Goal: Task Accomplishment & Management: Manage account settings

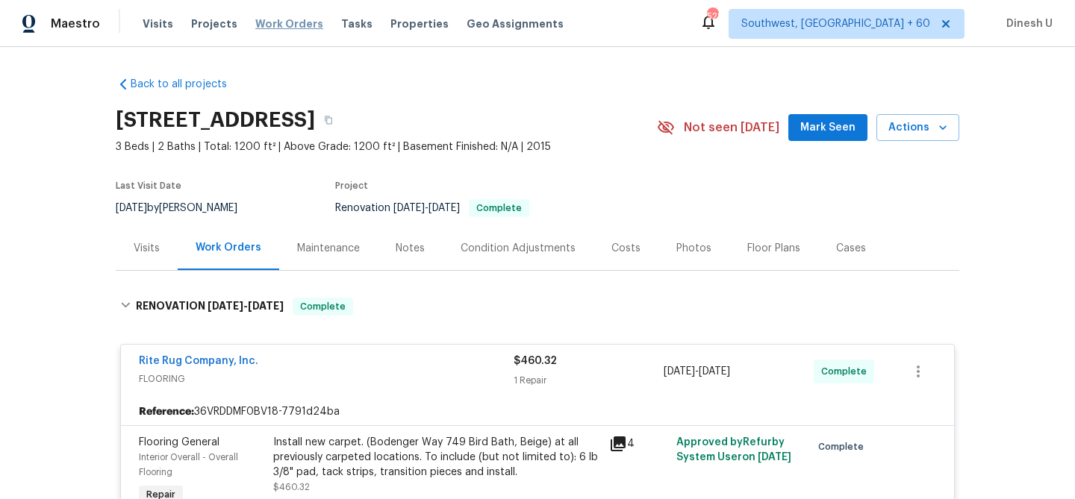
click at [272, 22] on span "Work Orders" at bounding box center [289, 23] width 68 height 15
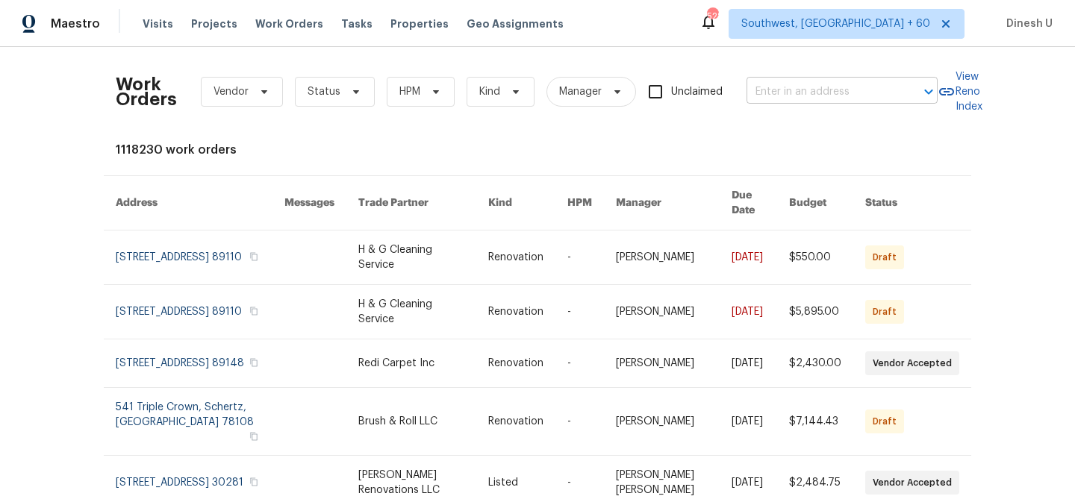
click at [785, 98] on input "text" at bounding box center [821, 92] width 149 height 23
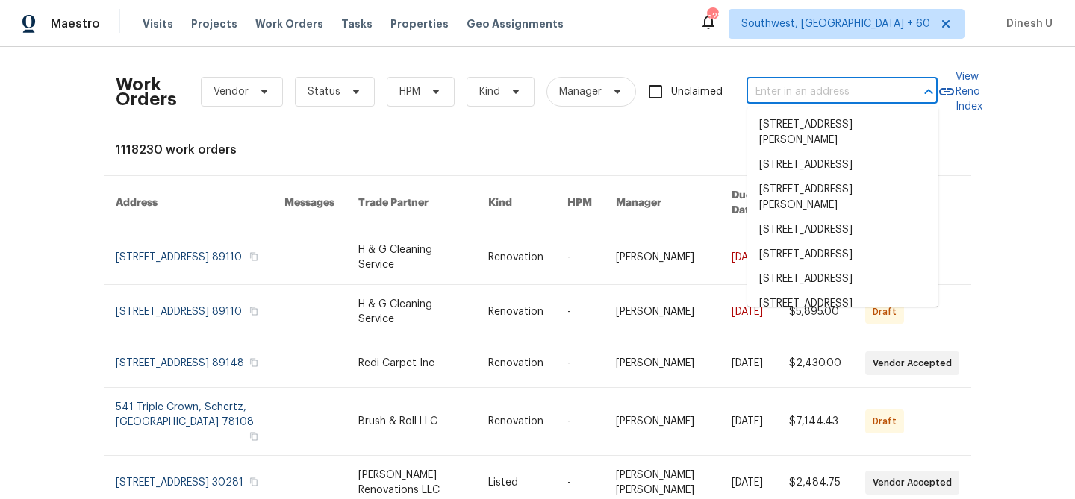
paste input "4107 Summerglen Dr, Greensboro, NC 27406"
type input "4107 Summerglen Dr, Greensboro, NC 27406"
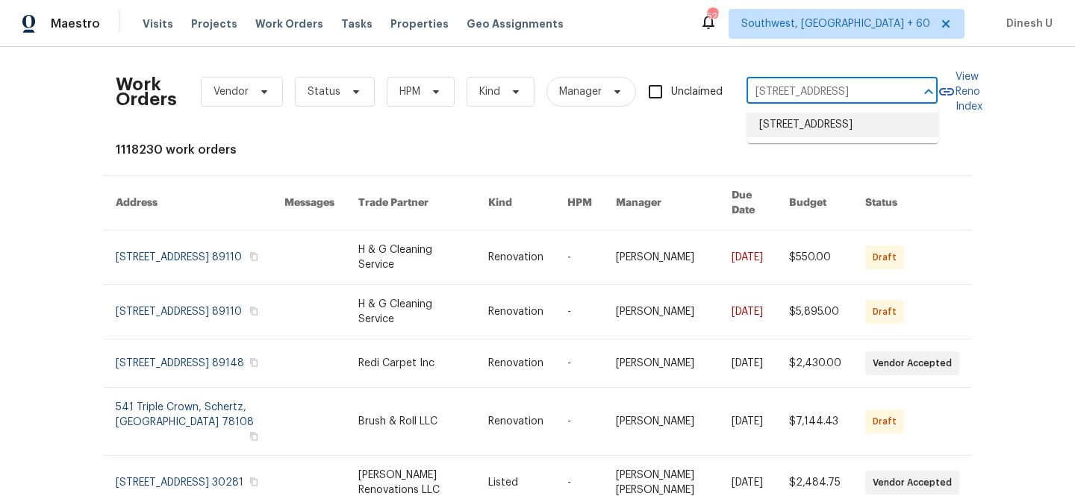
click at [782, 125] on li "4107 Summerglen Dr, Greensboro, NC 27406" at bounding box center [842, 125] width 191 height 25
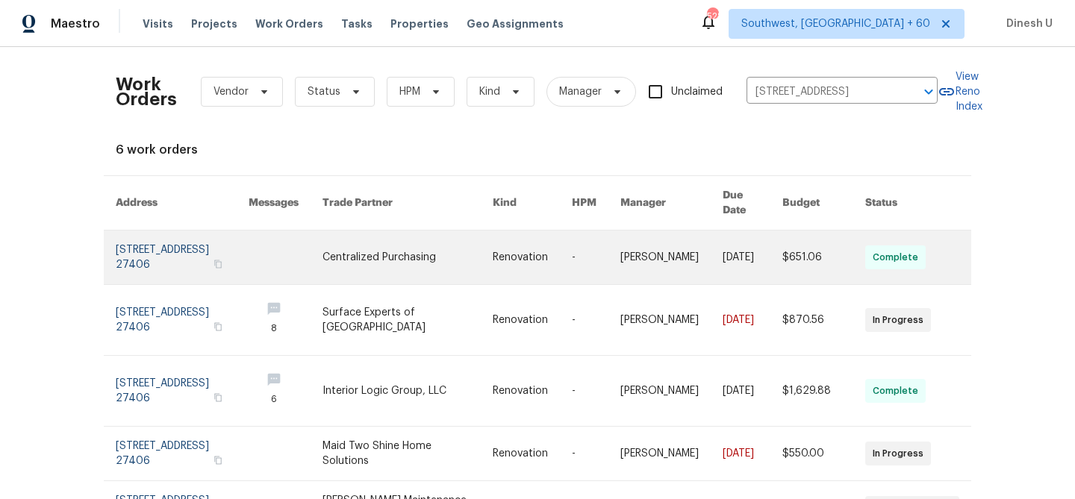
click at [158, 247] on link at bounding box center [182, 258] width 133 height 54
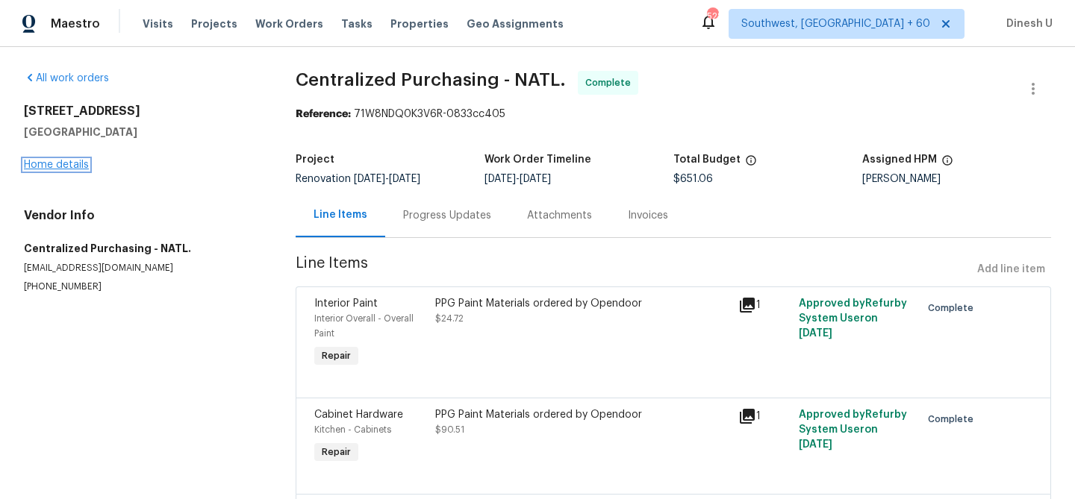
click at [58, 161] on link "Home details" at bounding box center [56, 165] width 65 height 10
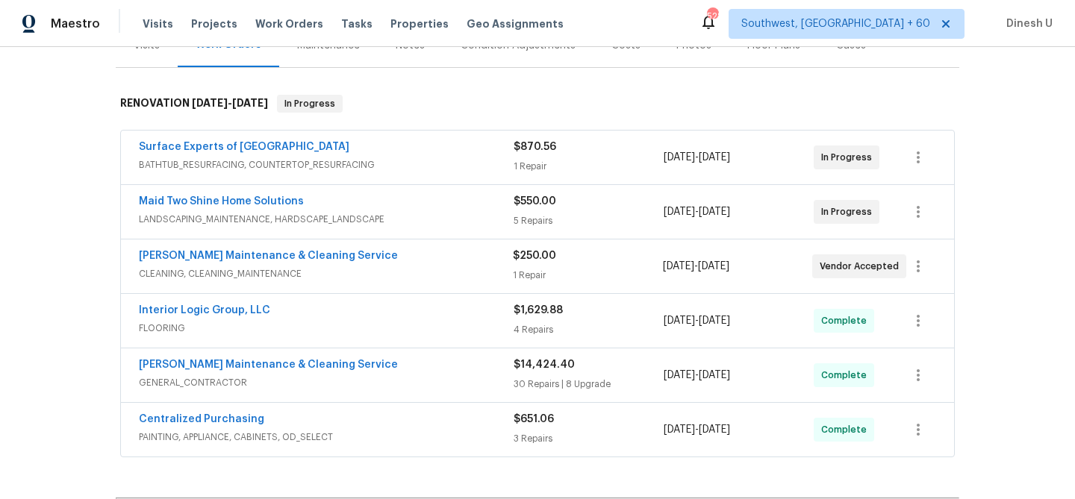
scroll to position [215, 0]
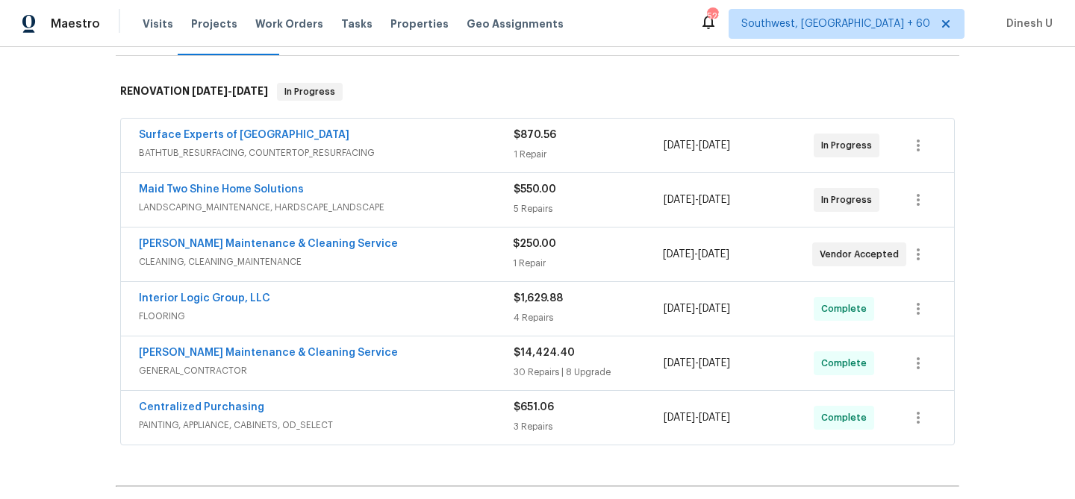
click at [521, 155] on div "1 Repair" at bounding box center [589, 154] width 150 height 15
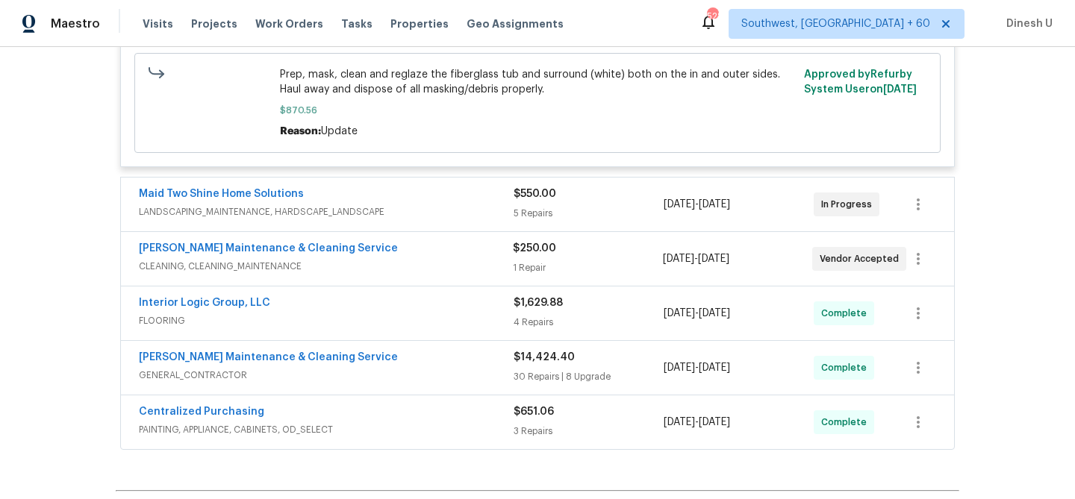
scroll to position [465, 0]
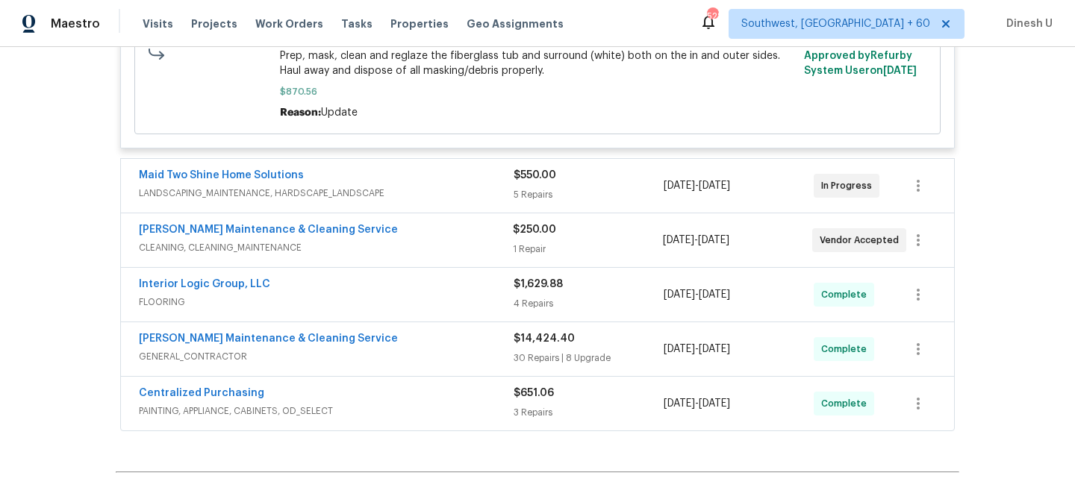
click at [519, 197] on div "5 Repairs" at bounding box center [589, 194] width 150 height 15
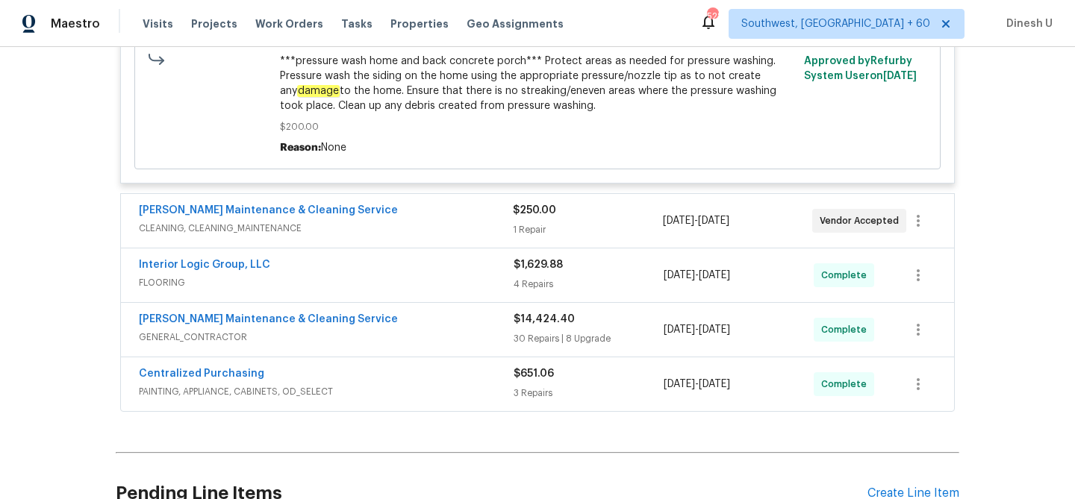
scroll to position [1286, 0]
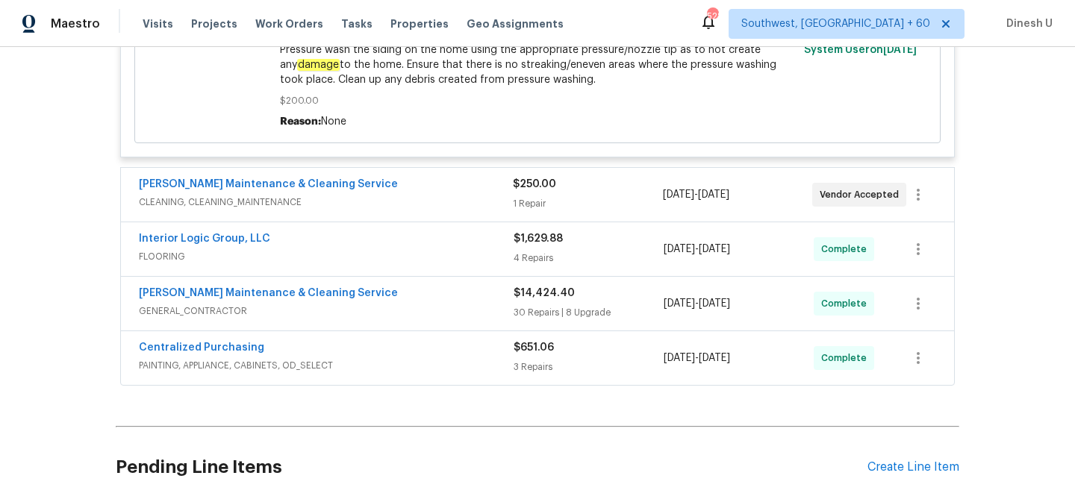
click at [542, 196] on div "$250.00 1 Repair" at bounding box center [587, 195] width 149 height 36
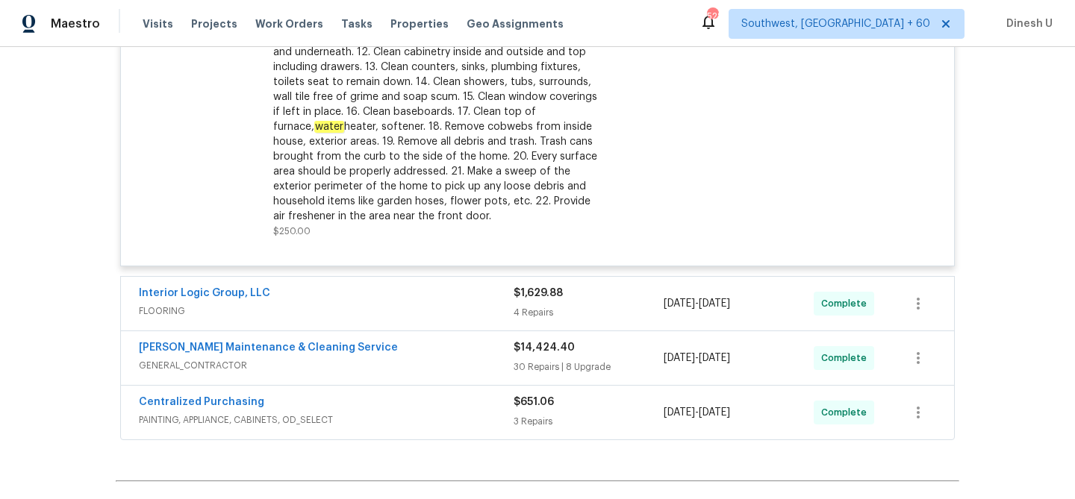
scroll to position [1686, 0]
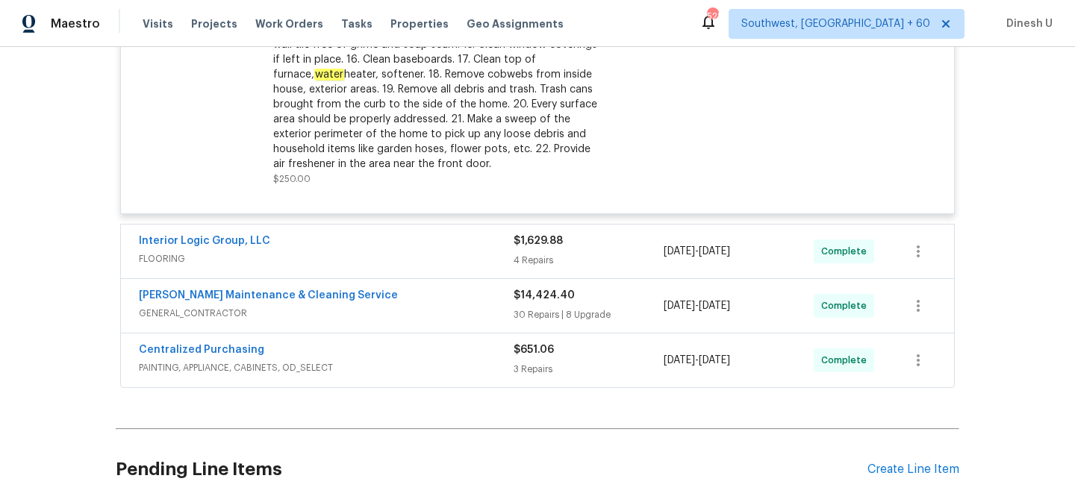
click at [511, 262] on span "FLOORING" at bounding box center [326, 259] width 375 height 15
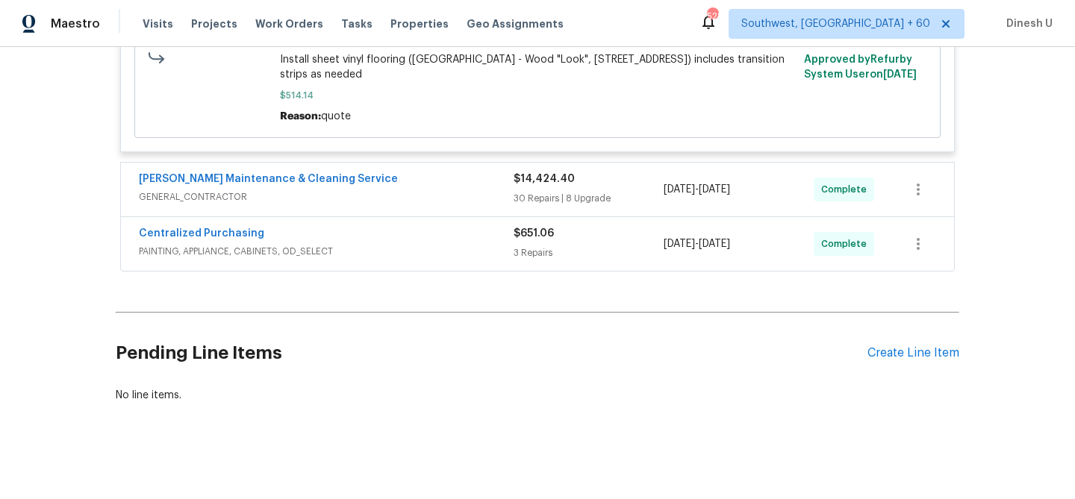
scroll to position [2515, 0]
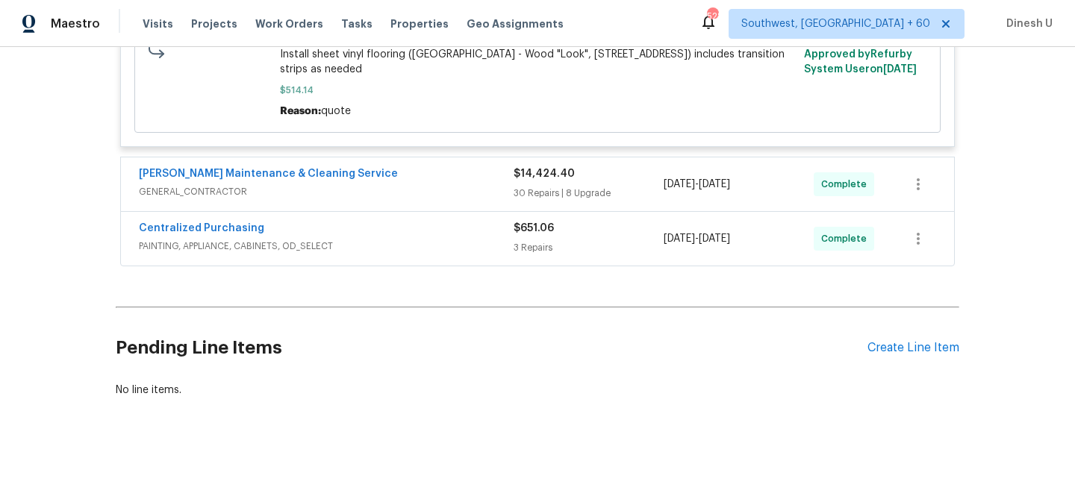
click at [528, 184] on div "$14,424.40 30 Repairs | 8 Upgrade" at bounding box center [589, 184] width 150 height 36
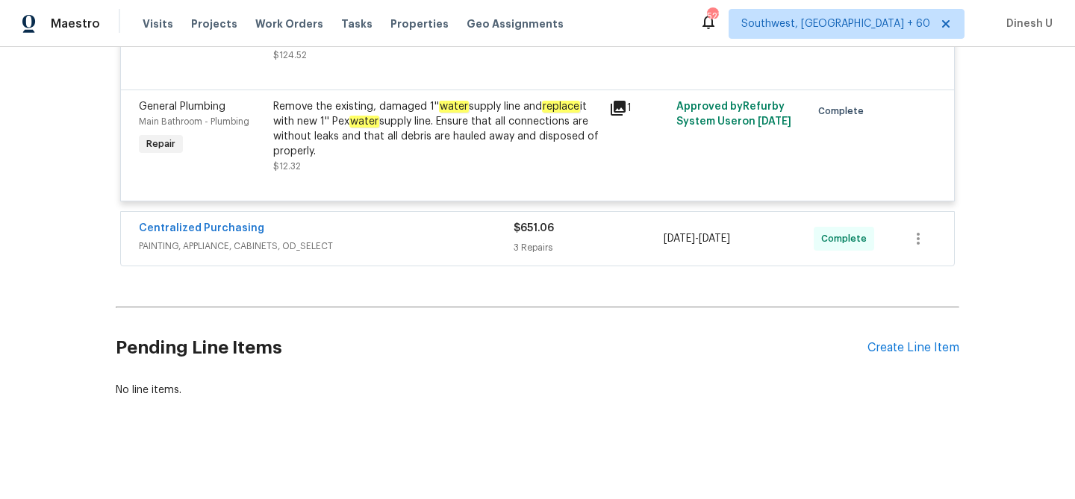
scroll to position [7763, 0]
click at [544, 266] on div "Centralized Purchasing PAINTING, APPLIANCE, CABINETS, OD_SELECT $651.06 3 Repai…" at bounding box center [537, 239] width 833 height 54
click at [529, 255] on div "3 Repairs" at bounding box center [589, 247] width 150 height 15
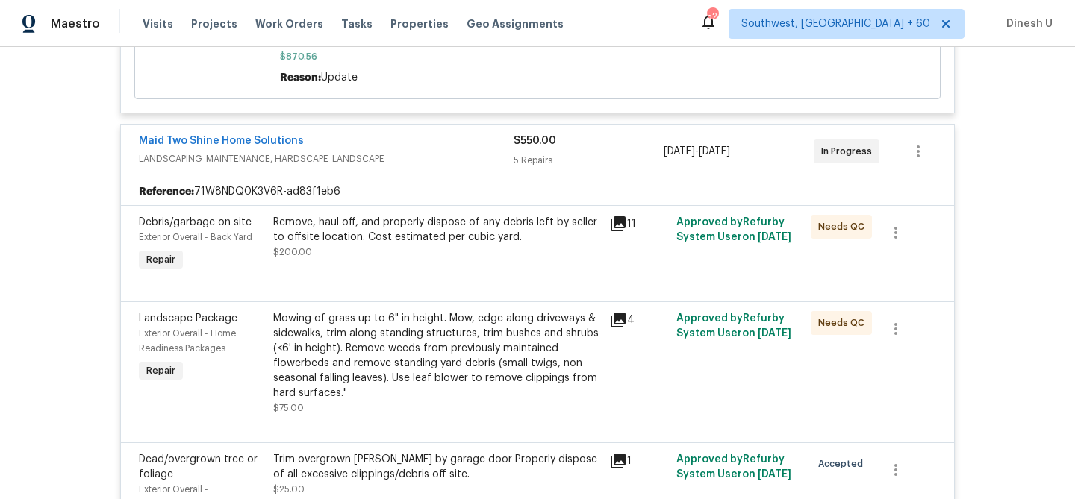
scroll to position [0, 0]
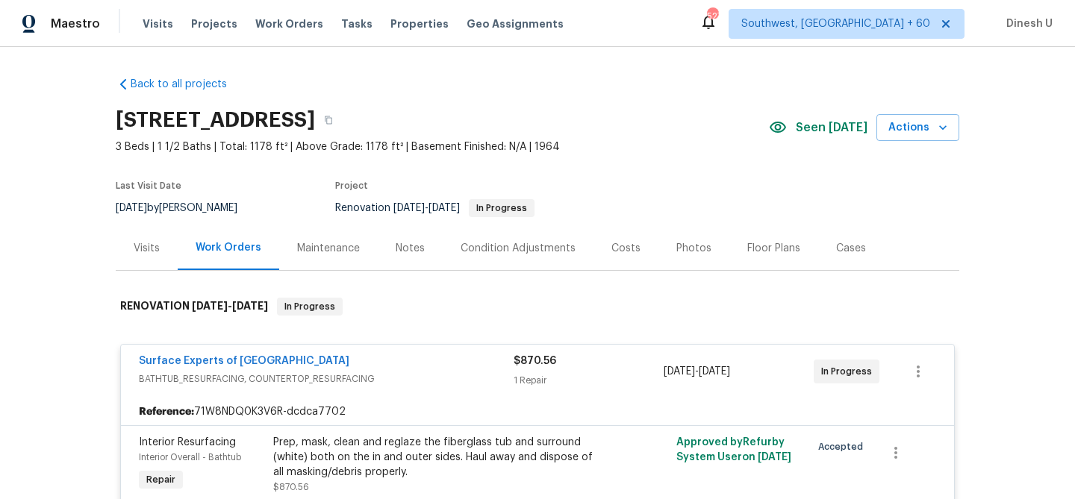
click at [131, 230] on div "Visits" at bounding box center [147, 248] width 62 height 44
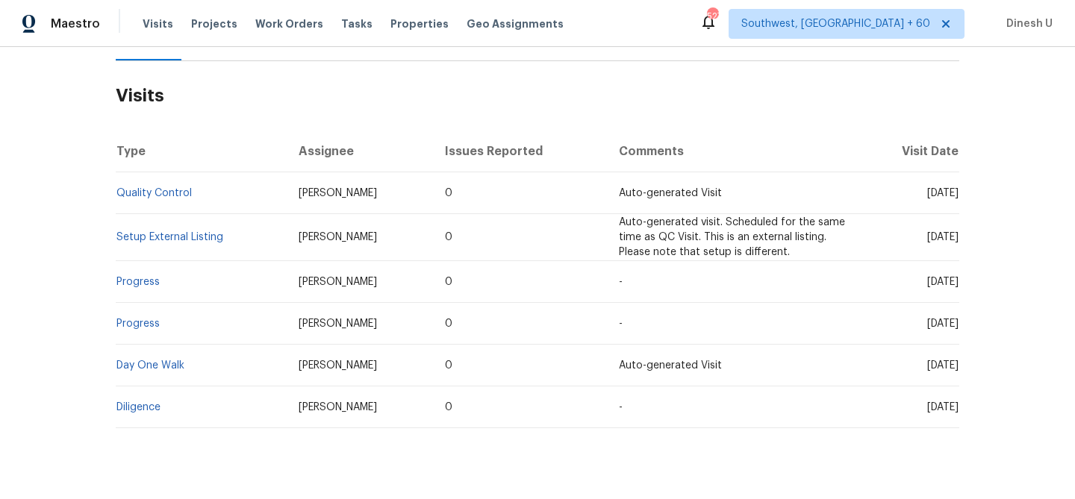
scroll to position [240, 0]
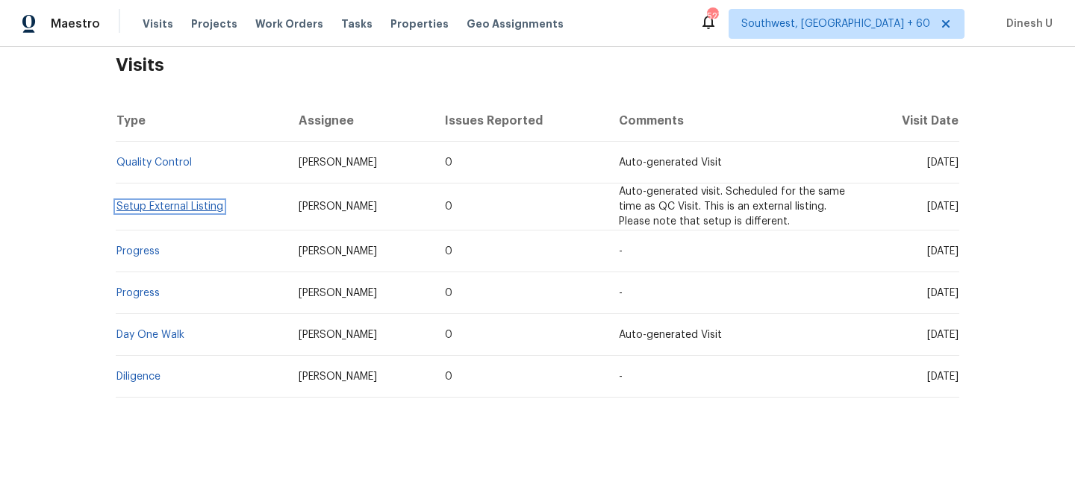
click at [146, 207] on link "Setup External Listing" at bounding box center [169, 207] width 107 height 10
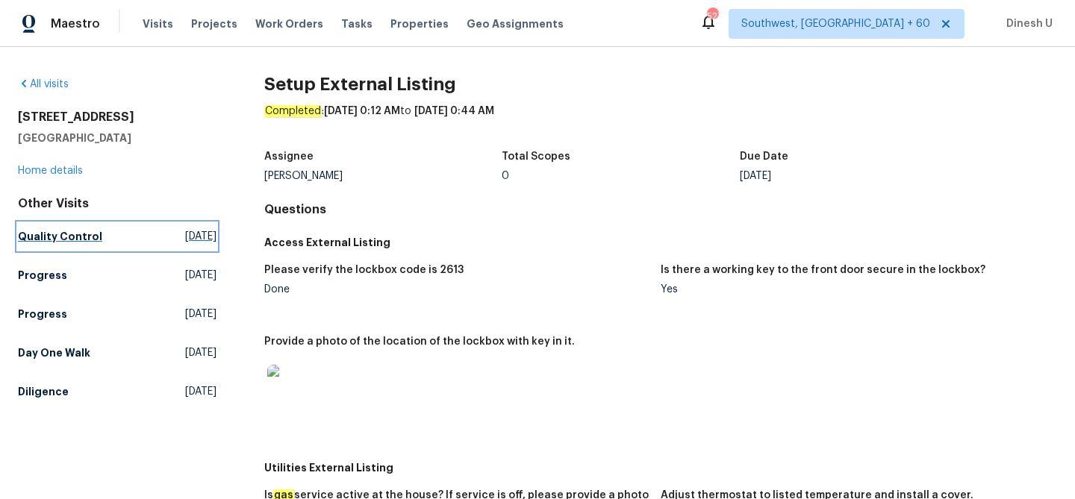
click at [185, 233] on span "Mon, Sep 08 2025" at bounding box center [200, 236] width 31 height 15
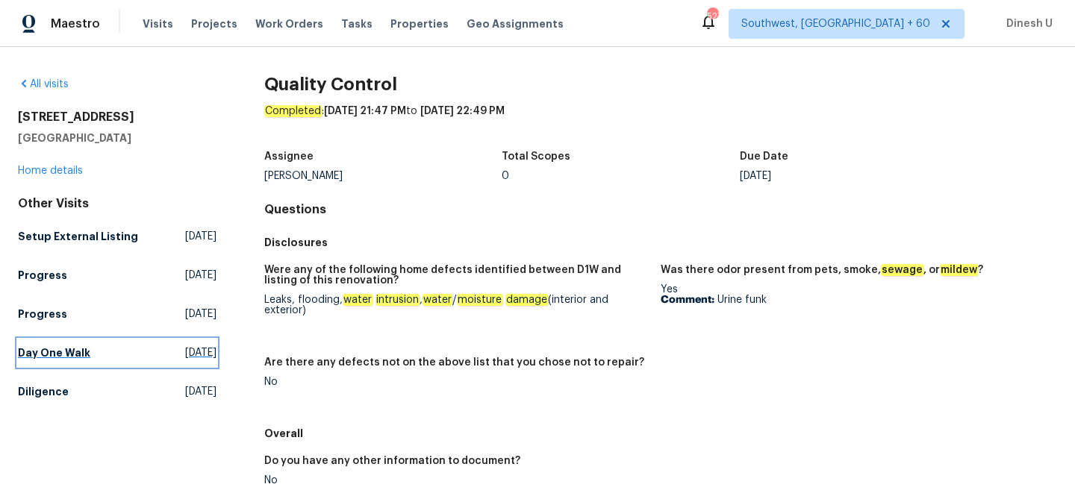
click at [185, 361] on span "[DATE]" at bounding box center [200, 353] width 31 height 15
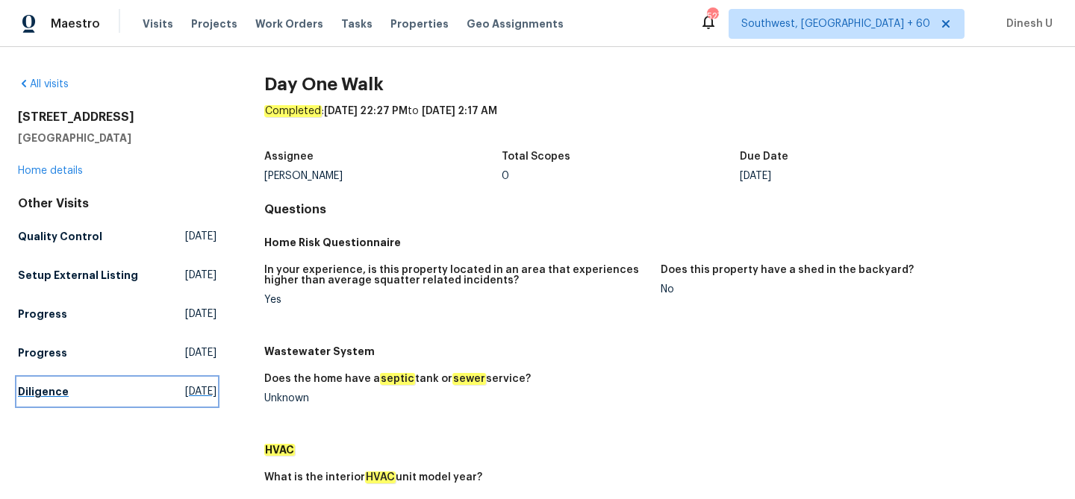
click at [185, 399] on span "Fri, Jul 11 2025" at bounding box center [200, 391] width 31 height 15
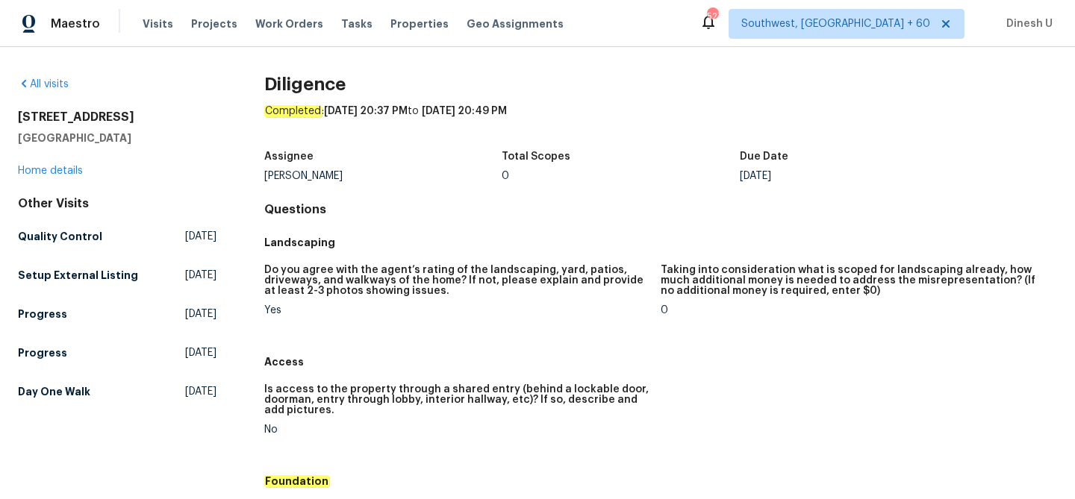
click at [88, 116] on h2 "4107 Summerglen Dr" at bounding box center [117, 117] width 199 height 15
copy h2 "4107 Summerglen Dr"
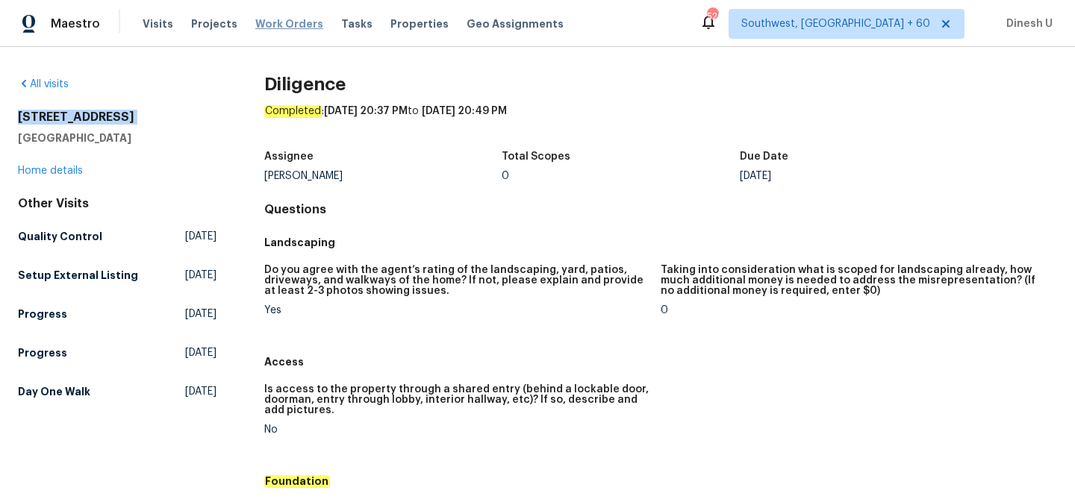
click at [275, 28] on span "Work Orders" at bounding box center [289, 23] width 68 height 15
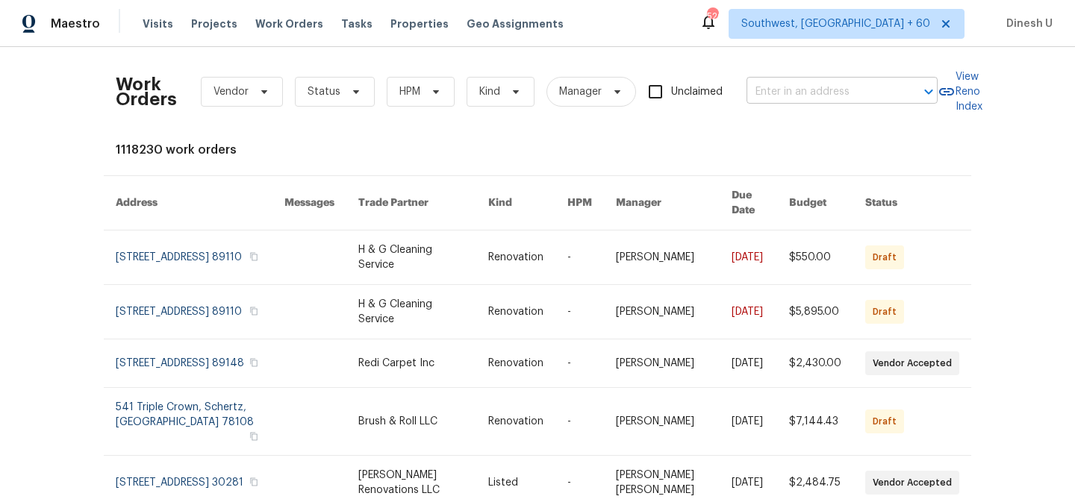
click at [781, 96] on input "text" at bounding box center [821, 92] width 149 height 23
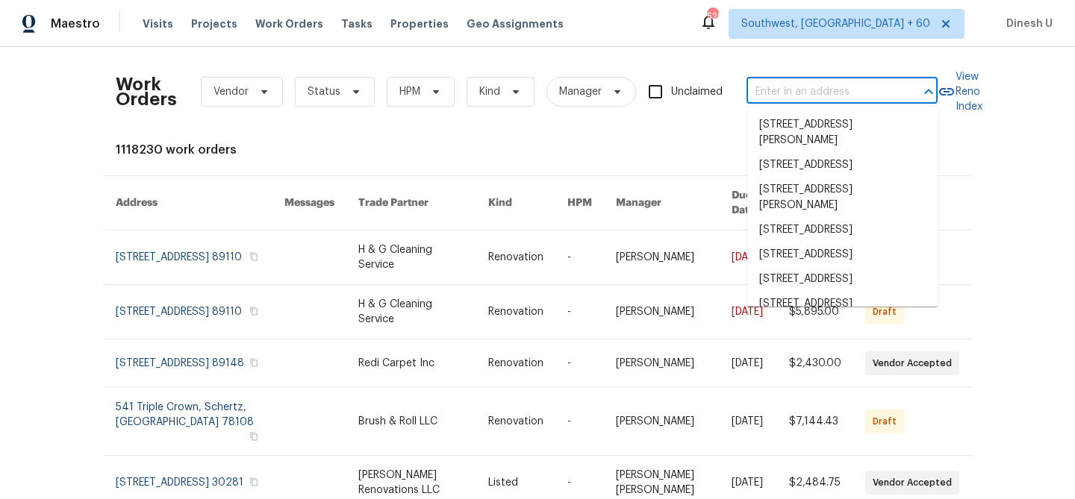
paste input "310 Trimble Dr, Elon, NC 27244"
type input "310 Trimble Dr, Elon, NC 27244"
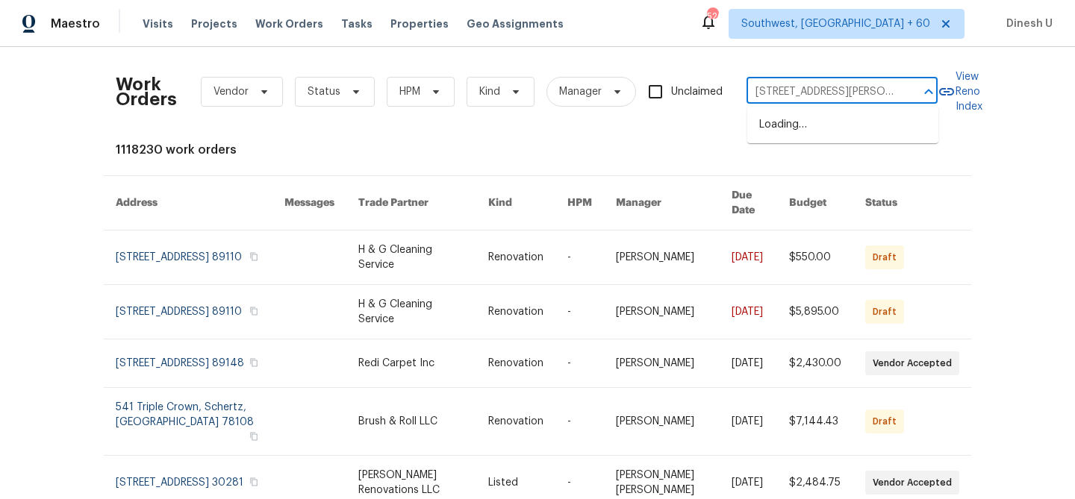
scroll to position [0, 10]
click at [779, 115] on li "310 Trimble Dr, Elon, NC 27244" at bounding box center [842, 133] width 191 height 40
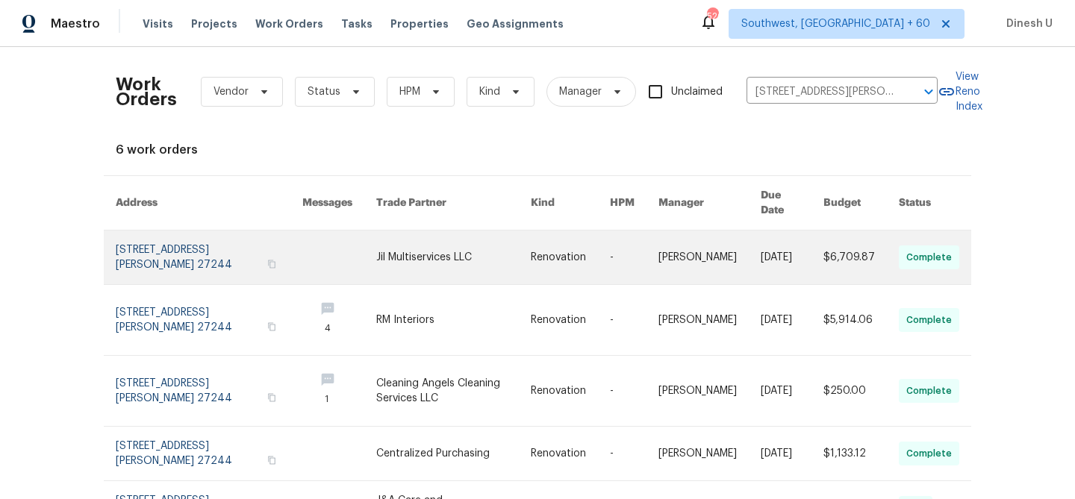
click at [145, 234] on link at bounding box center [209, 258] width 187 height 54
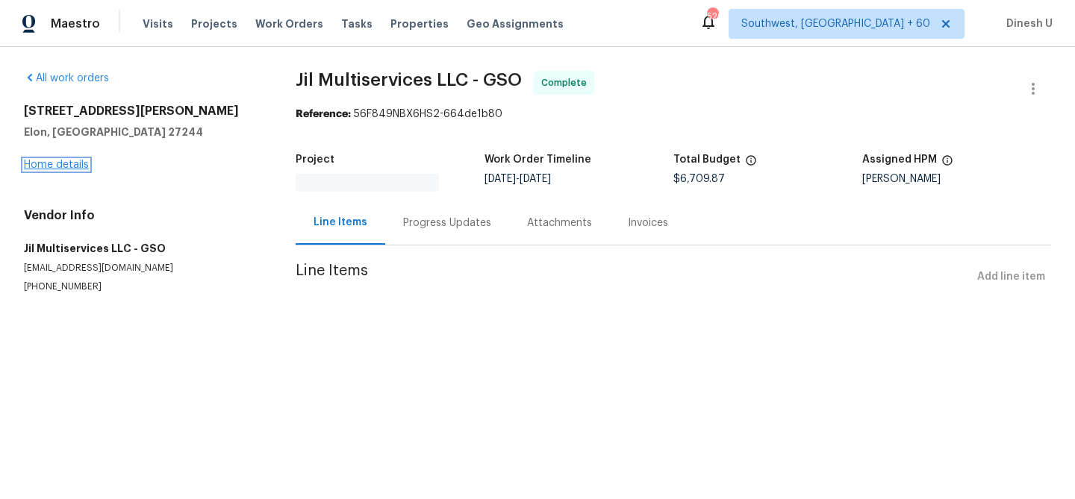
click at [55, 164] on link "Home details" at bounding box center [56, 165] width 65 height 10
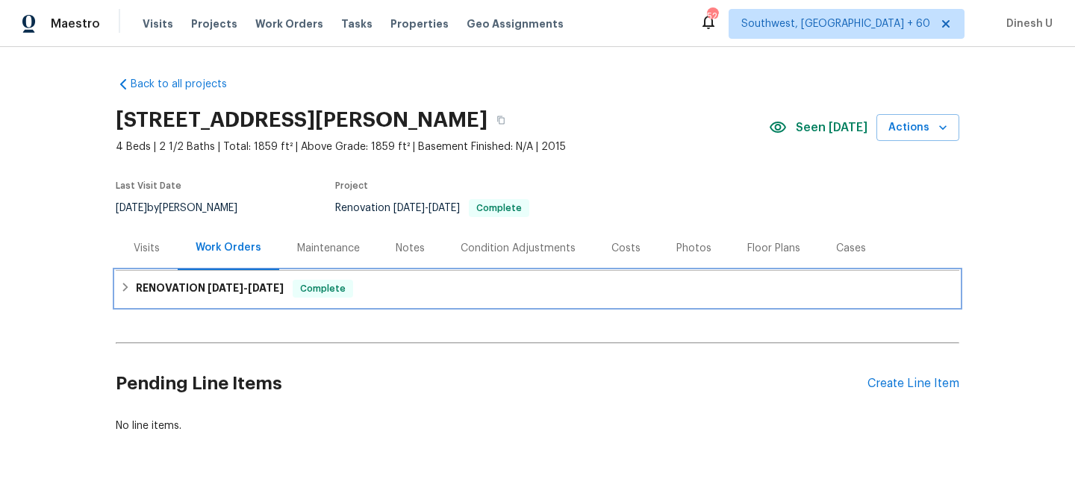
click at [219, 291] on span "8/21/25" at bounding box center [226, 288] width 36 height 10
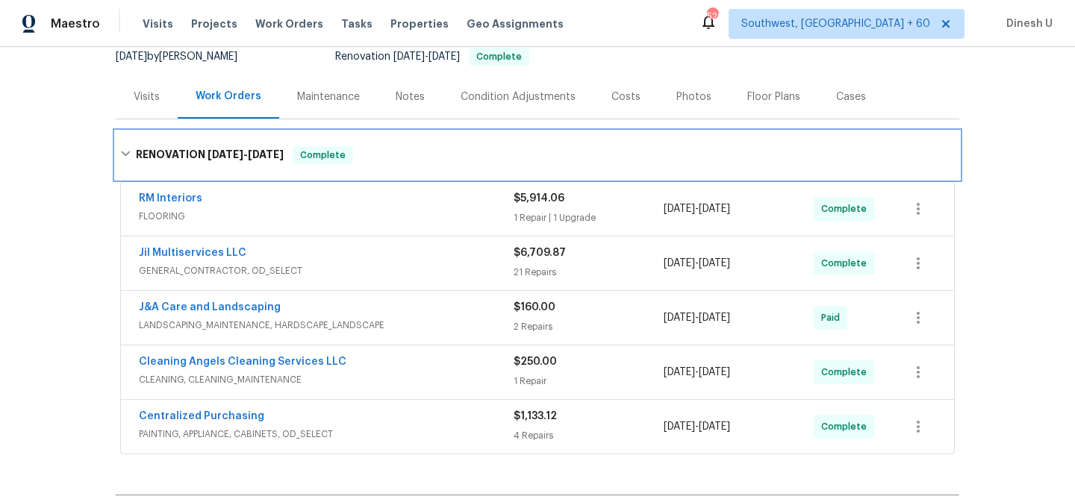
scroll to position [181, 0]
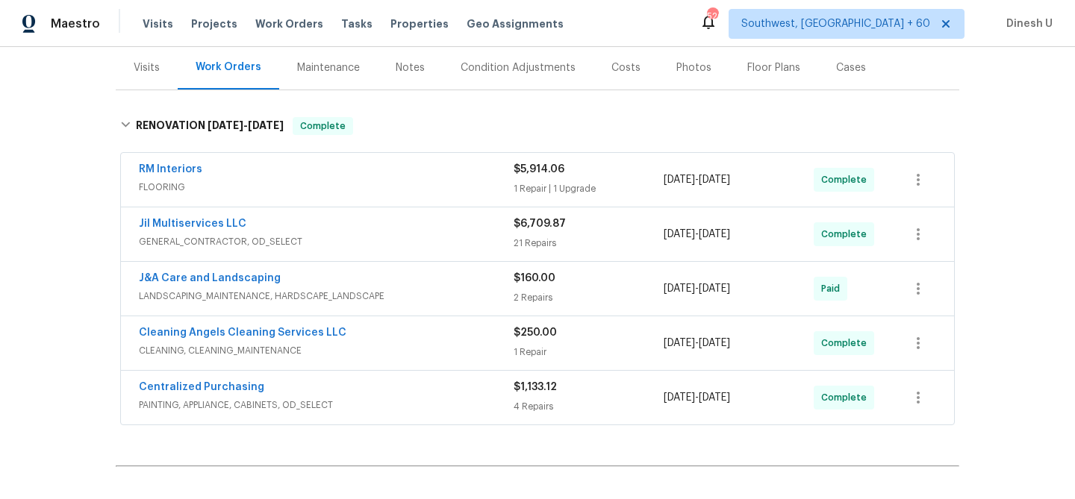
click at [530, 191] on div "1 Repair | 1 Upgrade" at bounding box center [589, 188] width 150 height 15
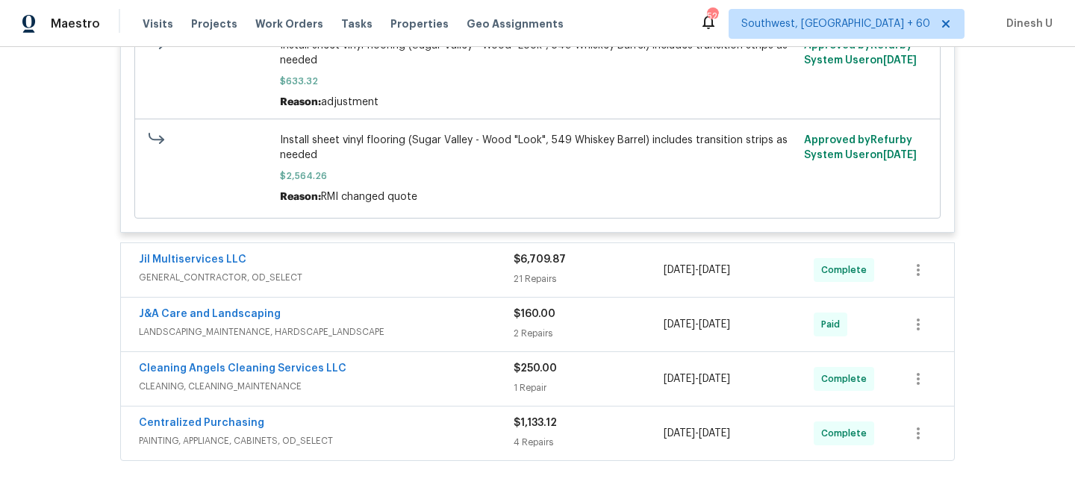
scroll to position [956, 0]
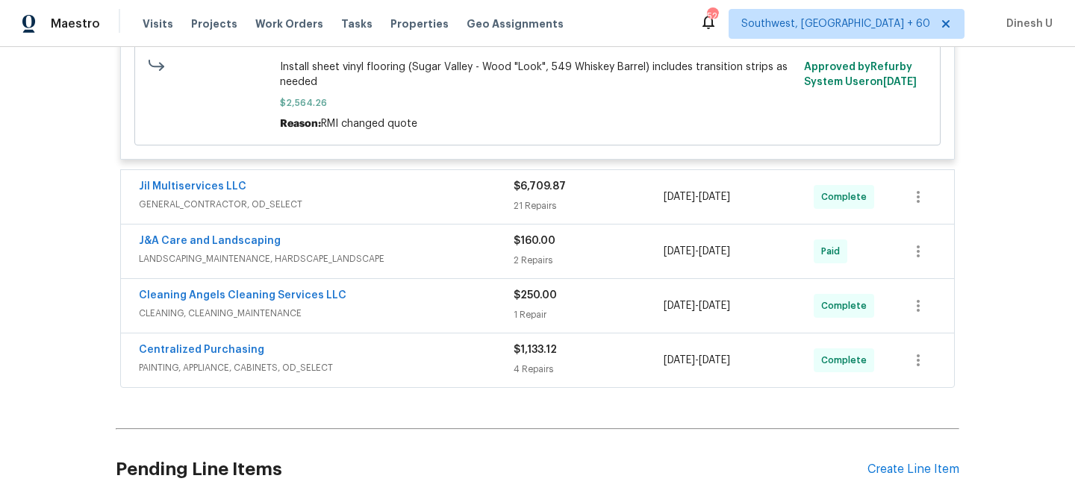
click at [541, 212] on div "21 Repairs" at bounding box center [589, 206] width 150 height 15
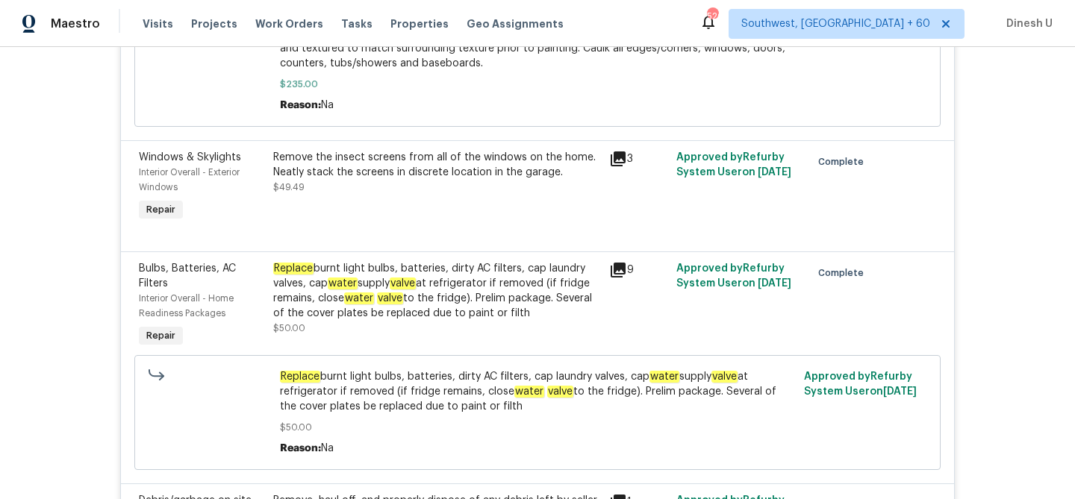
scroll to position [2863, 0]
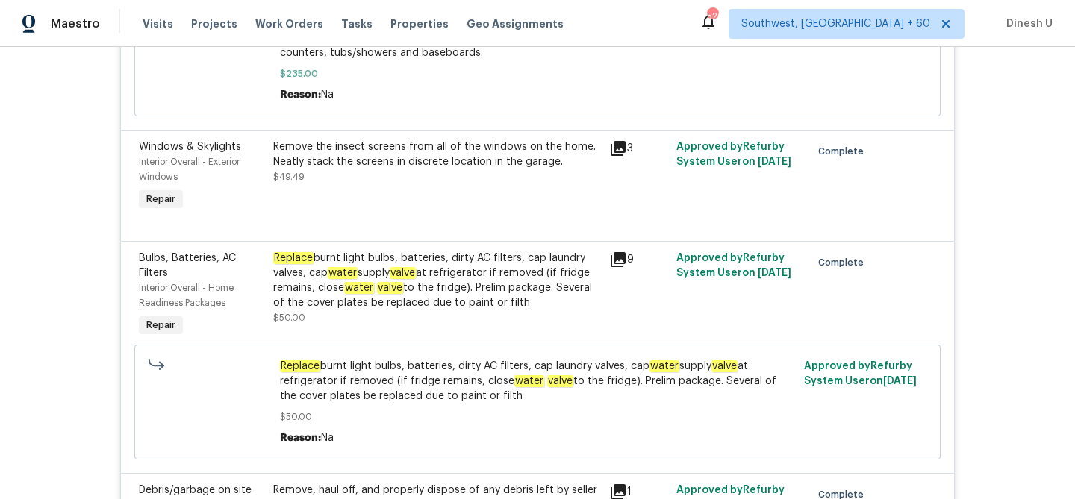
click at [370, 216] on div "Remove the insect screens from all of the windows on the home. Neatly stack the…" at bounding box center [437, 177] width 336 height 84
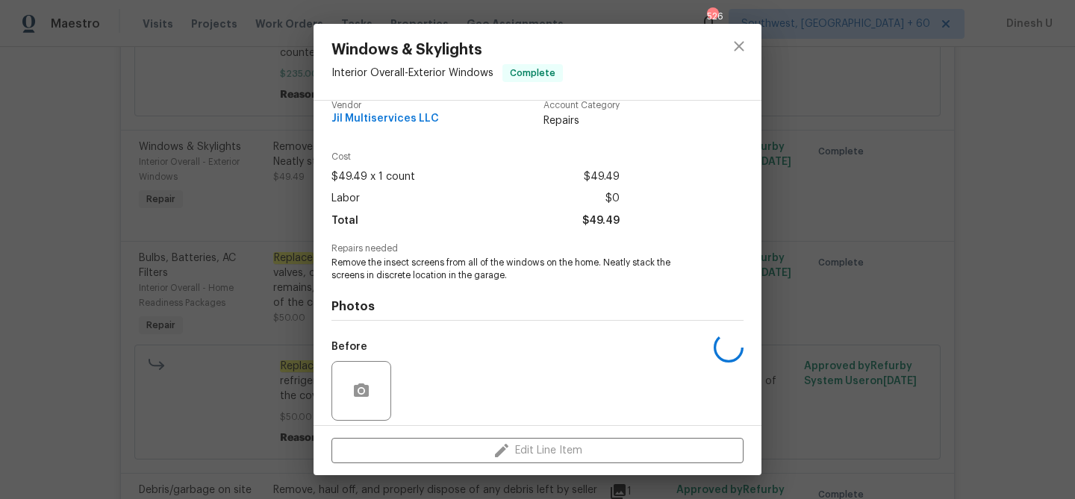
scroll to position [33, 0]
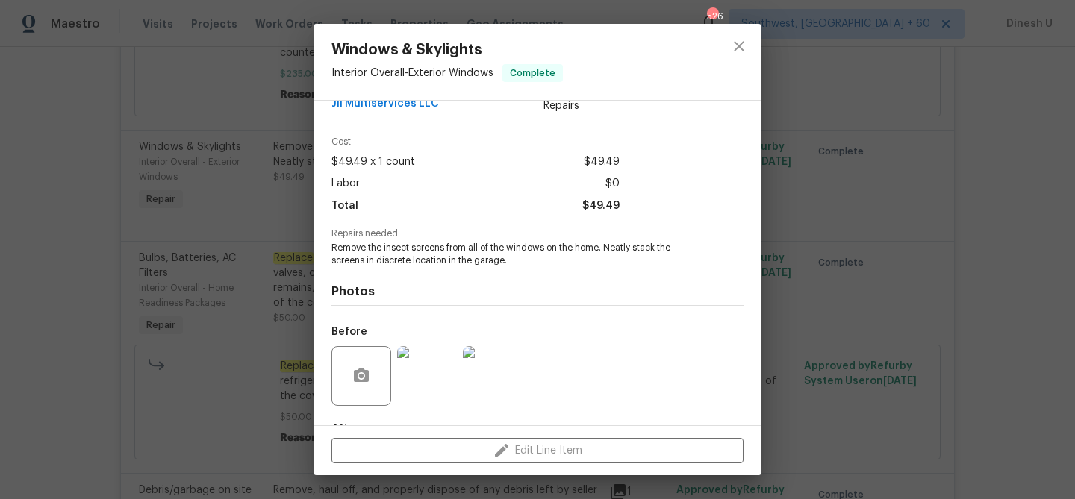
click at [239, 198] on div "Windows & Skylights Interior Overall - Exterior Windows Complete Vendor Jil Mul…" at bounding box center [537, 249] width 1075 height 499
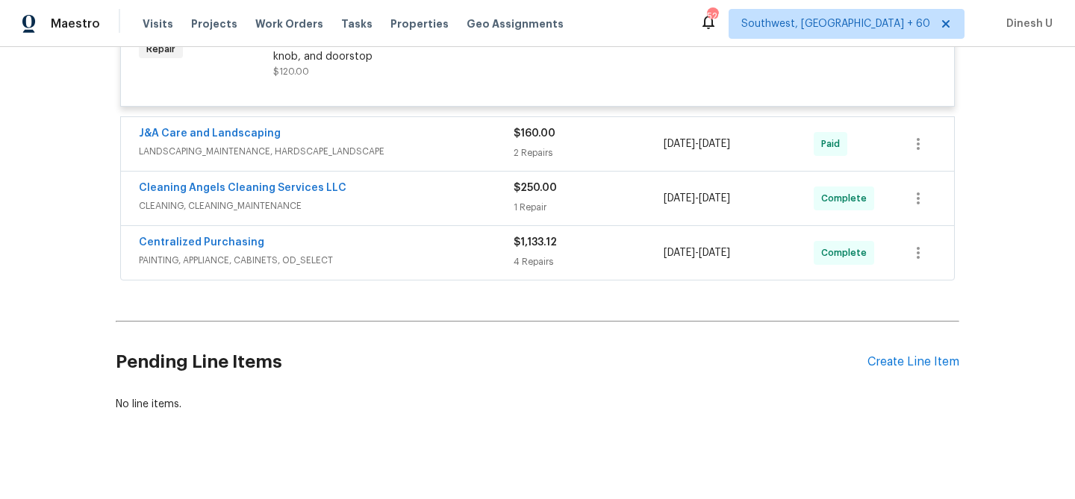
scroll to position [4228, 0]
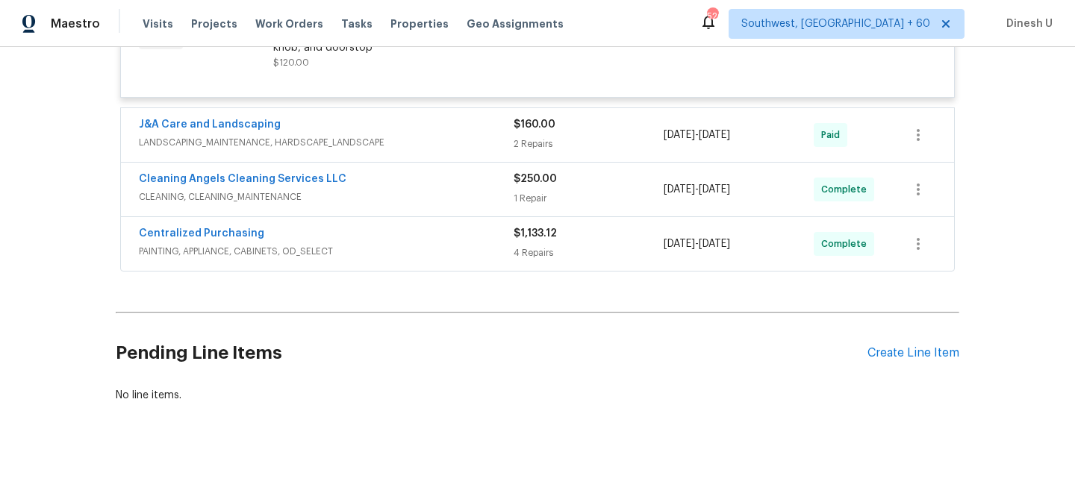
click at [548, 152] on div "2 Repairs" at bounding box center [589, 144] width 150 height 15
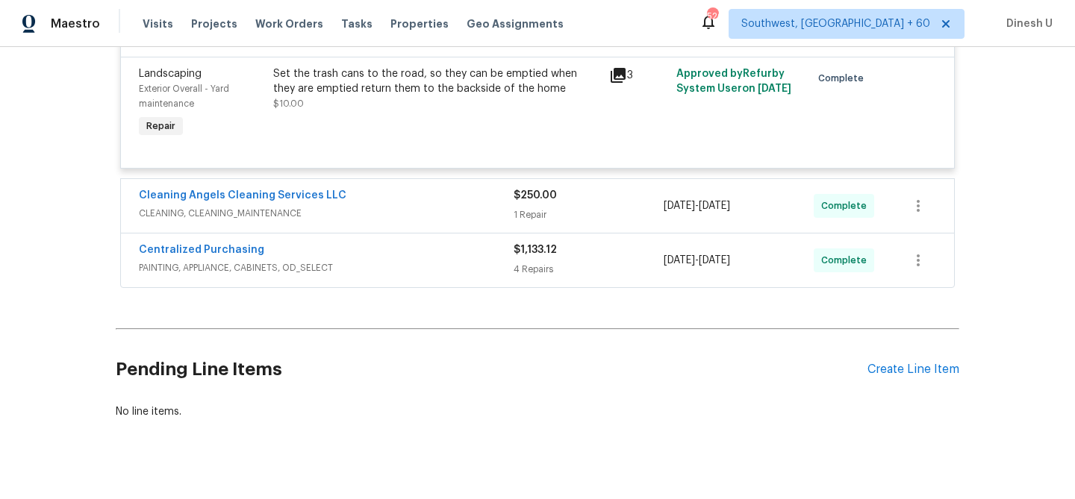
scroll to position [4493, 0]
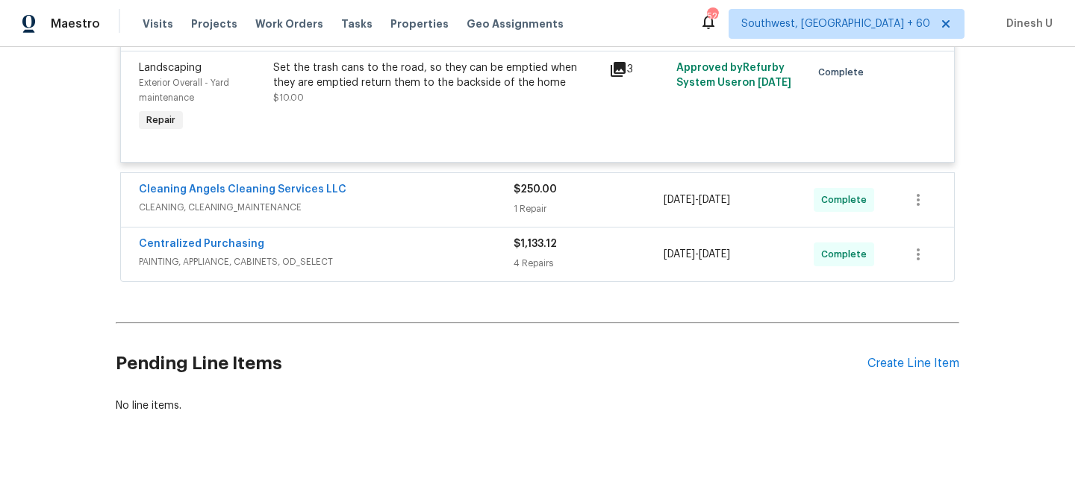
click at [535, 218] on div "$250.00 1 Repair" at bounding box center [589, 200] width 150 height 36
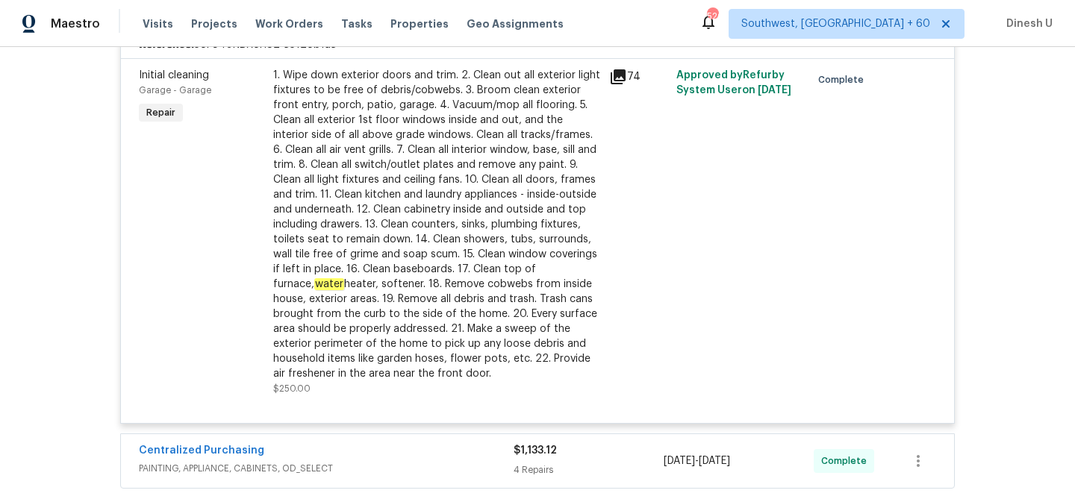
scroll to position [4944, 0]
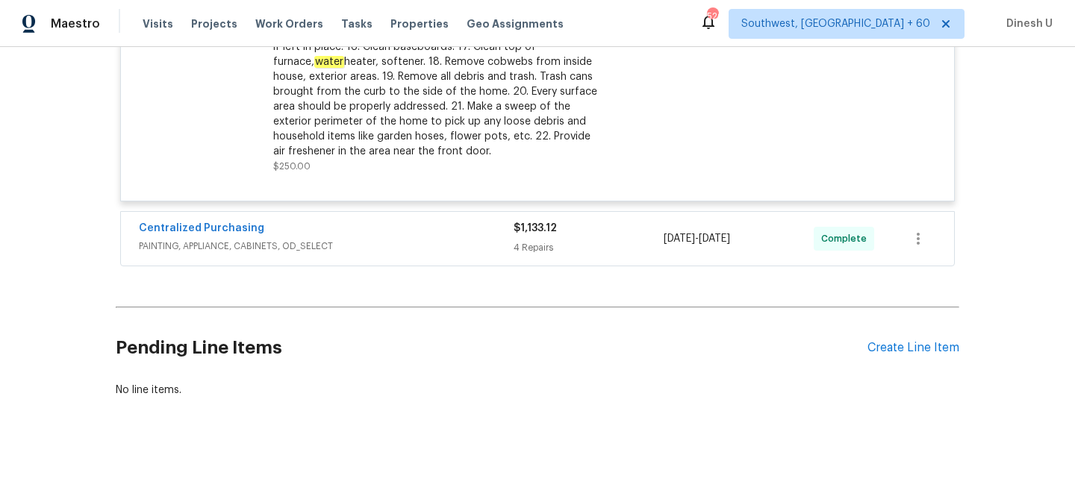
click at [516, 247] on div "4 Repairs" at bounding box center [589, 247] width 150 height 15
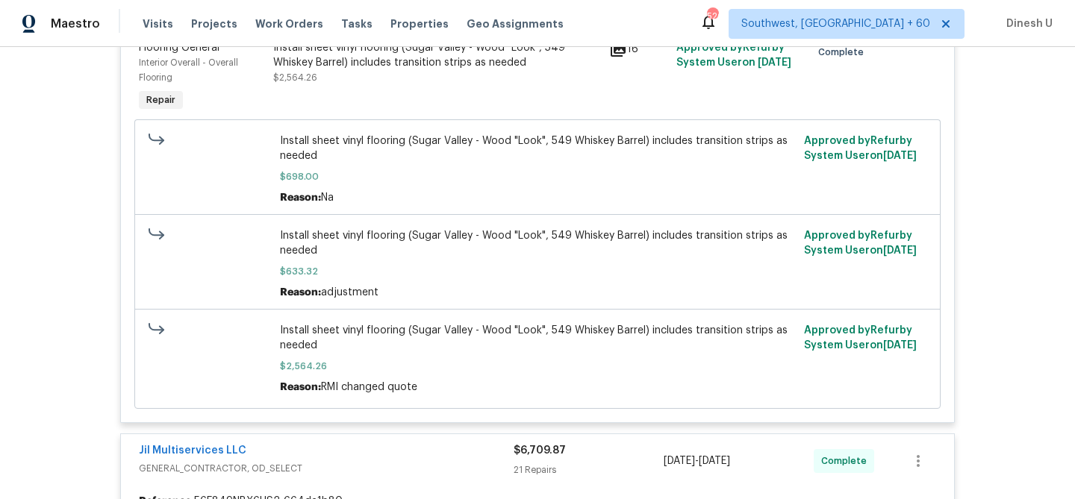
scroll to position [0, 0]
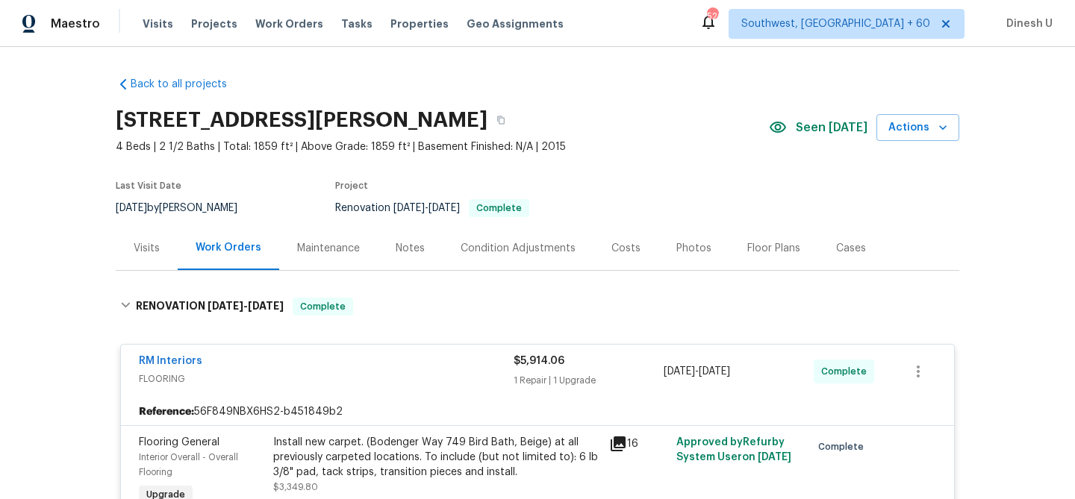
click at [140, 252] on div "Visits" at bounding box center [147, 248] width 26 height 15
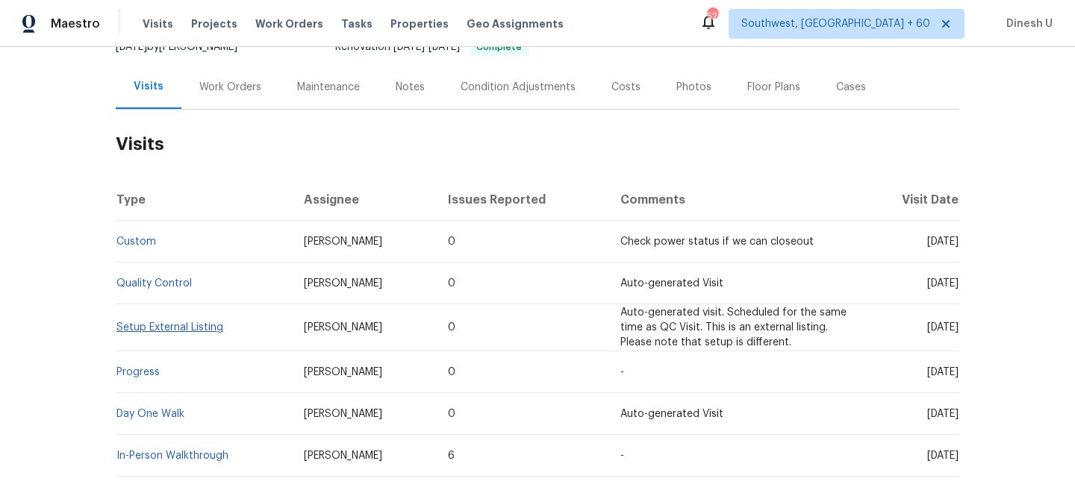
scroll to position [222, 0]
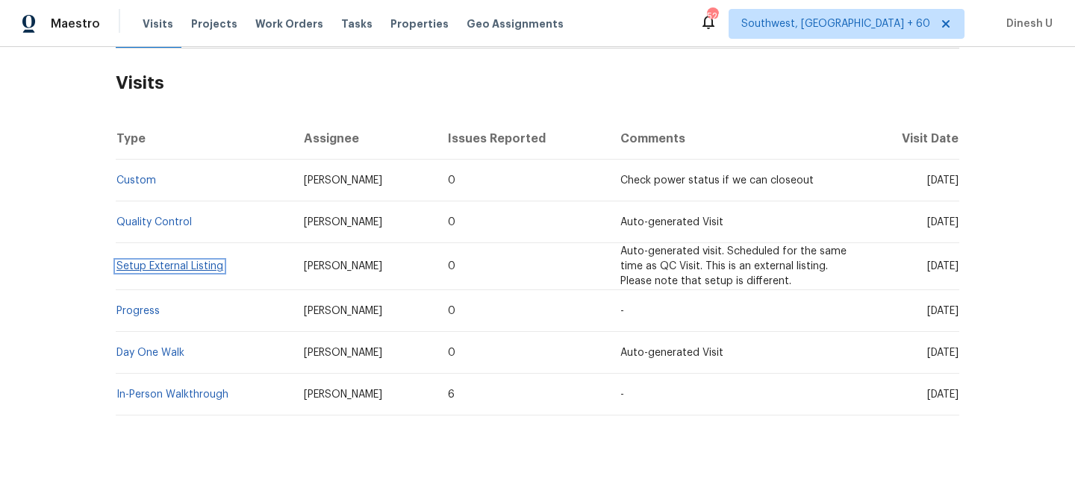
click at [159, 267] on link "Setup External Listing" at bounding box center [169, 266] width 107 height 10
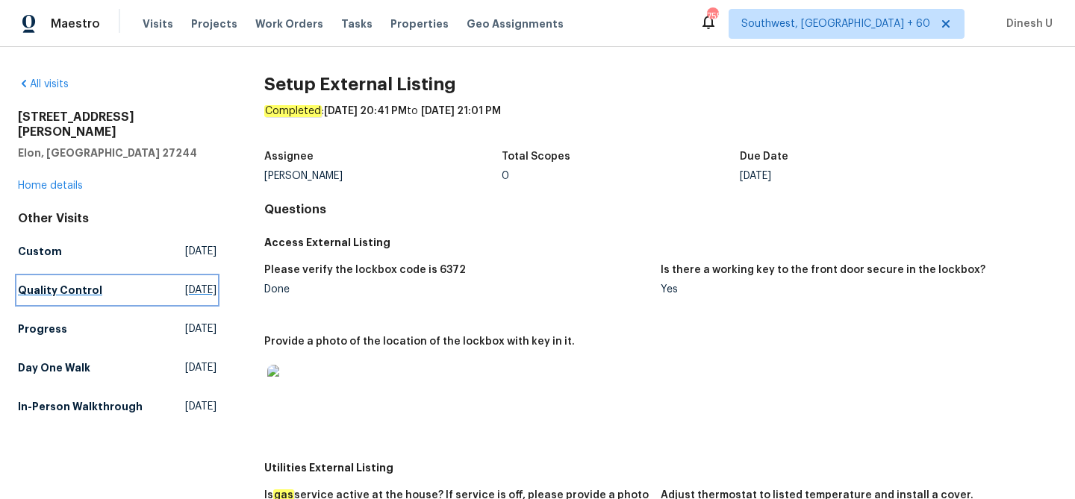
click at [185, 283] on span "Sat, Aug 30 2025" at bounding box center [200, 290] width 31 height 15
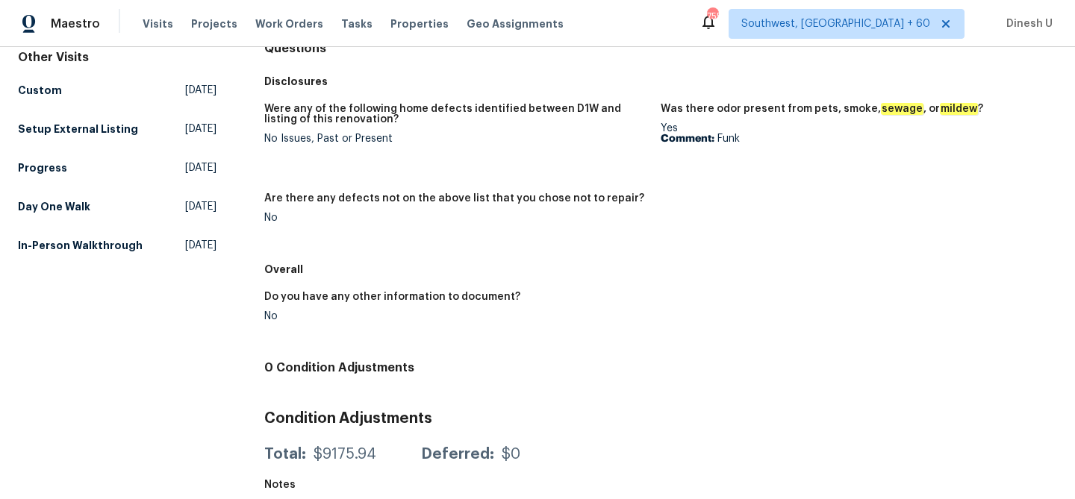
scroll to position [181, 0]
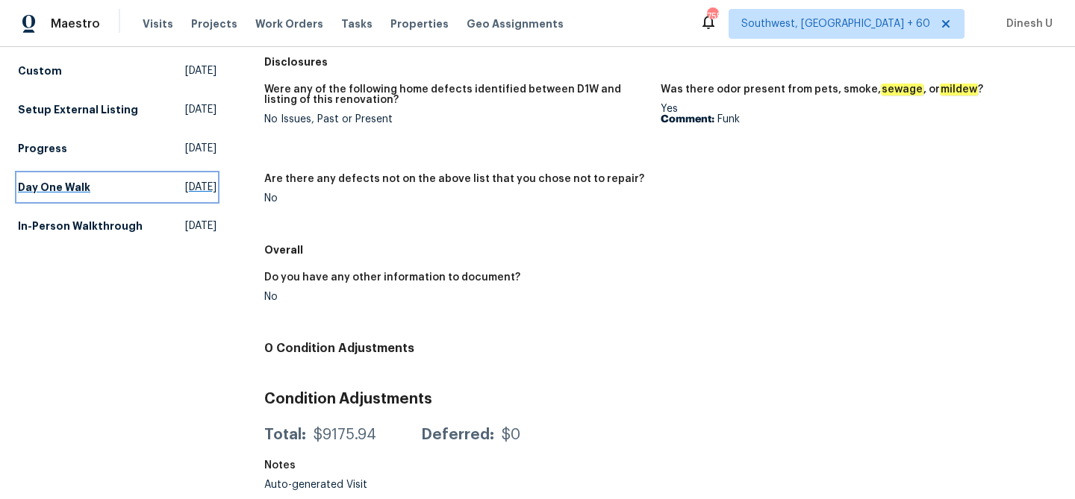
click at [185, 180] on span "Fri, Aug 22 2025" at bounding box center [200, 187] width 31 height 15
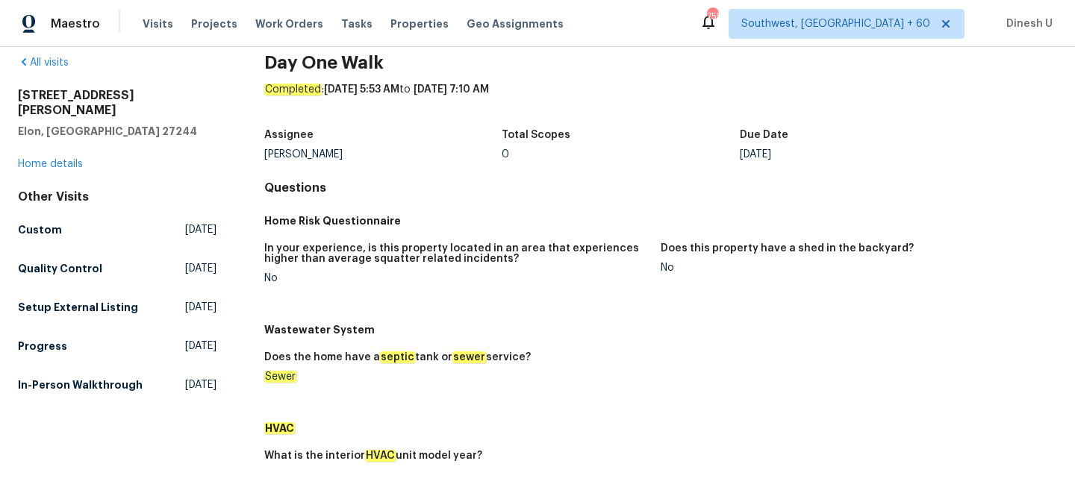
scroll to position [27, 0]
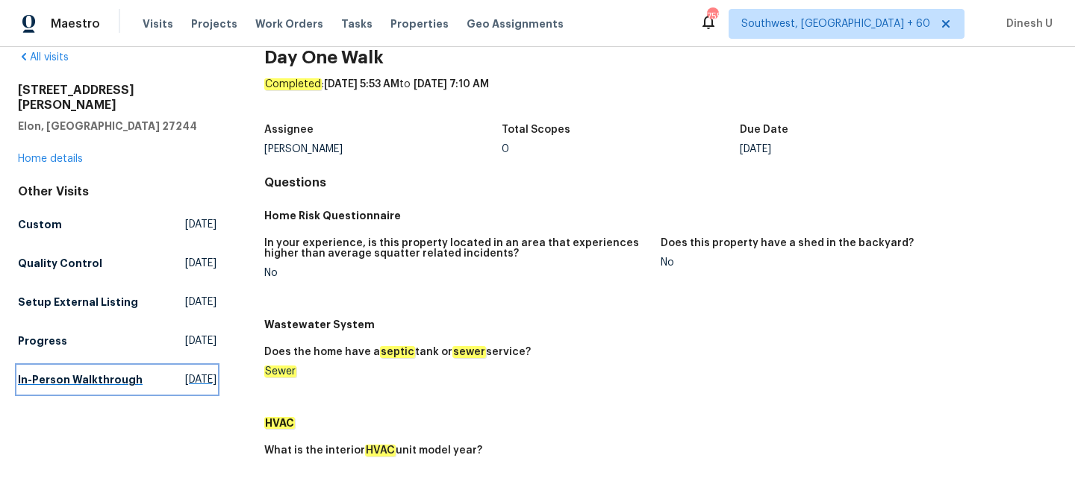
click at [185, 373] on span "Sat, Jul 26 2025" at bounding box center [200, 380] width 31 height 15
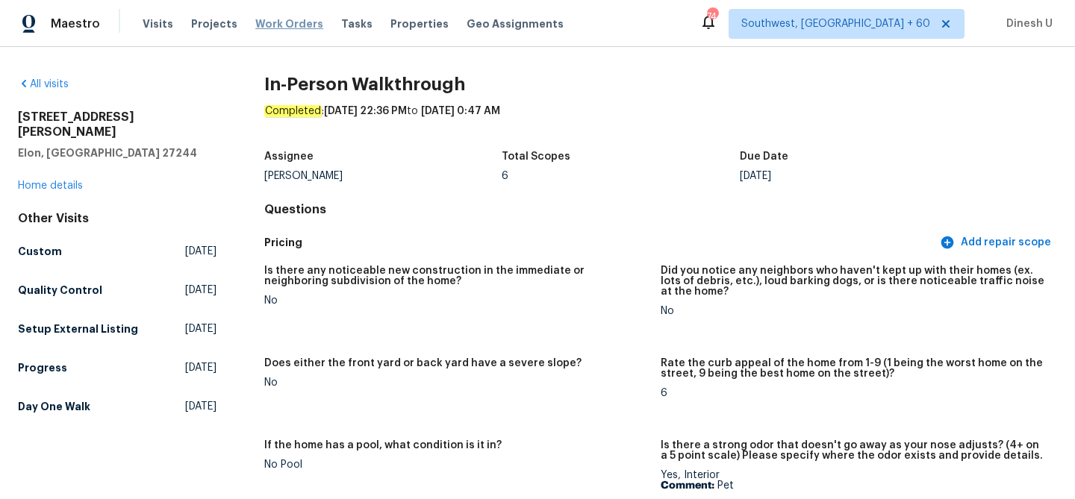
click at [261, 19] on span "Work Orders" at bounding box center [289, 23] width 68 height 15
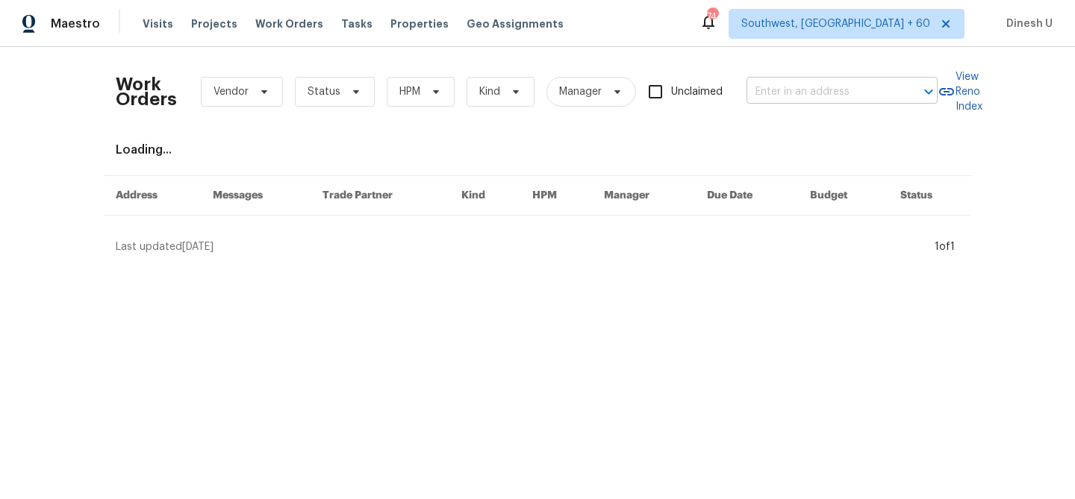
click at [808, 93] on input "text" at bounding box center [821, 92] width 149 height 23
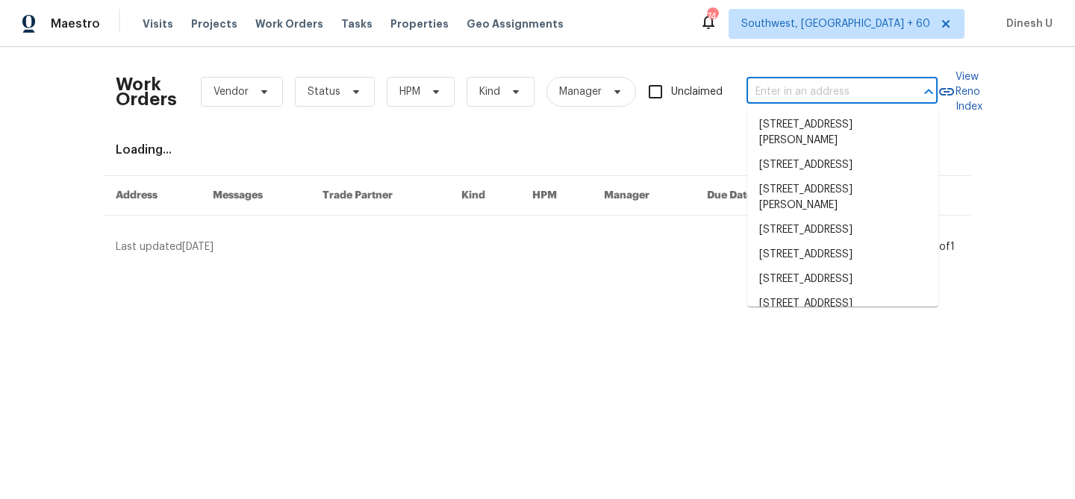
paste input "404 Stewart Dr Hutto, TX 78634"
type input "404 Stewart Dr Hutto, TX 78634"
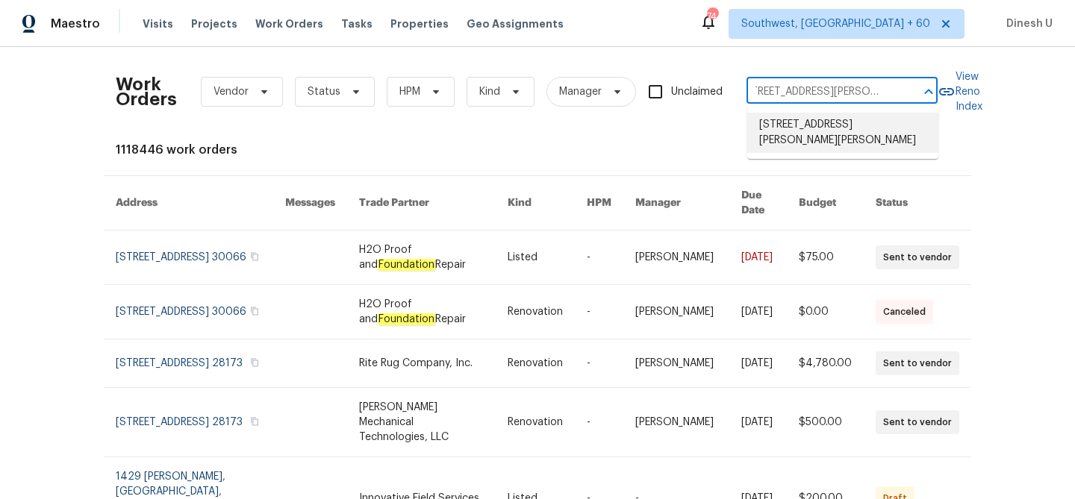
click at [785, 128] on li "404 Stewart Dr, Hutto, TX 78634" at bounding box center [842, 133] width 191 height 40
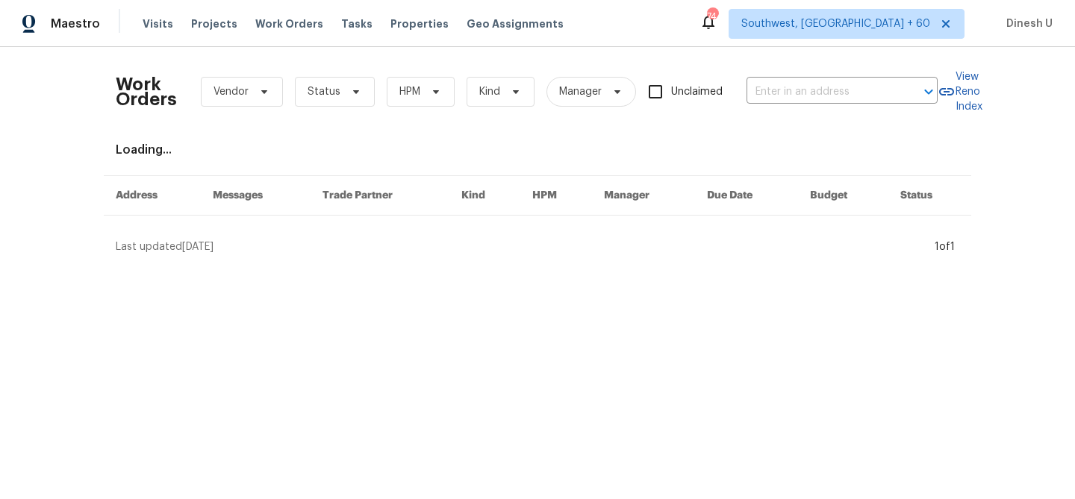
type input "404 Stewart Dr, Hutto, TX 78634"
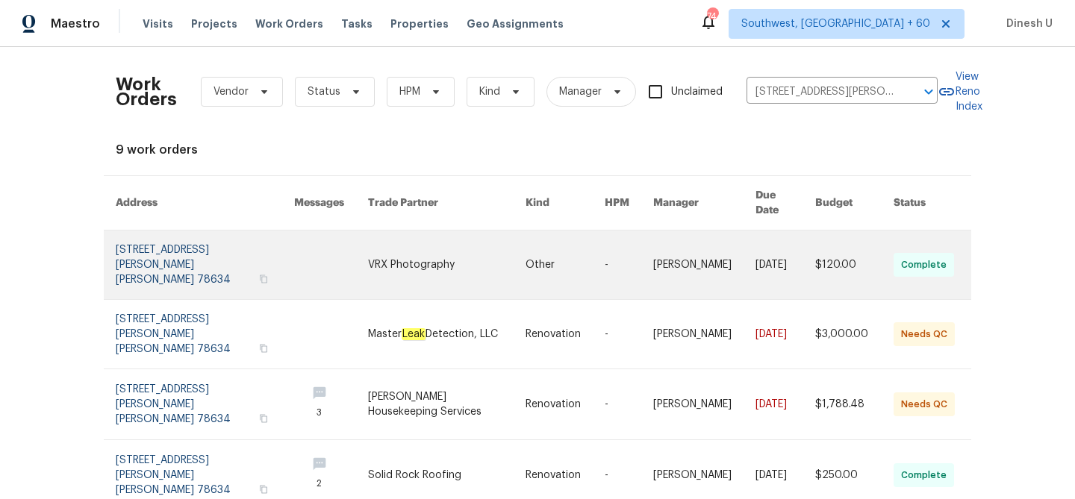
click at [166, 237] on link at bounding box center [205, 265] width 178 height 69
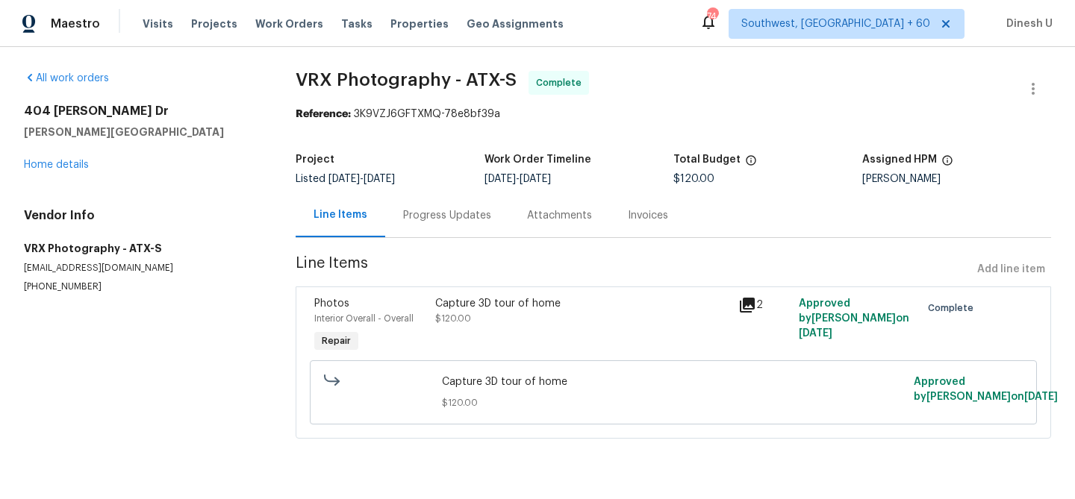
click at [73, 158] on div "404 Stewart Dr Hutto, TX 78634 Home details" at bounding box center [142, 138] width 236 height 69
click at [69, 166] on link "Home details" at bounding box center [56, 165] width 65 height 10
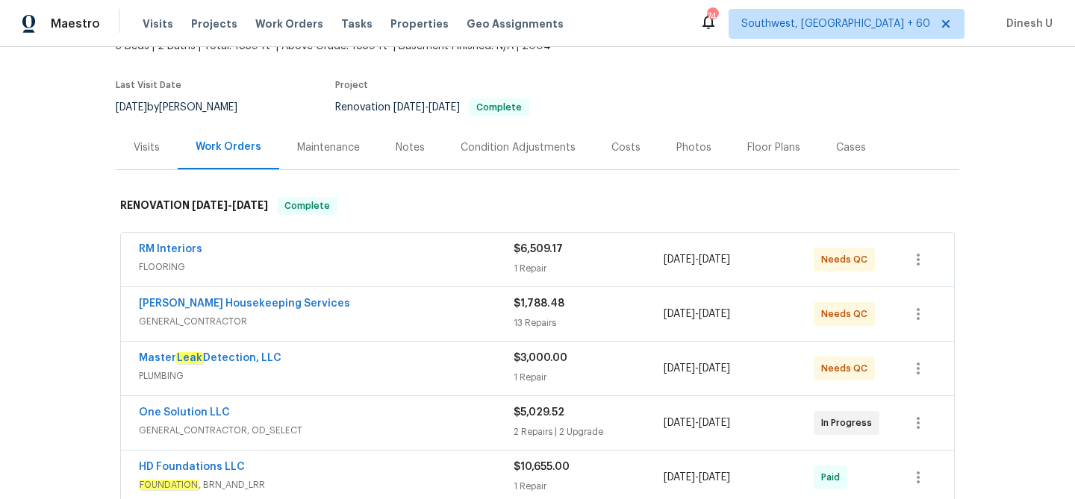
scroll to position [152, 0]
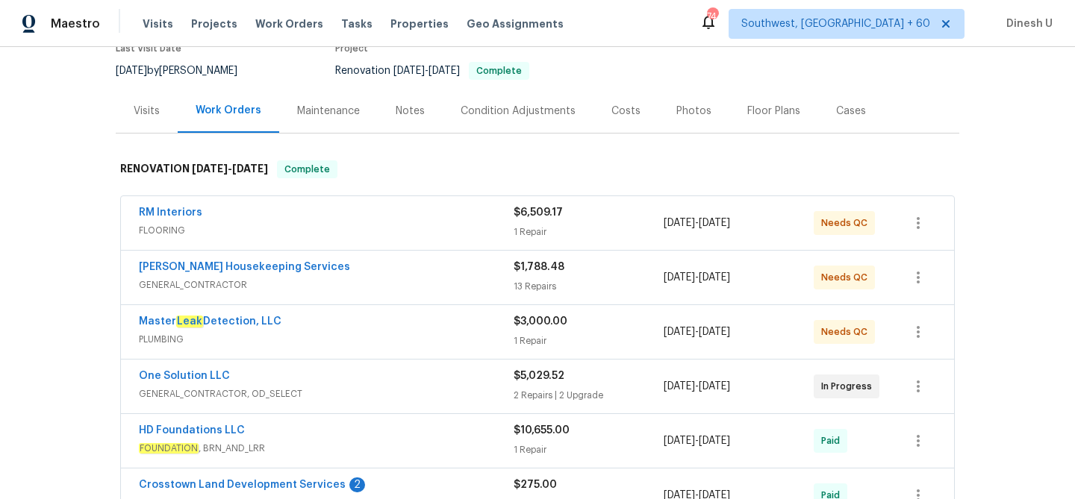
click at [528, 225] on div "1 Repair" at bounding box center [589, 232] width 150 height 15
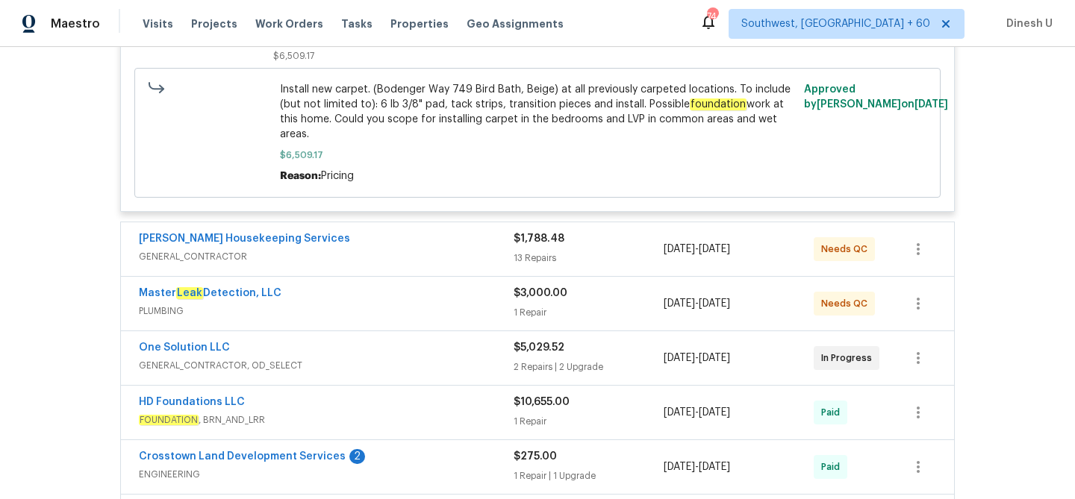
scroll to position [523, 0]
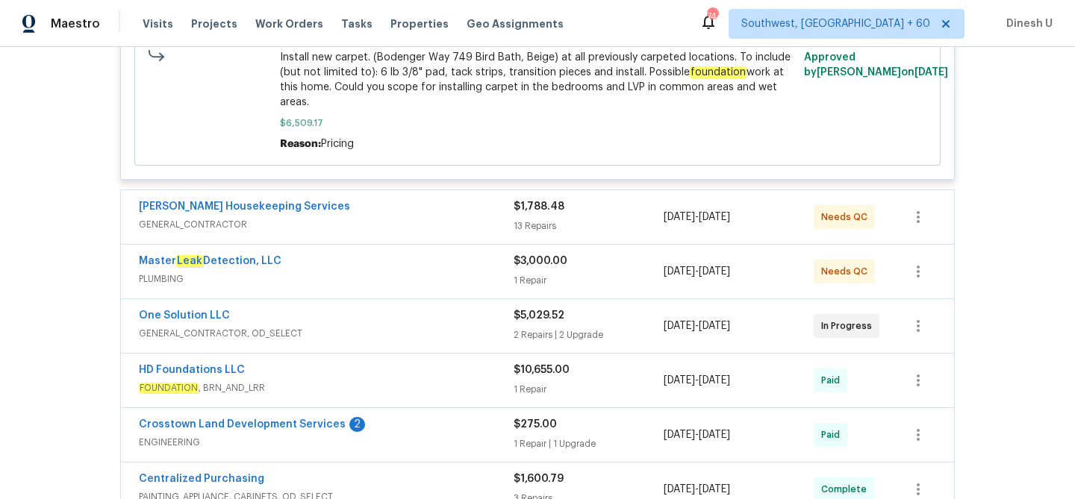
click at [538, 219] on div "13 Repairs" at bounding box center [589, 226] width 150 height 15
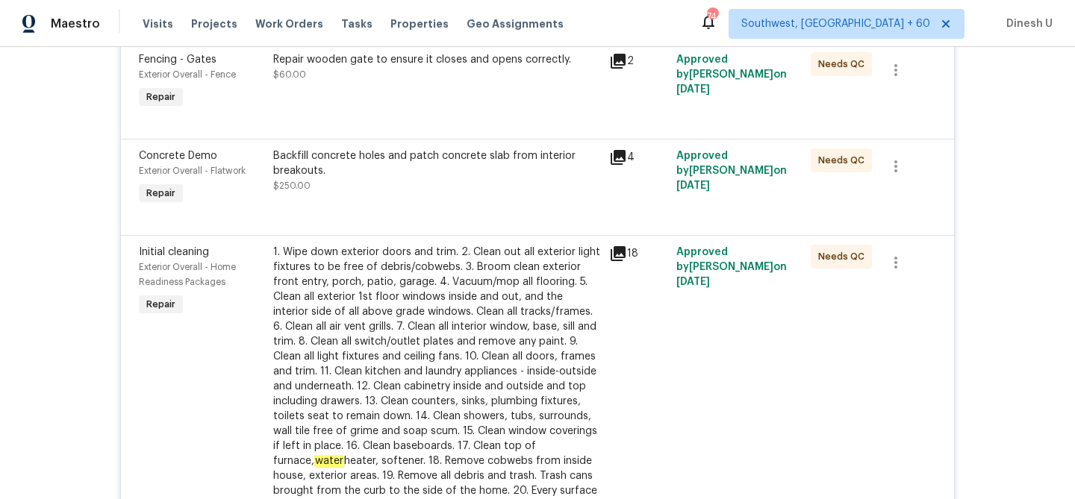
scroll to position [1246, 0]
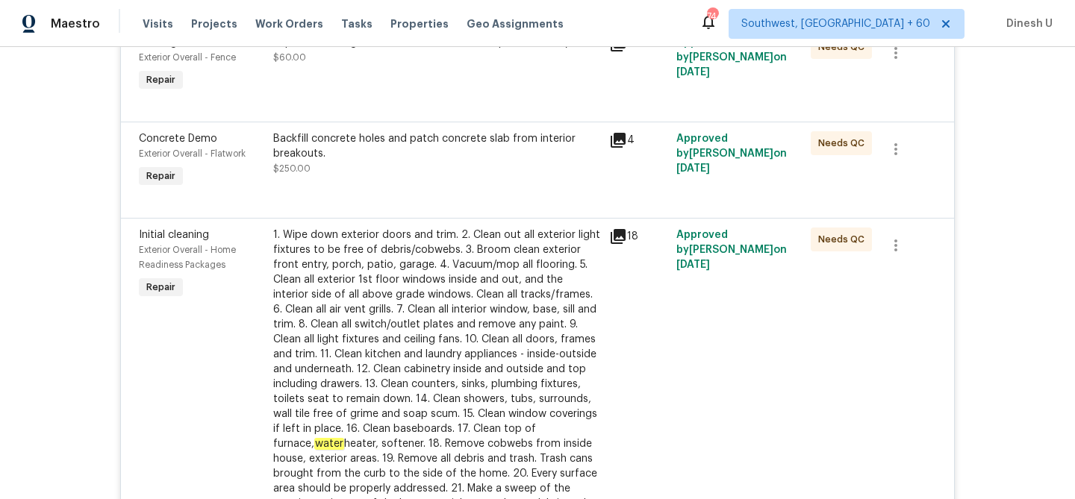
click at [620, 133] on icon at bounding box center [618, 140] width 15 height 15
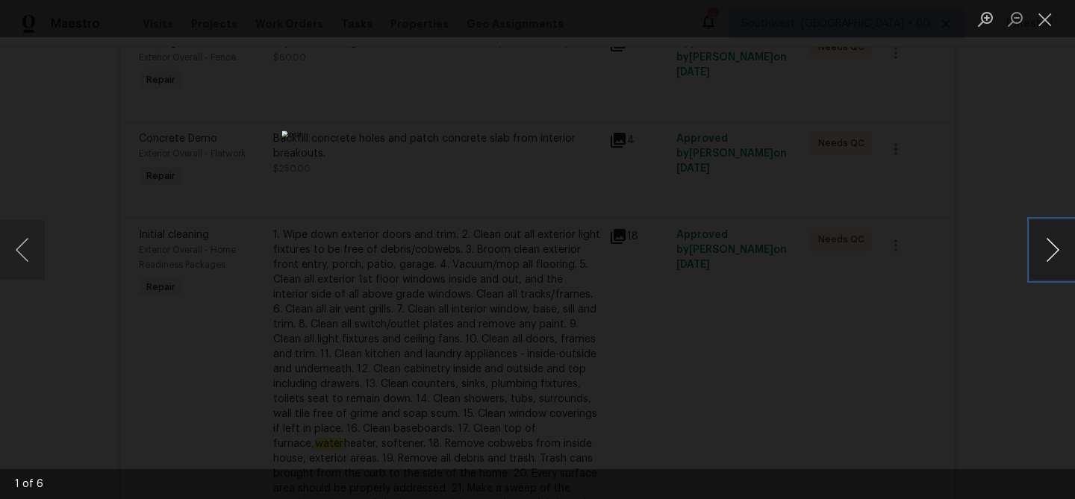
click at [1044, 237] on button "Next image" at bounding box center [1052, 250] width 45 height 60
click at [1041, 21] on button "Close lightbox" at bounding box center [1045, 19] width 30 height 26
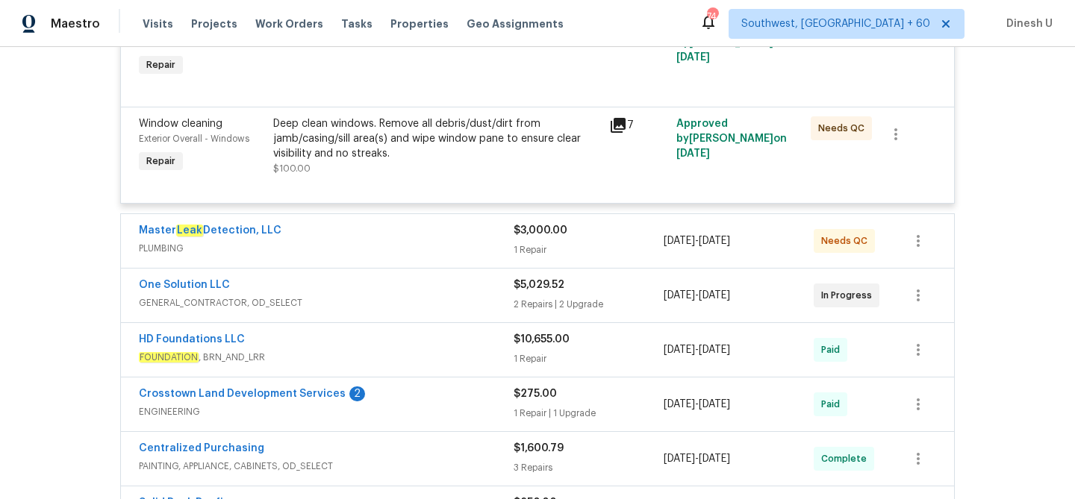
scroll to position [2417, 0]
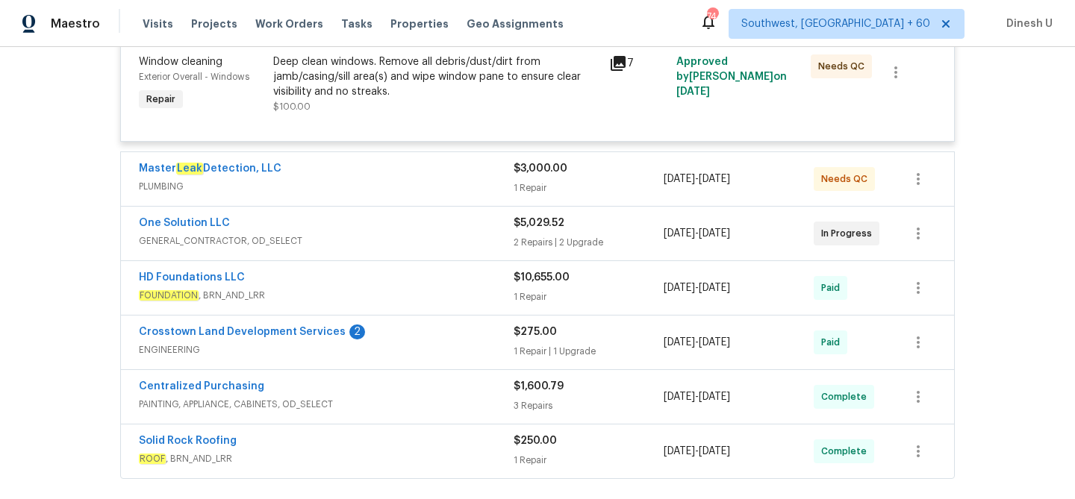
click at [529, 166] on div "$3,000.00" at bounding box center [589, 168] width 150 height 15
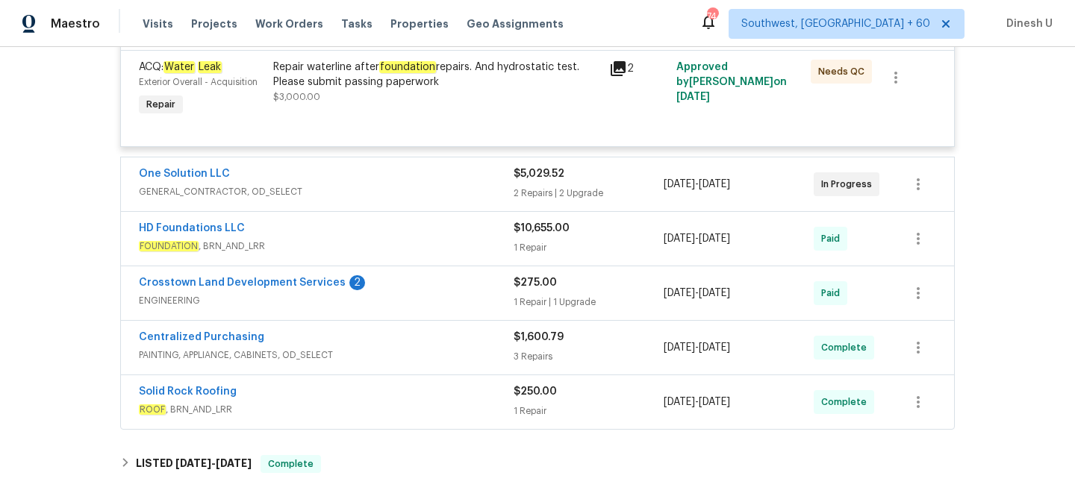
scroll to position [2618, 0]
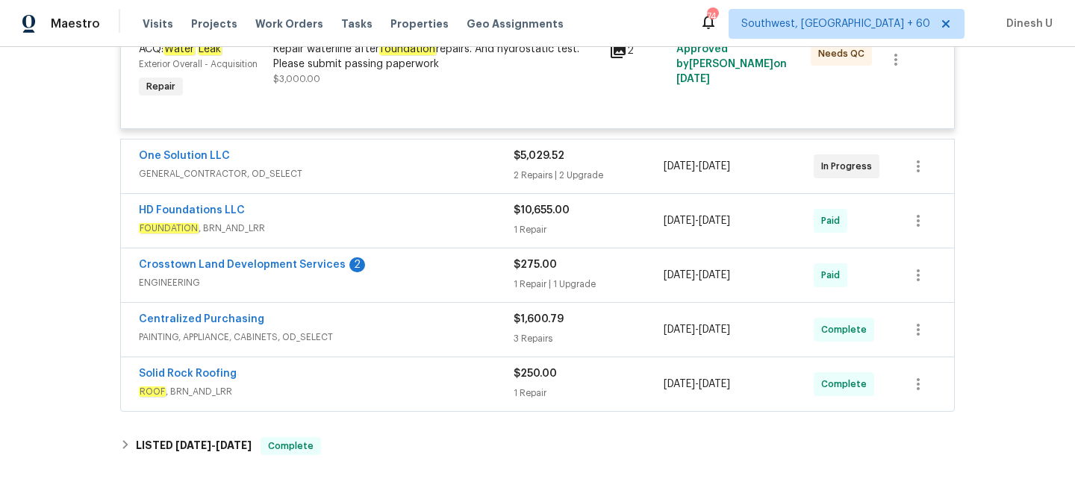
click at [521, 158] on div "$5,029.52 2 Repairs | 2 Upgrade" at bounding box center [589, 167] width 150 height 36
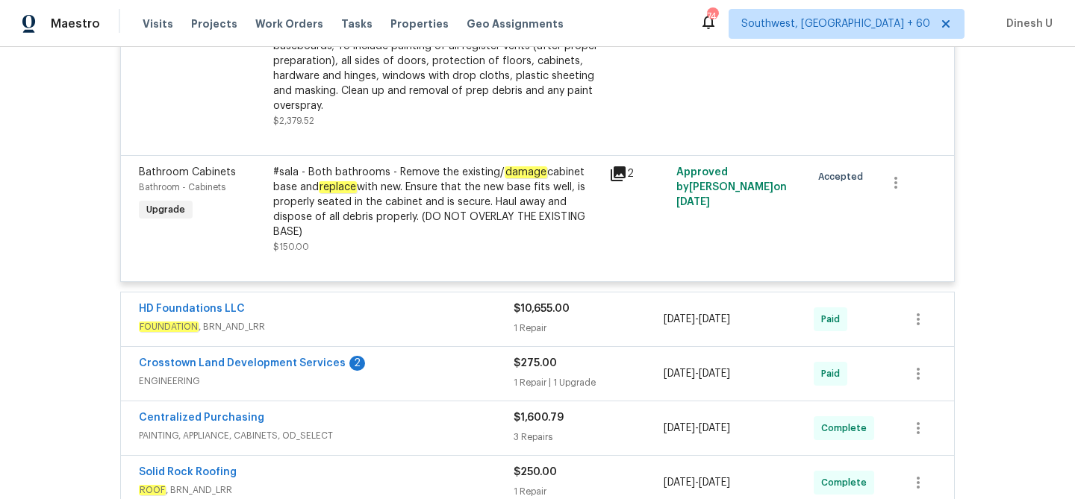
scroll to position [3165, 0]
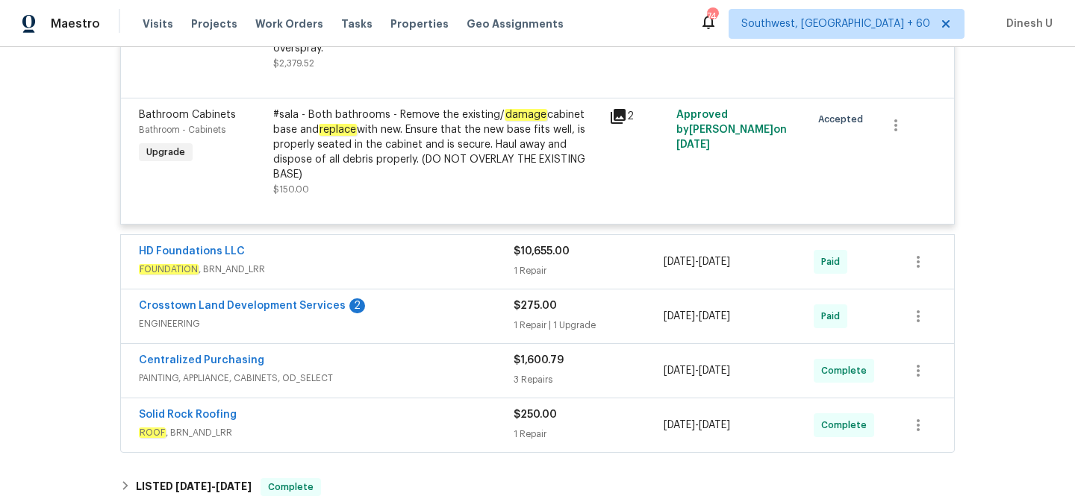
click at [546, 270] on div "1 Repair" at bounding box center [589, 271] width 150 height 15
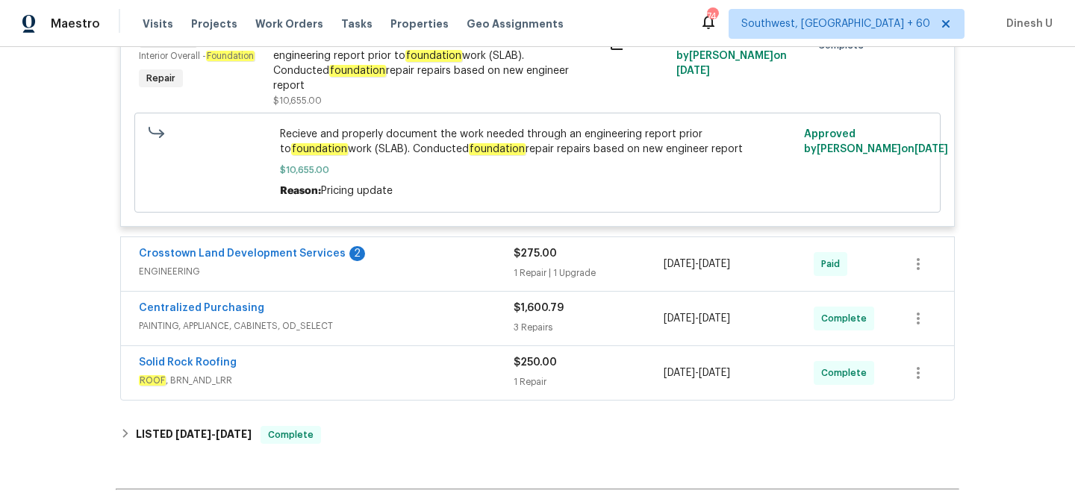
scroll to position [3463, 0]
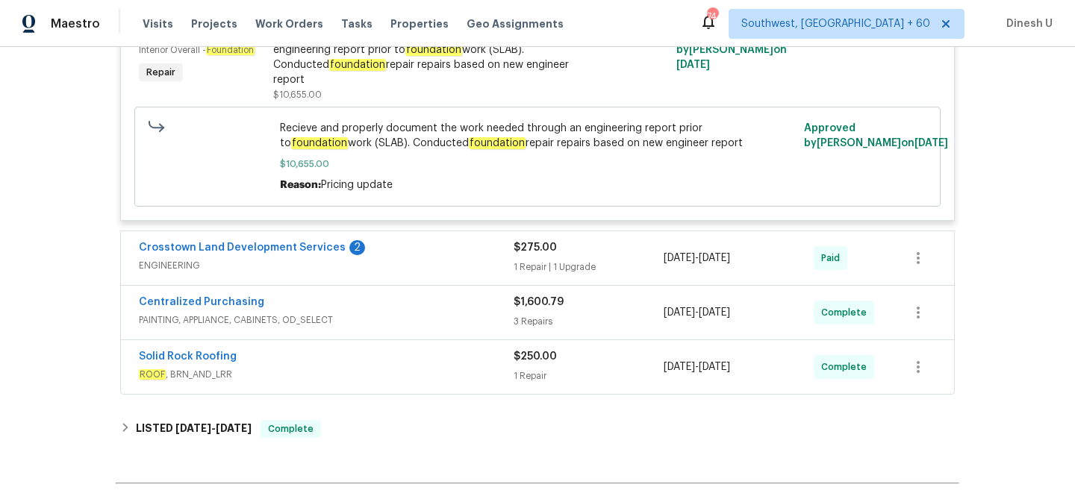
click at [531, 260] on div "1 Repair | 1 Upgrade" at bounding box center [589, 267] width 150 height 15
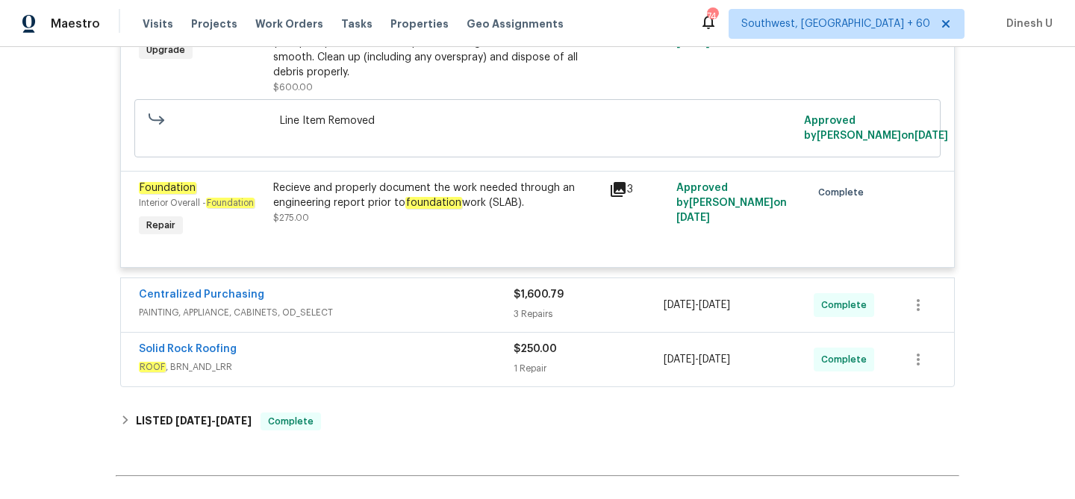
scroll to position [3796, 0]
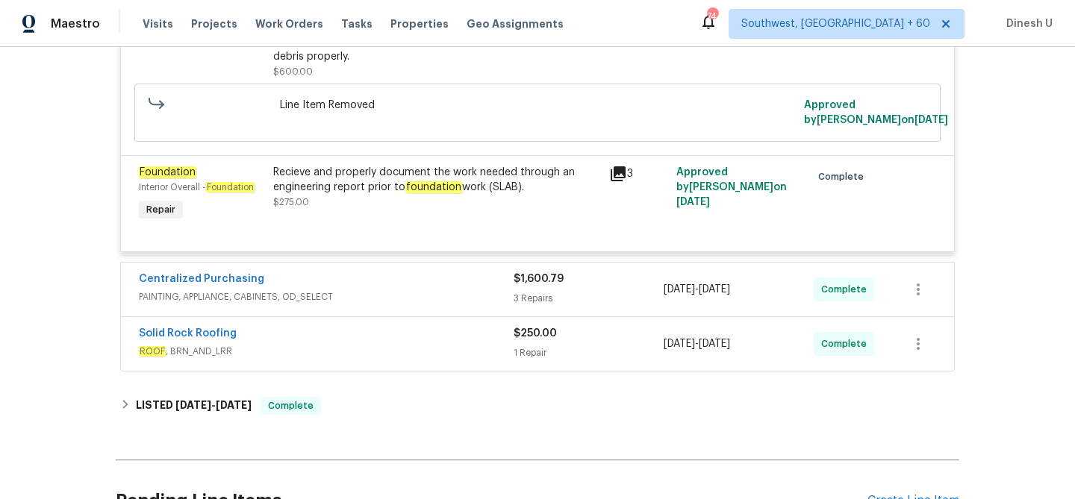
click at [523, 291] on div "3 Repairs" at bounding box center [589, 298] width 150 height 15
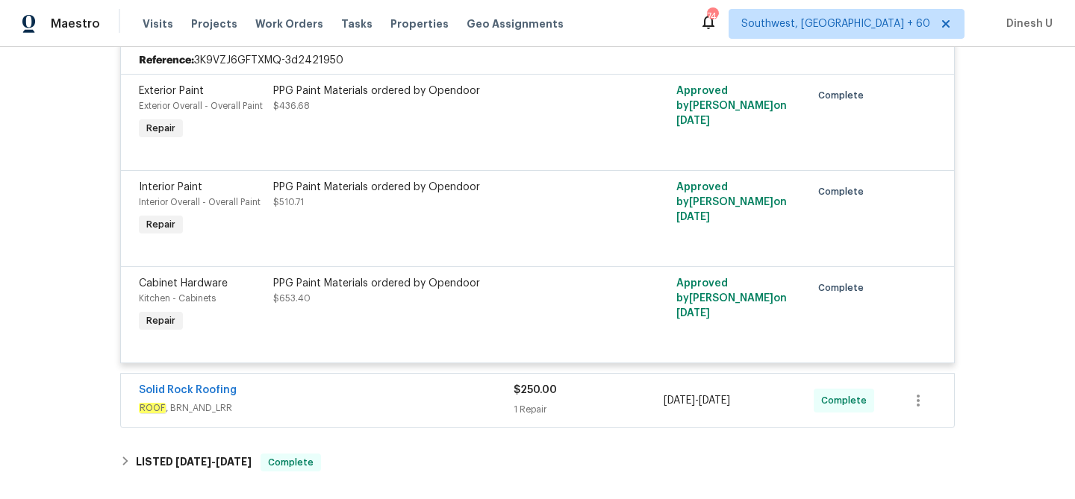
scroll to position [4121, 0]
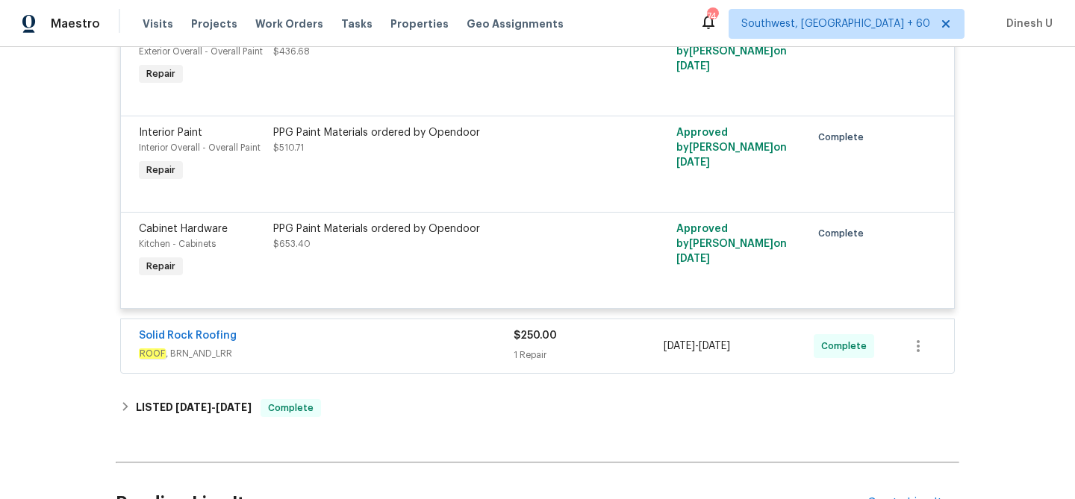
click at [547, 348] on div "1 Repair" at bounding box center [589, 355] width 150 height 15
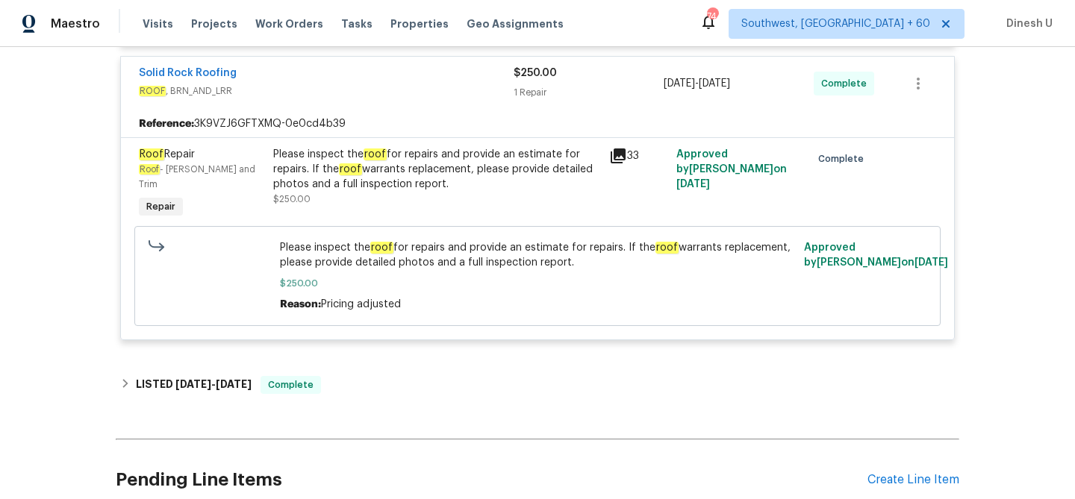
scroll to position [4430, 0]
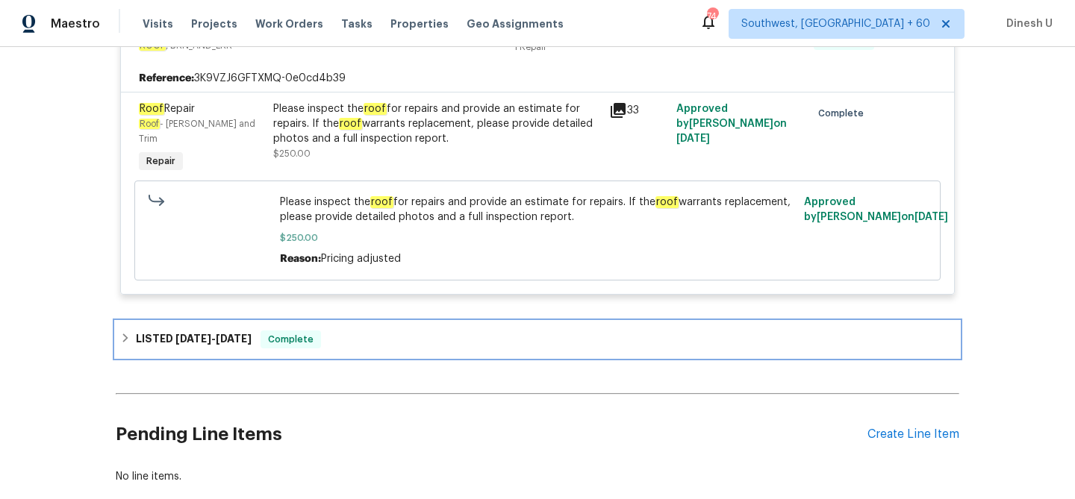
click at [221, 334] on span "9/6/25" at bounding box center [234, 339] width 36 height 10
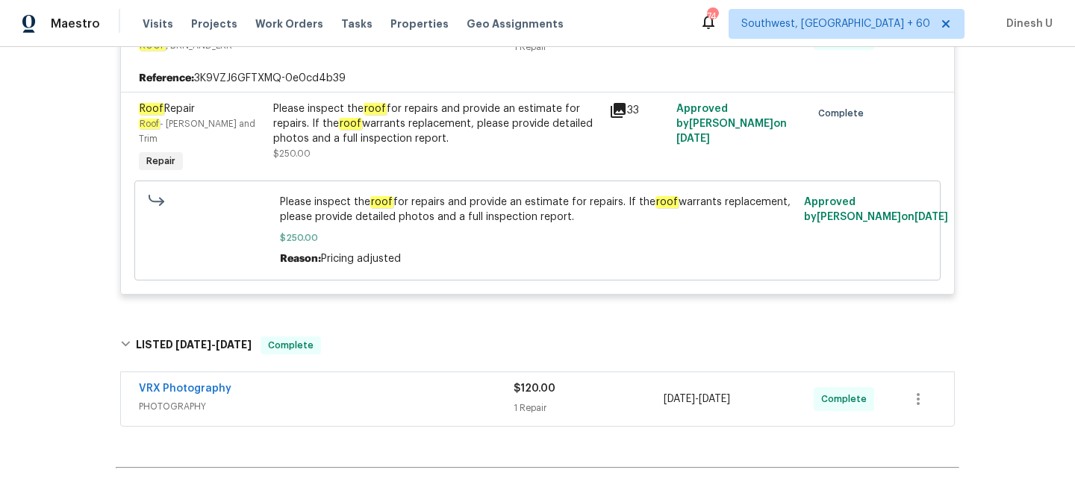
click at [527, 401] on div "1 Repair" at bounding box center [589, 408] width 150 height 15
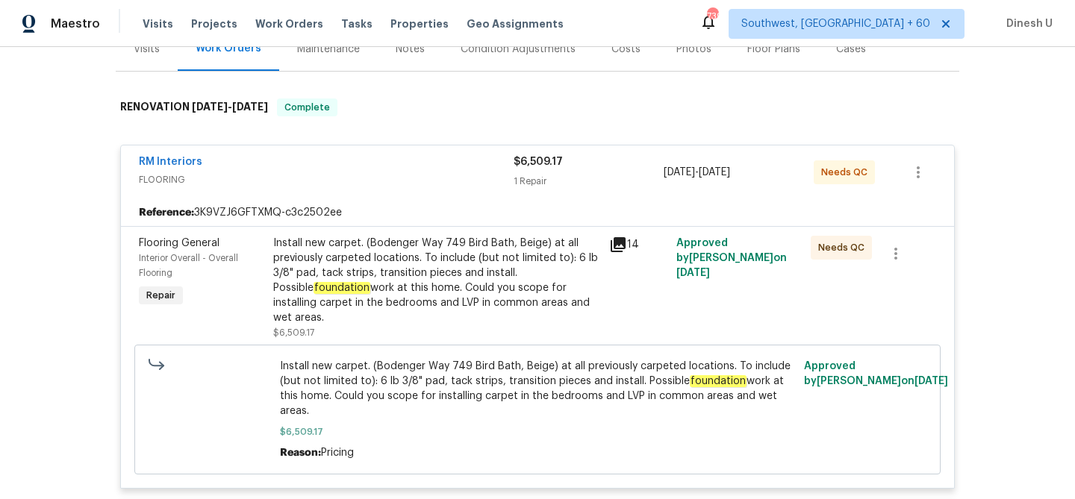
scroll to position [0, 0]
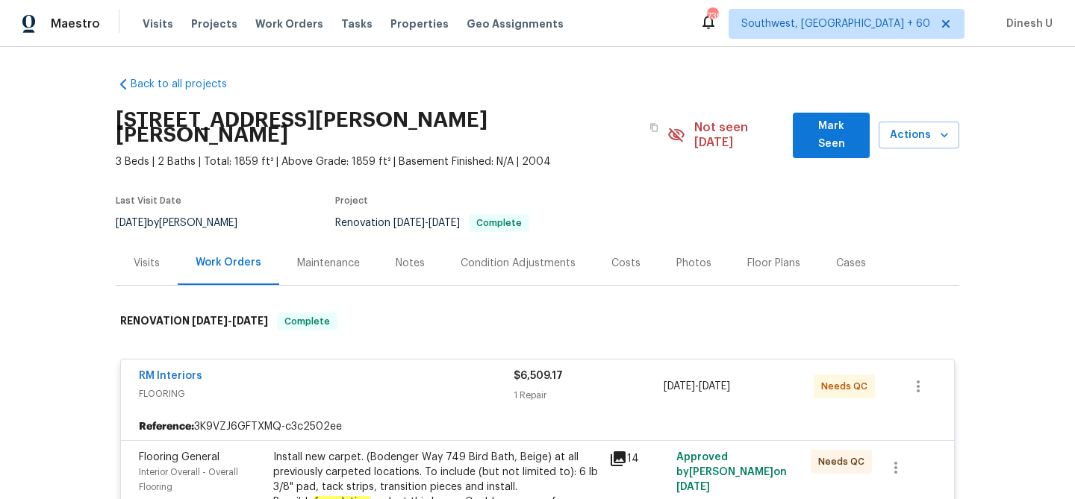
click at [146, 258] on div "Visits" at bounding box center [147, 263] width 62 height 44
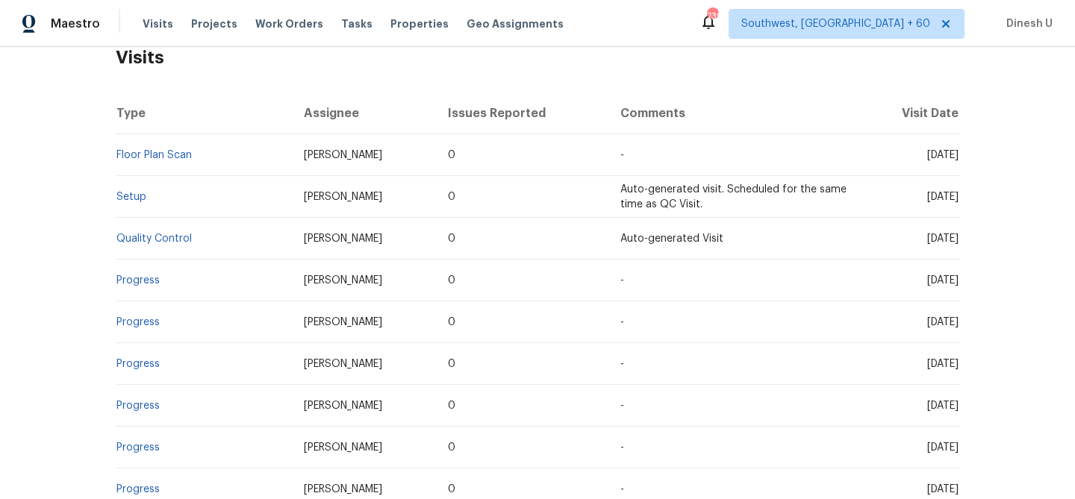
scroll to position [252, 0]
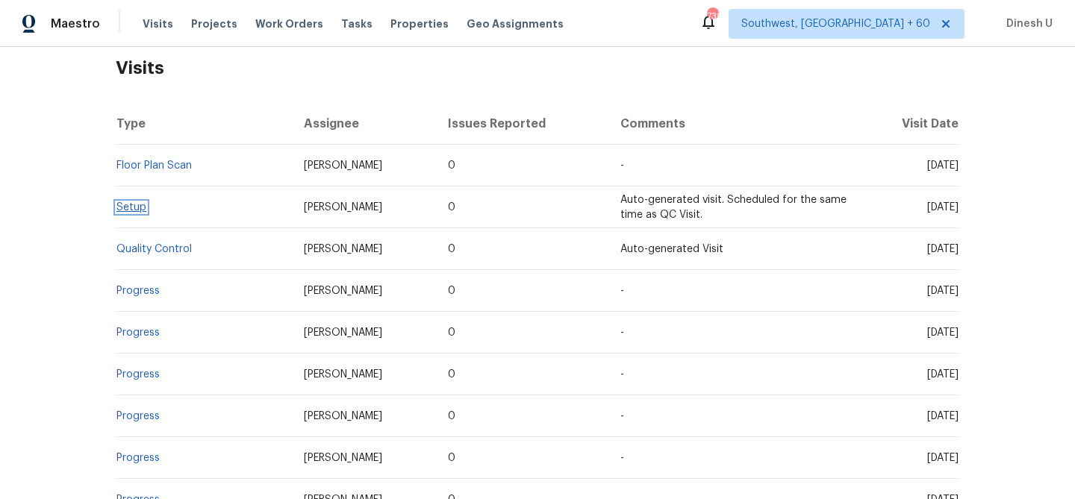
click at [132, 202] on link "Setup" at bounding box center [131, 207] width 30 height 10
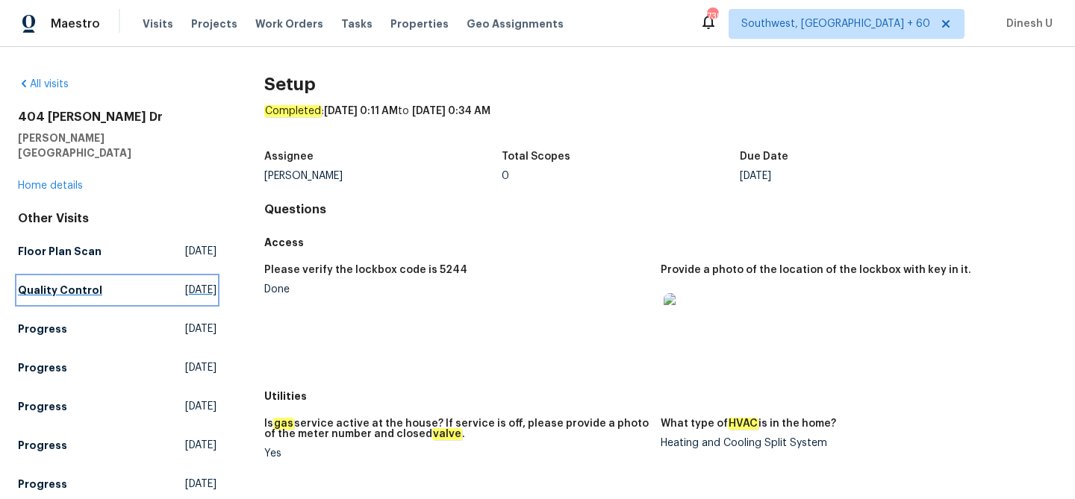
click at [185, 283] on span "Wed, Sep 03 2025" at bounding box center [200, 290] width 31 height 15
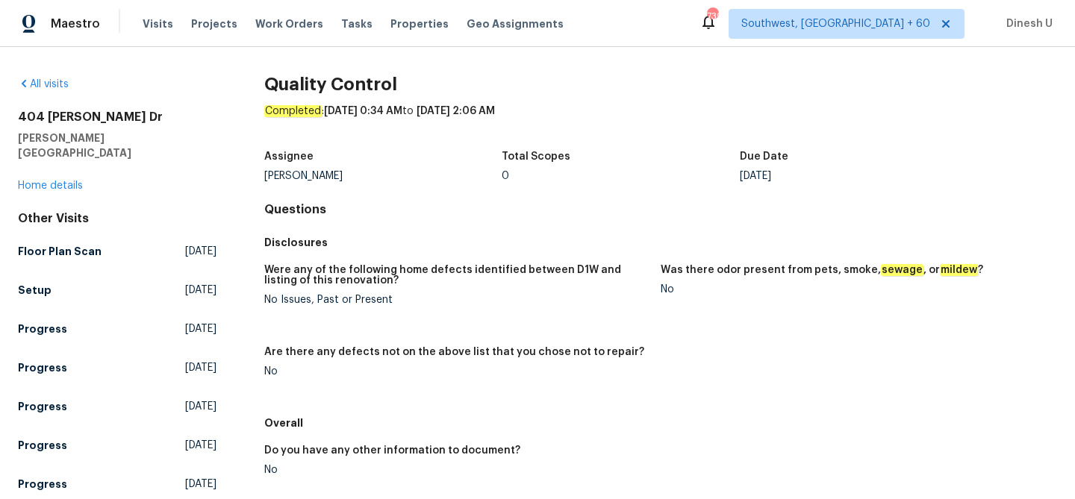
scroll to position [173, 0]
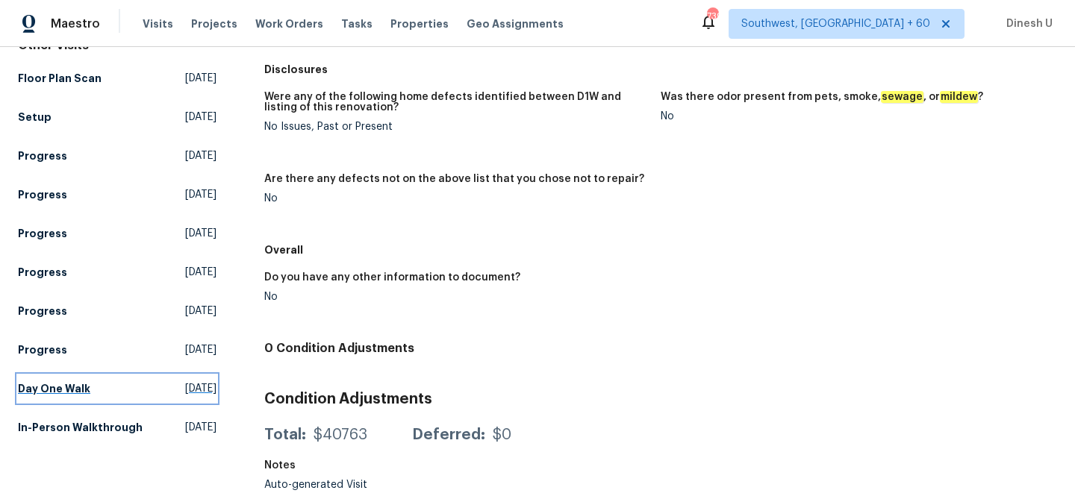
click at [185, 381] on span "Sat, Aug 02 2025" at bounding box center [200, 388] width 31 height 15
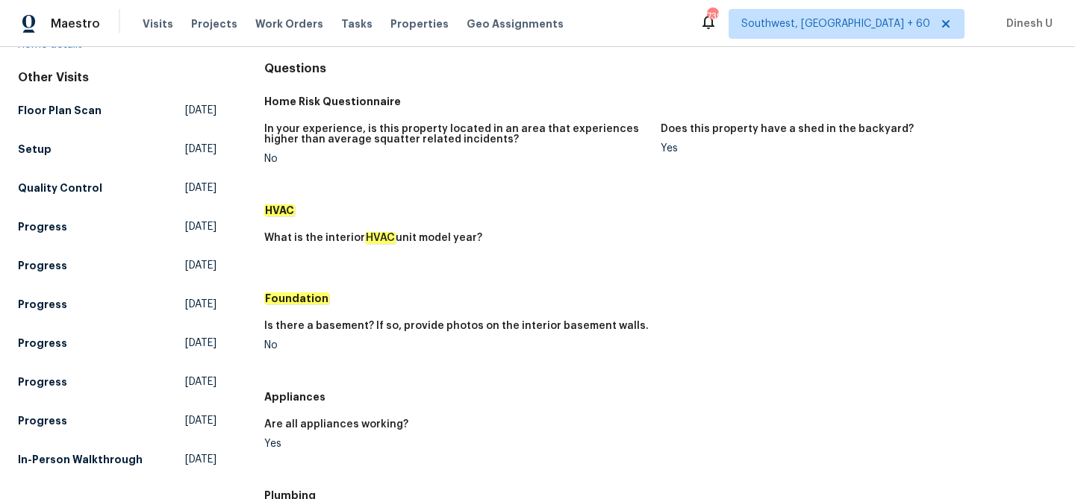
scroll to position [109, 0]
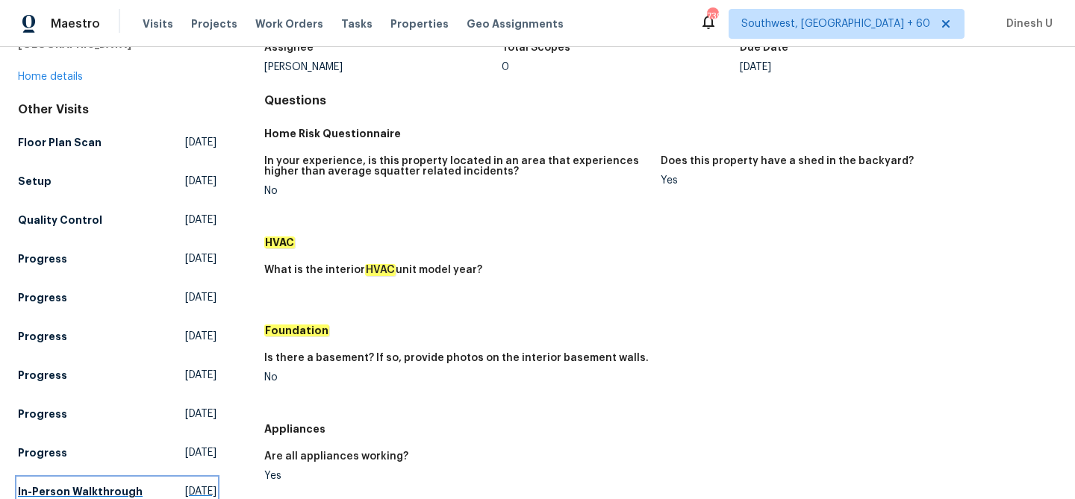
click at [185, 485] on span "Thu, Jun 26 2025" at bounding box center [200, 492] width 31 height 15
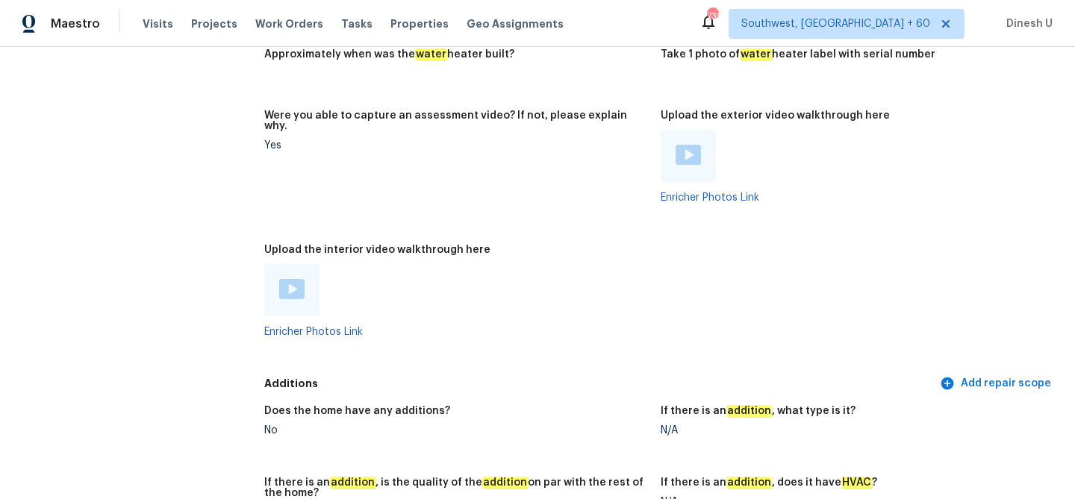
scroll to position [2713, 0]
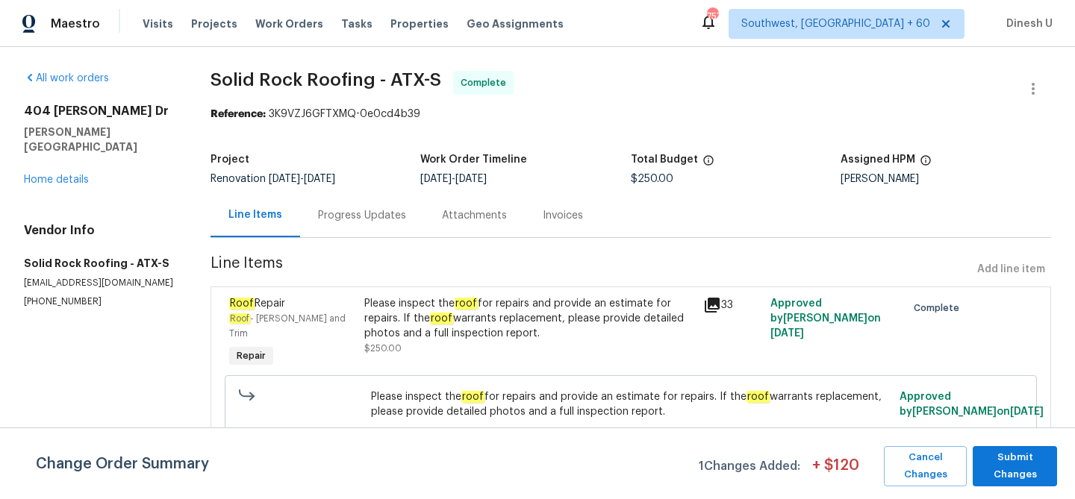
click at [368, 207] on div "Progress Updates" at bounding box center [362, 215] width 124 height 44
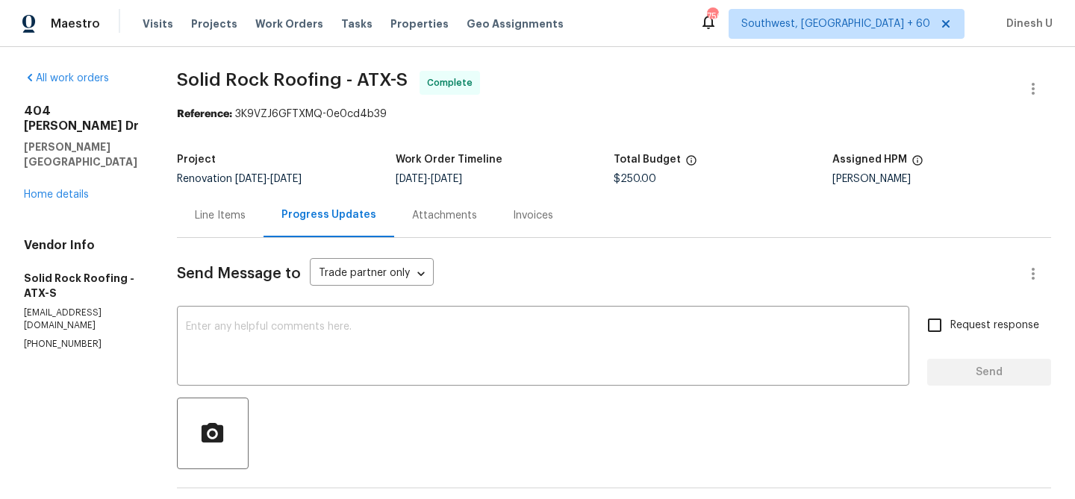
click at [208, 211] on div "Line Items" at bounding box center [220, 215] width 51 height 15
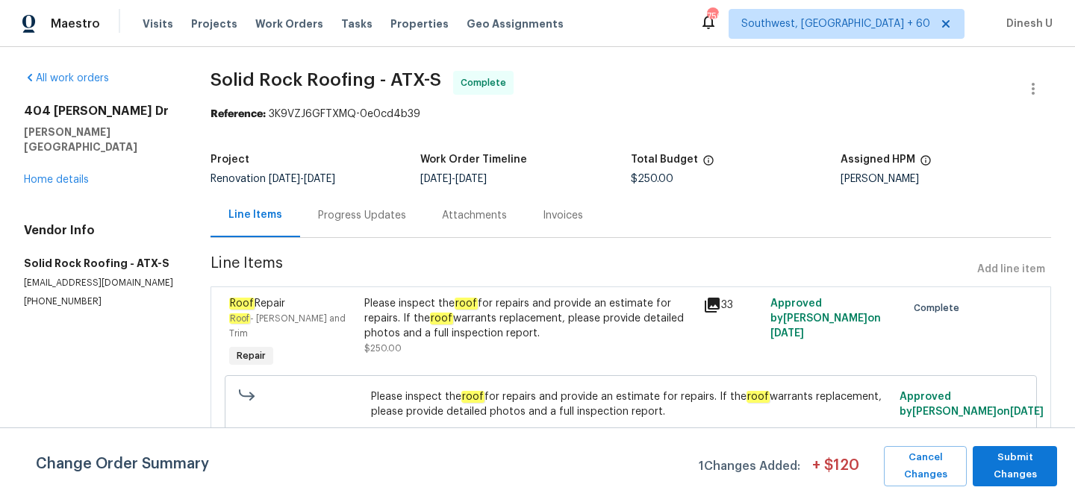
click at [705, 308] on icon at bounding box center [712, 305] width 18 height 18
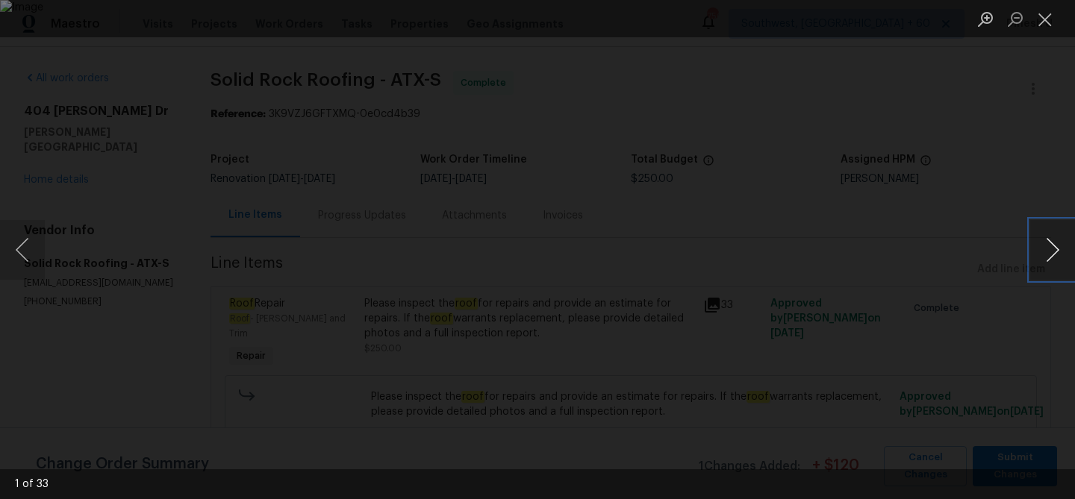
click at [1056, 269] on button "Next image" at bounding box center [1052, 250] width 45 height 60
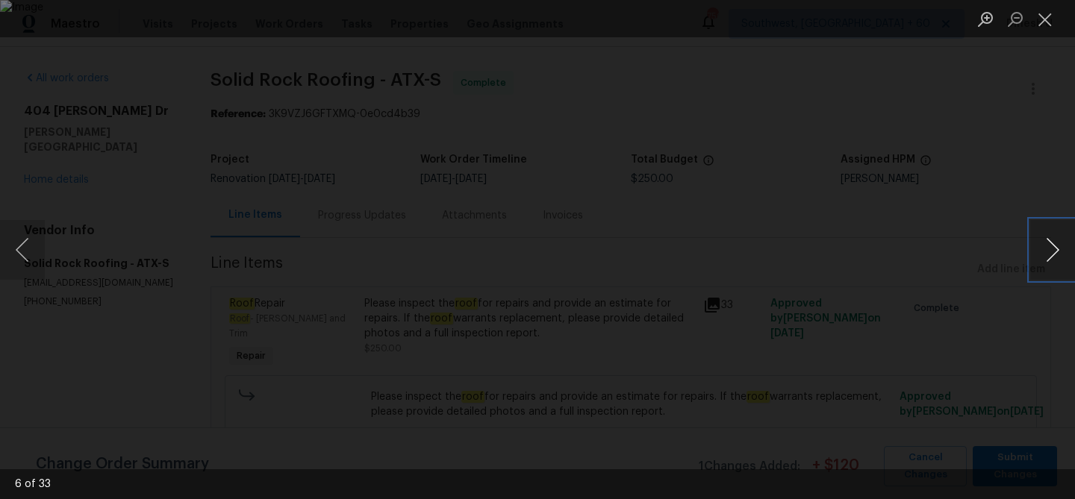
click at [1056, 269] on button "Next image" at bounding box center [1052, 250] width 45 height 60
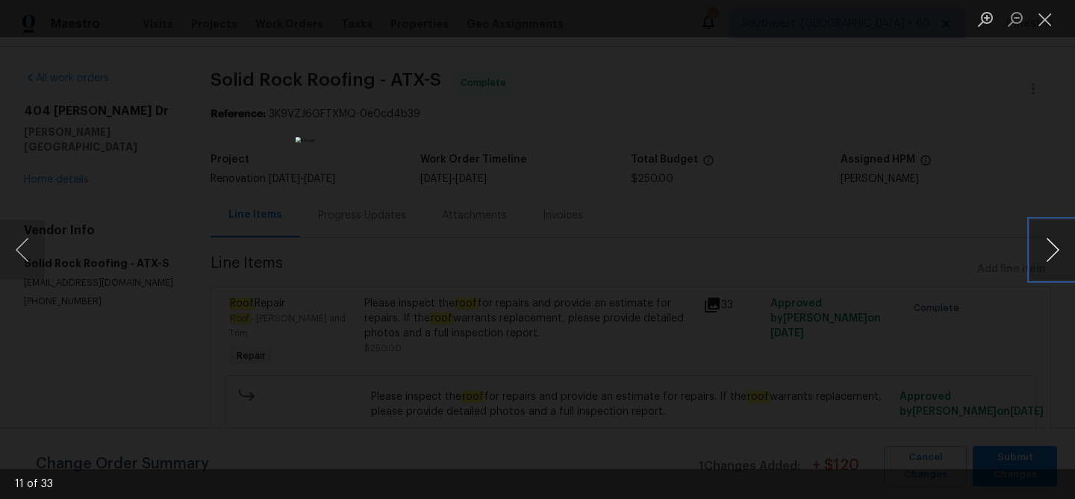
click at [1056, 269] on button "Next image" at bounding box center [1052, 250] width 45 height 60
click at [1045, 14] on button "Close lightbox" at bounding box center [1045, 19] width 30 height 26
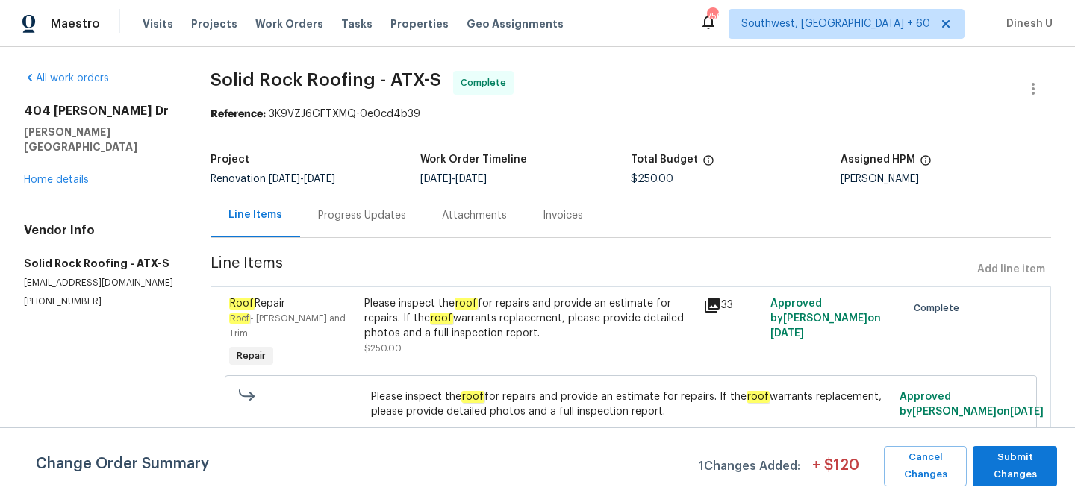
scroll to position [18, 0]
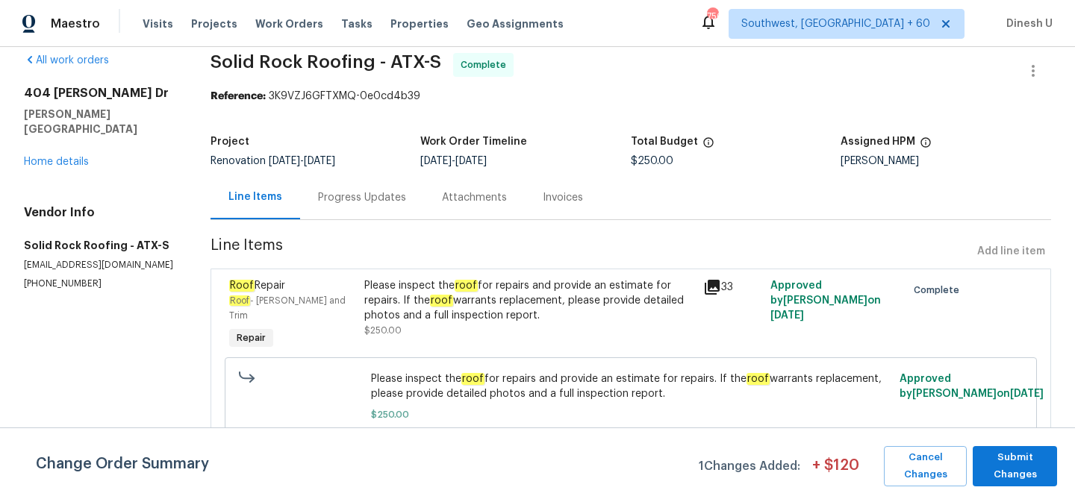
click at [718, 282] on icon at bounding box center [712, 287] width 15 height 15
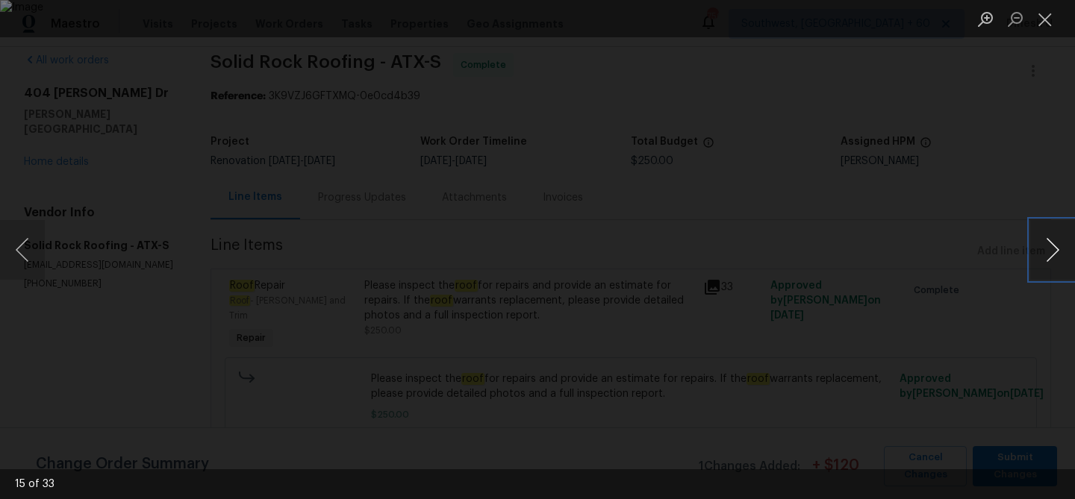
click at [1042, 253] on button "Next image" at bounding box center [1052, 250] width 45 height 60
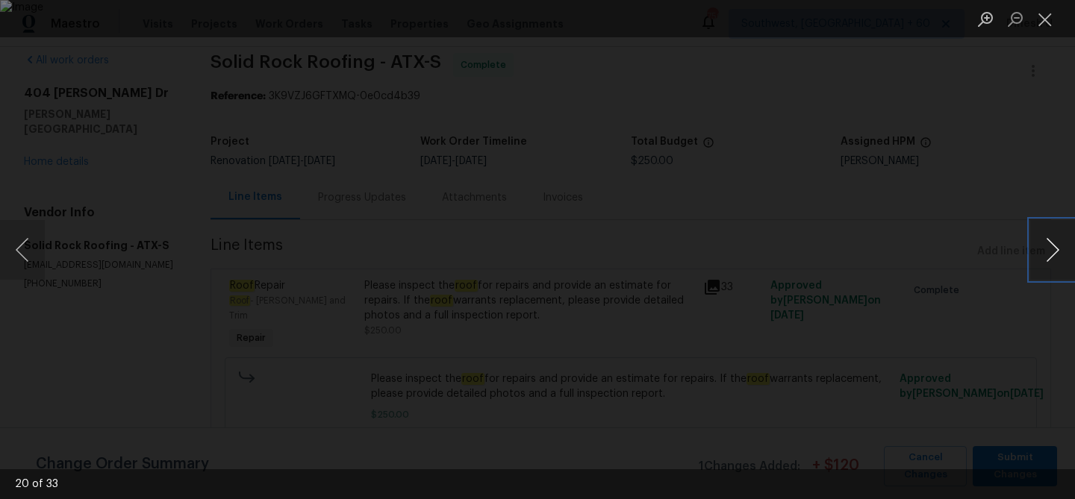
click at [1042, 253] on button "Next image" at bounding box center [1052, 250] width 45 height 60
click at [1050, 24] on button "Close lightbox" at bounding box center [1045, 19] width 30 height 26
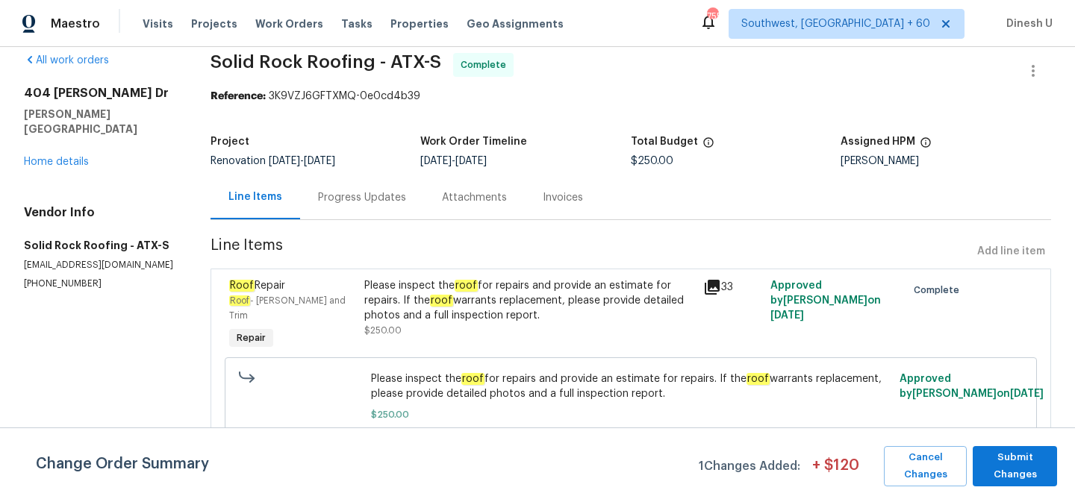
scroll to position [0, 0]
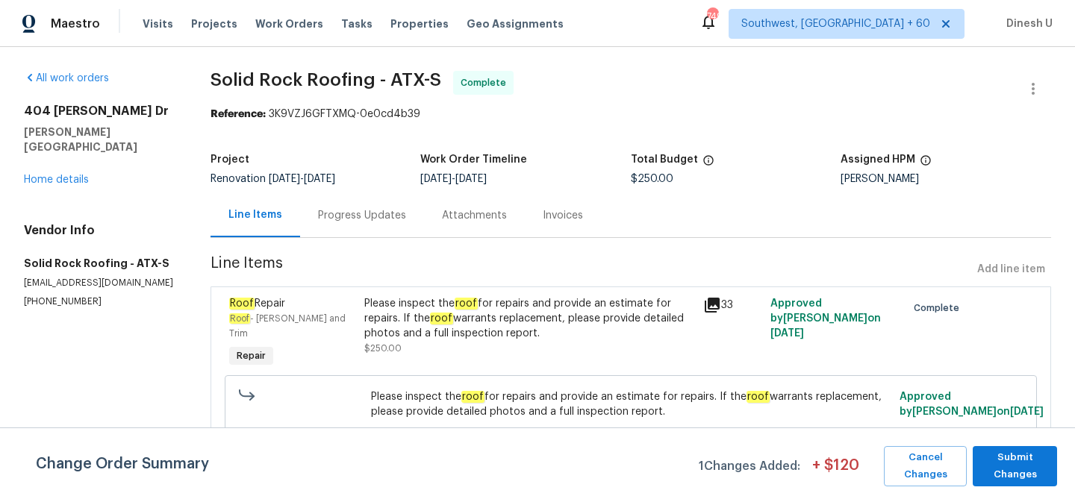
click at [243, 18] on div "Visits Projects Work Orders Tasks Properties Geo Assignments" at bounding box center [362, 24] width 439 height 30
click at [260, 28] on span "Work Orders" at bounding box center [289, 23] width 68 height 15
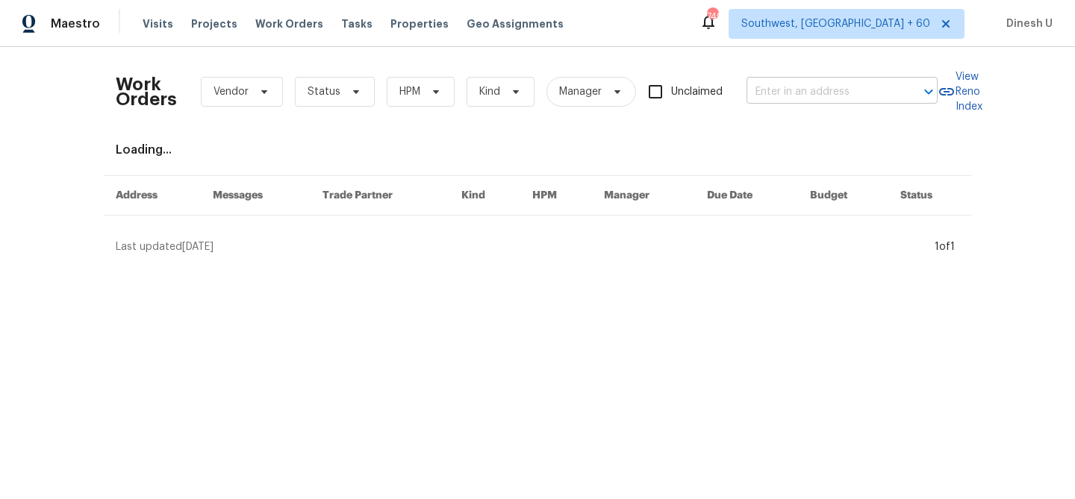
click at [829, 92] on input "text" at bounding box center [821, 92] width 149 height 23
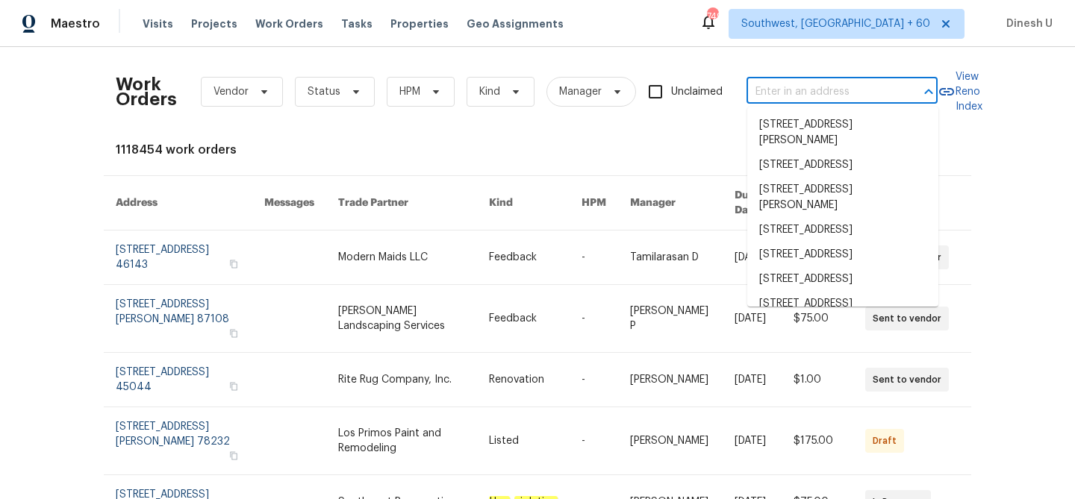
paste input "[STREET_ADDRESS]"
type input "[STREET_ADDRESS]"
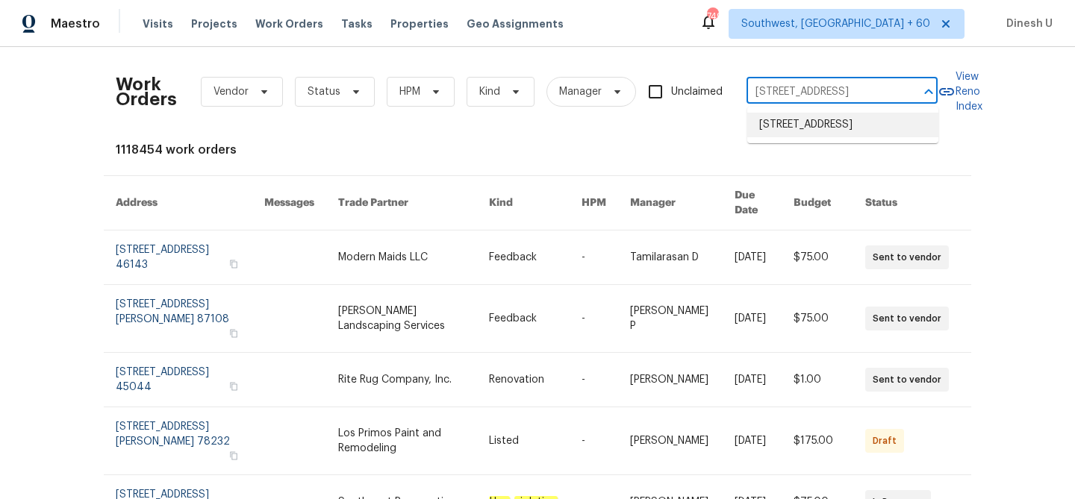
click at [800, 134] on li "[STREET_ADDRESS]" at bounding box center [842, 125] width 191 height 25
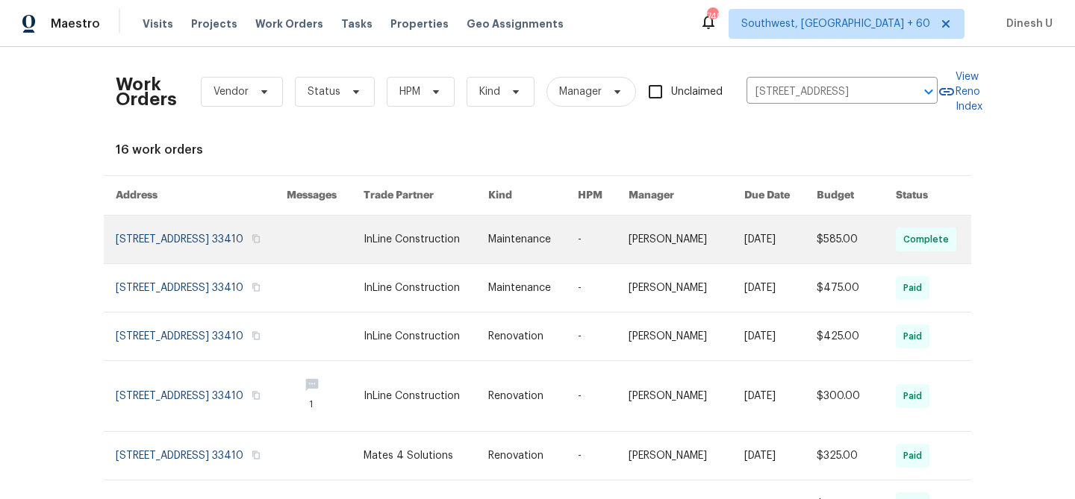
click at [202, 229] on link at bounding box center [201, 240] width 171 height 48
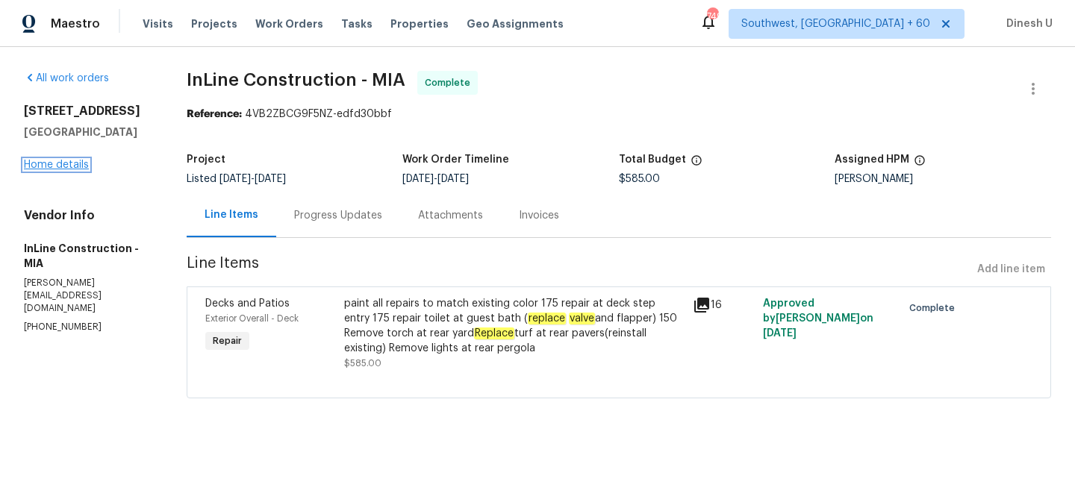
click at [68, 170] on link "Home details" at bounding box center [56, 165] width 65 height 10
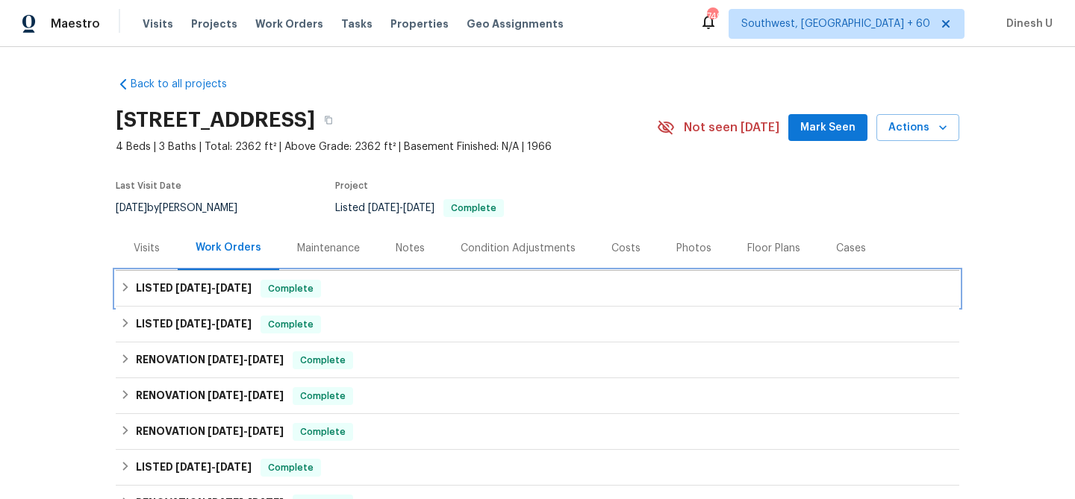
click at [171, 287] on h6 "LISTED [DATE] - [DATE]" at bounding box center [194, 289] width 116 height 18
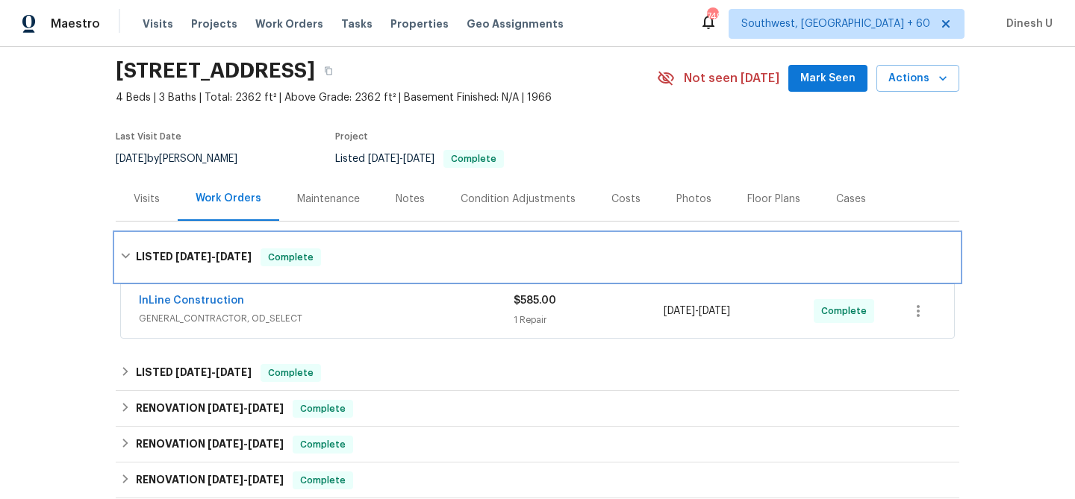
scroll to position [144, 0]
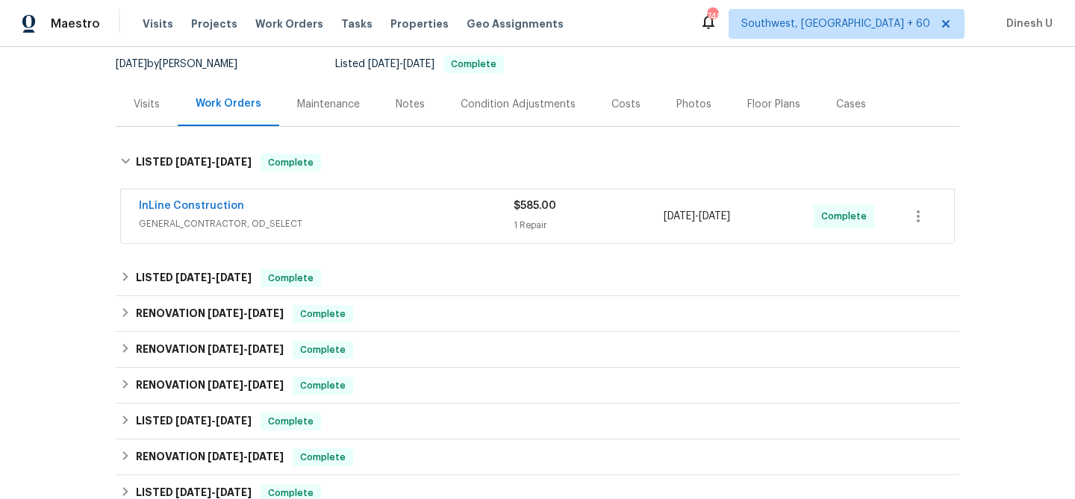
click at [527, 214] on div "$585.00 1 Repair" at bounding box center [589, 217] width 150 height 36
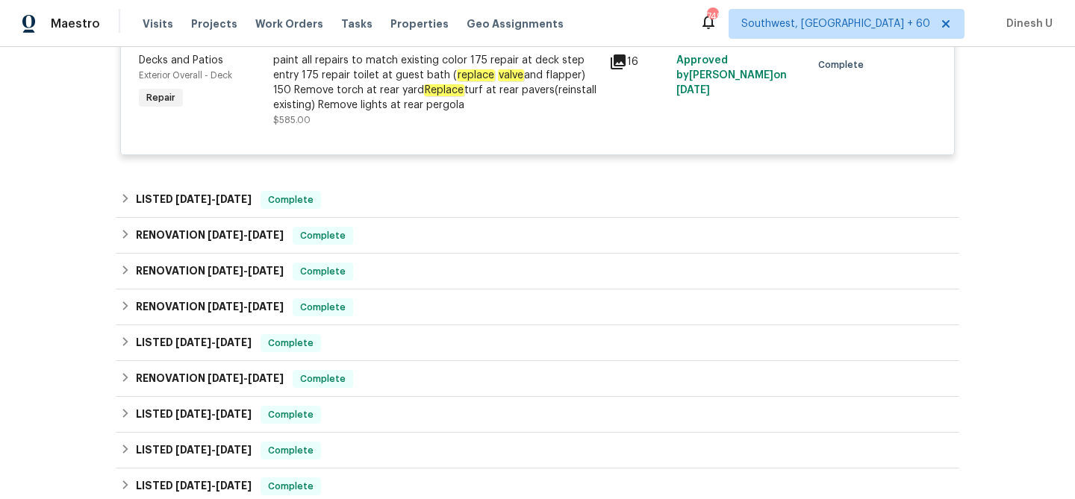
scroll to position [423, 0]
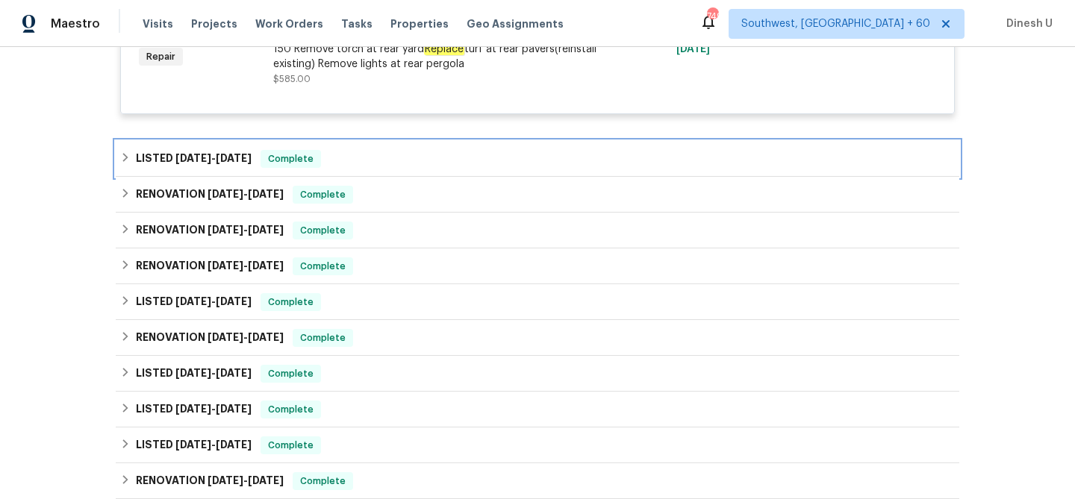
click at [229, 149] on div "LISTED [DATE] - [DATE] Complete" at bounding box center [538, 159] width 844 height 36
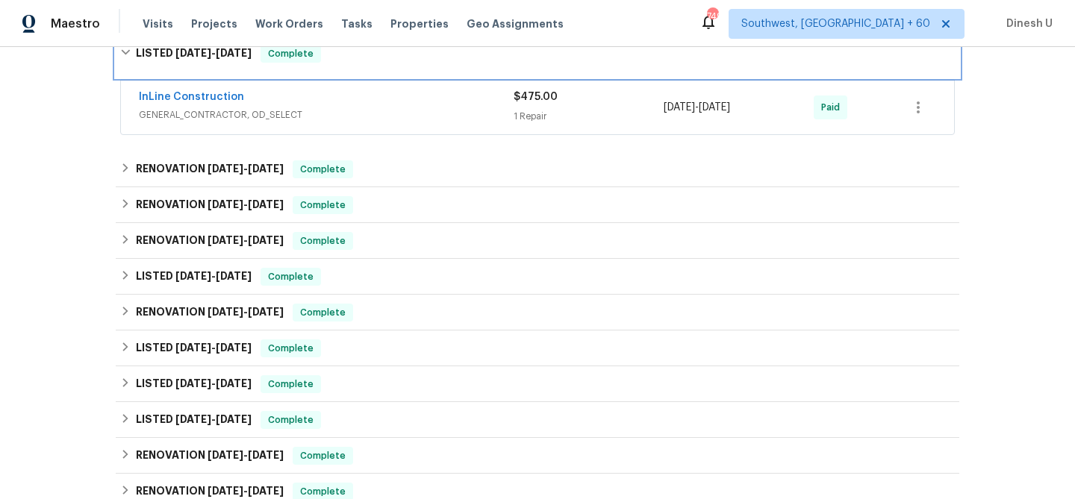
scroll to position [550, 0]
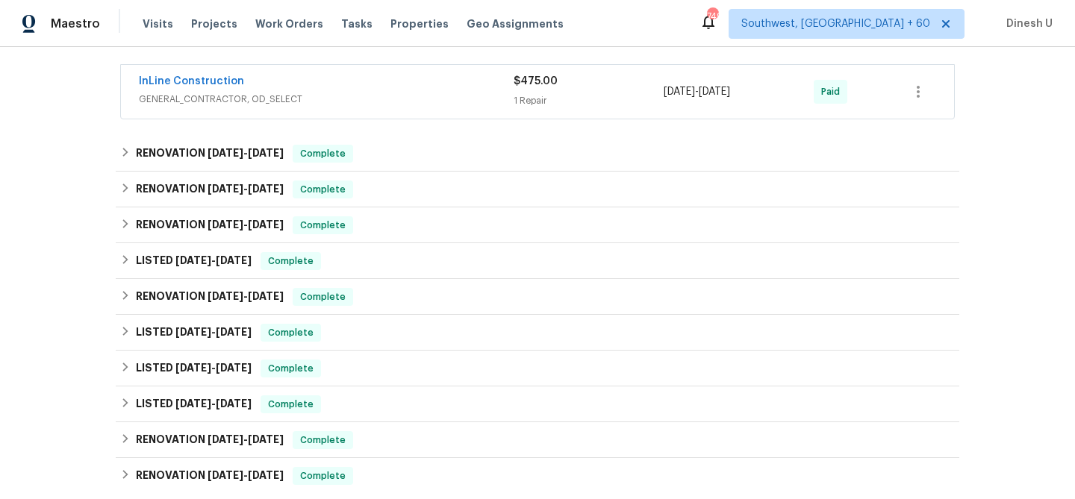
click at [528, 99] on div "1 Repair" at bounding box center [589, 100] width 150 height 15
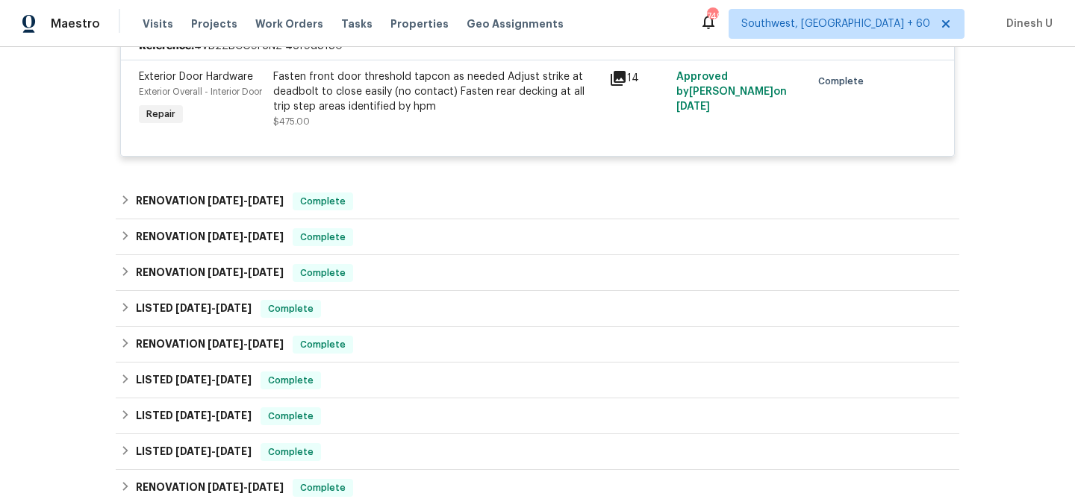
scroll to position [688, 0]
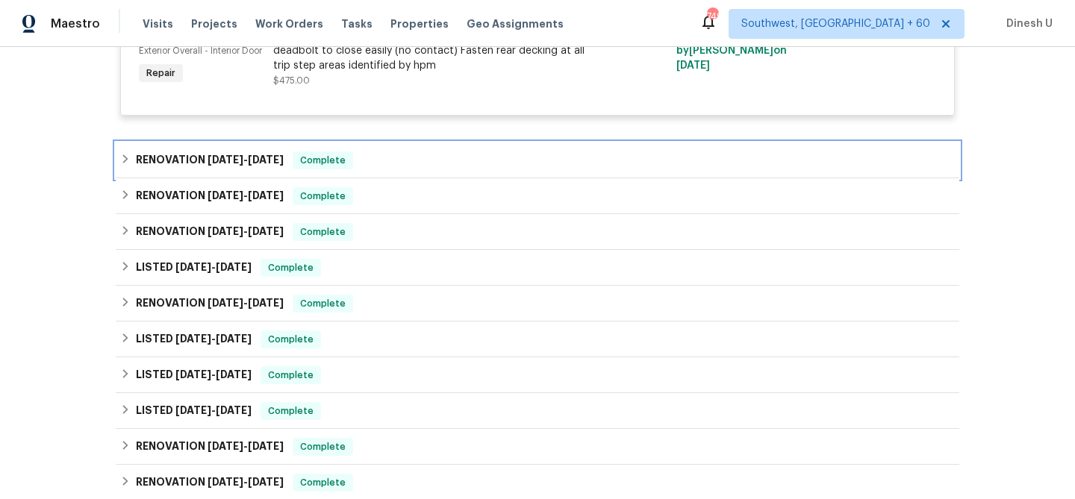
click at [219, 165] on span "[DATE]" at bounding box center [226, 160] width 36 height 10
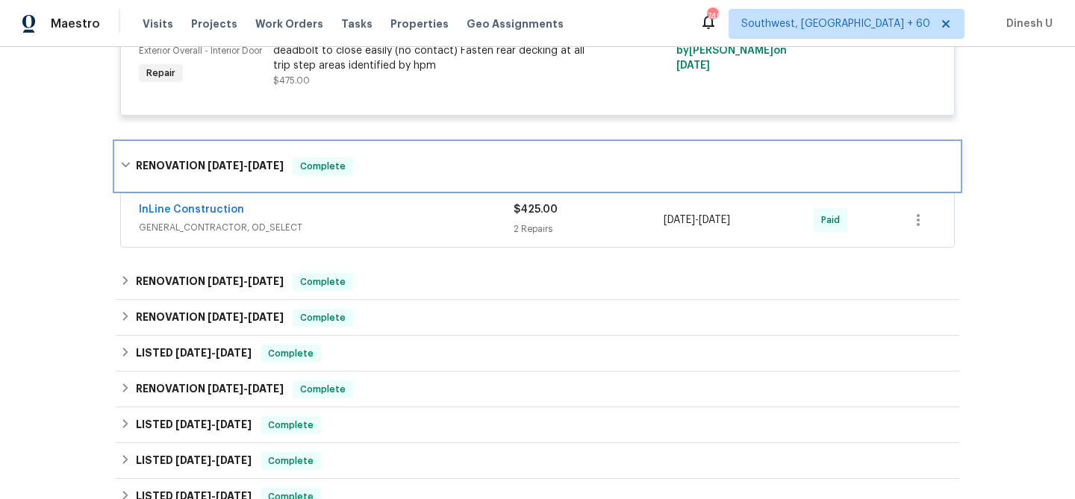
scroll to position [788, 0]
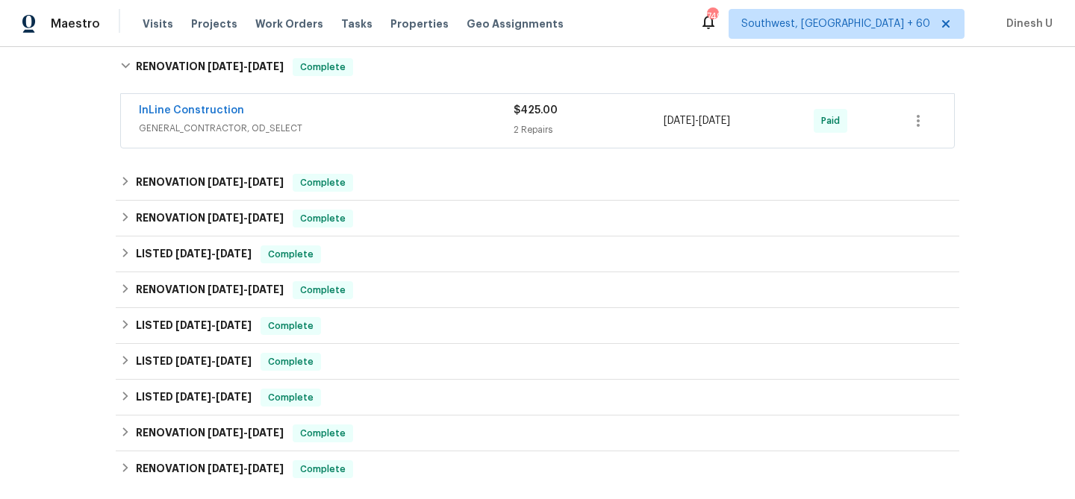
click at [524, 137] on div "2 Repairs" at bounding box center [589, 129] width 150 height 15
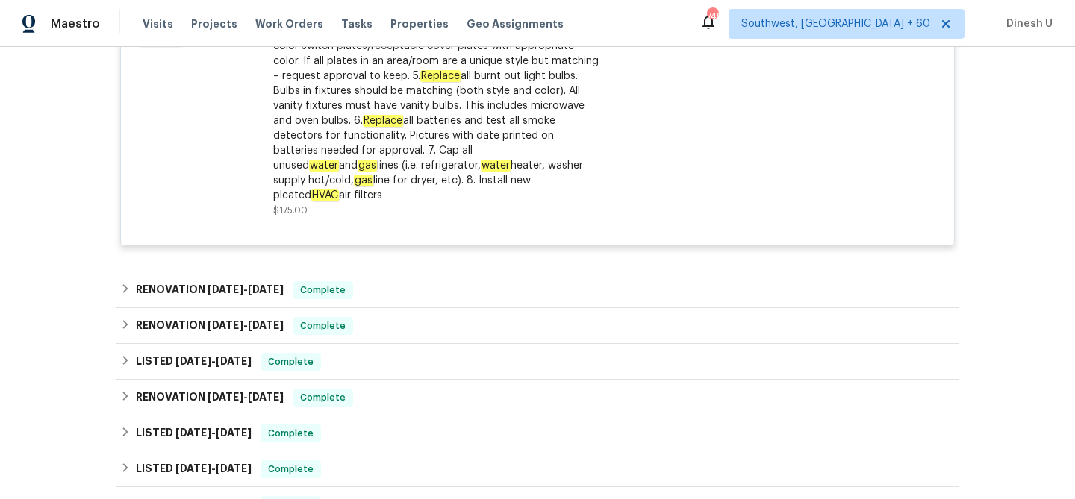
scroll to position [1151, 0]
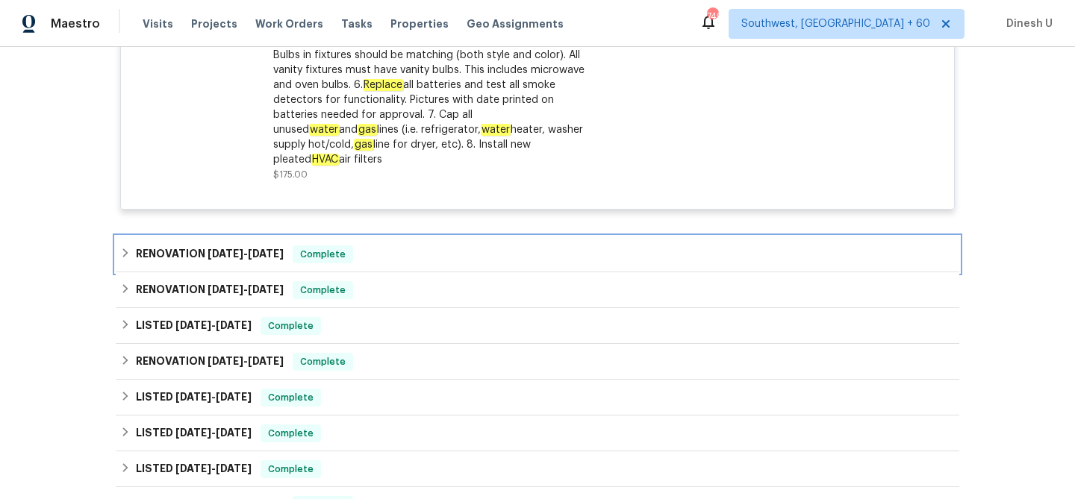
click at [219, 247] on h6 "RENOVATION [DATE] - [DATE]" at bounding box center [210, 255] width 148 height 18
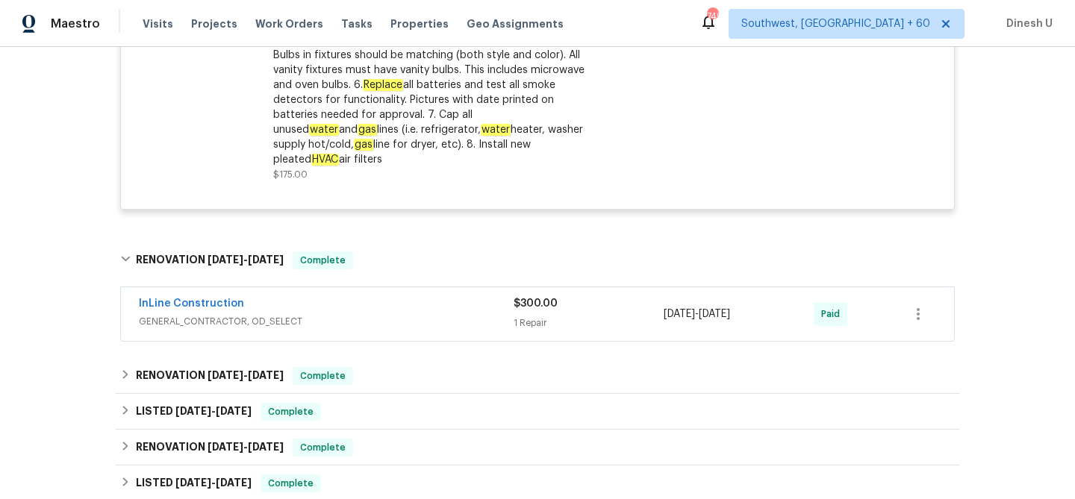
click at [528, 321] on div "1 Repair" at bounding box center [589, 323] width 150 height 15
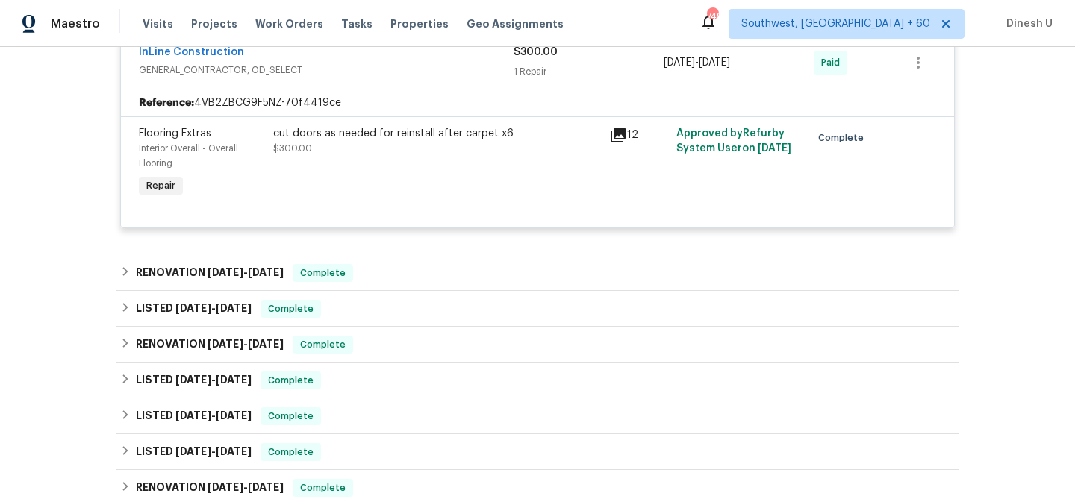
scroll to position [1441, 0]
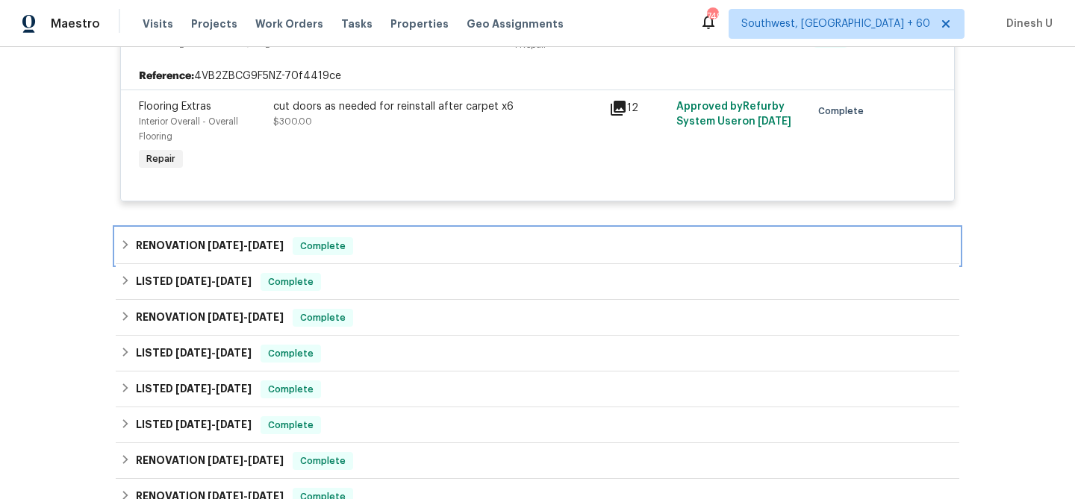
click at [284, 246] on span "[DATE]" at bounding box center [266, 245] width 36 height 10
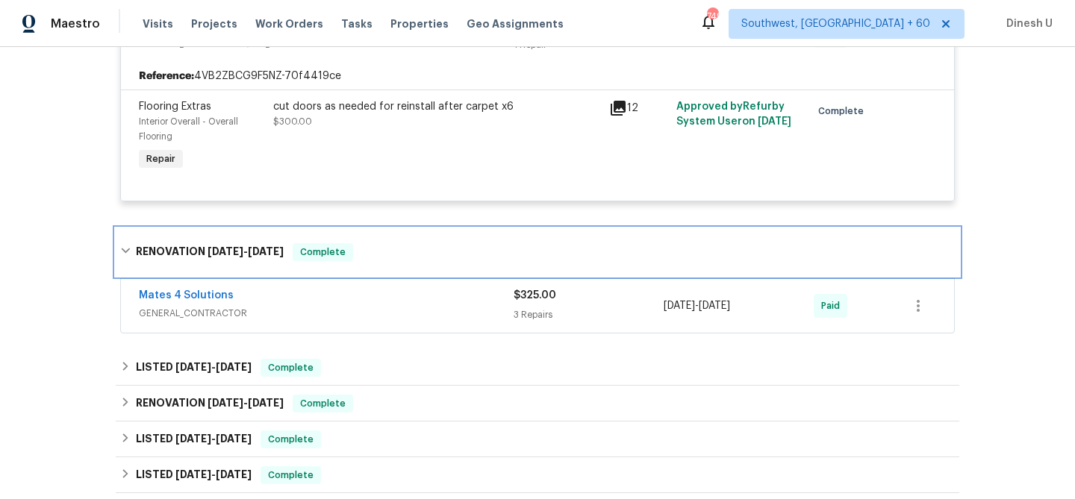
scroll to position [1559, 0]
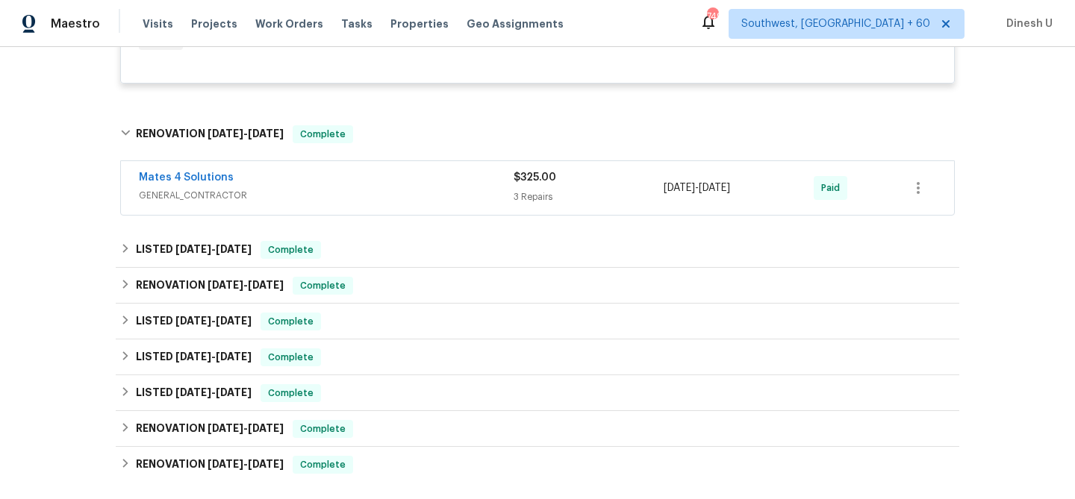
click at [541, 198] on div "3 Repairs" at bounding box center [589, 197] width 150 height 15
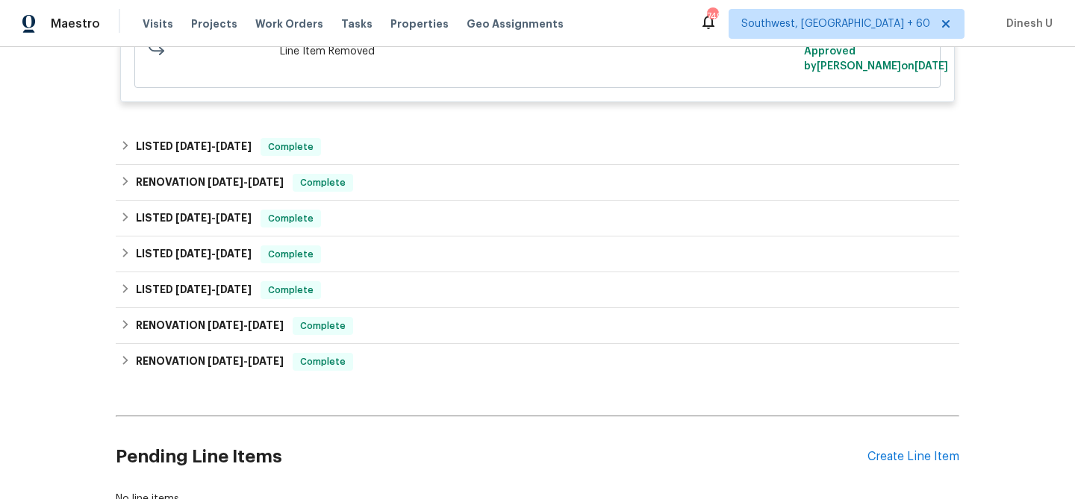
scroll to position [2376, 0]
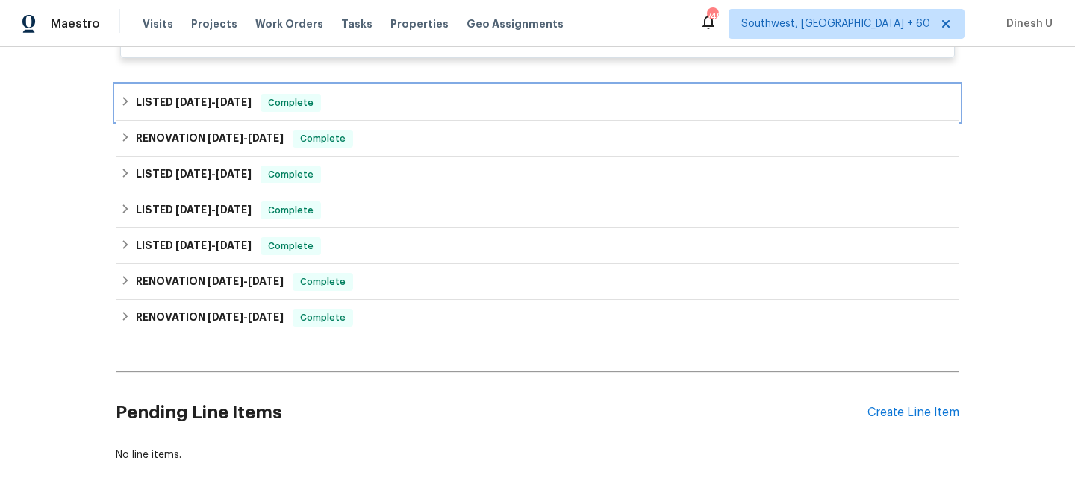
click at [211, 105] on span "[DATE] - [DATE]" at bounding box center [213, 102] width 76 height 10
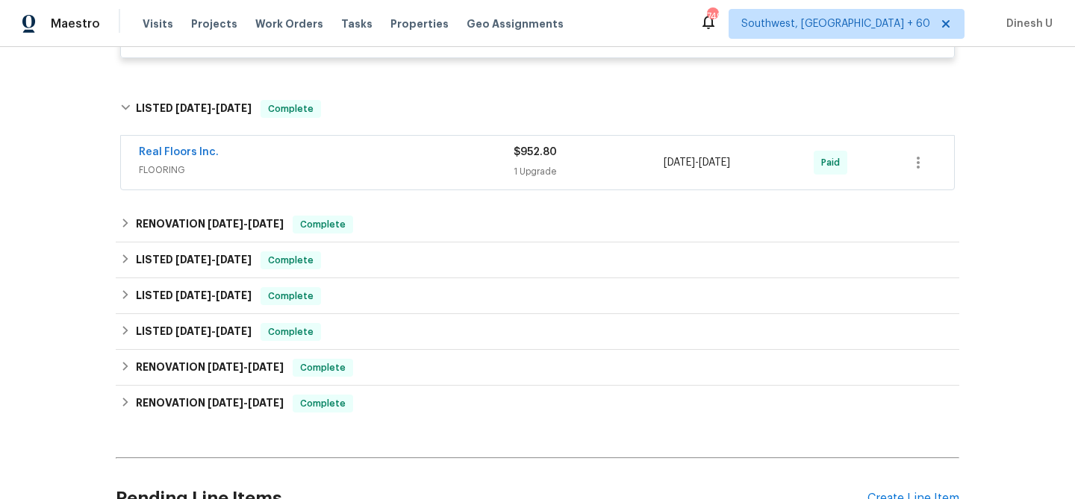
click at [517, 179] on div "1 Upgrade" at bounding box center [589, 171] width 150 height 15
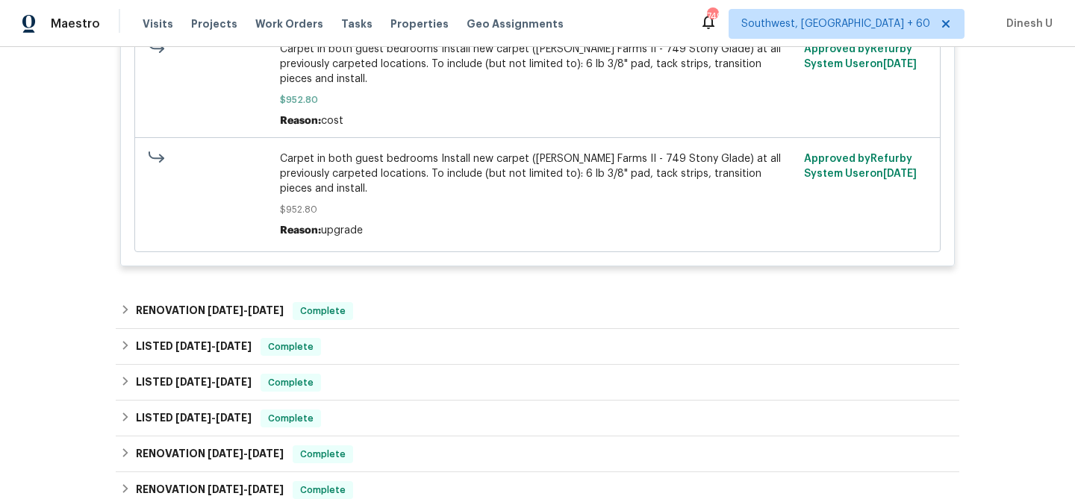
scroll to position [2740, 0]
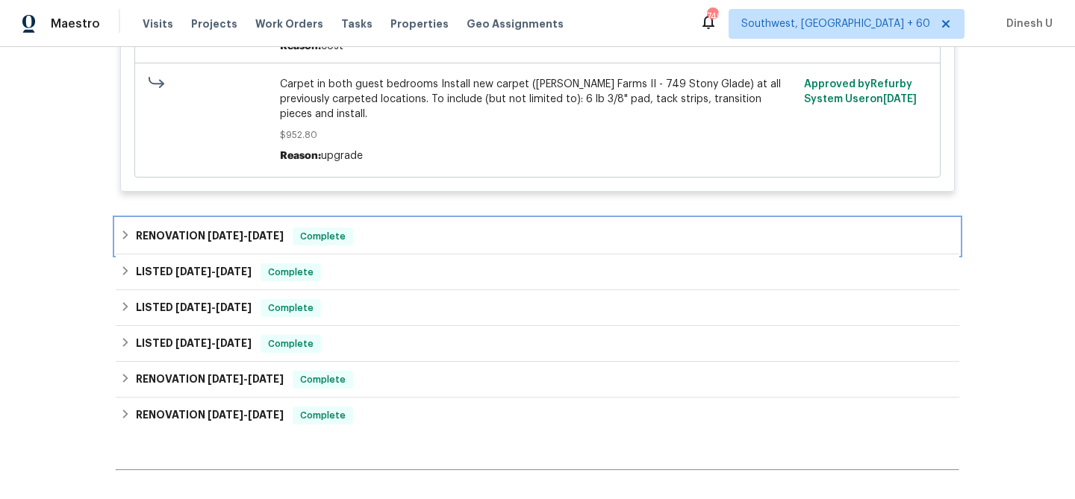
click at [243, 228] on h6 "RENOVATION [DATE] - [DATE]" at bounding box center [210, 237] width 148 height 18
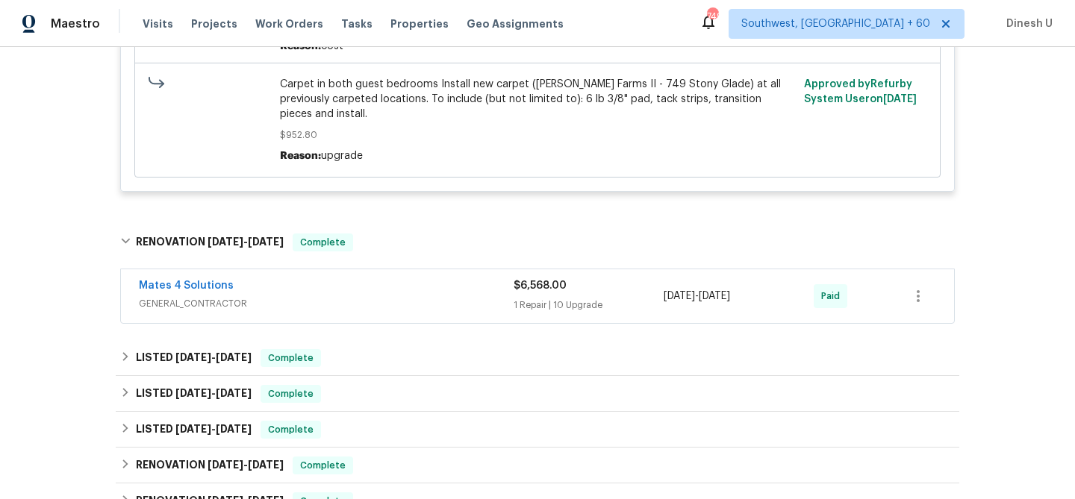
click at [564, 298] on div "1 Repair | 10 Upgrade" at bounding box center [589, 305] width 150 height 15
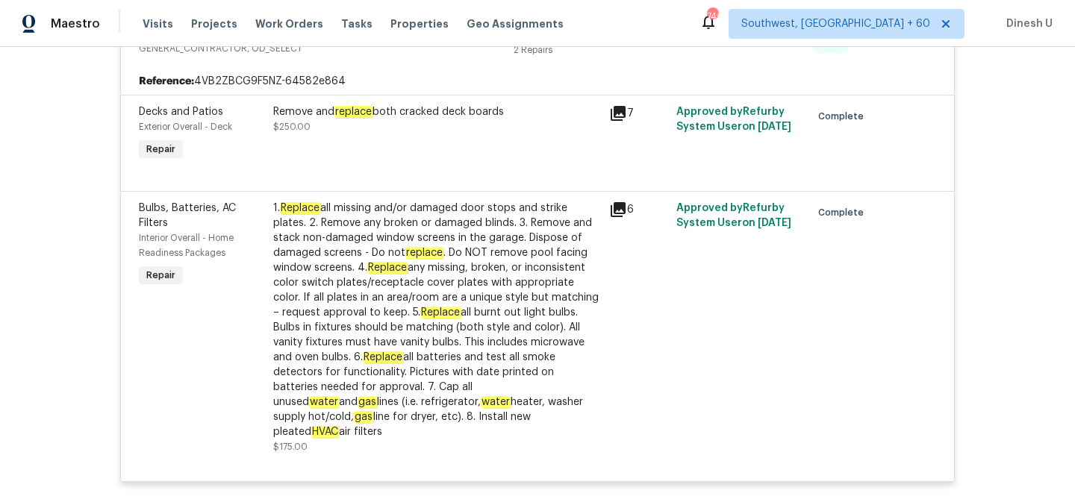
scroll to position [0, 0]
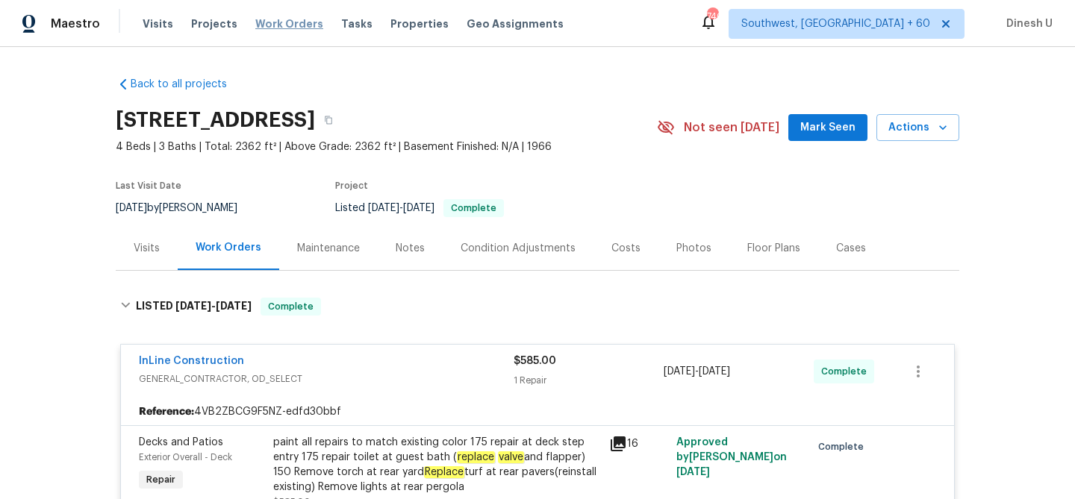
click at [259, 22] on span "Work Orders" at bounding box center [289, 23] width 68 height 15
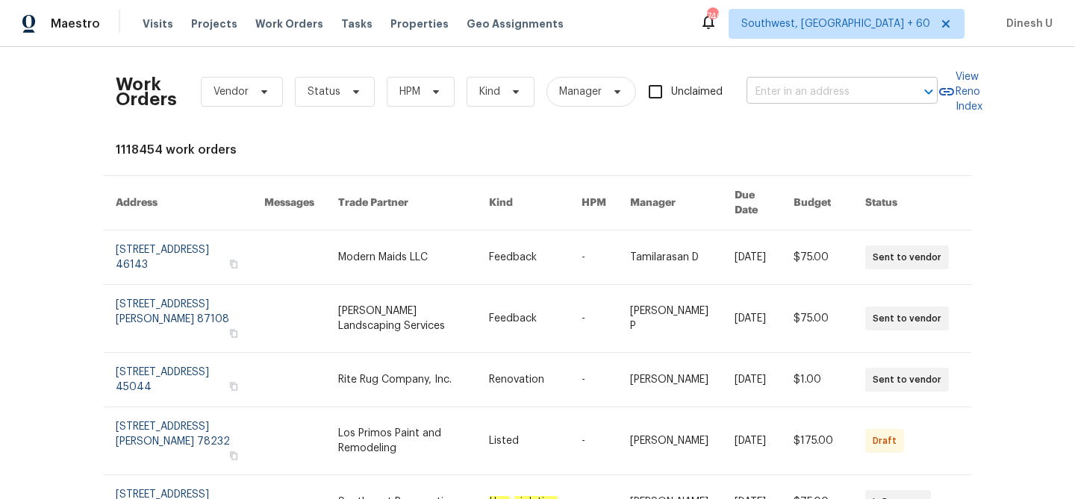
click at [817, 93] on input "text" at bounding box center [821, 92] width 149 height 23
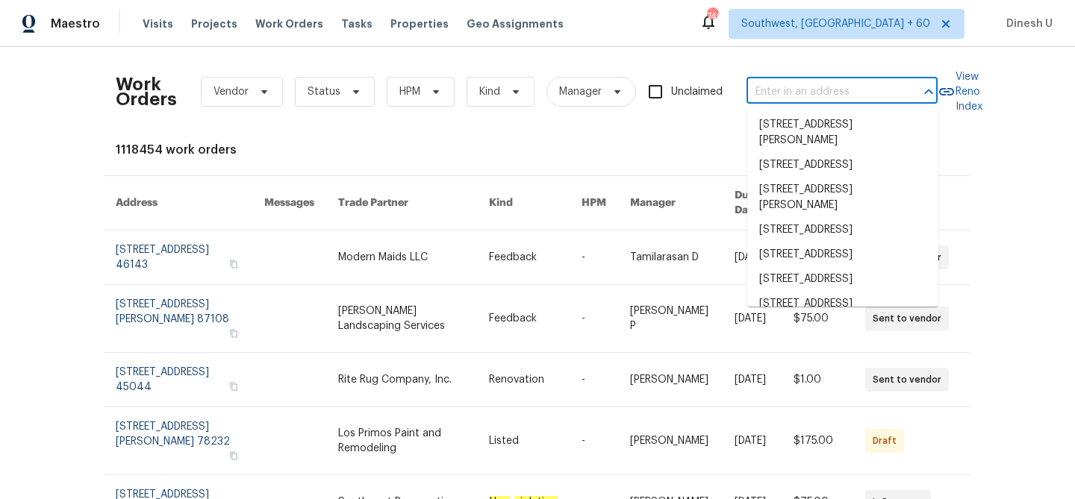
paste input "[STREET_ADDRESS][PERSON_NAME]"
type input "[STREET_ADDRESS][PERSON_NAME]"
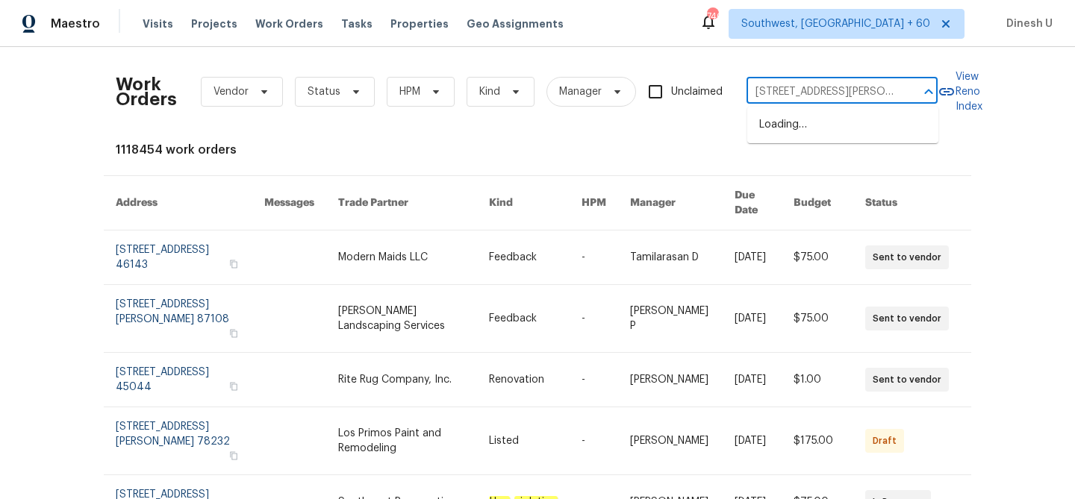
scroll to position [0, 34]
click at [800, 122] on li "[STREET_ADDRESS][PERSON_NAME]" at bounding box center [842, 133] width 191 height 40
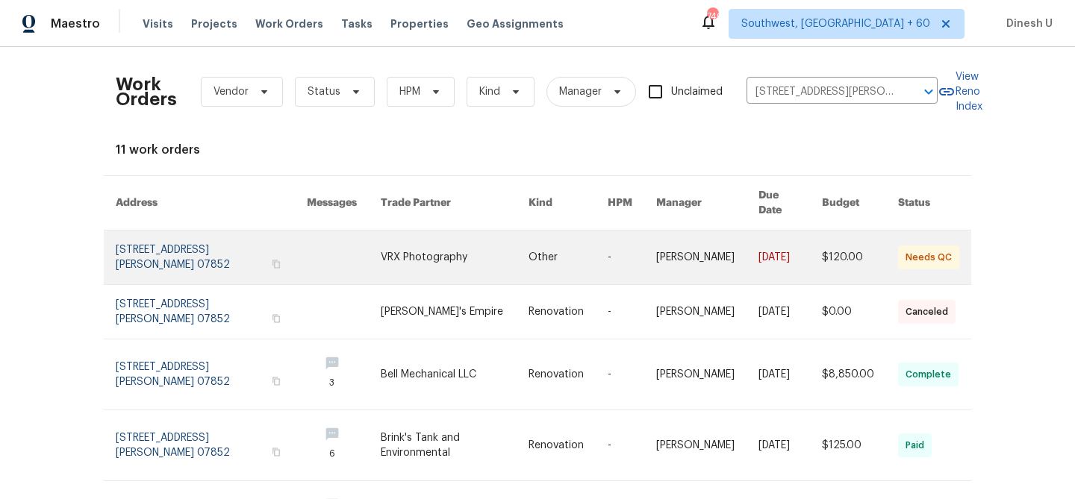
click at [208, 237] on link at bounding box center [211, 258] width 191 height 54
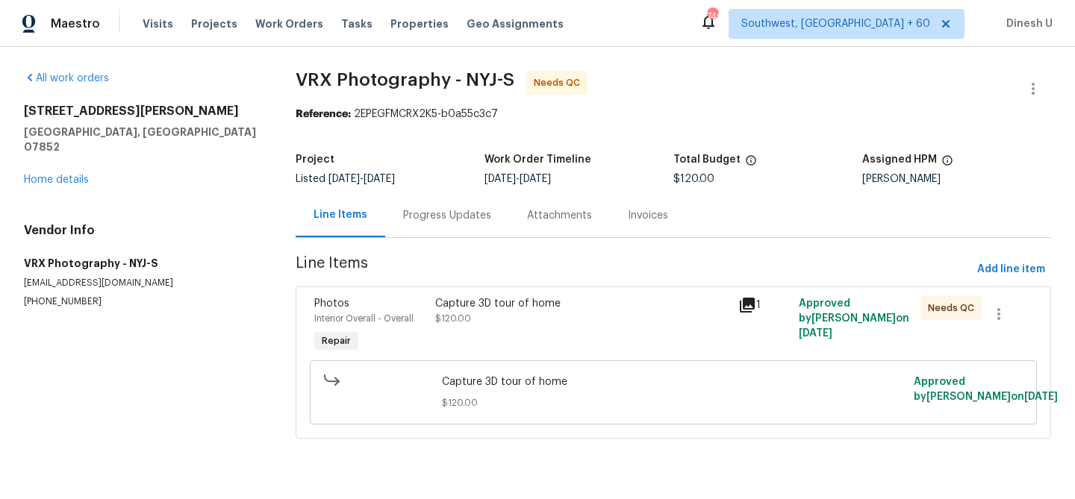
click at [63, 158] on div "238 Drake Ln Ledgewood, NJ 07852 Home details" at bounding box center [142, 146] width 236 height 84
click at [59, 175] on link "Home details" at bounding box center [56, 180] width 65 height 10
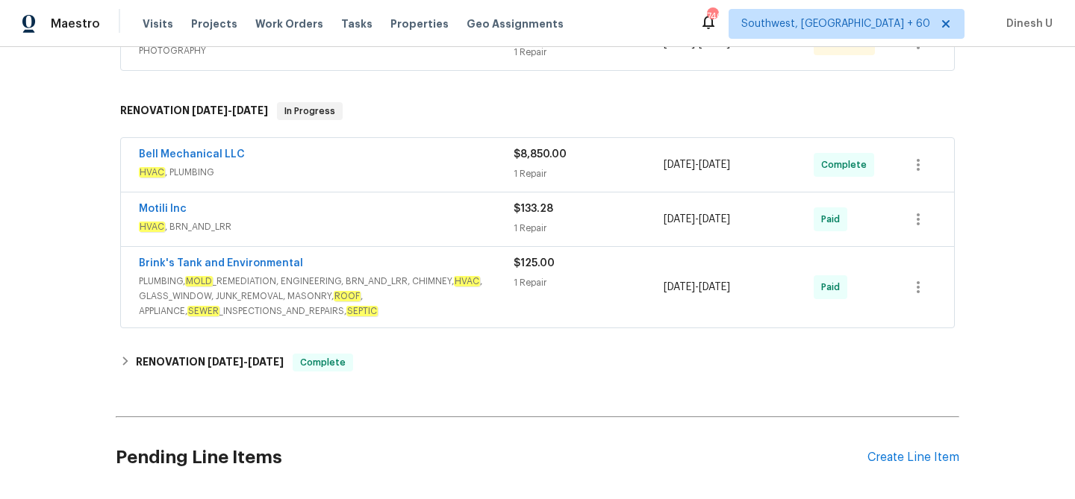
scroll to position [321, 0]
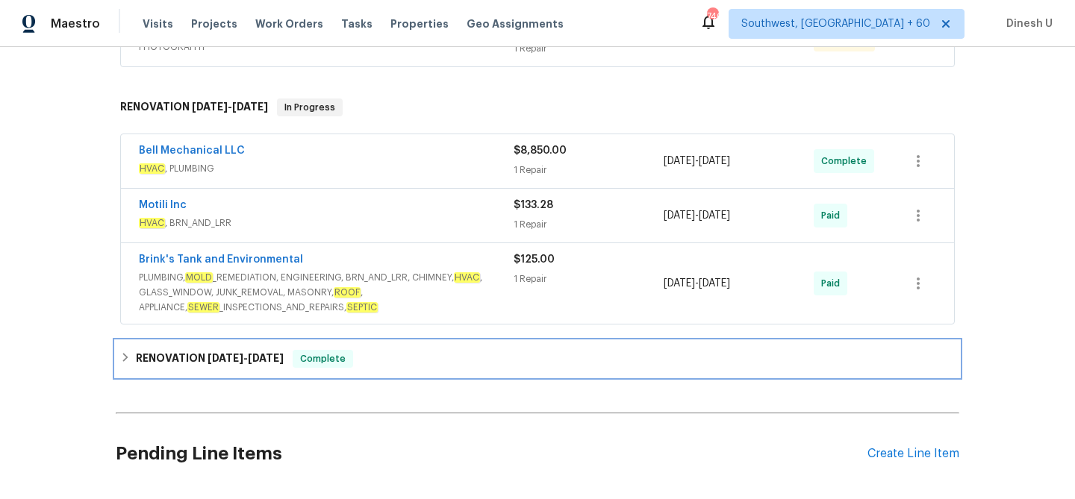
click at [267, 350] on h6 "RENOVATION 6/2/25 - 6/24/25" at bounding box center [210, 359] width 148 height 18
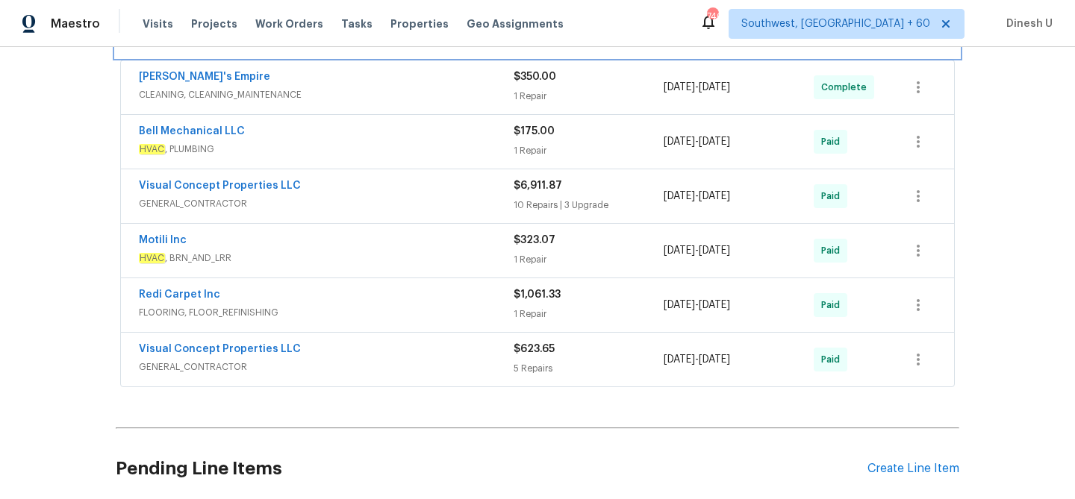
scroll to position [0, 0]
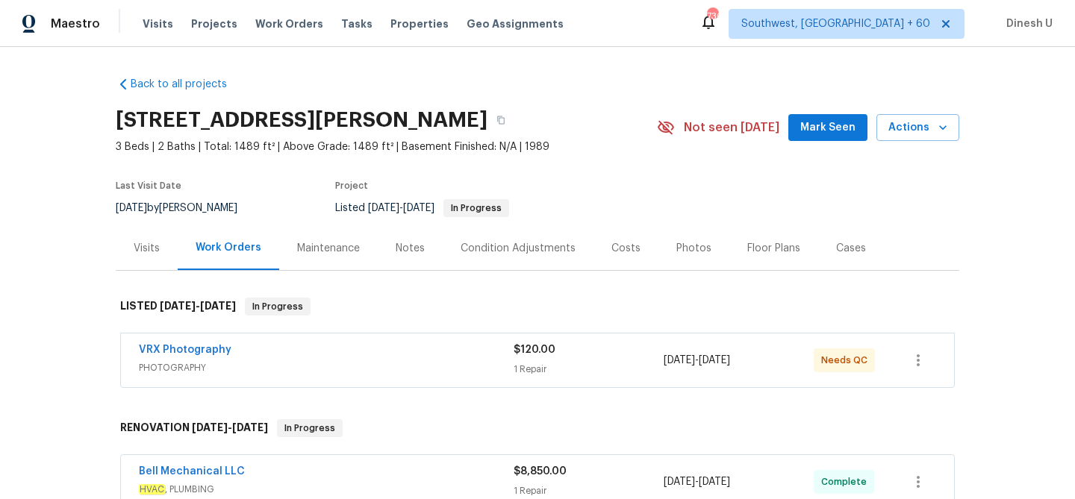
click at [137, 261] on div "Visits" at bounding box center [147, 248] width 62 height 44
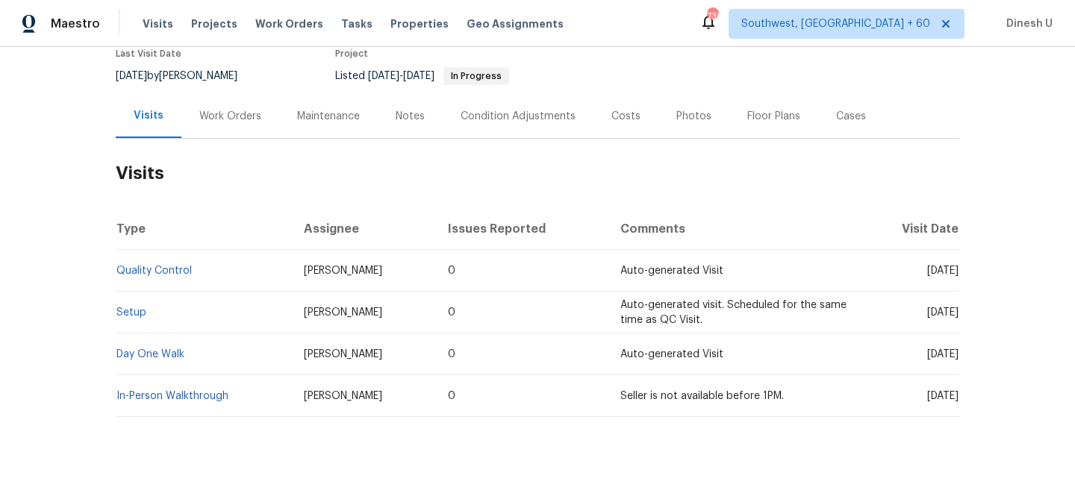
scroll to position [142, 0]
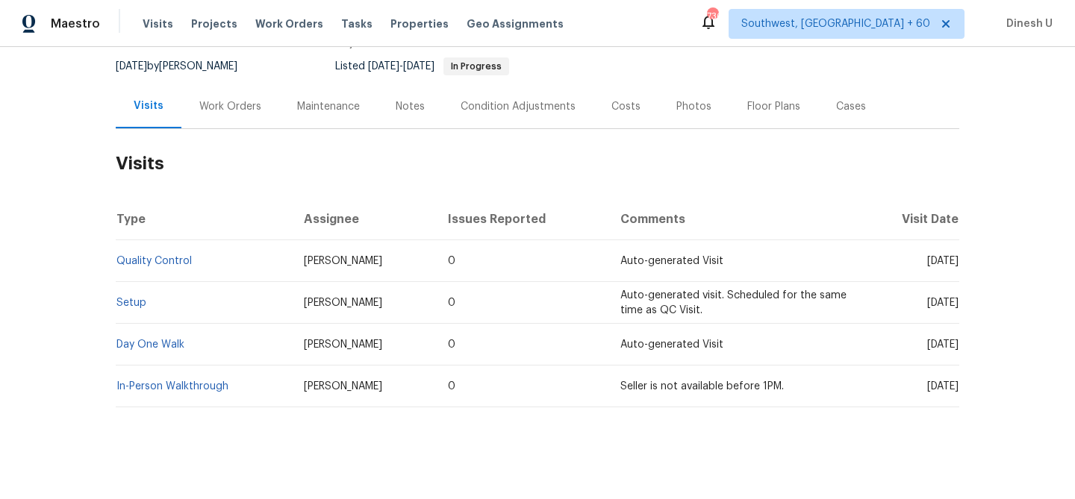
click at [135, 310] on td "Setup" at bounding box center [204, 303] width 176 height 42
click at [125, 302] on link "Setup" at bounding box center [131, 303] width 30 height 10
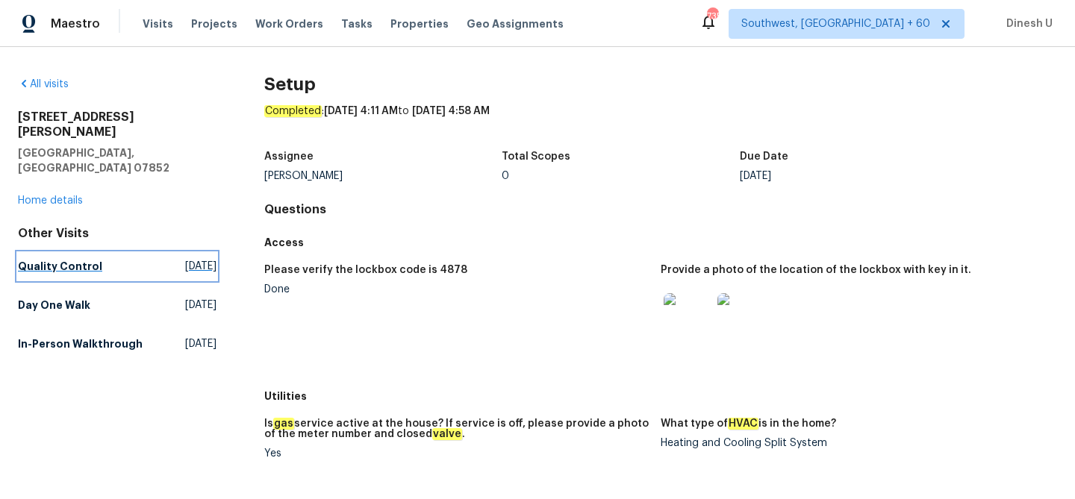
click at [199, 259] on span "Fri, Sep 05 2025" at bounding box center [200, 266] width 31 height 15
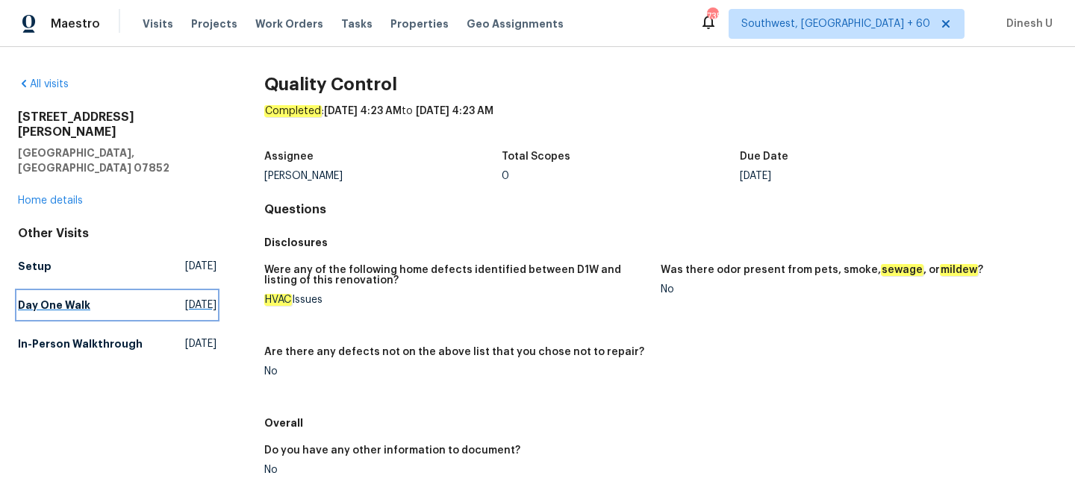
click at [185, 298] on span "Wed, Jun 04 2025" at bounding box center [200, 305] width 31 height 15
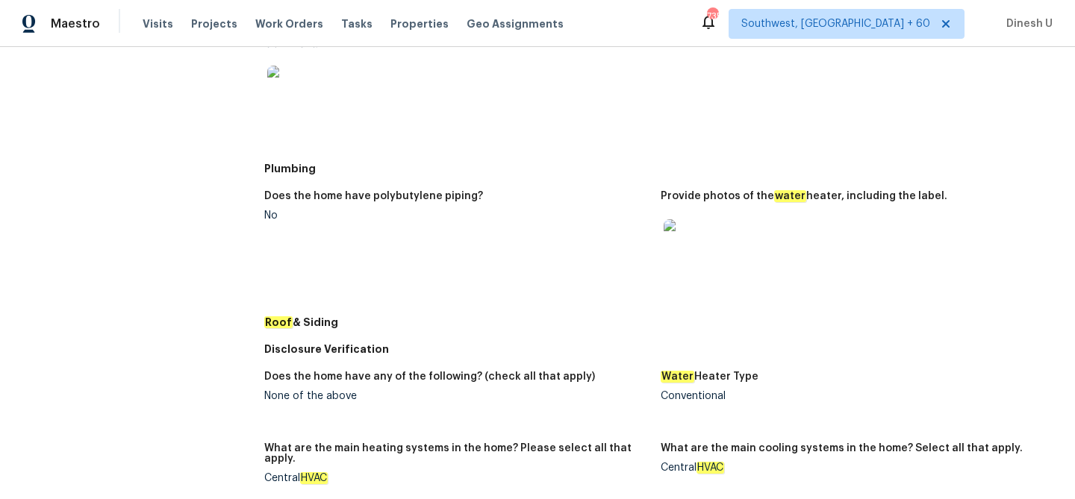
scroll to position [552, 0]
click at [676, 238] on img at bounding box center [688, 243] width 48 height 48
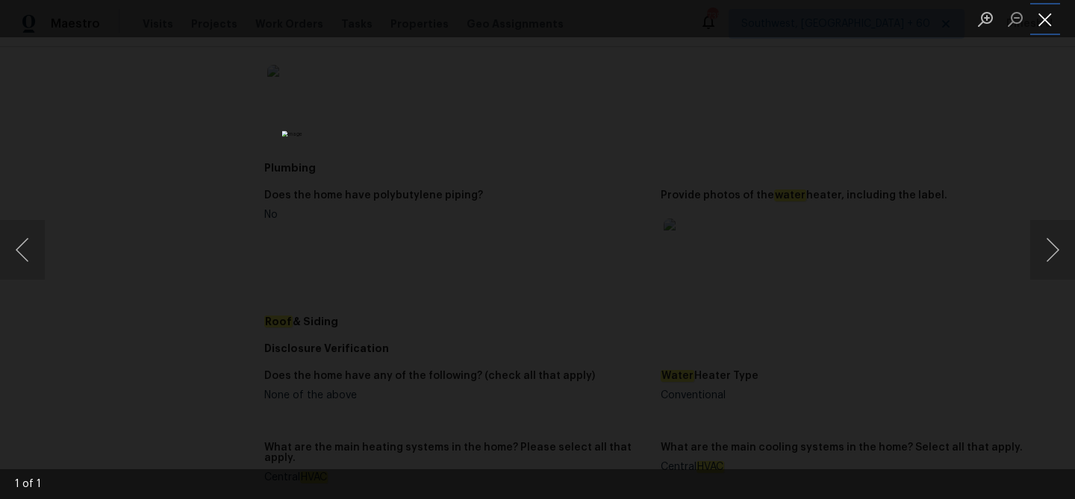
click at [1038, 20] on button "Close lightbox" at bounding box center [1045, 19] width 30 height 26
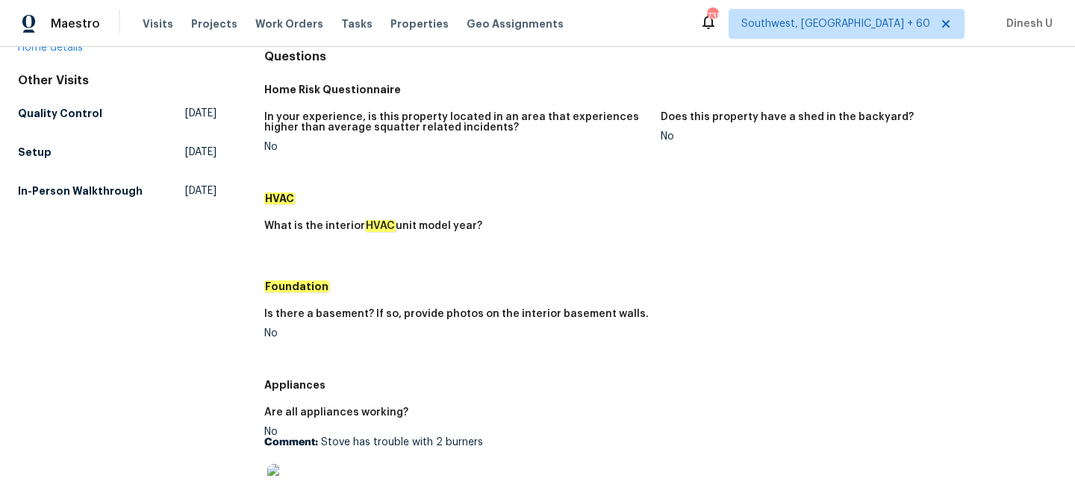
scroll to position [0, 0]
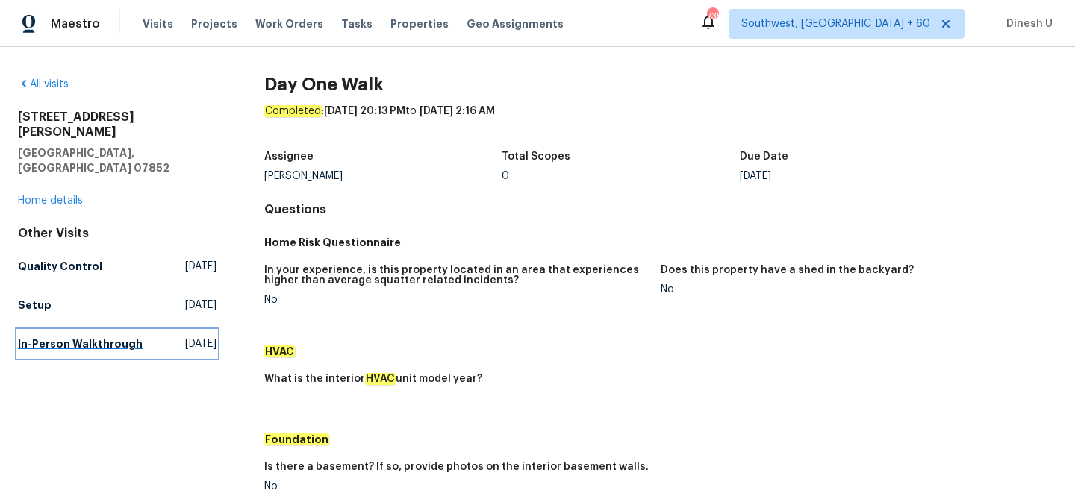
click at [185, 337] on span "Tue, Mar 18 2025" at bounding box center [200, 344] width 31 height 15
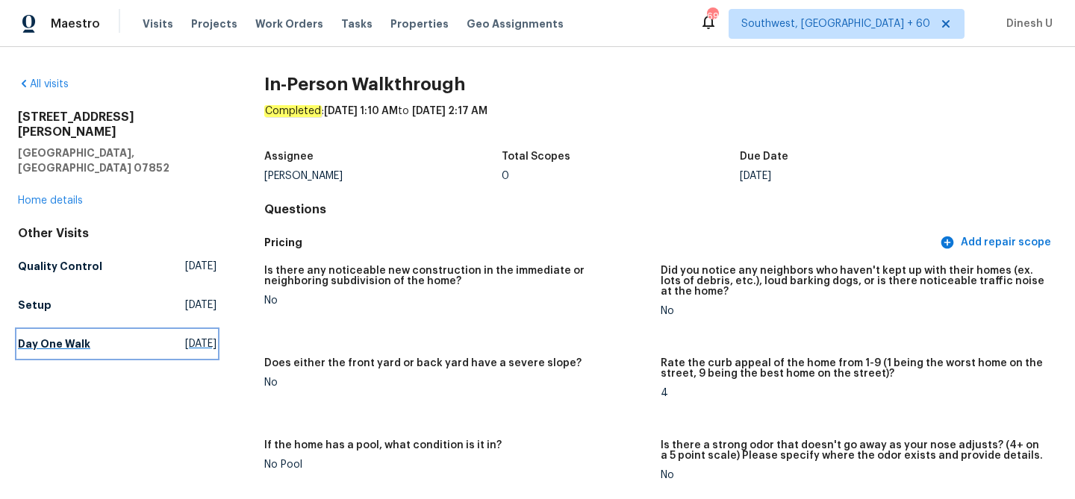
click at [185, 337] on span "Wed, Jun 04 2025" at bounding box center [200, 344] width 31 height 15
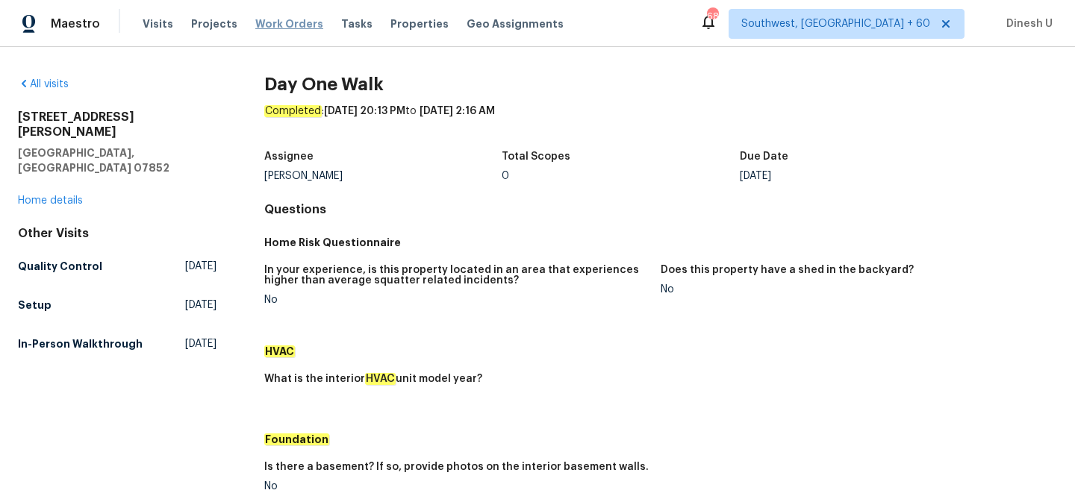
click at [261, 24] on span "Work Orders" at bounding box center [289, 23] width 68 height 15
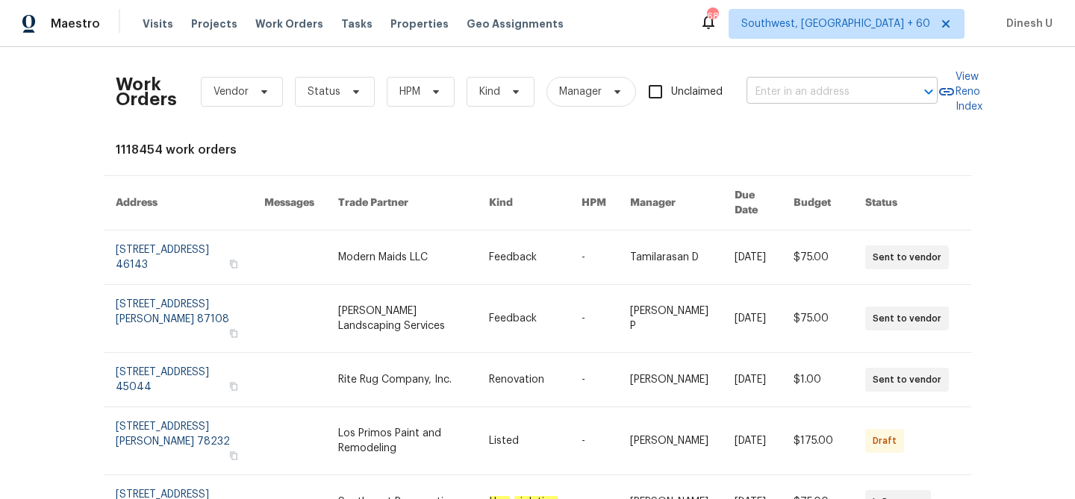
click at [802, 99] on input "text" at bounding box center [821, 92] width 149 height 23
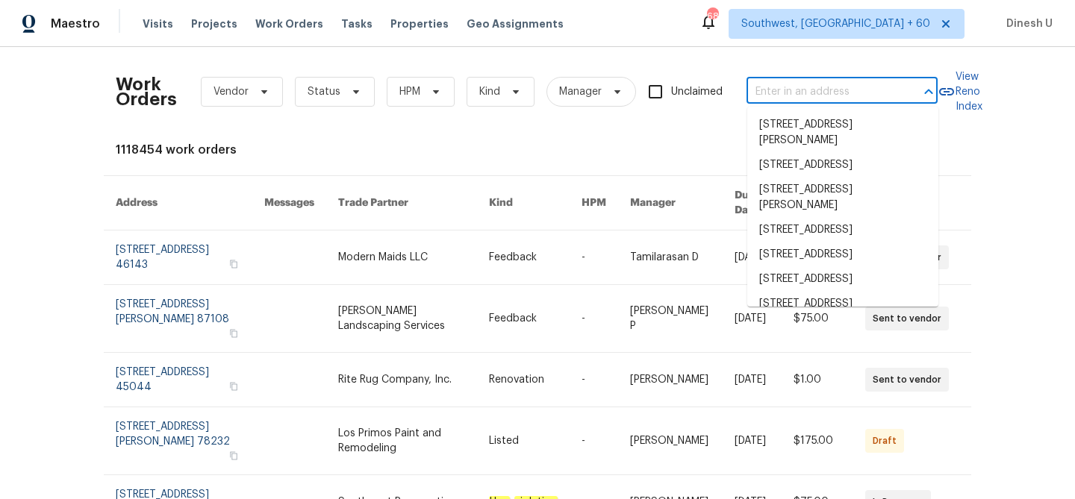
paste input "783 Parade Ct Clarksville, TN 37040"
type input "783 Parade Ct Clarksville, TN 37040"
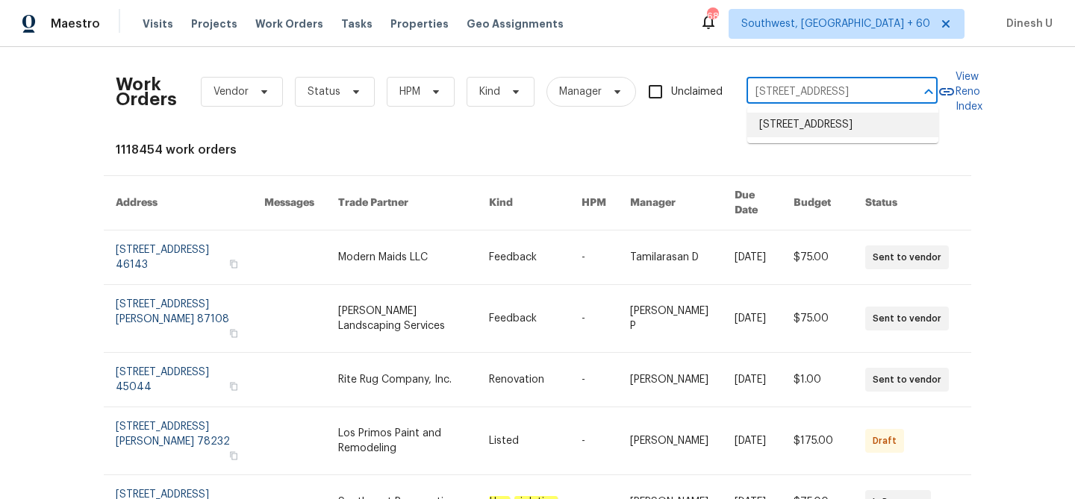
click at [778, 123] on li "783 Parade Ct, Clarksville, TN 37040" at bounding box center [842, 125] width 191 height 25
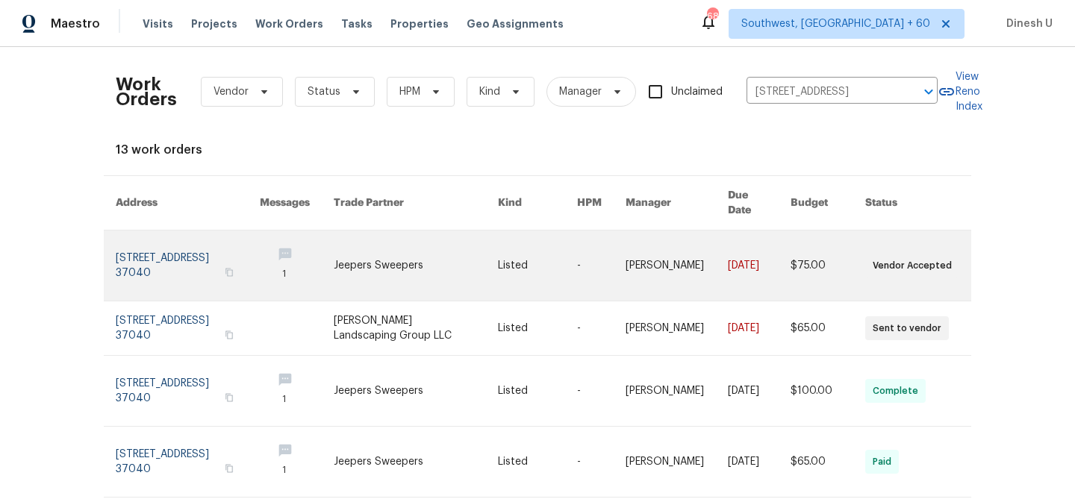
click at [158, 231] on link at bounding box center [188, 266] width 144 height 70
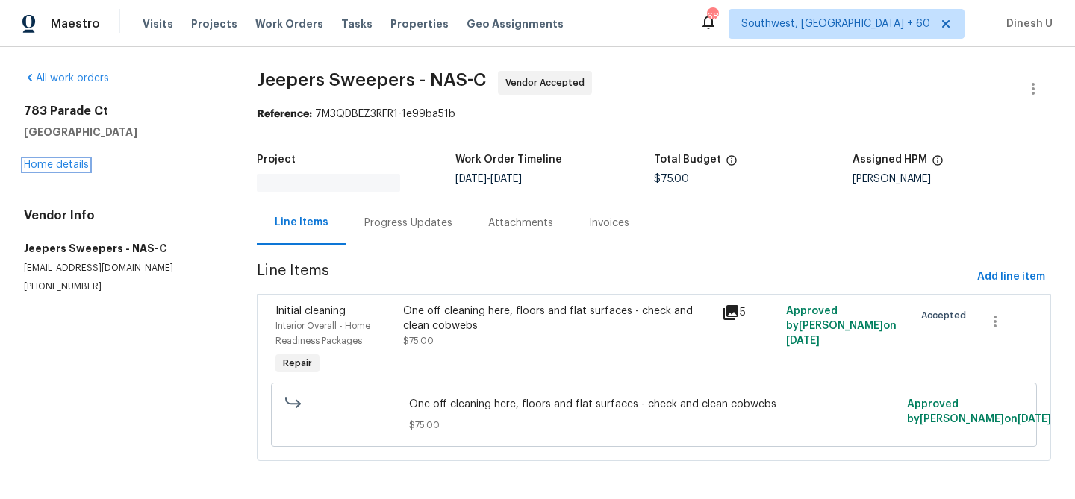
click at [62, 161] on link "Home details" at bounding box center [56, 165] width 65 height 10
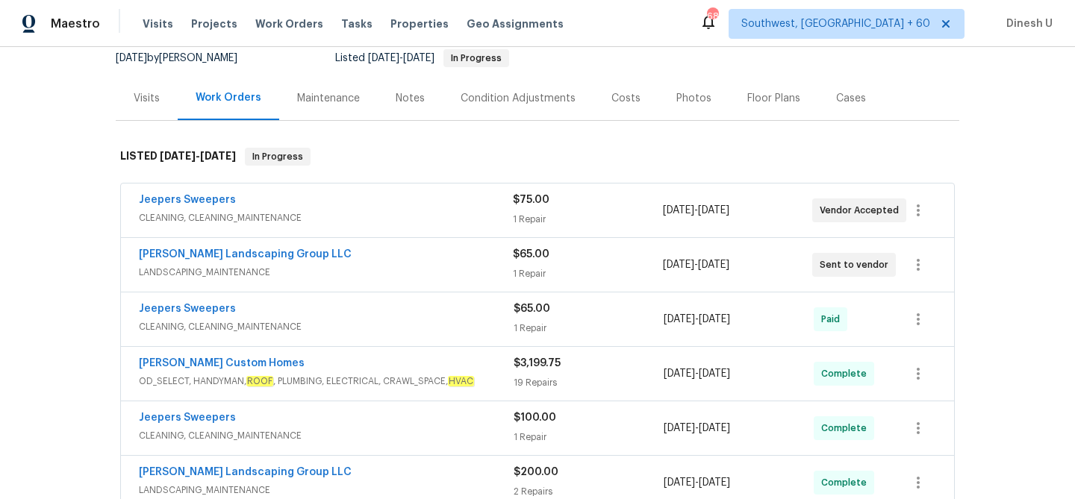
scroll to position [153, 0]
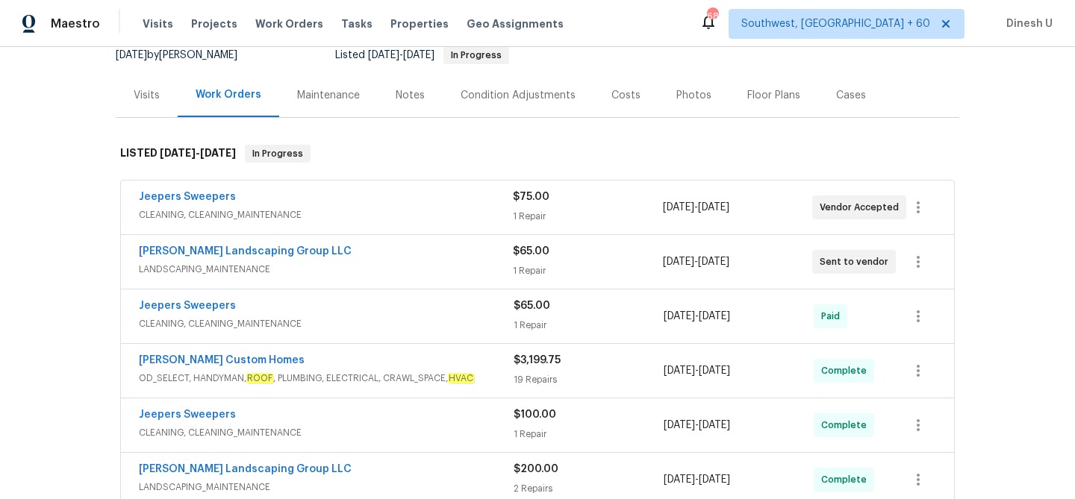
click at [533, 216] on div "1 Repair" at bounding box center [587, 216] width 149 height 15
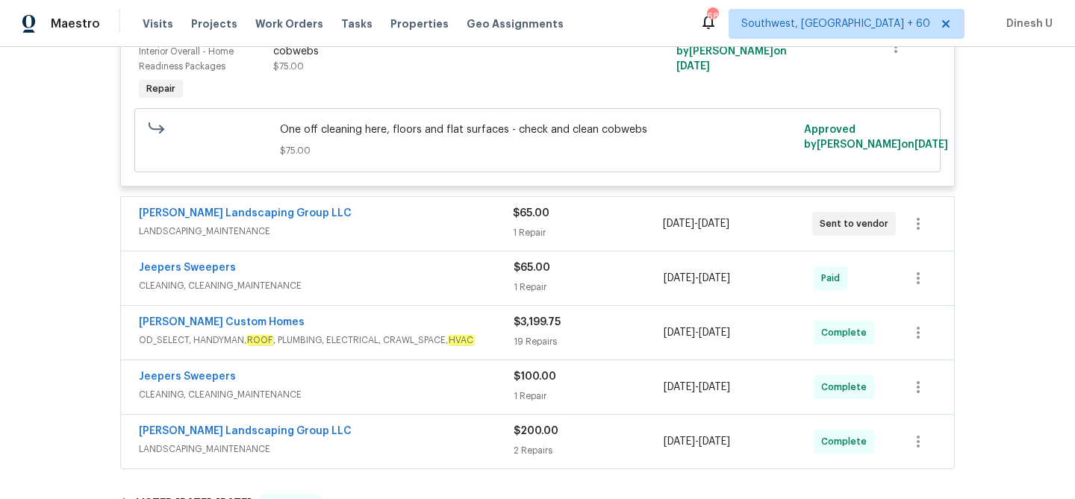
scroll to position [428, 0]
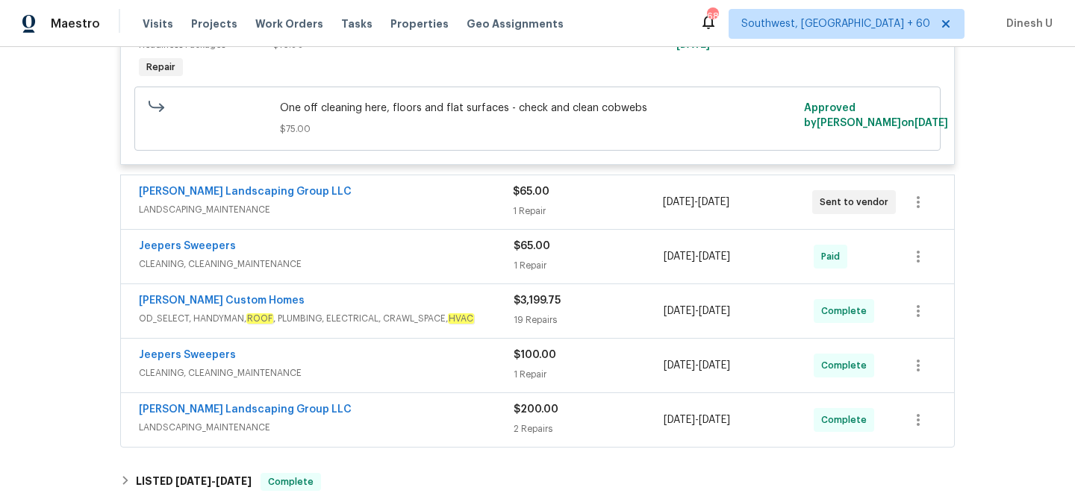
click at [526, 203] on div "$65.00 1 Repair" at bounding box center [587, 202] width 149 height 36
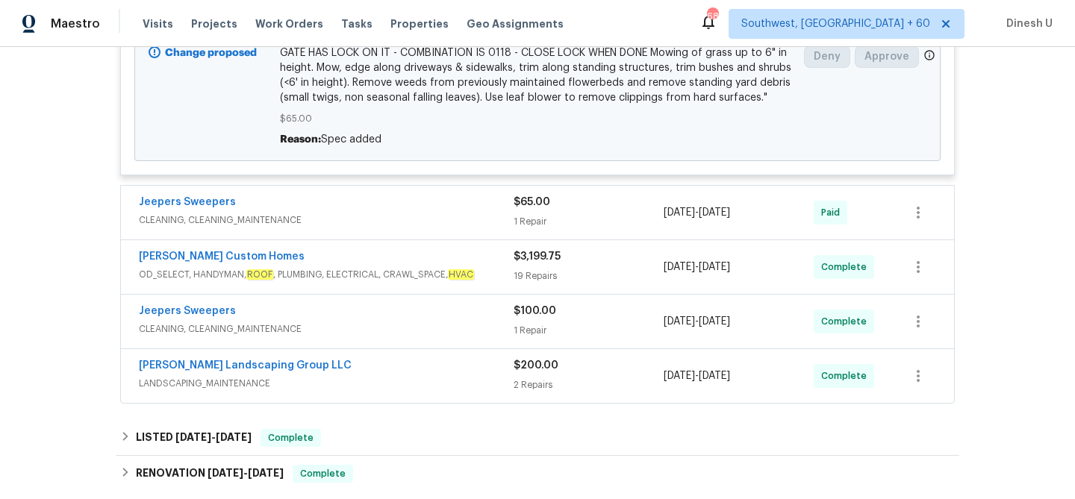
scroll to position [818, 0]
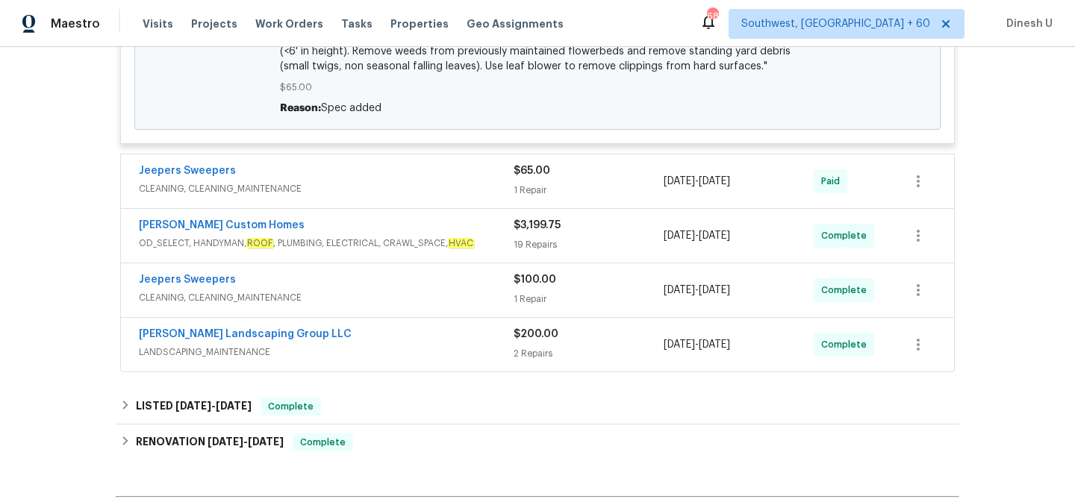
click at [535, 195] on div "1 Repair" at bounding box center [589, 190] width 150 height 15
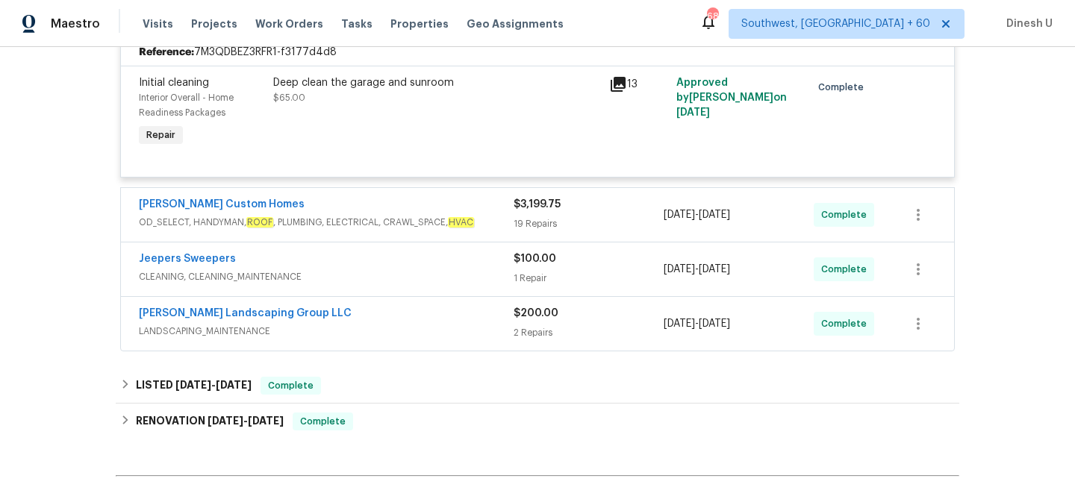
scroll to position [1001, 0]
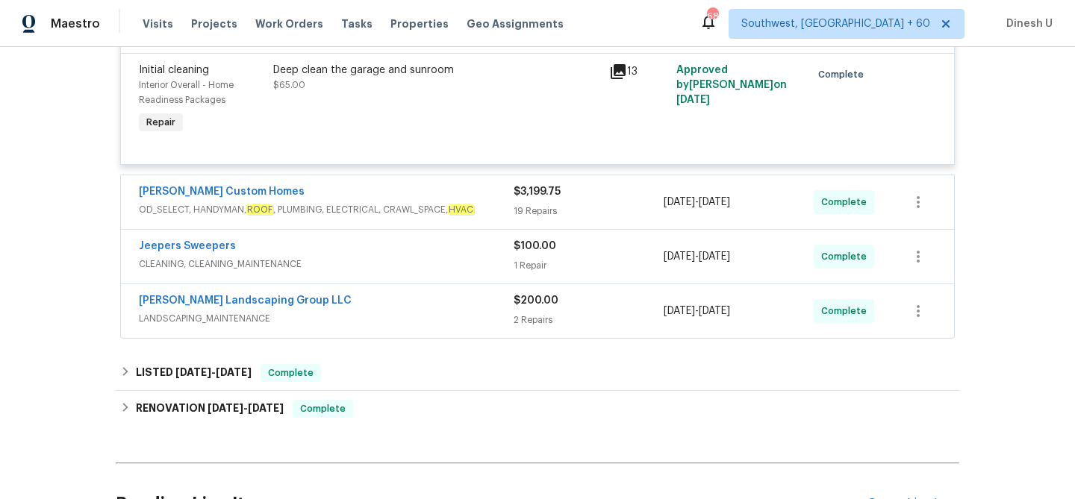
click at [531, 214] on div "19 Repairs" at bounding box center [589, 211] width 150 height 15
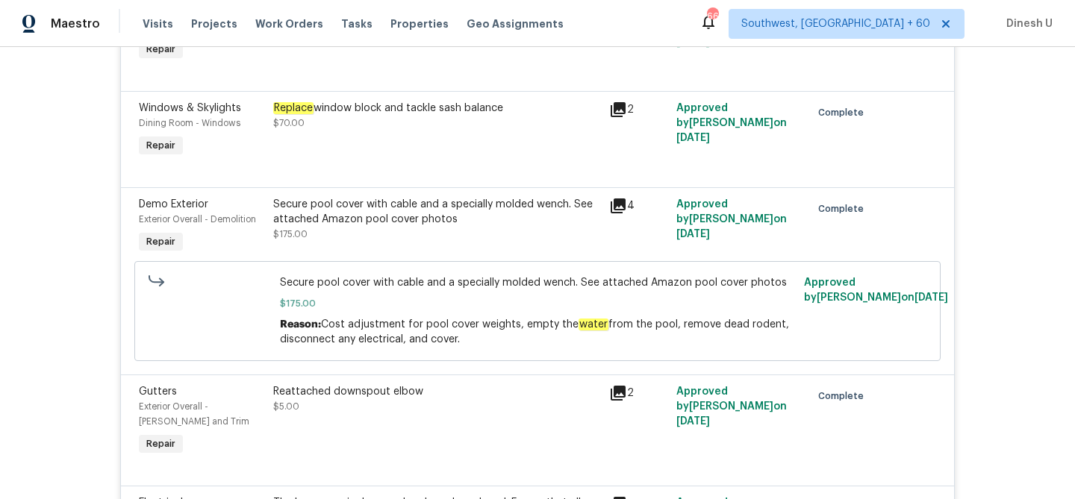
scroll to position [1324, 0]
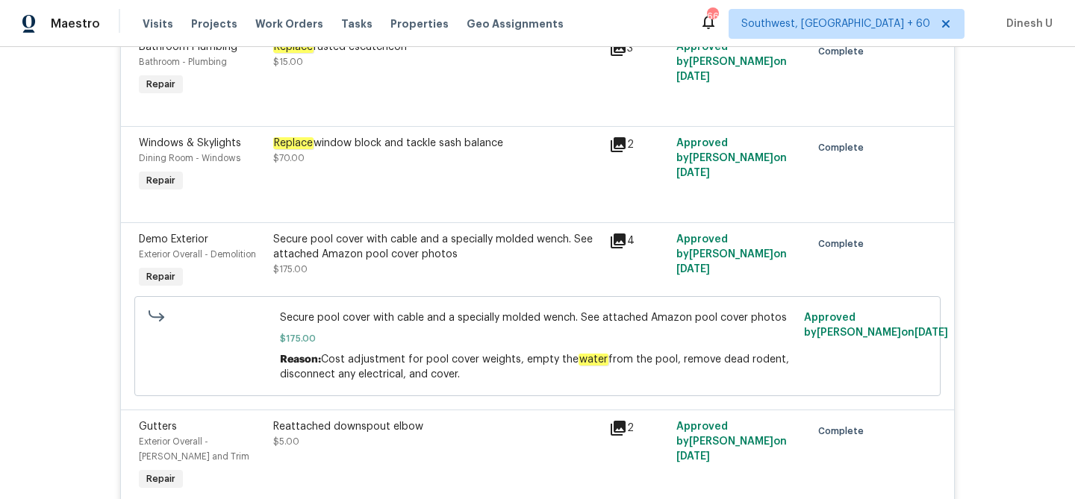
click at [609, 249] on icon at bounding box center [618, 241] width 18 height 18
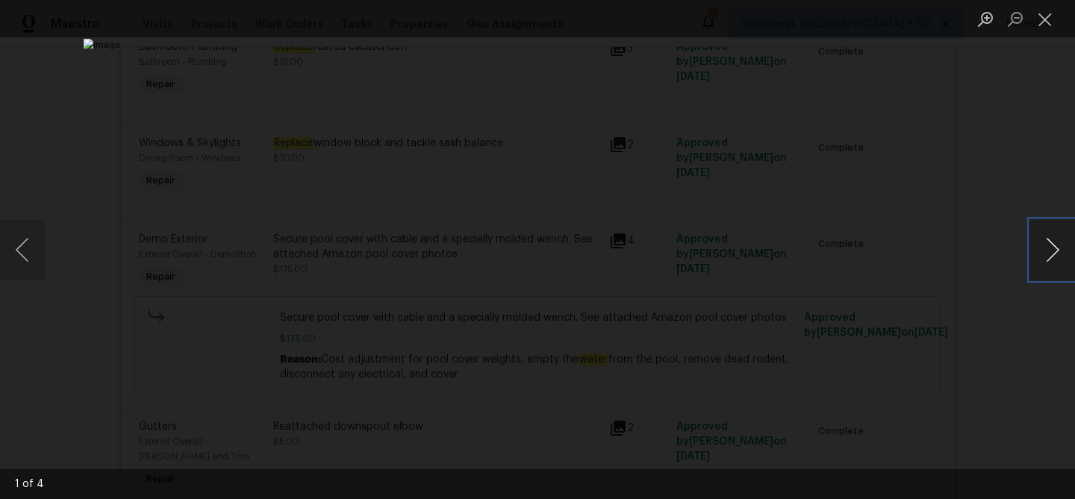
click at [1042, 241] on button "Next image" at bounding box center [1052, 250] width 45 height 60
click at [1053, 11] on button "Close lightbox" at bounding box center [1045, 19] width 30 height 26
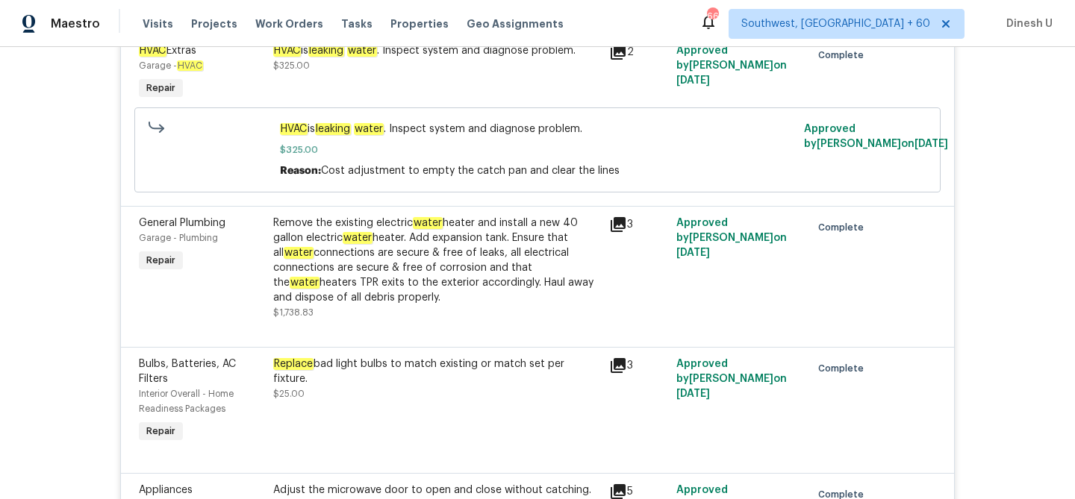
scroll to position [2168, 0]
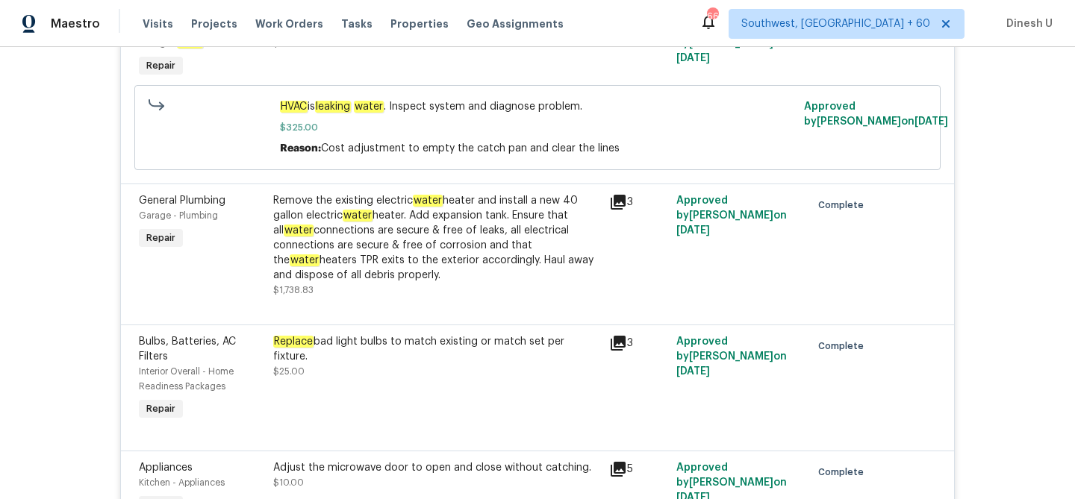
click at [529, 207] on div "Remove the existing electric water heater and install a new 40 gallon electric …" at bounding box center [436, 238] width 327 height 90
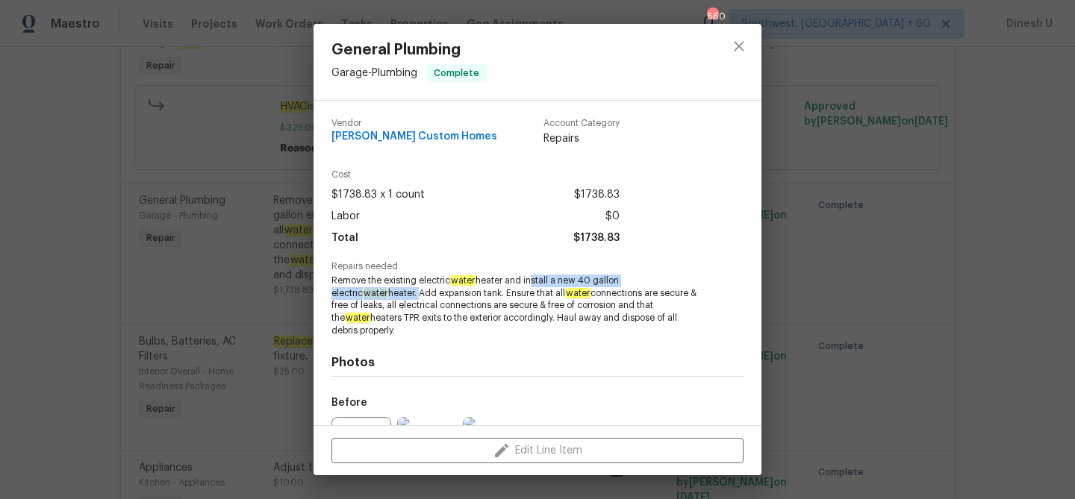
drag, startPoint x: 532, startPoint y: 278, endPoint x: 360, endPoint y: 295, distance: 172.5
click at [360, 295] on span "Remove the existing electric water heater and install a new 40 gallon electric …" at bounding box center [516, 306] width 371 height 63
copy span "nstall a new 40 gallon electric water heater."
click at [277, 239] on div "General Plumbing Garage - Plumbing Complete Vendor Rappa Custom Homes Account C…" at bounding box center [537, 249] width 1075 height 499
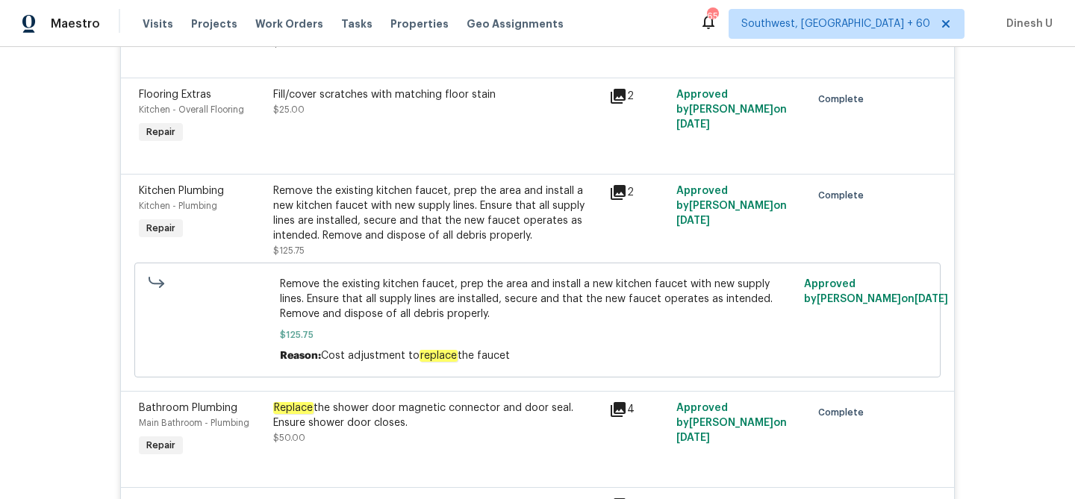
scroll to position [2865, 0]
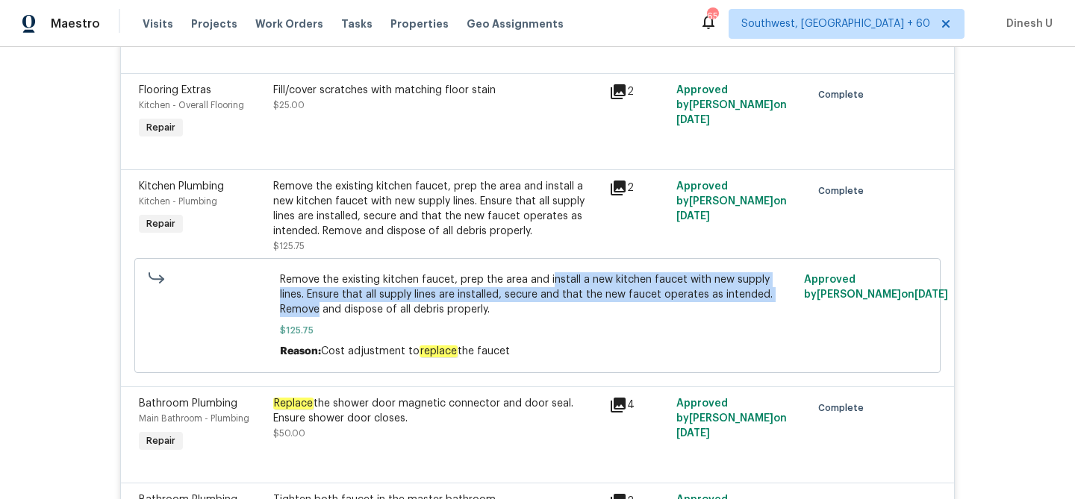
drag, startPoint x: 550, startPoint y: 288, endPoint x: 777, endPoint y: 303, distance: 227.4
click at [777, 304] on span "Remove the existing kitchen faucet, prep the area and install a new kitchen fau…" at bounding box center [538, 294] width 516 height 45
click at [679, 317] on span "Remove the existing kitchen faucet, prep the area and install a new kitchen fau…" at bounding box center [538, 294] width 516 height 45
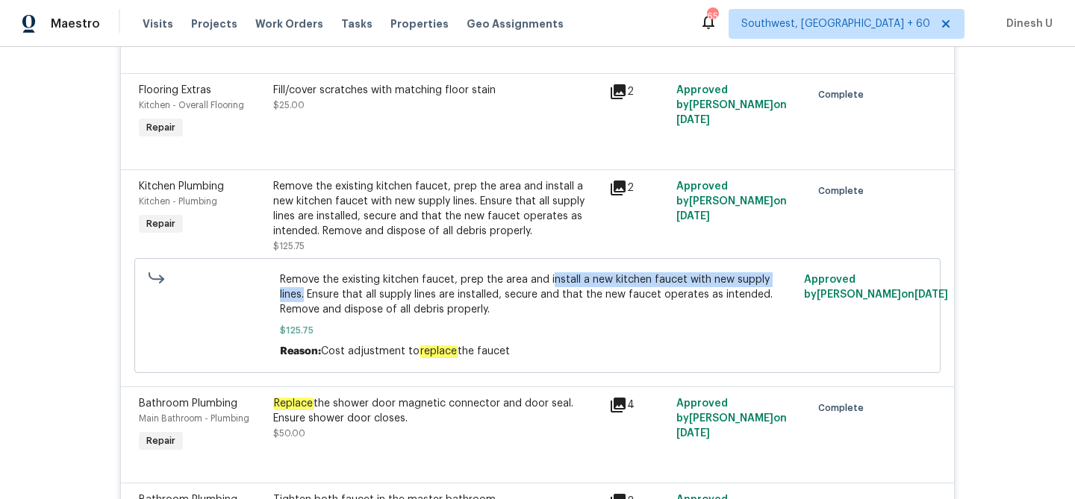
drag, startPoint x: 549, startPoint y: 290, endPoint x: 790, endPoint y: 286, distance: 241.2
click at [790, 286] on span "Remove the existing kitchen faucet, prep the area and install a new kitchen fau…" at bounding box center [538, 294] width 516 height 45
copy span "nstall a new kitchen faucet with new supply lines."
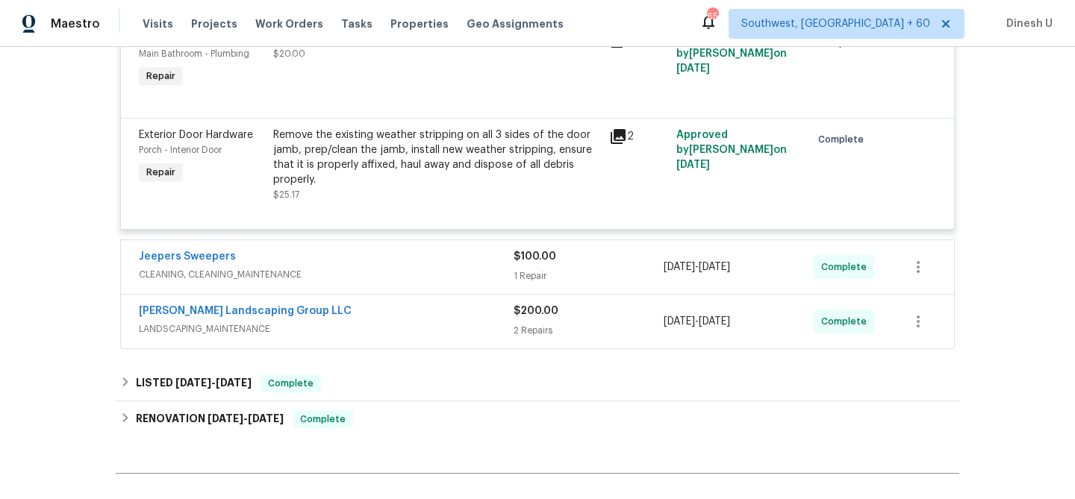
scroll to position [3342, 0]
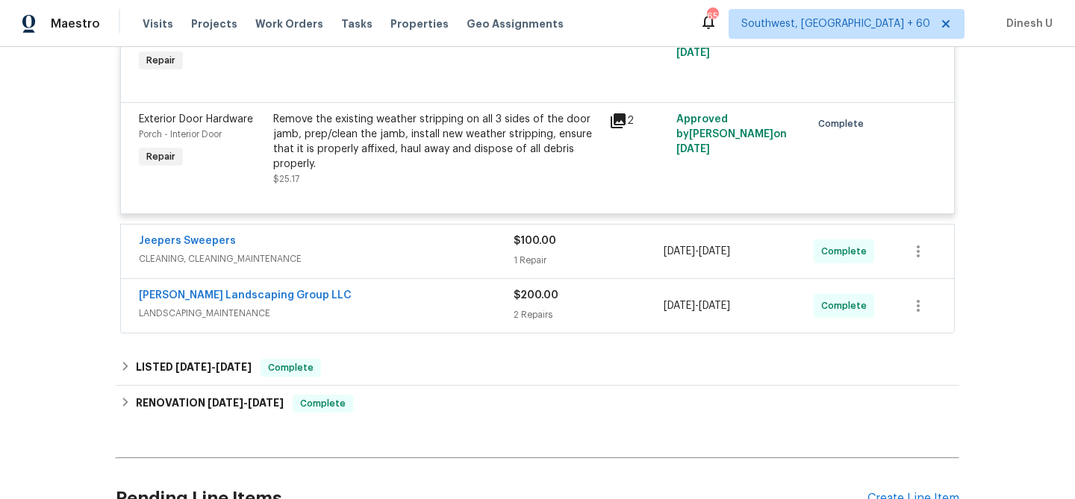
click at [527, 268] on div "1 Repair" at bounding box center [589, 260] width 150 height 15
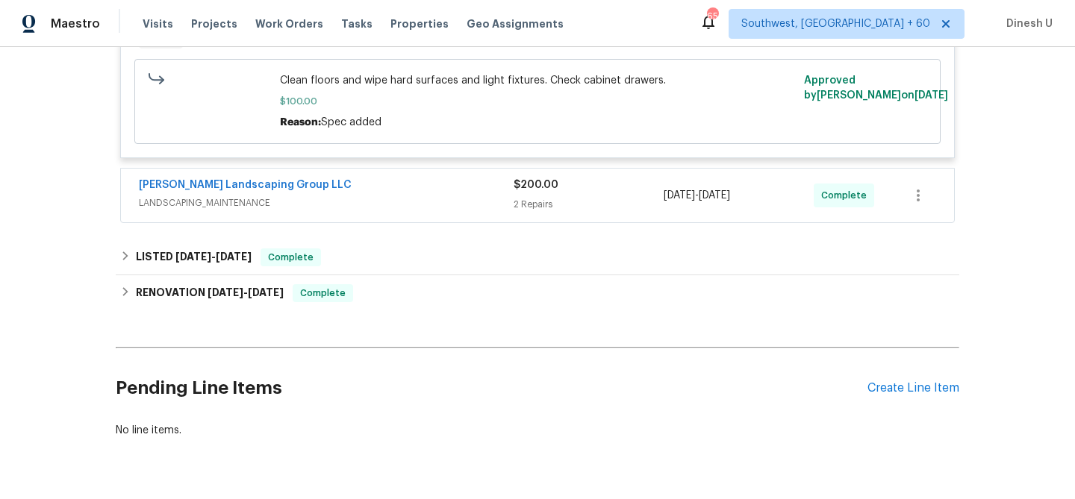
scroll to position [3695, 0]
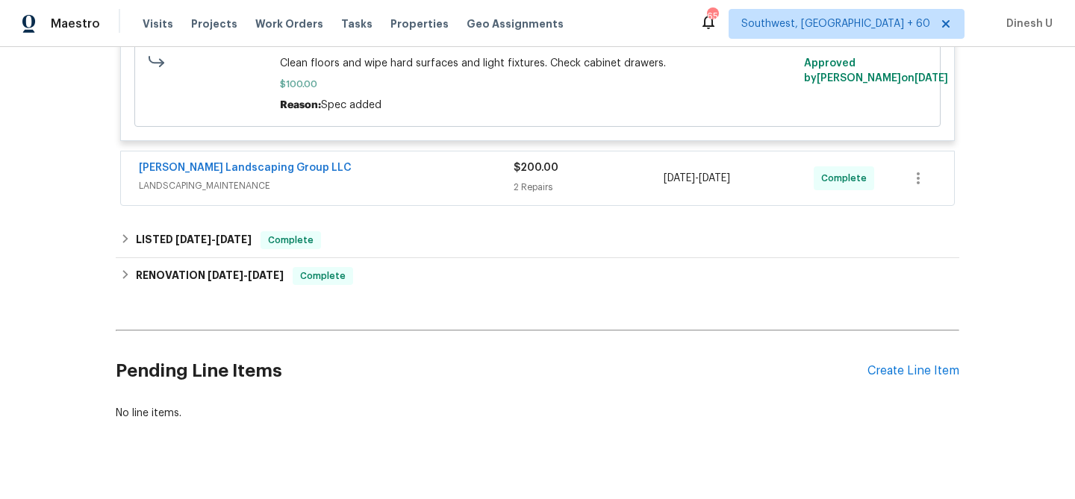
click at [541, 189] on div "$200.00 2 Repairs" at bounding box center [589, 179] width 150 height 36
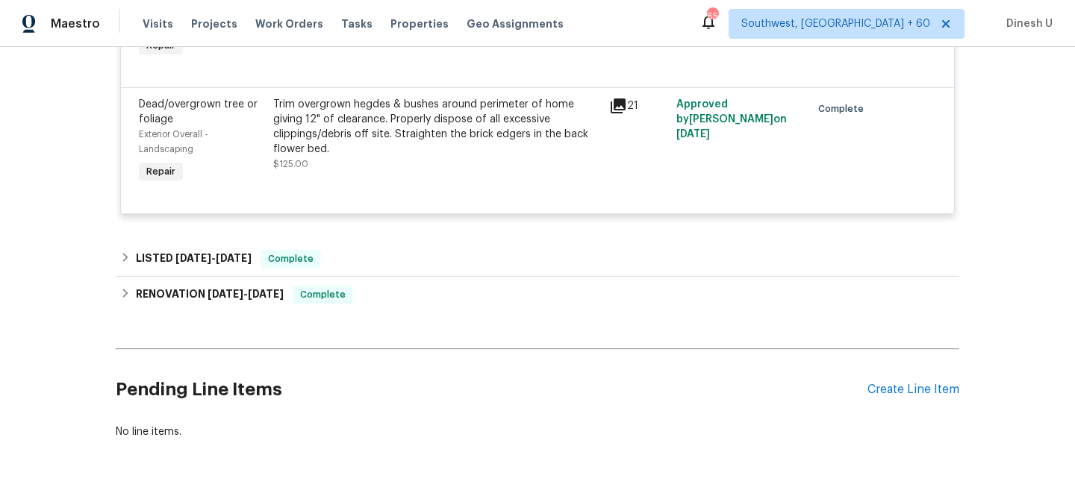
scroll to position [4022, 0]
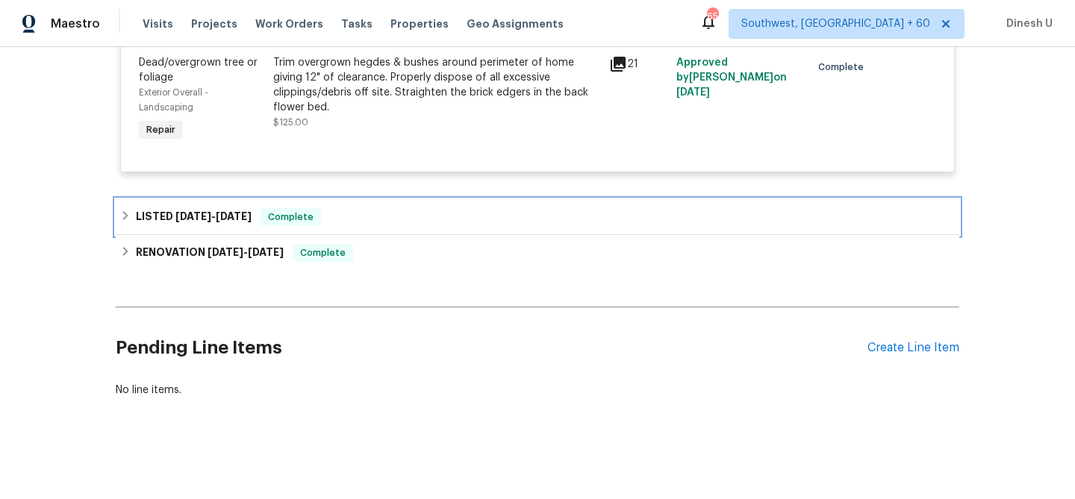
click at [252, 212] on span "4/24/25" at bounding box center [234, 216] width 36 height 10
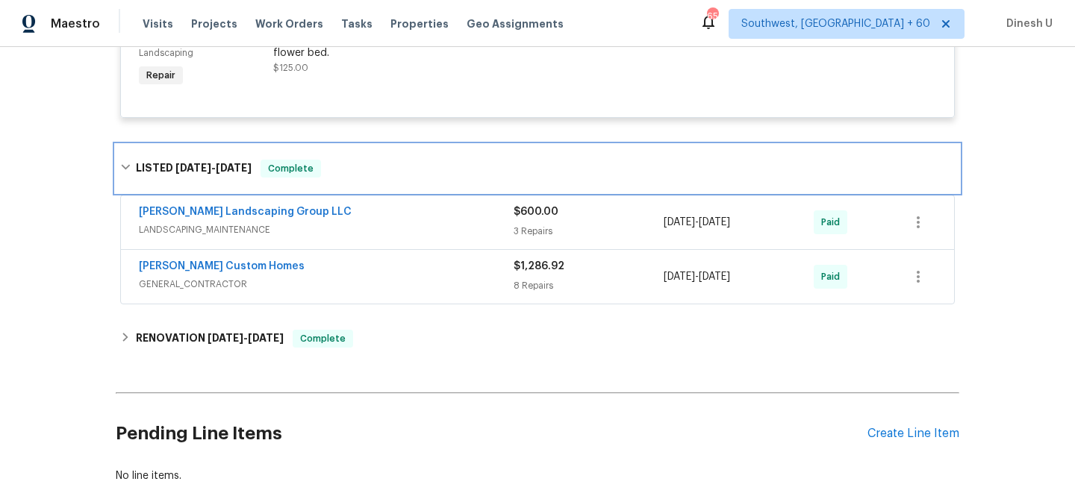
scroll to position [4107, 0]
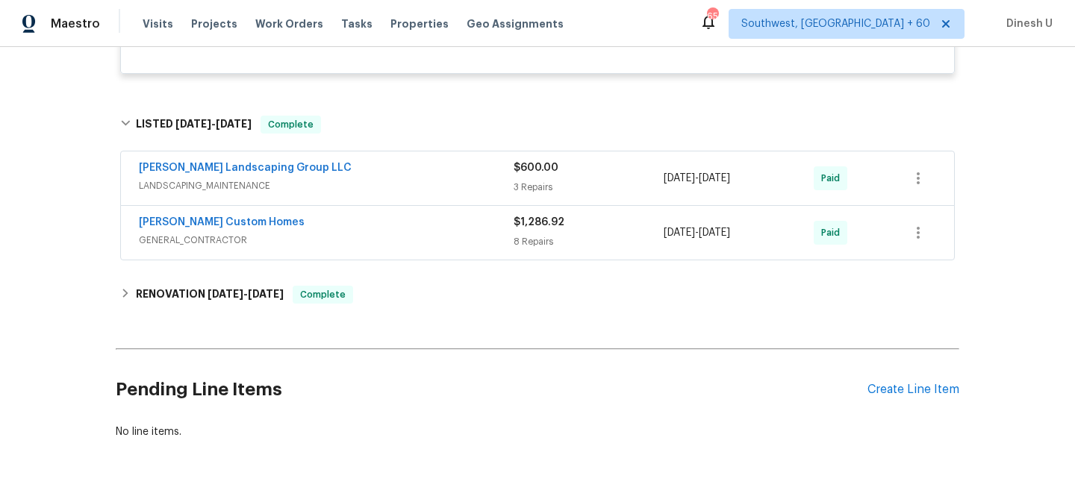
click at [538, 195] on div "3 Repairs" at bounding box center [589, 187] width 150 height 15
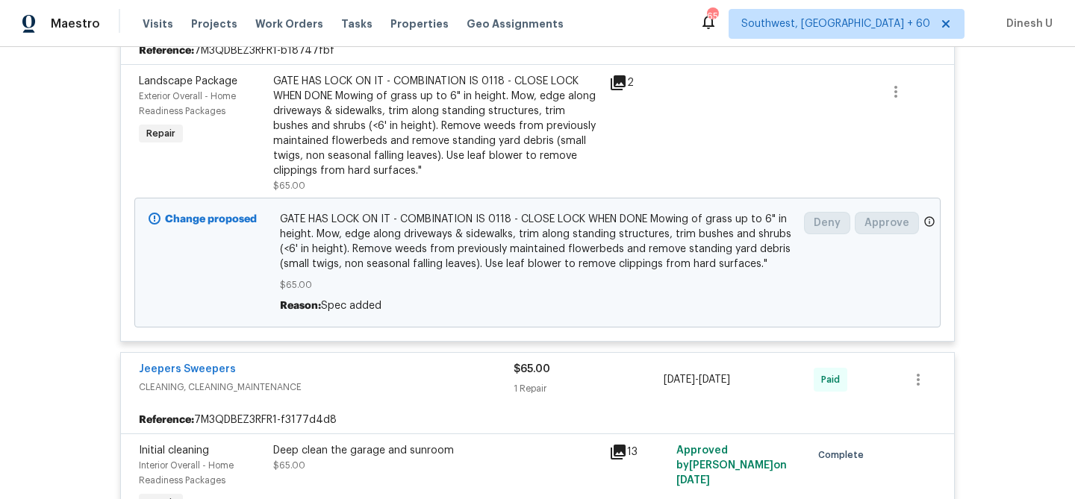
scroll to position [0, 0]
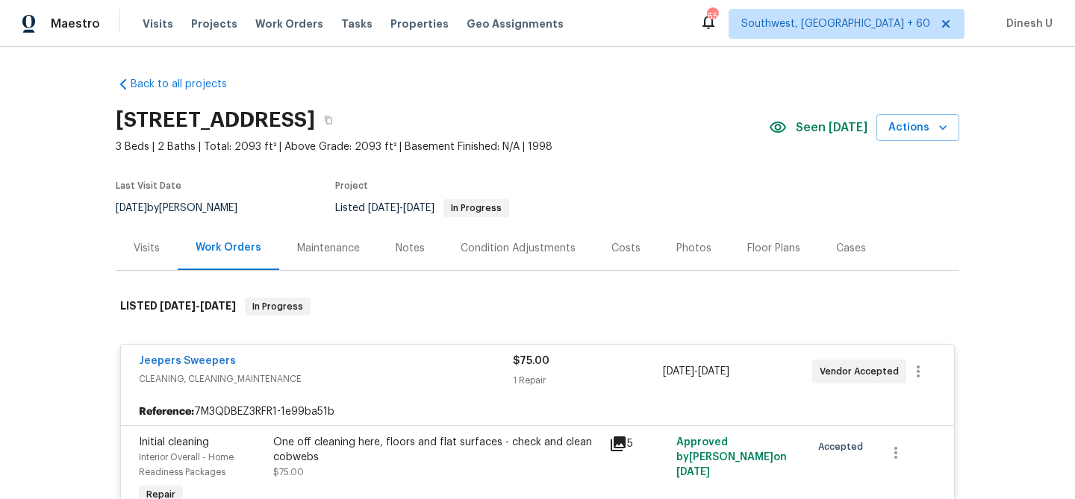
click at [286, 31] on div "Visits Projects Work Orders Tasks Properties Geo Assignments" at bounding box center [362, 24] width 439 height 30
click at [275, 27] on span "Work Orders" at bounding box center [289, 23] width 68 height 15
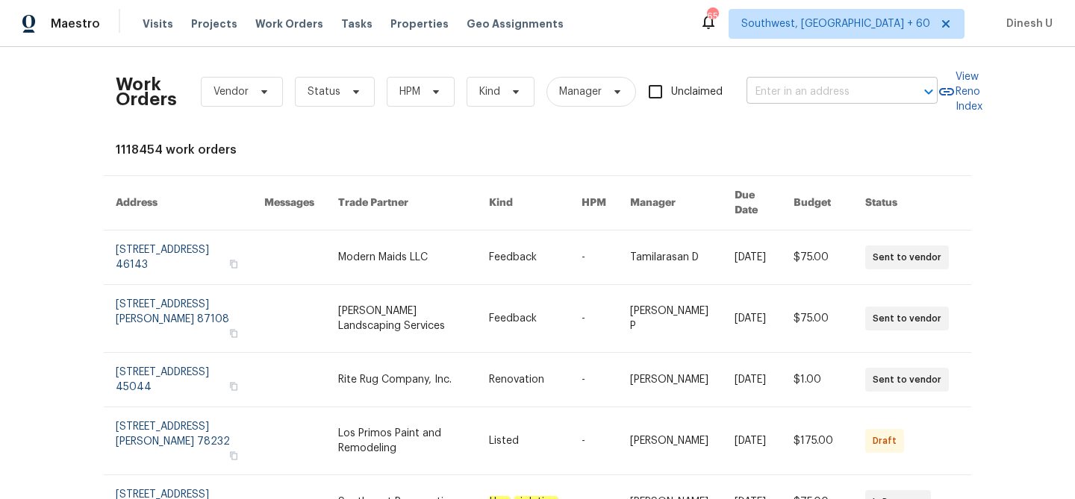
click at [814, 86] on input "text" at bounding box center [821, 92] width 149 height 23
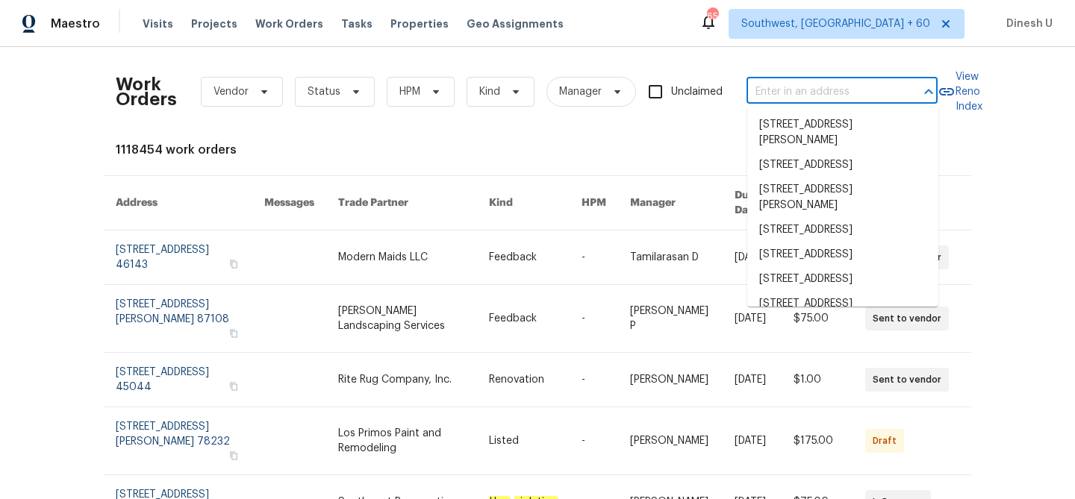
paste input "4405 Cary Dr, Snellville, GA 30039"
type input "4405 Cary Dr, Snellville, GA 30039"
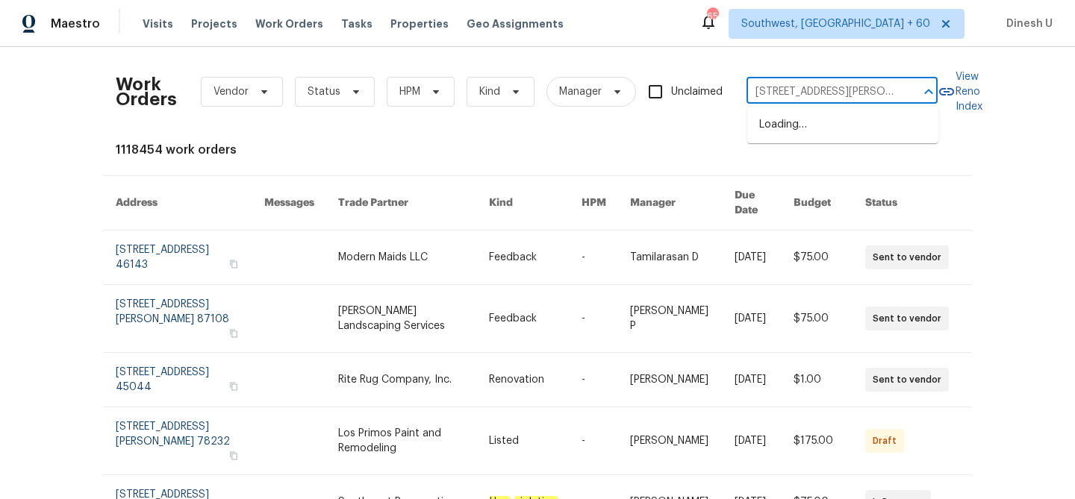
scroll to position [0, 30]
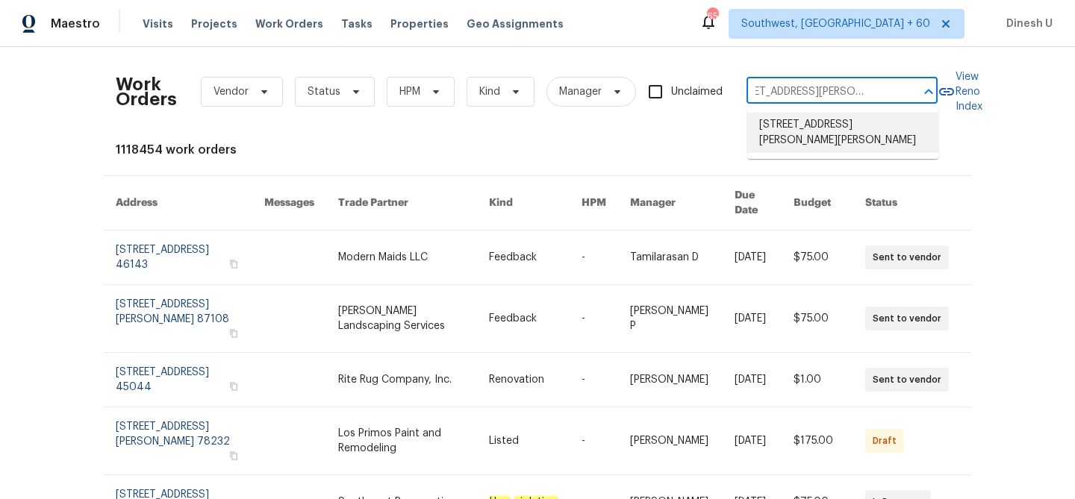
click at [781, 124] on li "4405 Cary Dr, Snellville, GA 30039" at bounding box center [842, 133] width 191 height 40
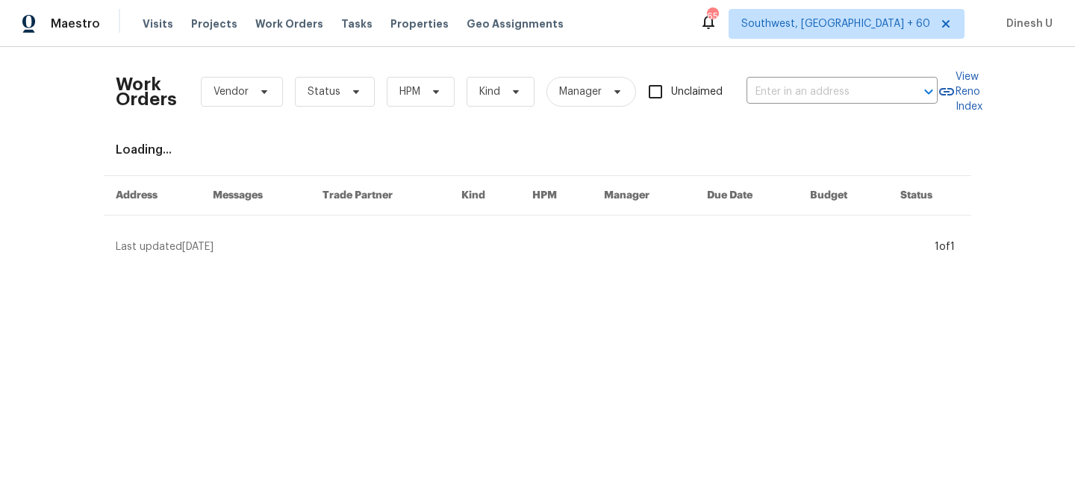
type input "4405 Cary Dr, Snellville, GA 30039"
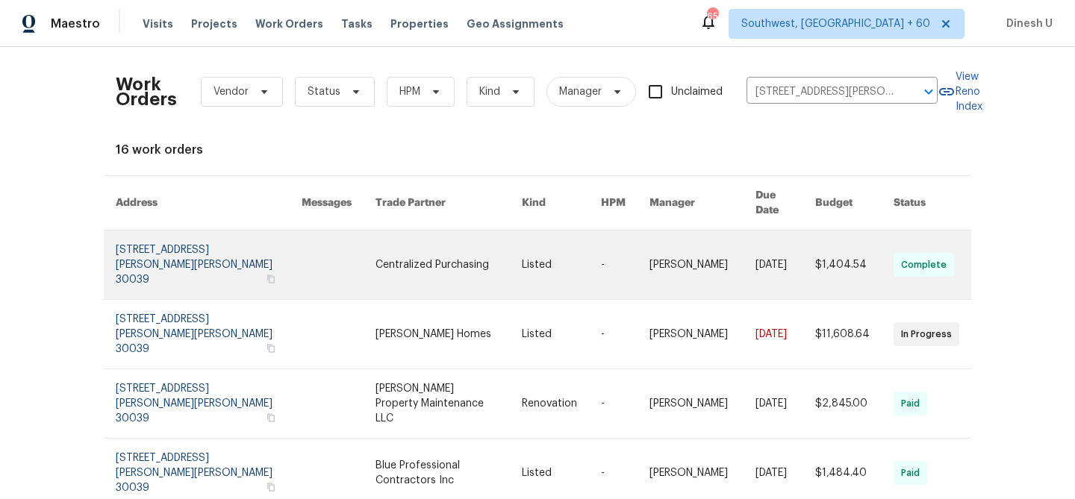
click at [122, 243] on link at bounding box center [209, 265] width 186 height 69
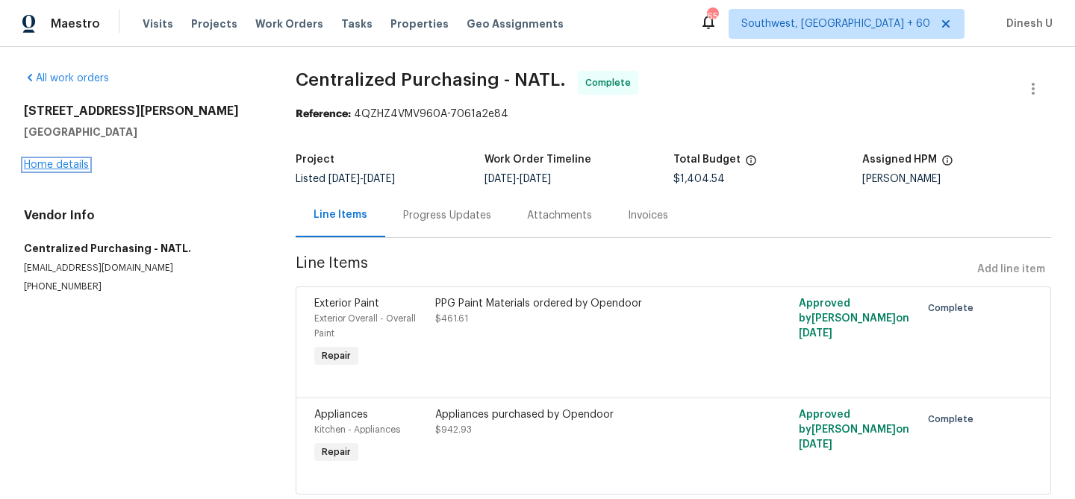
click at [61, 165] on link "Home details" at bounding box center [56, 165] width 65 height 10
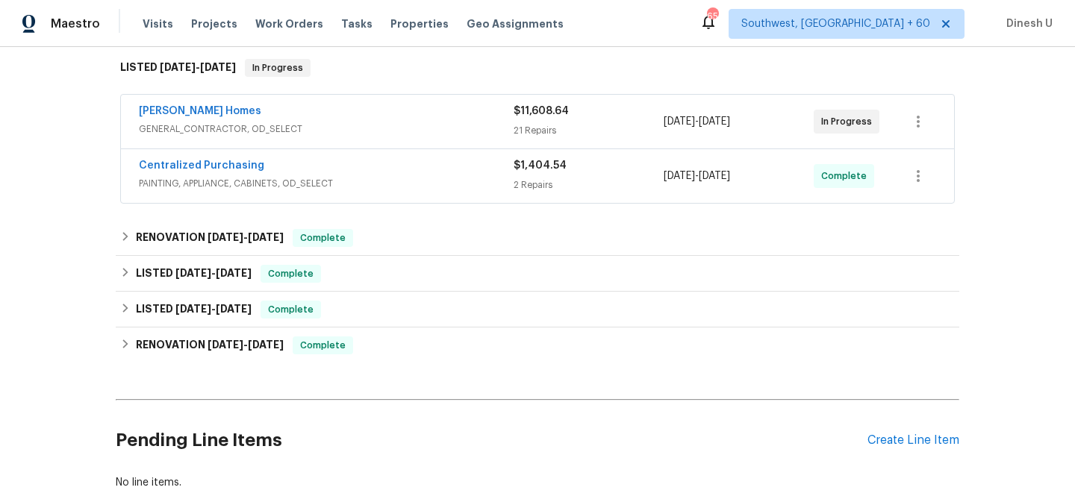
scroll to position [251, 0]
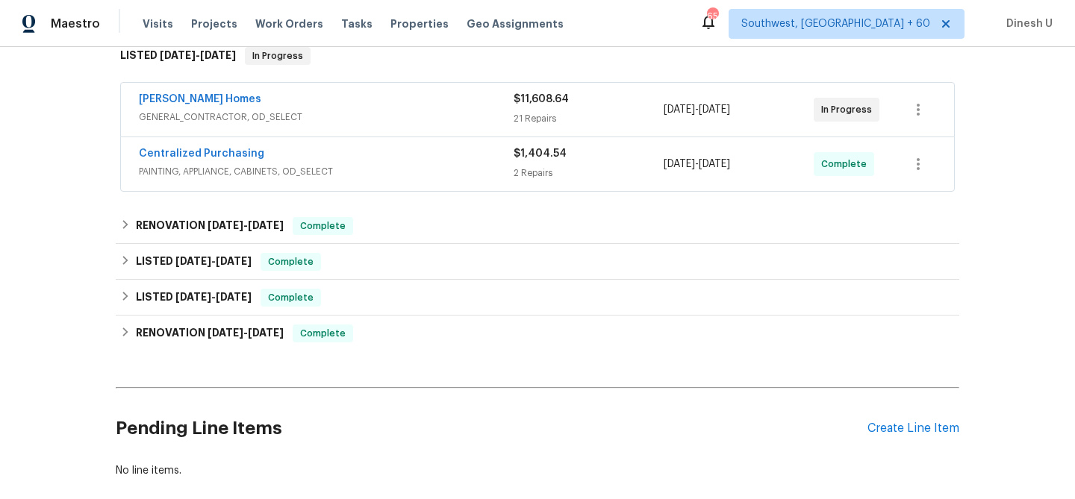
click at [523, 113] on div "21 Repairs" at bounding box center [589, 118] width 150 height 15
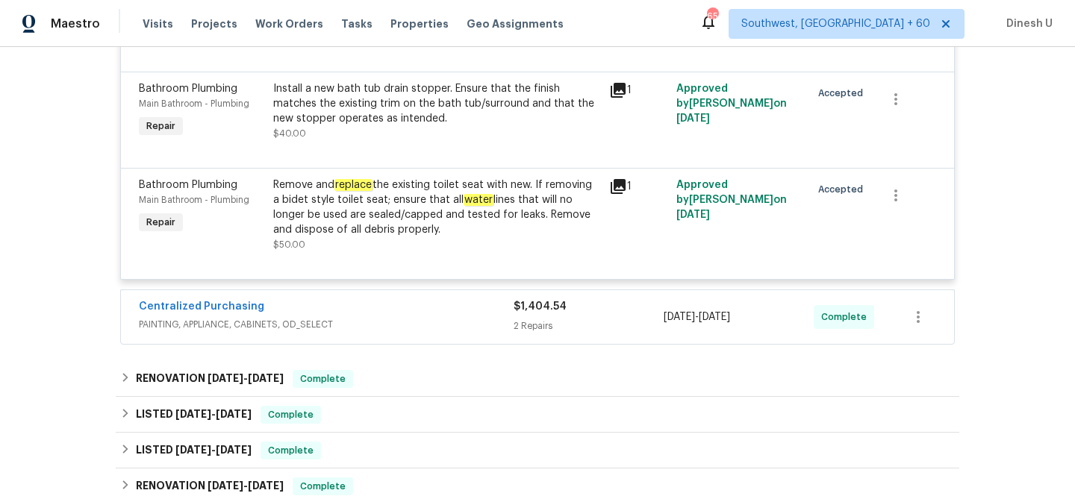
scroll to position [3112, 0]
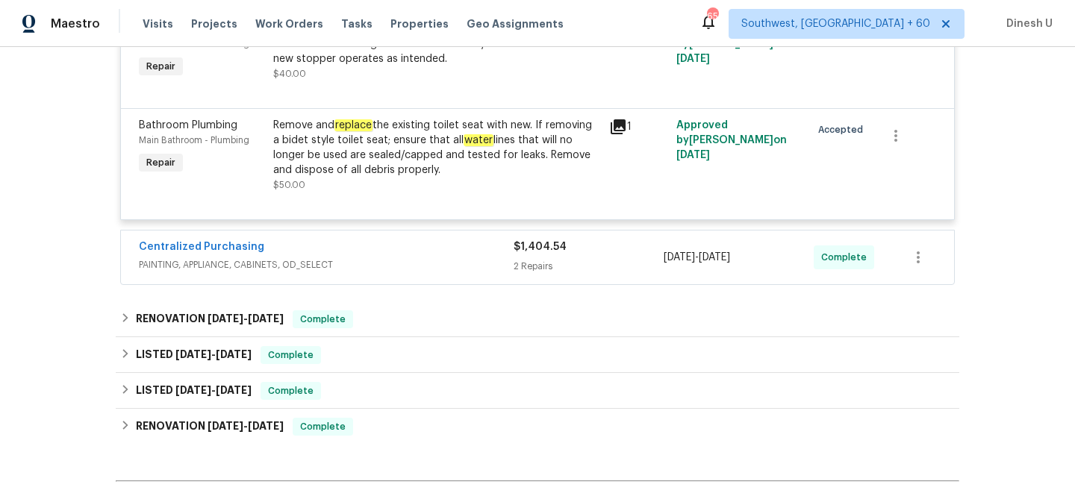
click at [529, 259] on div "2 Repairs" at bounding box center [589, 266] width 150 height 15
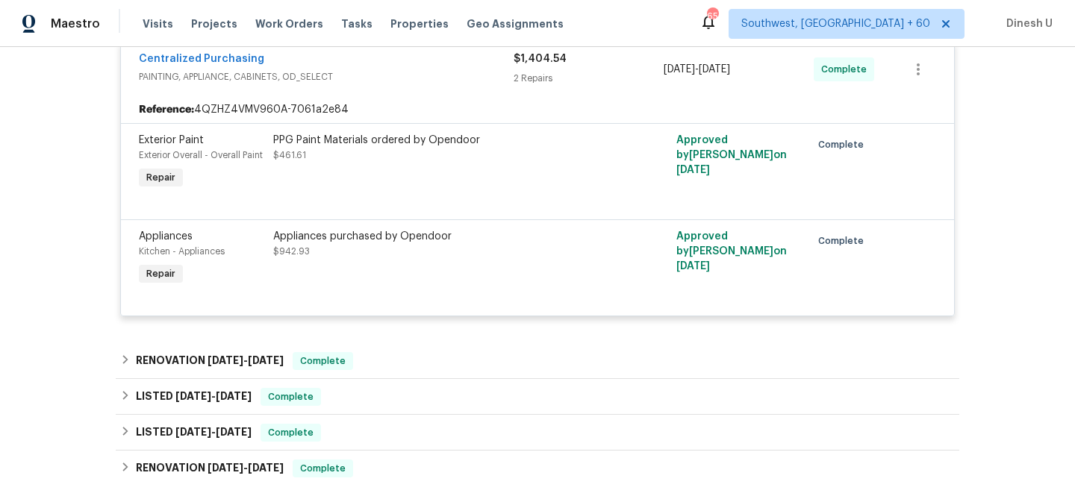
scroll to position [3353, 0]
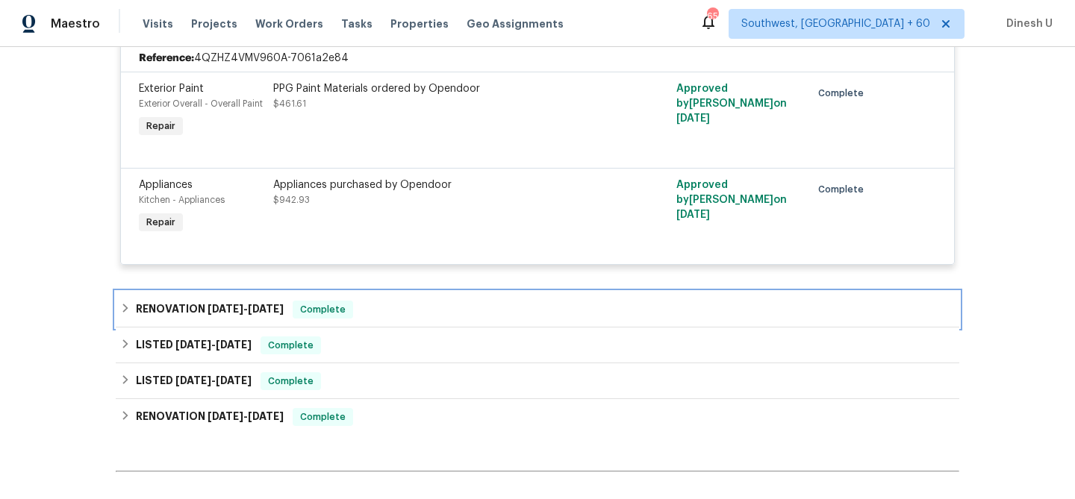
click at [250, 301] on h6 "RENOVATION 6/30/25 - 7/3/25" at bounding box center [210, 310] width 148 height 18
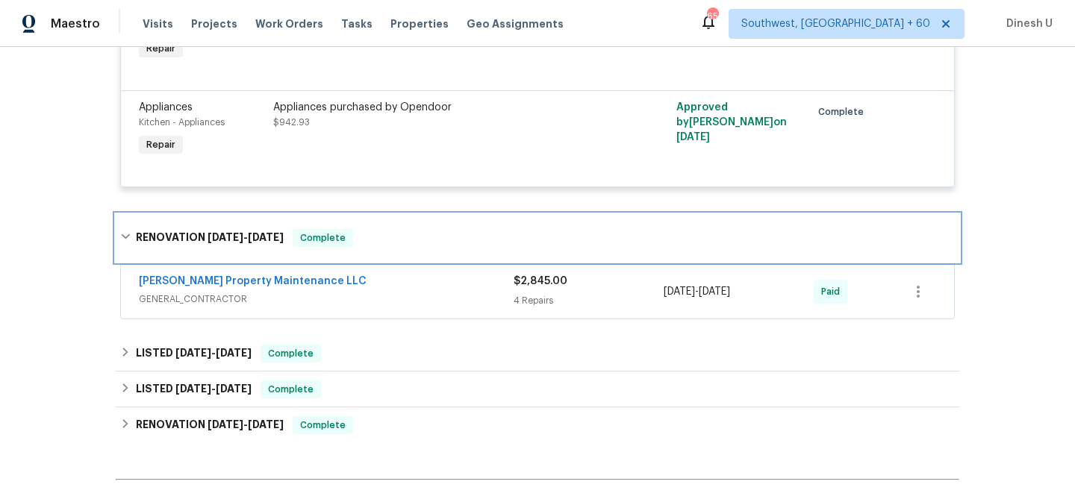
scroll to position [3448, 0]
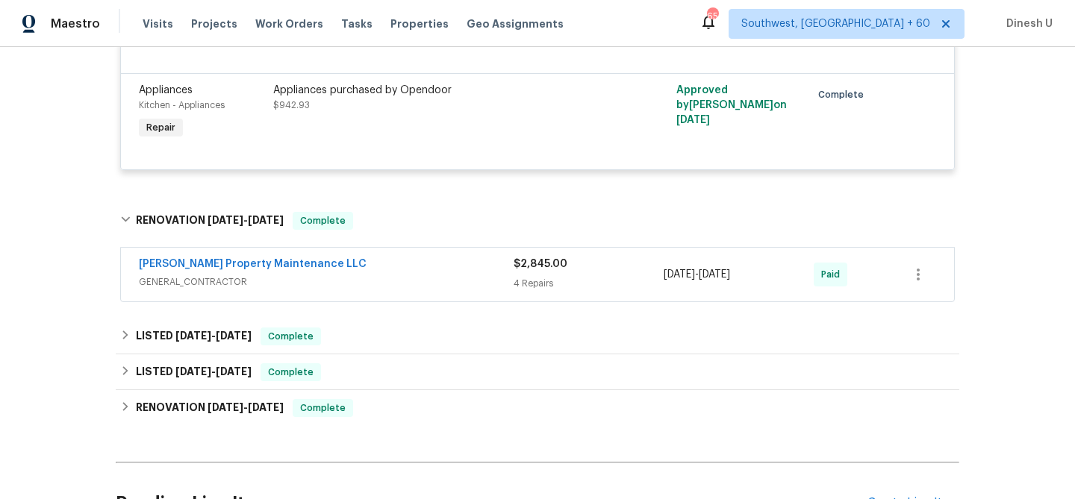
click at [526, 276] on div "4 Repairs" at bounding box center [589, 283] width 150 height 15
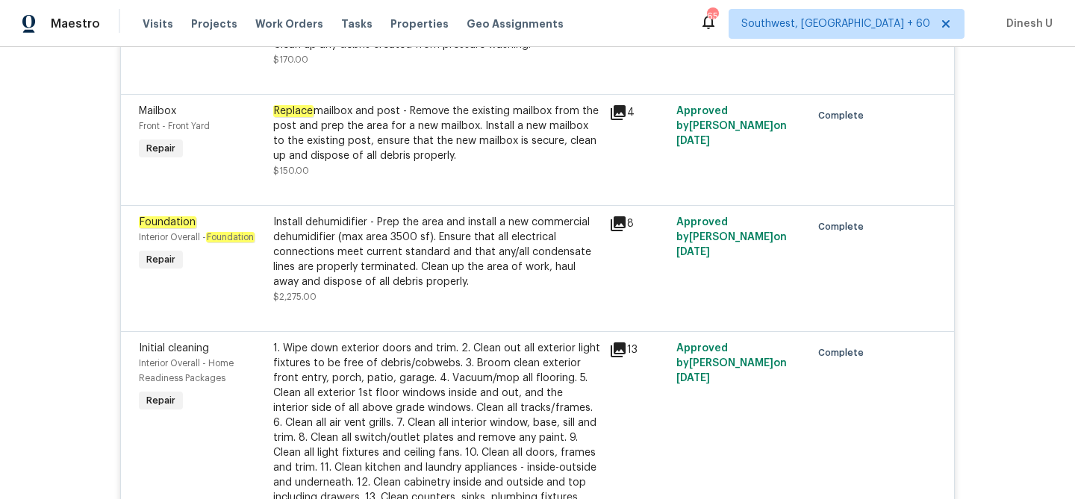
scroll to position [3833, 0]
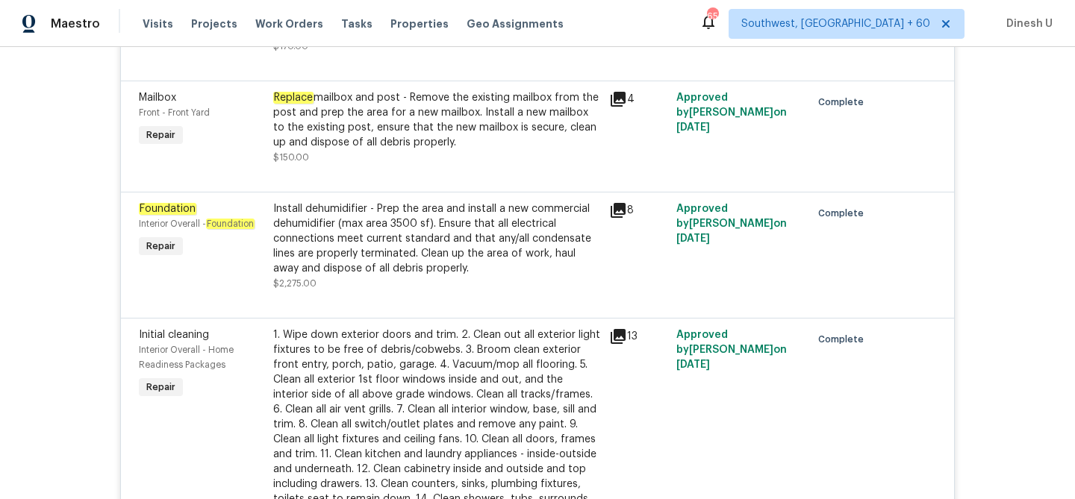
click at [623, 203] on icon at bounding box center [618, 210] width 15 height 15
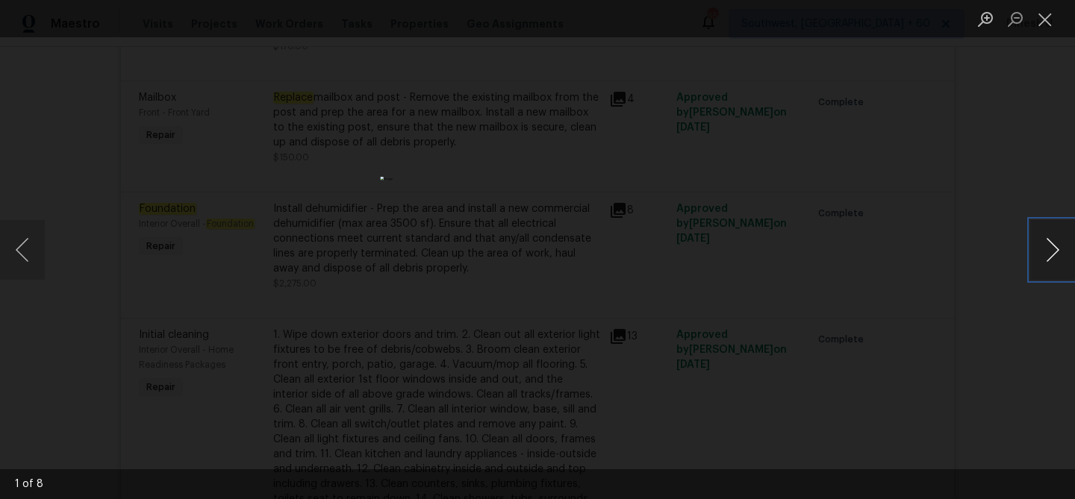
click at [1047, 254] on button "Next image" at bounding box center [1052, 250] width 45 height 60
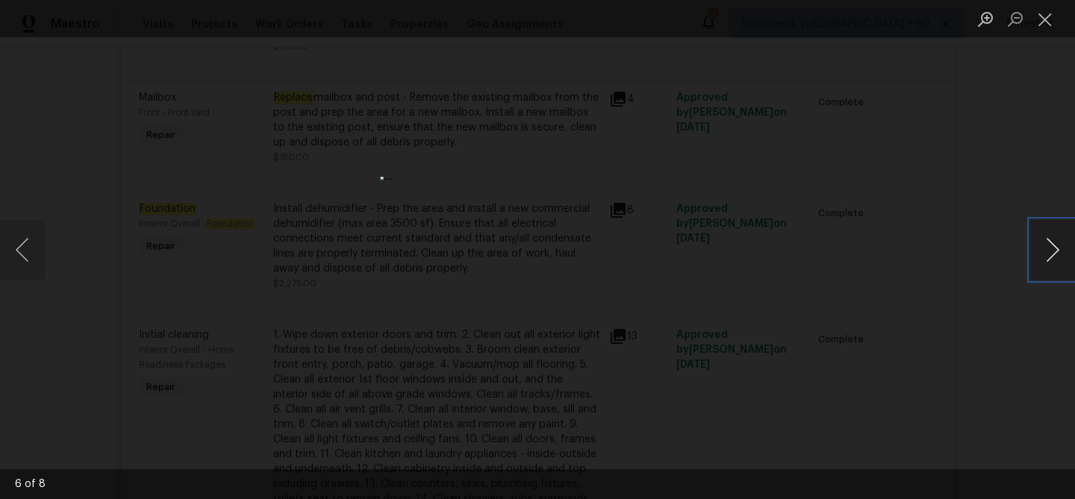
click at [1047, 254] on button "Next image" at bounding box center [1052, 250] width 45 height 60
click at [1051, 9] on button "Close lightbox" at bounding box center [1045, 19] width 30 height 26
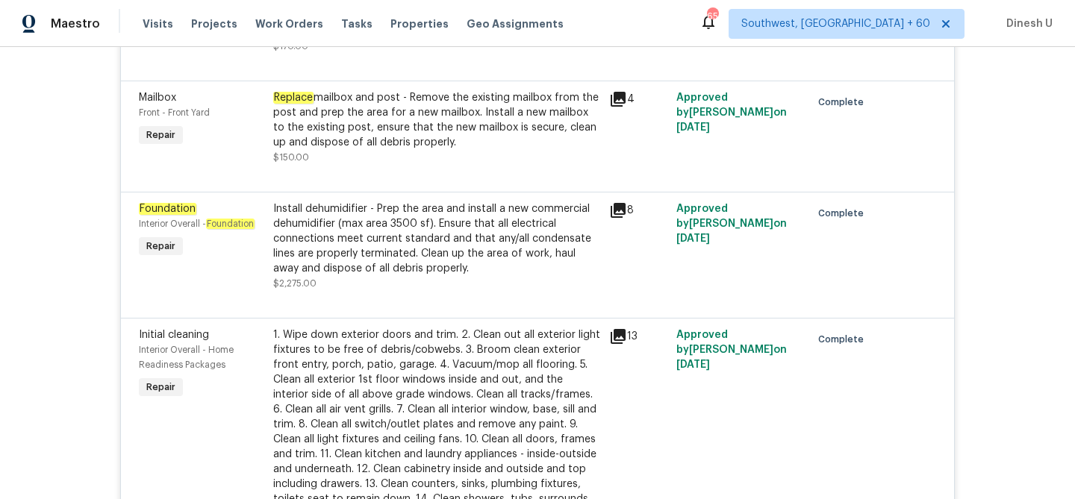
click at [433, 236] on div "Install dehumidifier - Prep the area and install a new commercial dehumidifier …" at bounding box center [436, 239] width 327 height 75
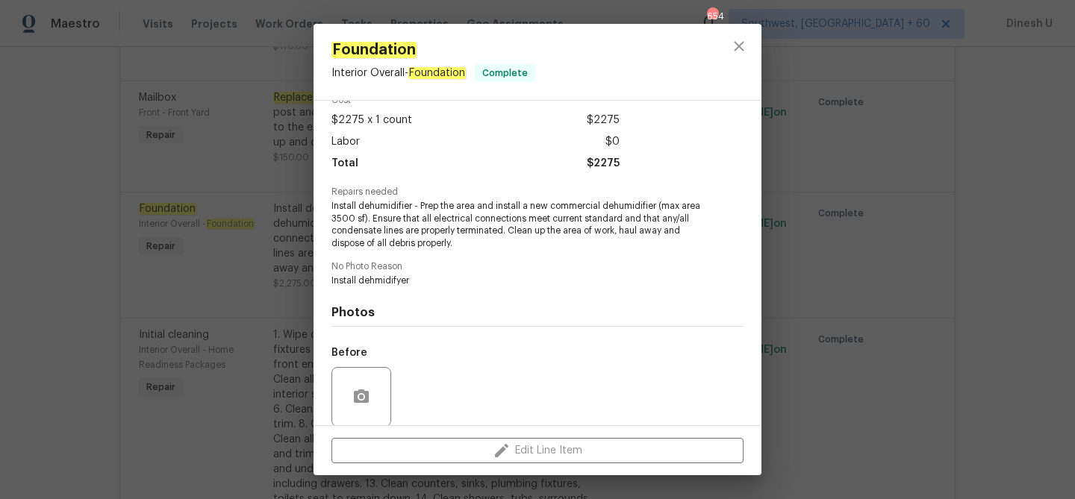
scroll to position [187, 0]
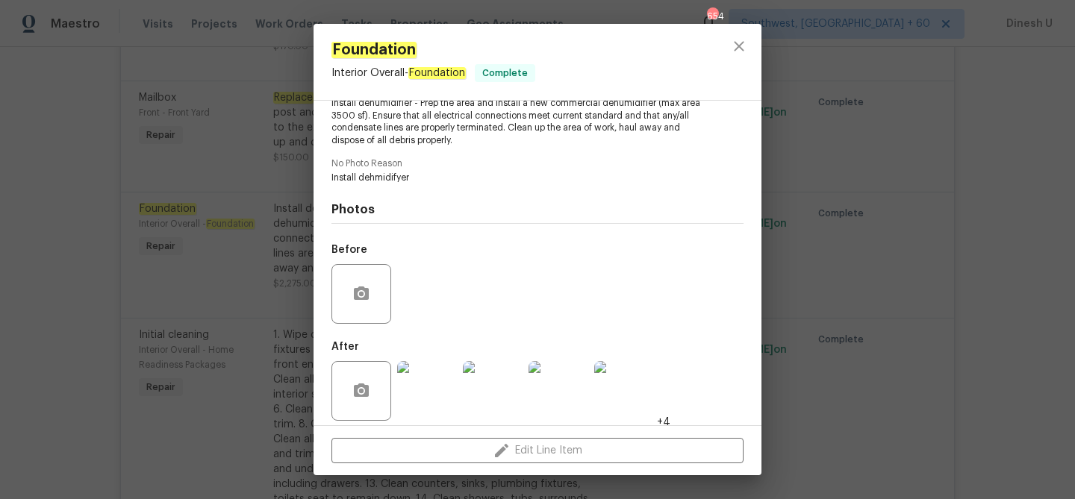
click at [432, 377] on img at bounding box center [427, 391] width 60 height 60
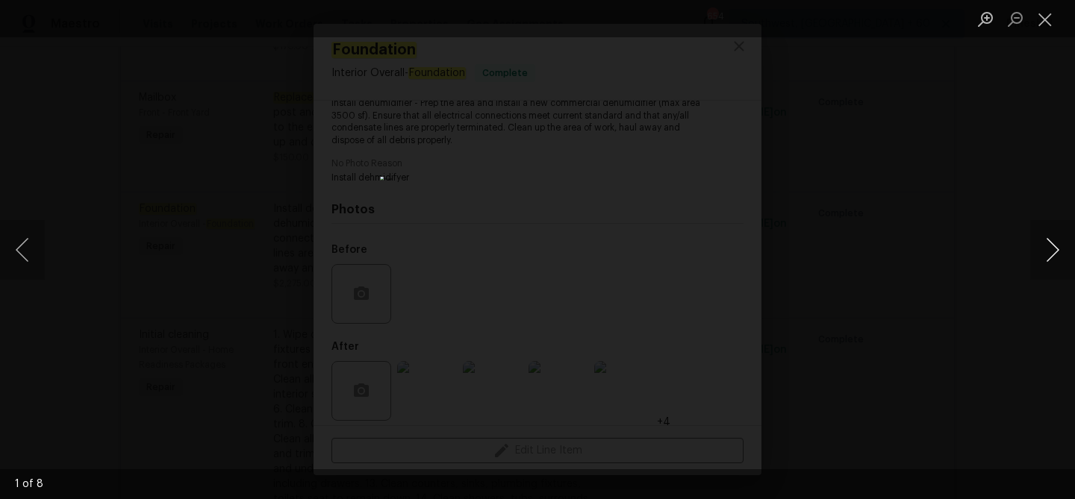
click at [1041, 256] on button "Next image" at bounding box center [1052, 250] width 45 height 60
click at [1053, 256] on button "Next image" at bounding box center [1052, 250] width 45 height 60
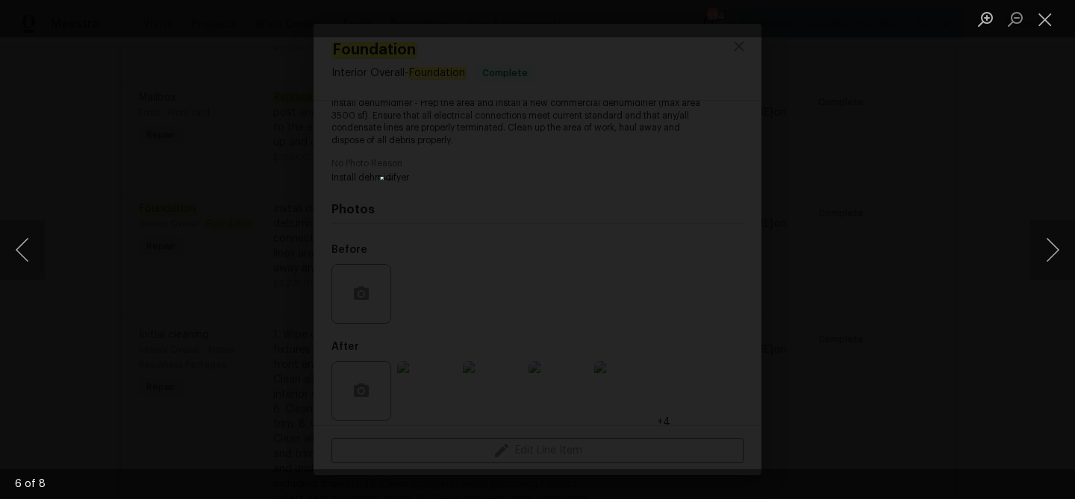
click at [997, 327] on div "Lightbox" at bounding box center [537, 249] width 1075 height 499
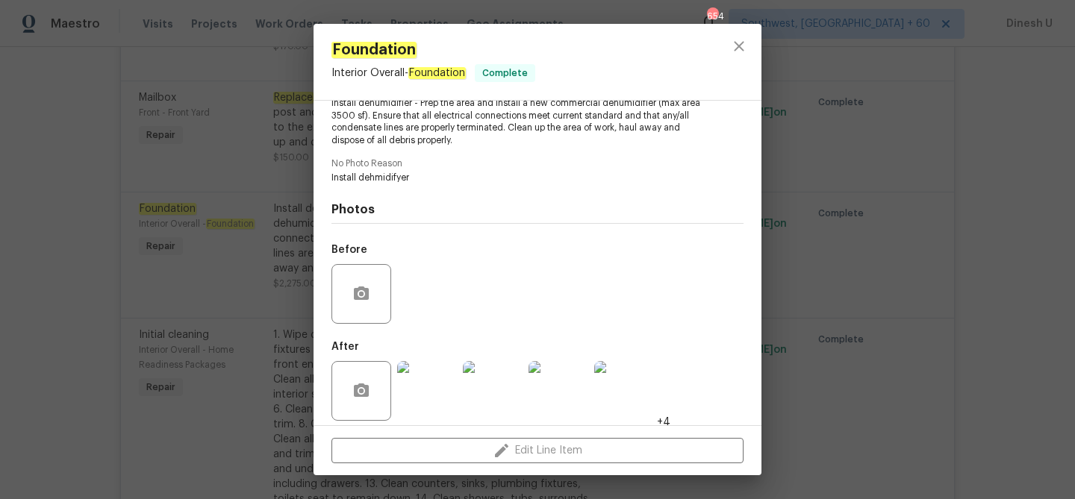
click at [258, 169] on div "Foundation Interior Overall - Foundation Complete Vendor Glen Property Maintena…" at bounding box center [537, 249] width 1075 height 499
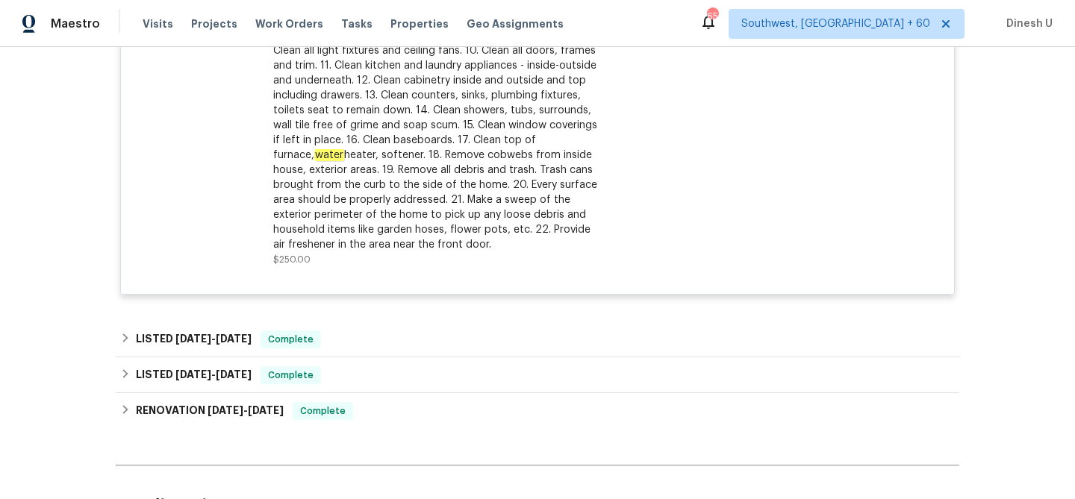
scroll to position [4240, 0]
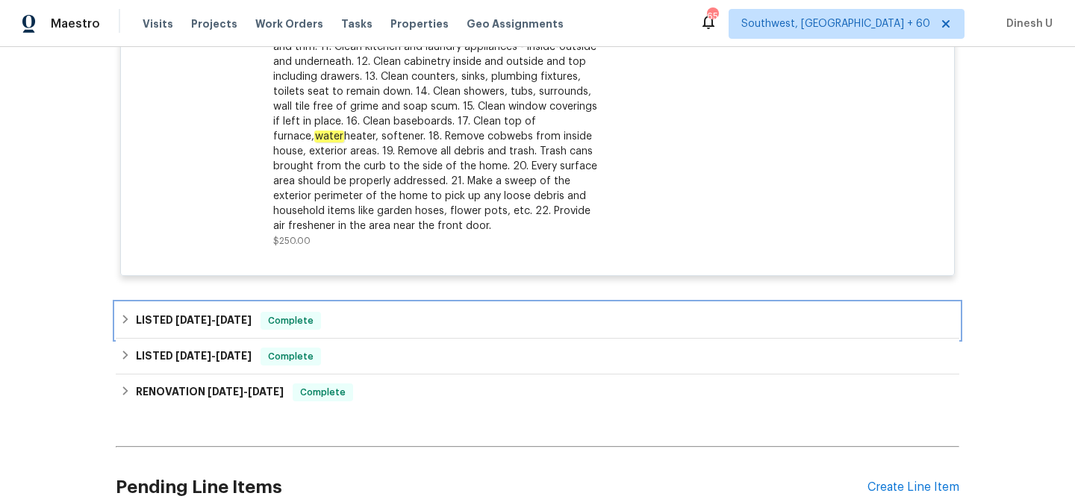
click at [229, 303] on div "LISTED 12/30/24 - 5/22/25 Complete" at bounding box center [538, 321] width 844 height 36
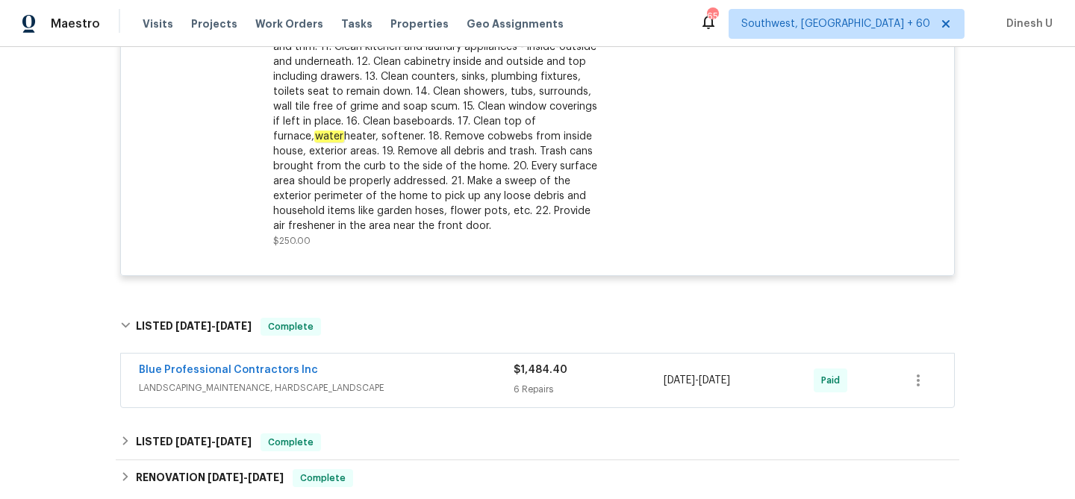
click at [543, 382] on div "6 Repairs" at bounding box center [589, 389] width 150 height 15
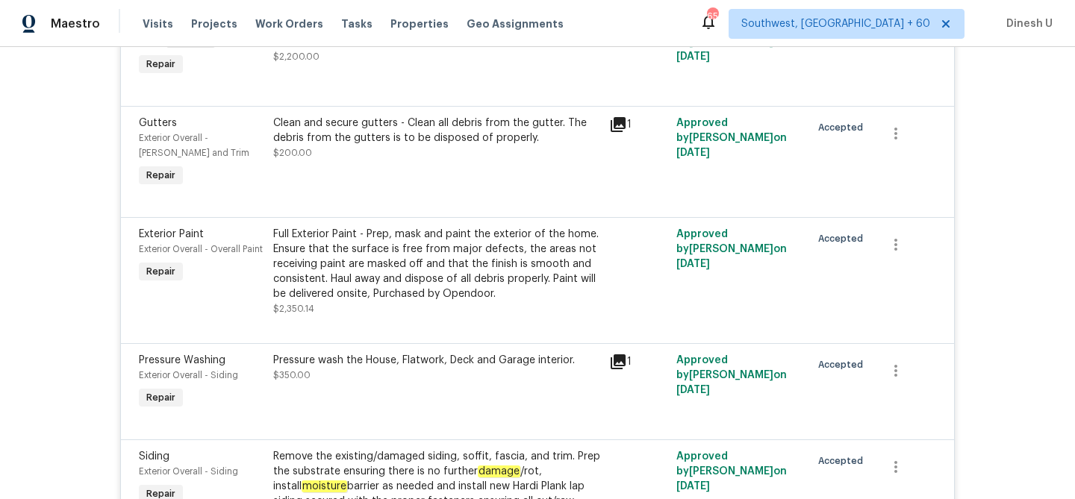
scroll to position [0, 0]
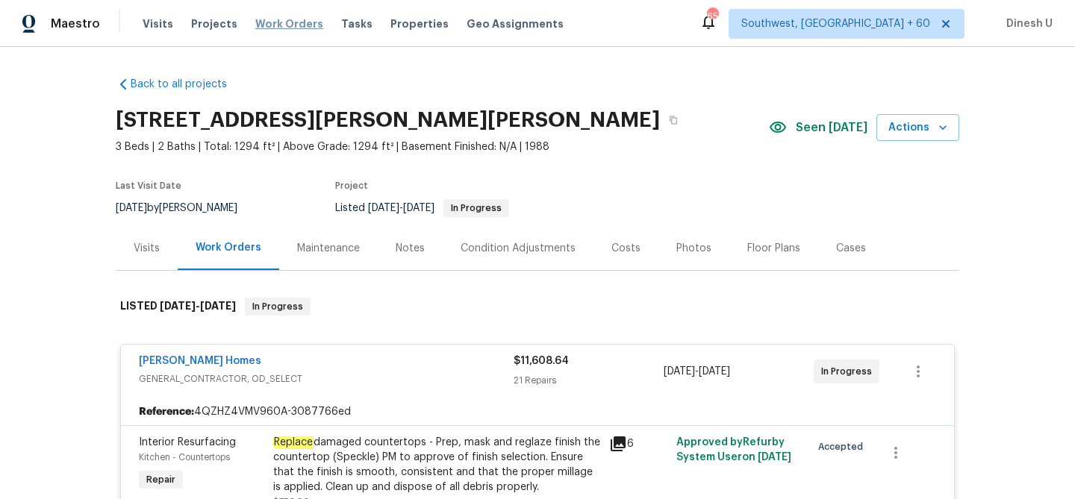
click at [255, 19] on span "Work Orders" at bounding box center [289, 23] width 68 height 15
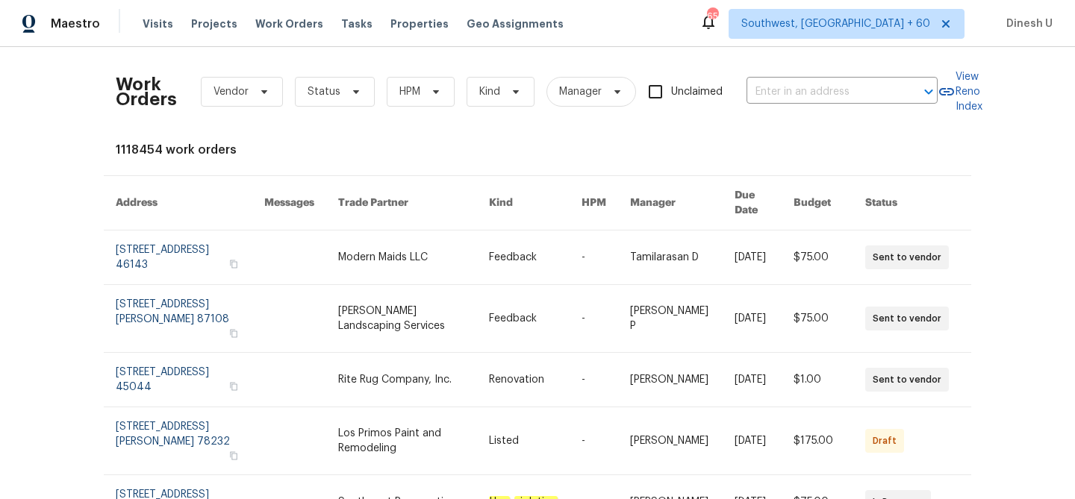
click at [783, 77] on div "Work Orders Vendor Status HPM Kind Manager Unclaimed ​" at bounding box center [527, 92] width 822 height 66
click at [759, 90] on input "text" at bounding box center [821, 92] width 149 height 23
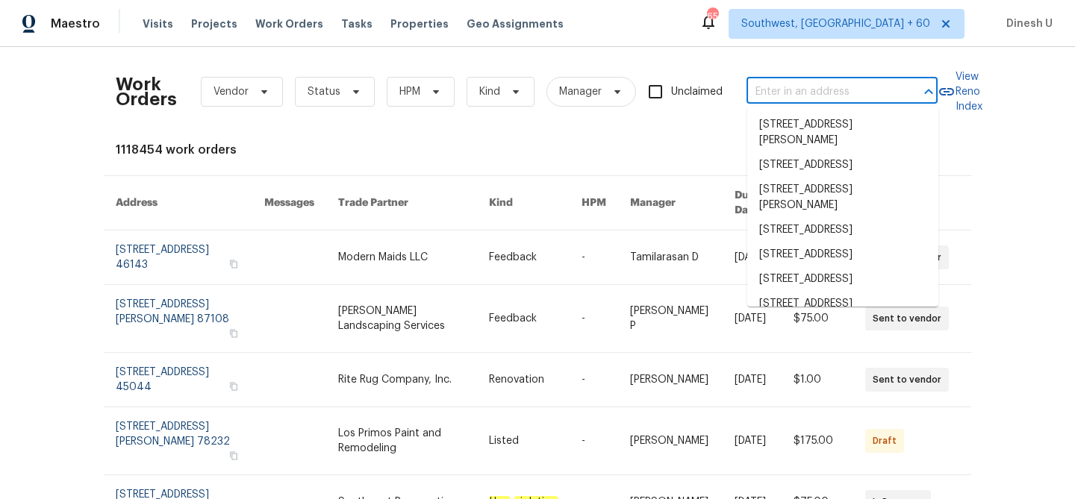
paste input "2007 Jonathan Dr, Sterling, VA 20164"
type input "2007 Jonathan Dr, Sterling, VA 20164"
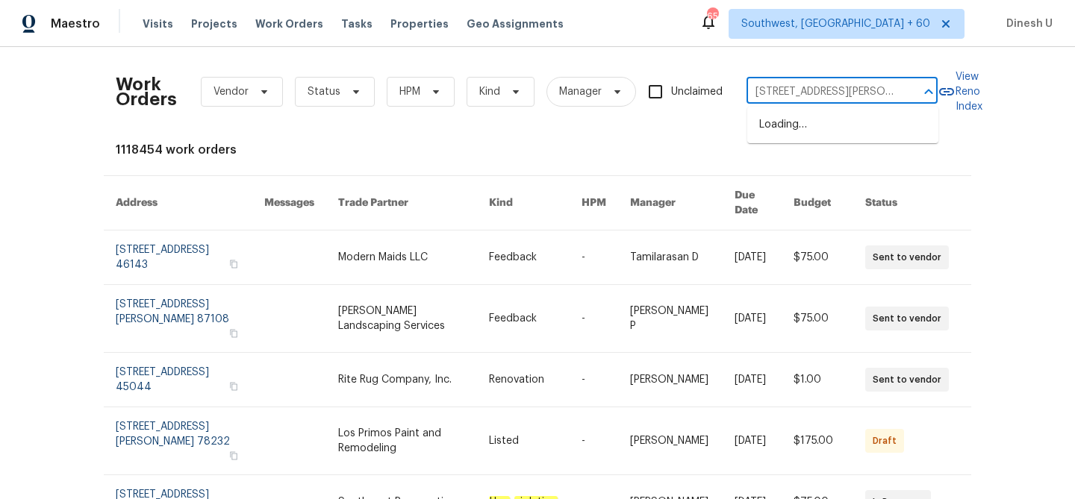
scroll to position [0, 40]
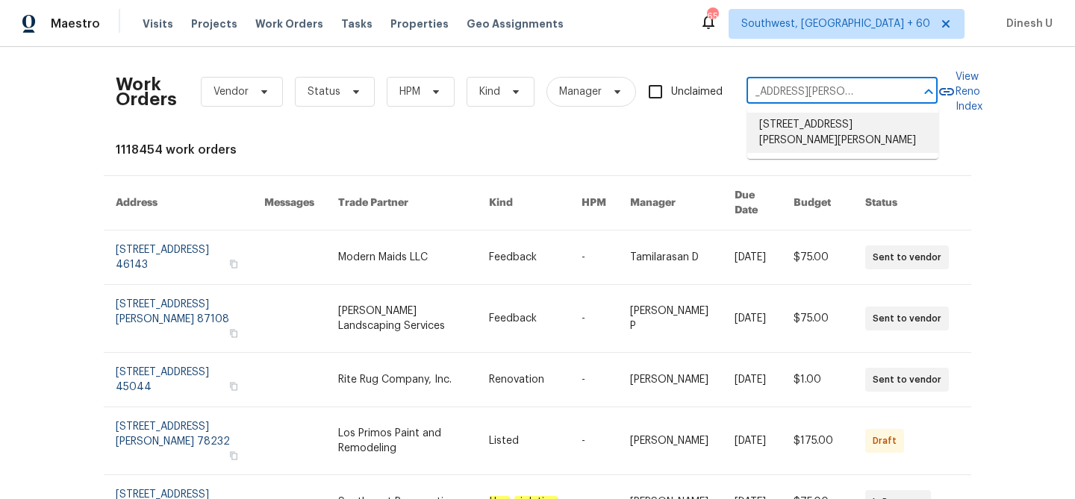
click at [764, 129] on li "2007 Jonathan Dr, Sterling, VA 20164" at bounding box center [842, 133] width 191 height 40
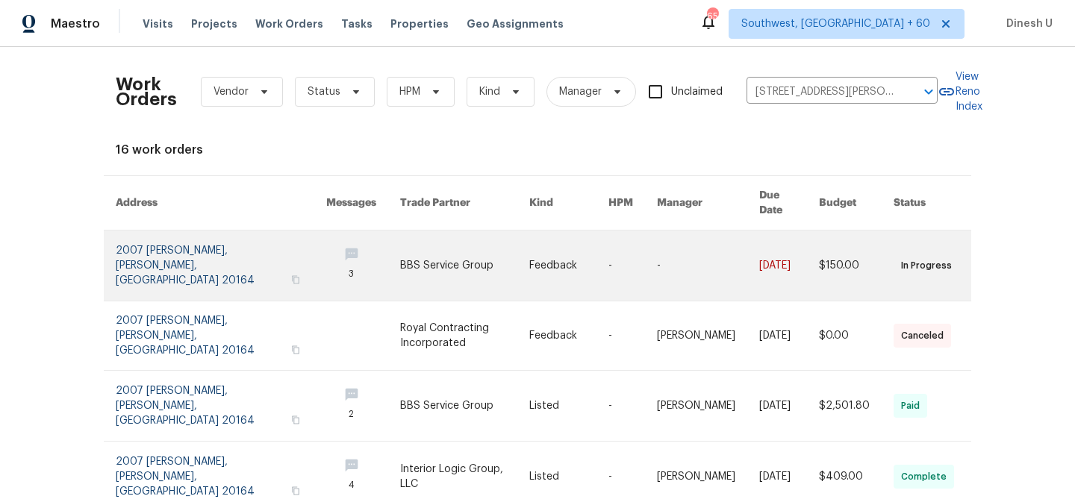
click at [163, 231] on link at bounding box center [221, 266] width 211 height 70
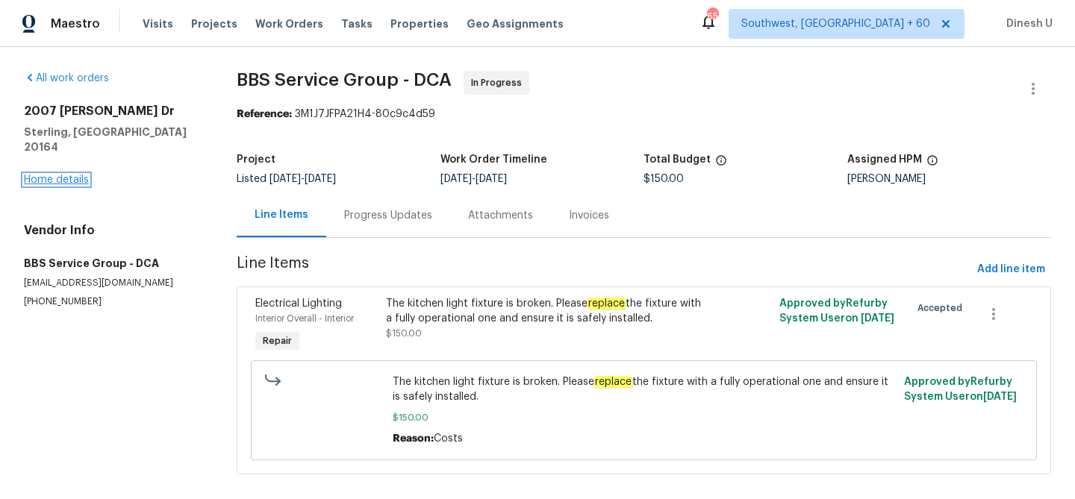
click at [63, 175] on link "Home details" at bounding box center [56, 180] width 65 height 10
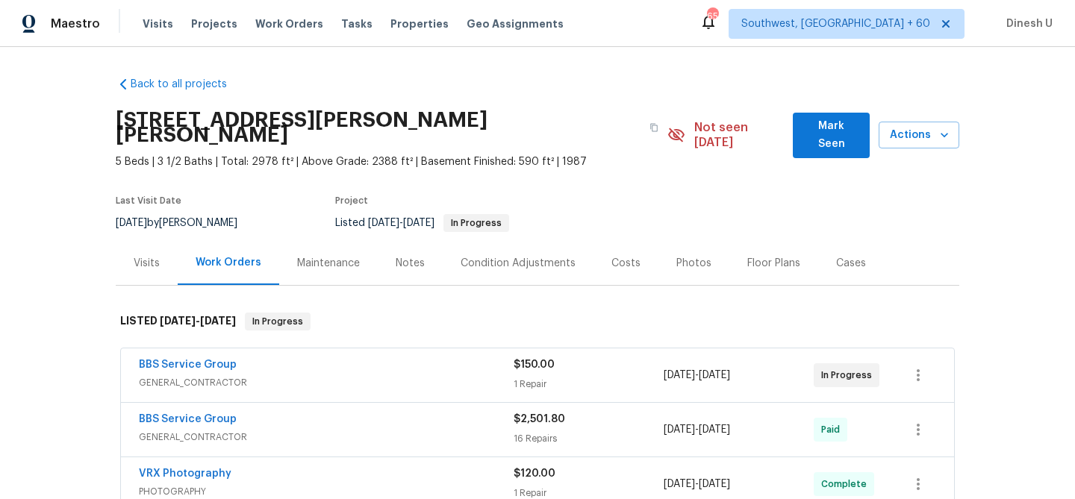
scroll to position [116, 0]
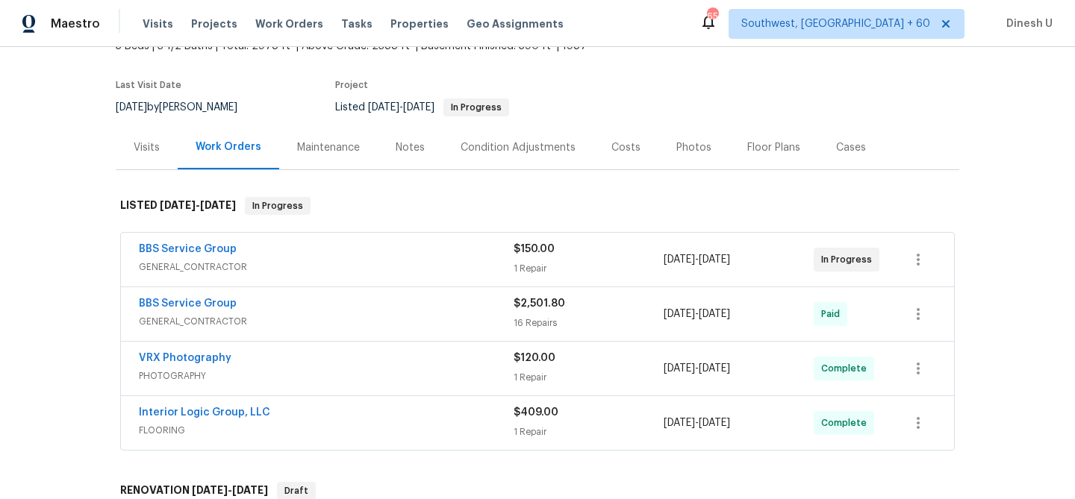
click at [528, 261] on div "1 Repair" at bounding box center [589, 268] width 150 height 15
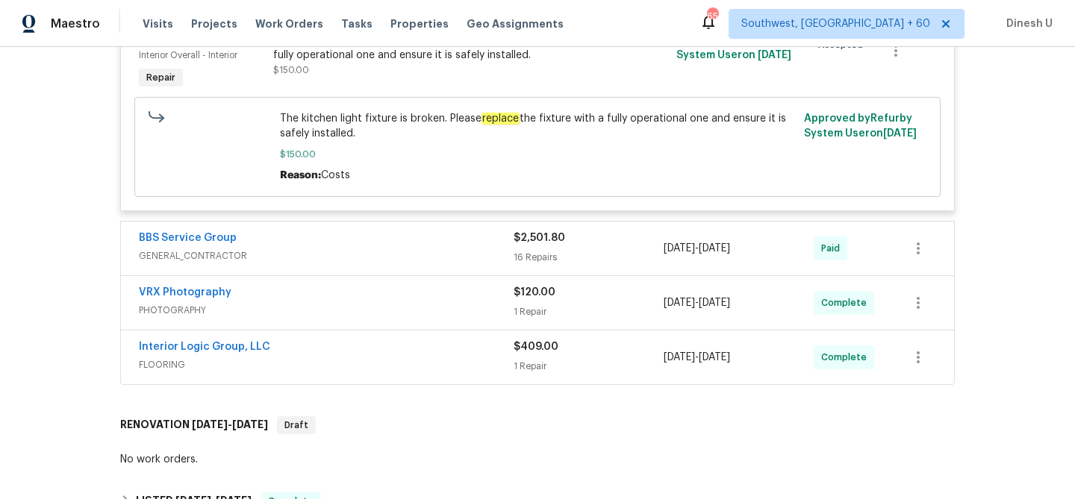
scroll to position [443, 0]
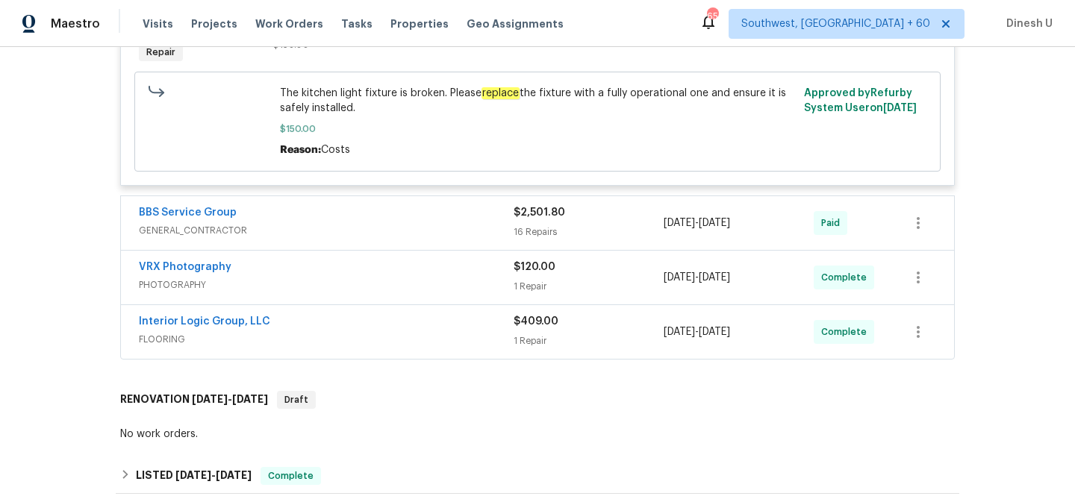
click at [518, 207] on div "$2,501.80 16 Repairs" at bounding box center [589, 223] width 150 height 36
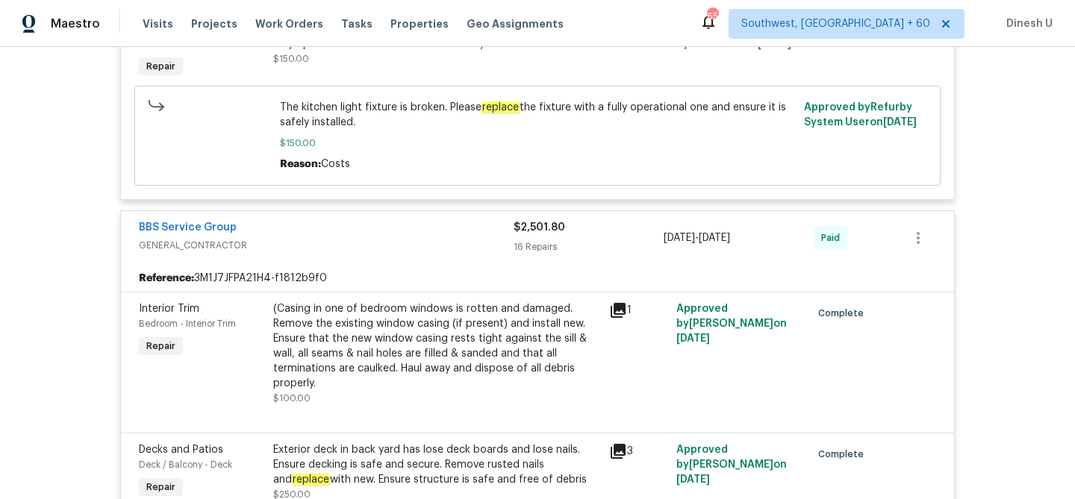
scroll to position [432, 0]
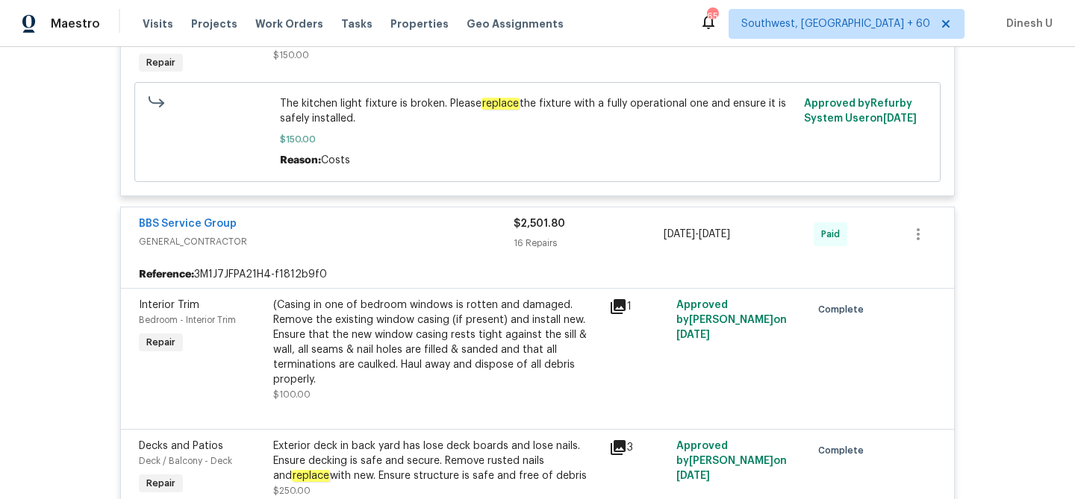
click at [512, 234] on span "GENERAL_CONTRACTOR" at bounding box center [326, 241] width 375 height 15
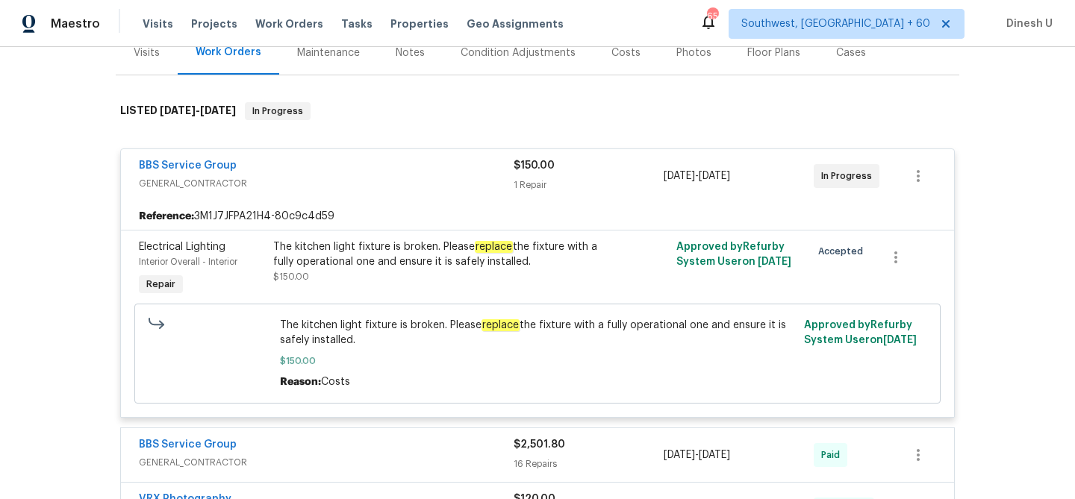
scroll to position [0, 0]
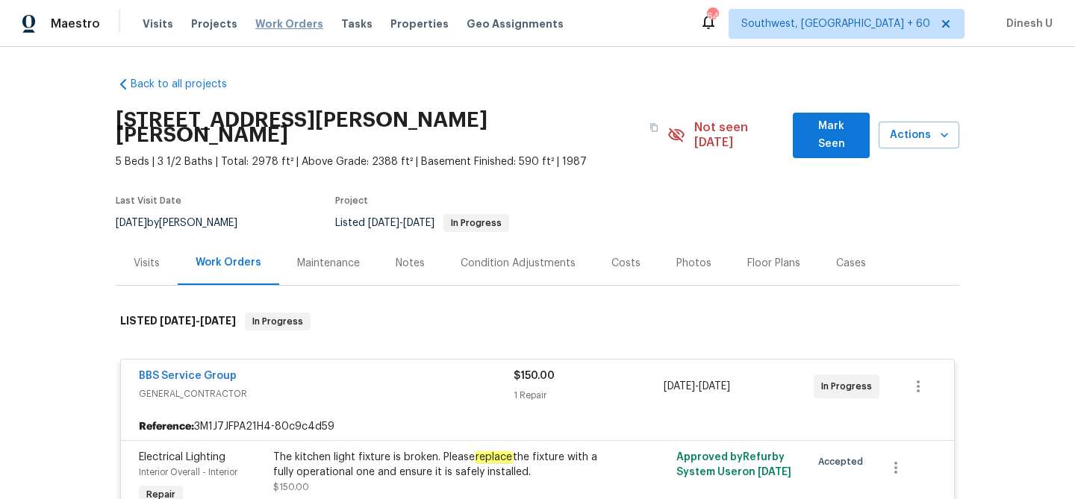
click at [275, 18] on span "Work Orders" at bounding box center [289, 23] width 68 height 15
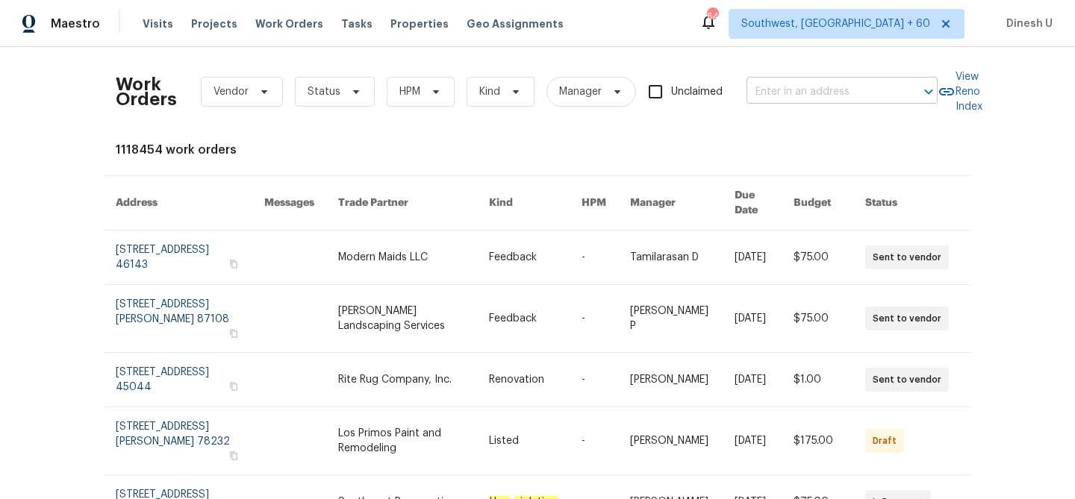
click at [784, 86] on input "text" at bounding box center [821, 92] width 149 height 23
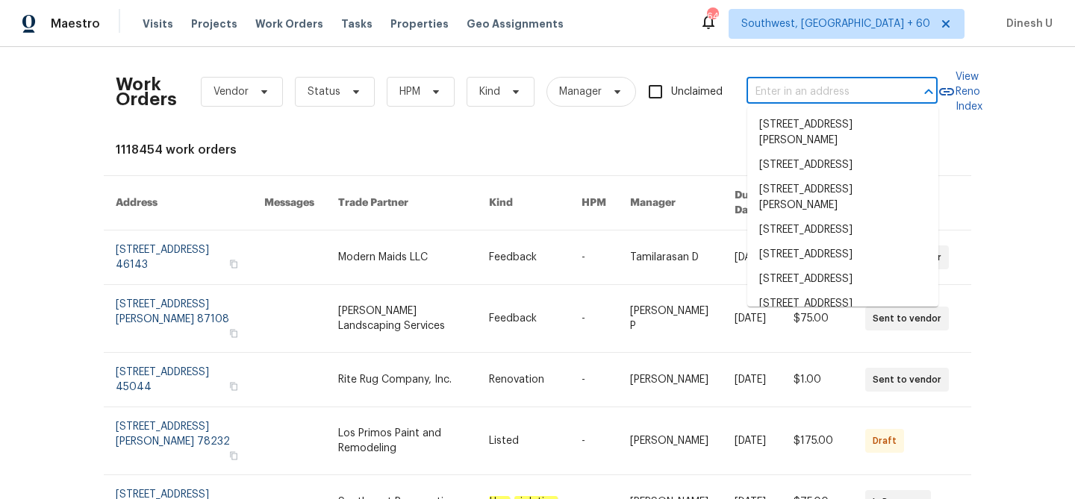
paste input "1430 139th St E, Rosemount, MN 55068"
type input "1430 139th St E, Rosemount, MN 55068"
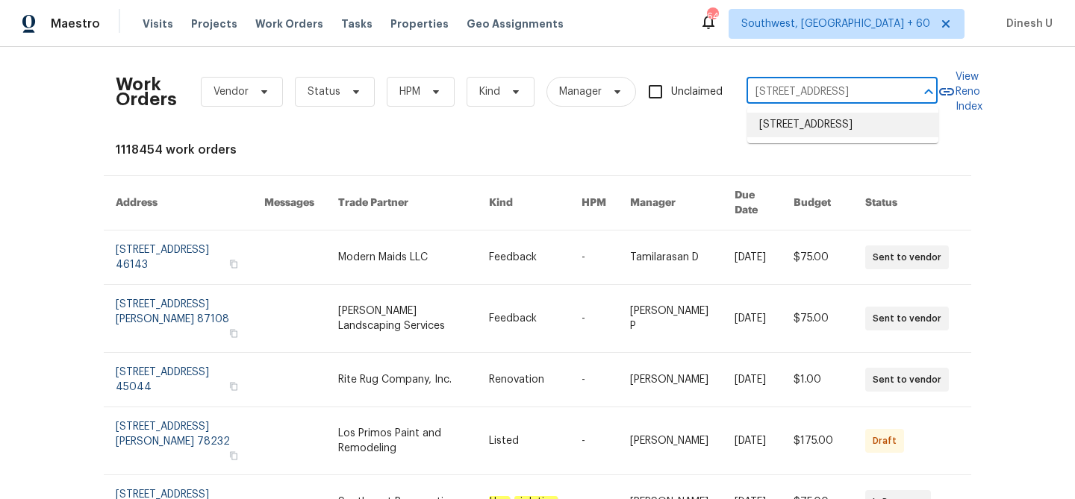
click at [782, 125] on li "1430 139th St E, Rosemount, MN 55068" at bounding box center [842, 125] width 191 height 25
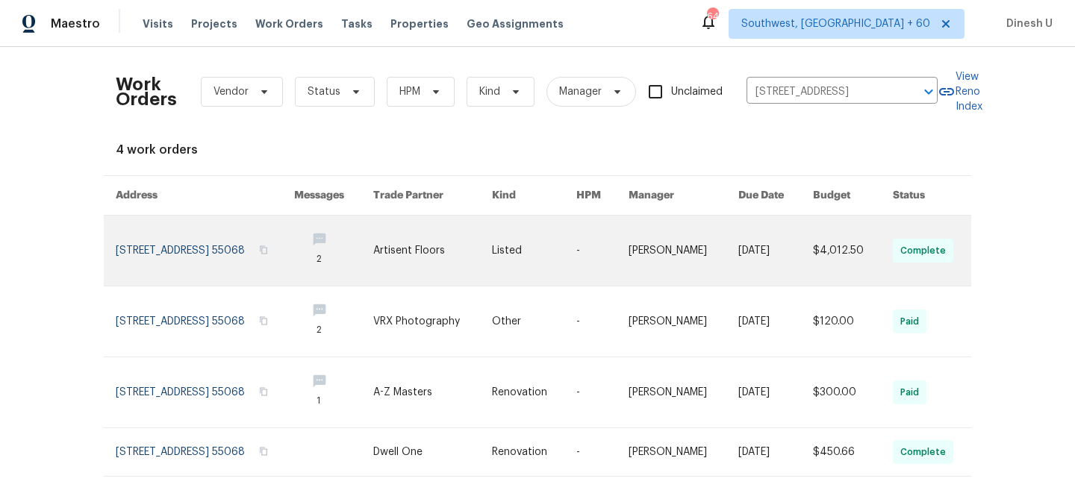
click at [153, 243] on link at bounding box center [205, 251] width 178 height 70
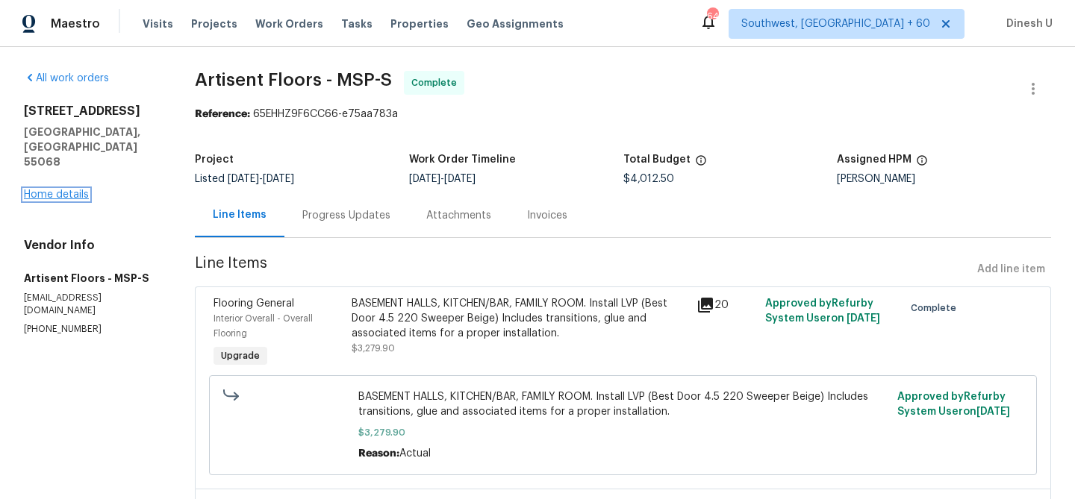
click at [72, 190] on link "Home details" at bounding box center [56, 195] width 65 height 10
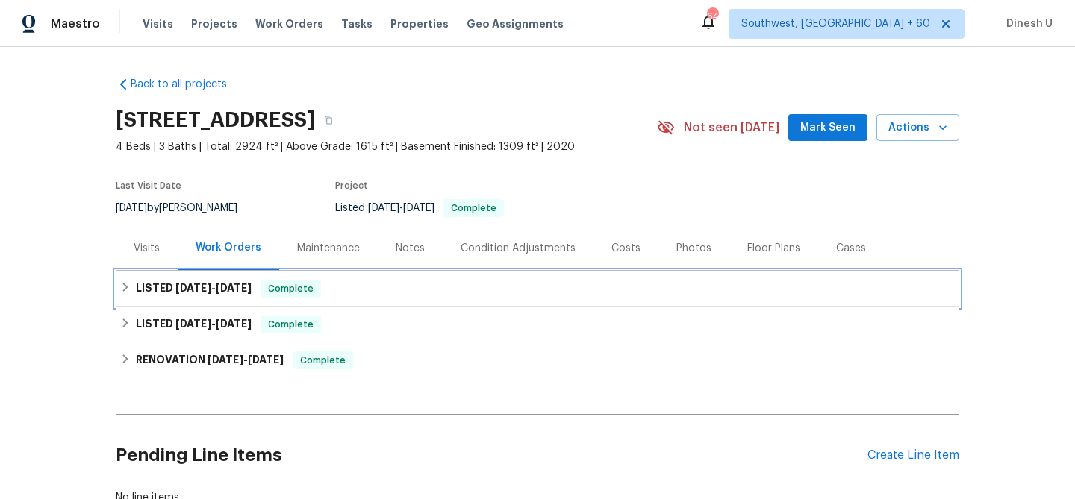
click at [211, 284] on span "9/2/25 - 9/5/25" at bounding box center [213, 288] width 76 height 10
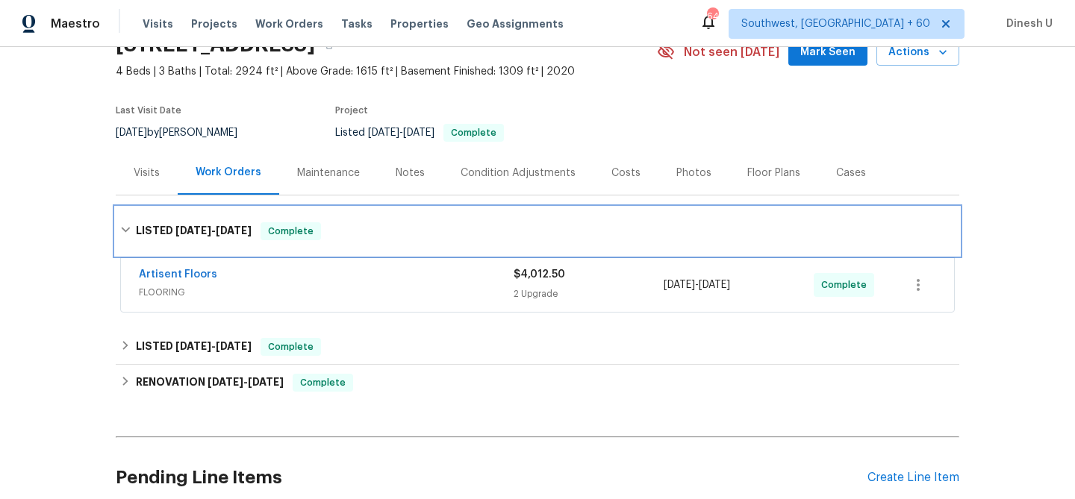
scroll to position [134, 0]
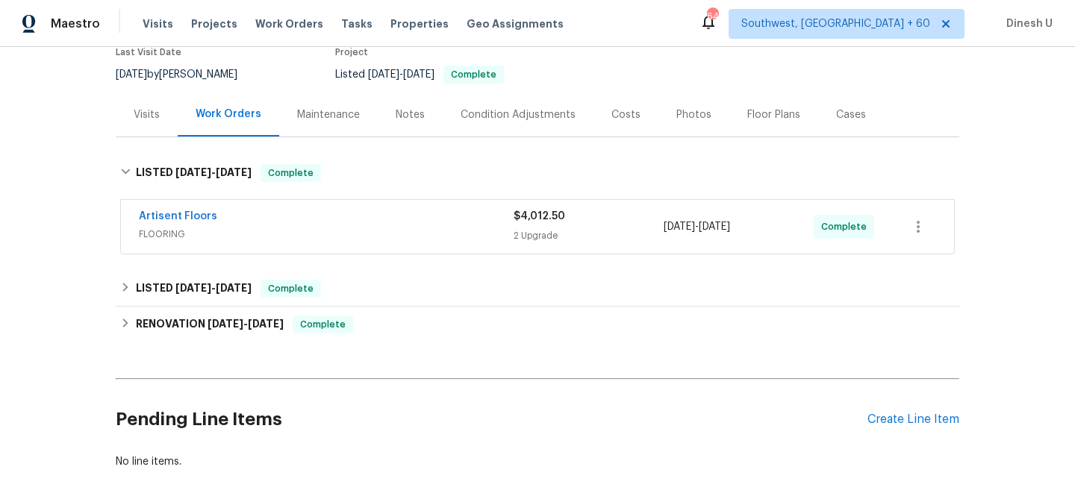
click at [542, 238] on div "2 Upgrade" at bounding box center [589, 235] width 150 height 15
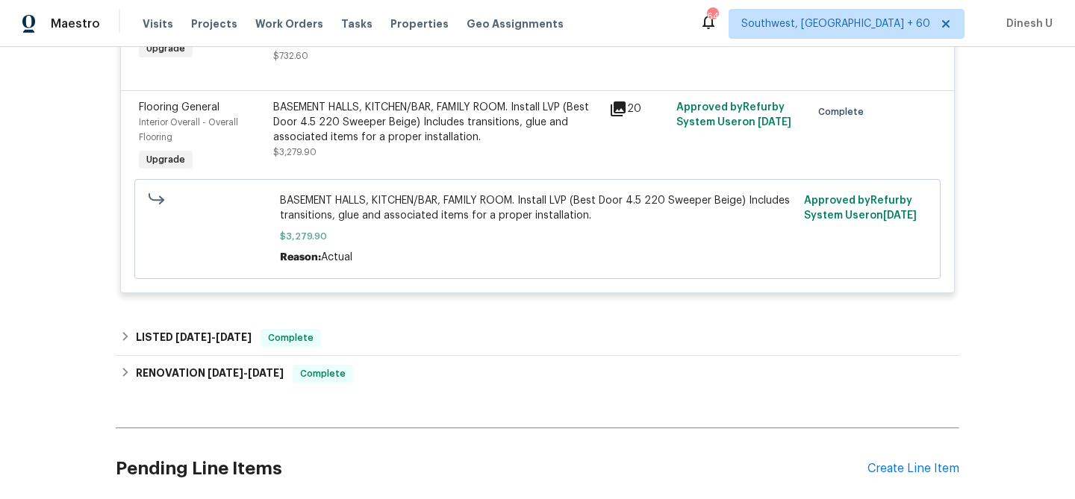
scroll to position [0, 0]
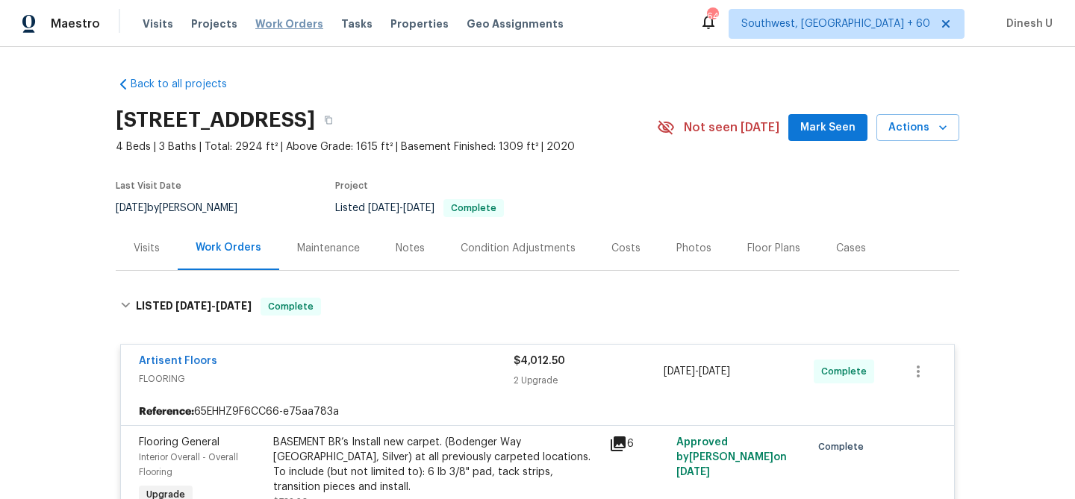
click at [289, 23] on span "Work Orders" at bounding box center [289, 23] width 68 height 15
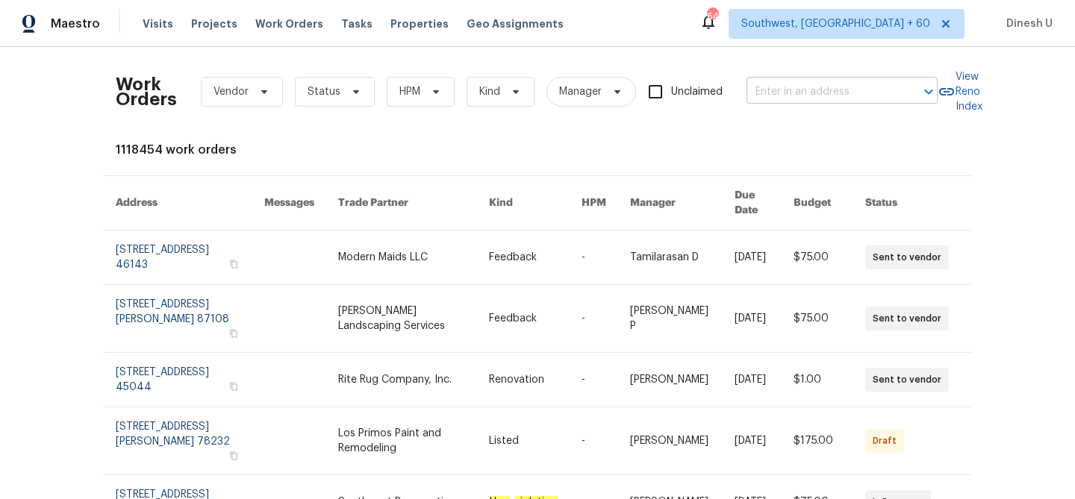
click at [807, 97] on input "text" at bounding box center [821, 92] width 149 height 23
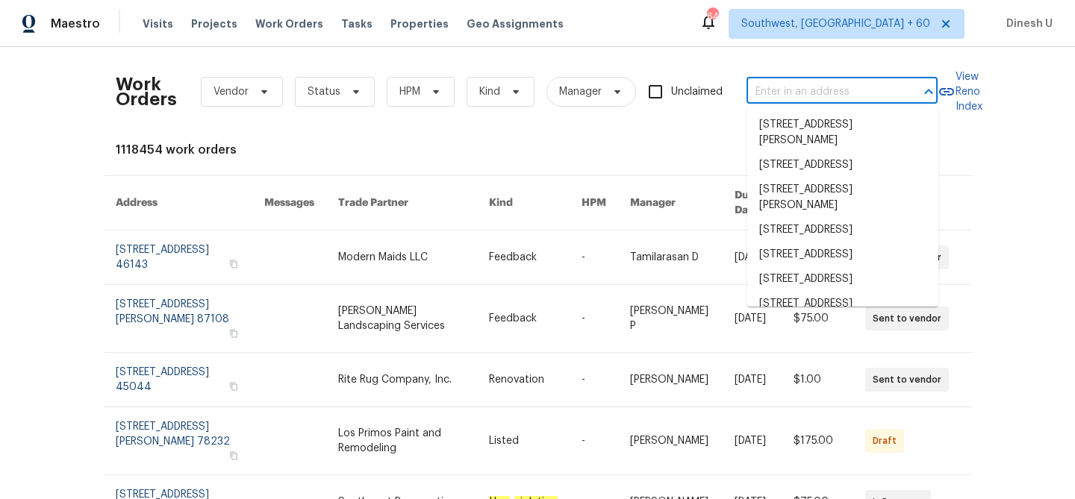
paste input "14339 Pelican Marsh Dr, Cypress, TX 77429"
type input "14339 Pelican Marsh Dr, Cypress, TX 77429"
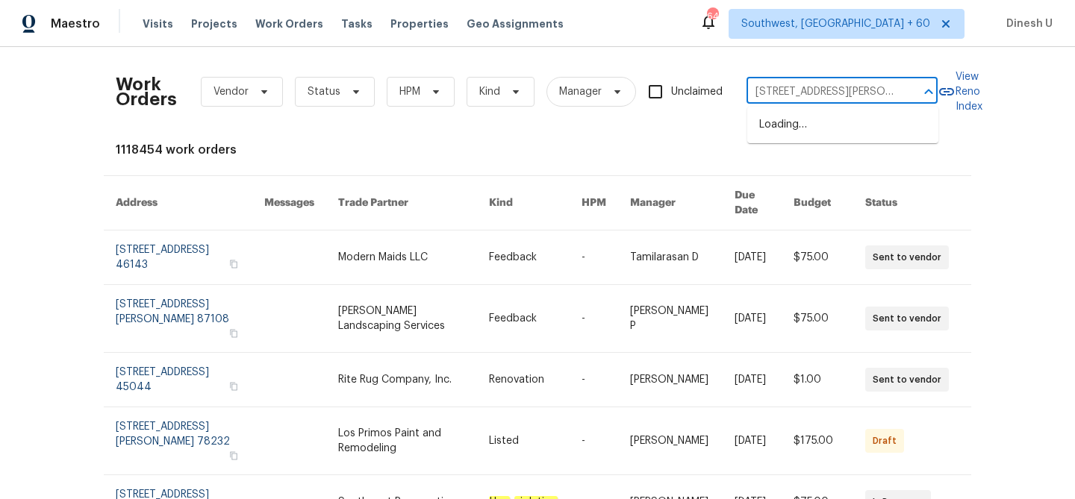
scroll to position [0, 68]
click at [790, 125] on li "14339 Pelican Marsh Dr, Cypress, TX 77429" at bounding box center [842, 133] width 191 height 40
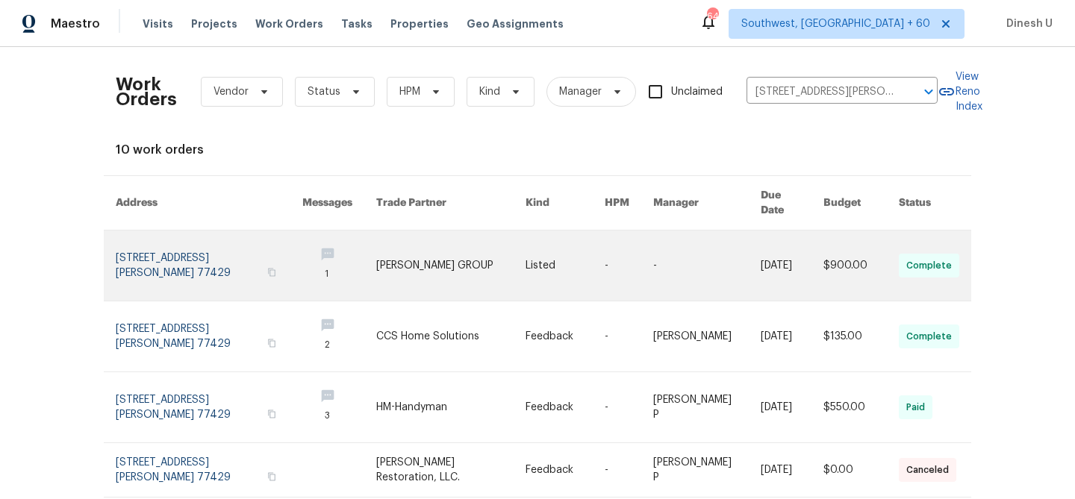
click at [150, 231] on link at bounding box center [209, 266] width 187 height 70
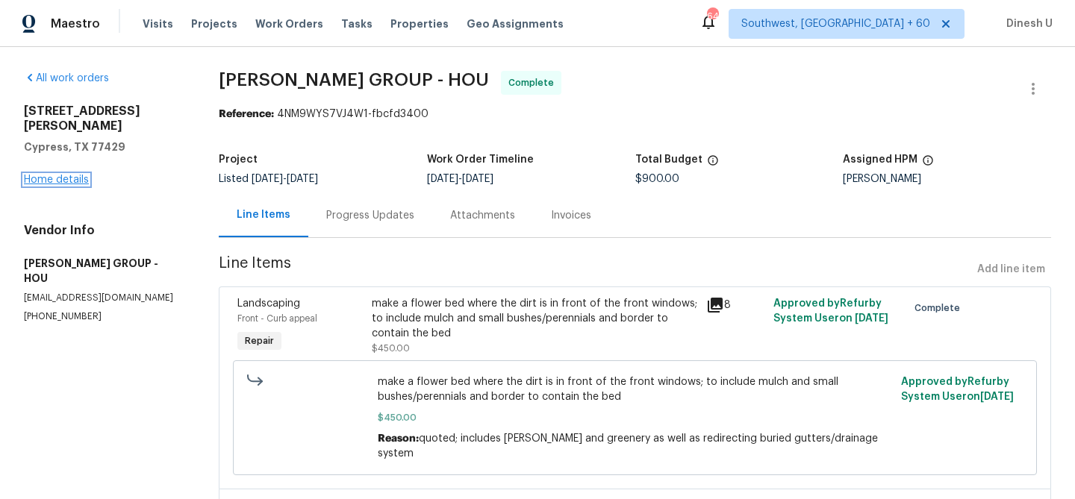
click at [49, 175] on link "Home details" at bounding box center [56, 180] width 65 height 10
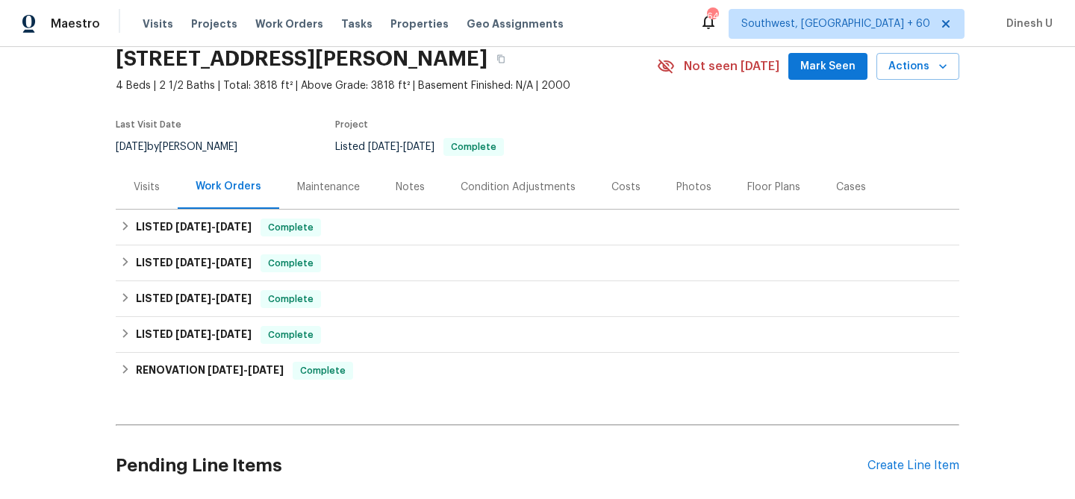
scroll to position [75, 0]
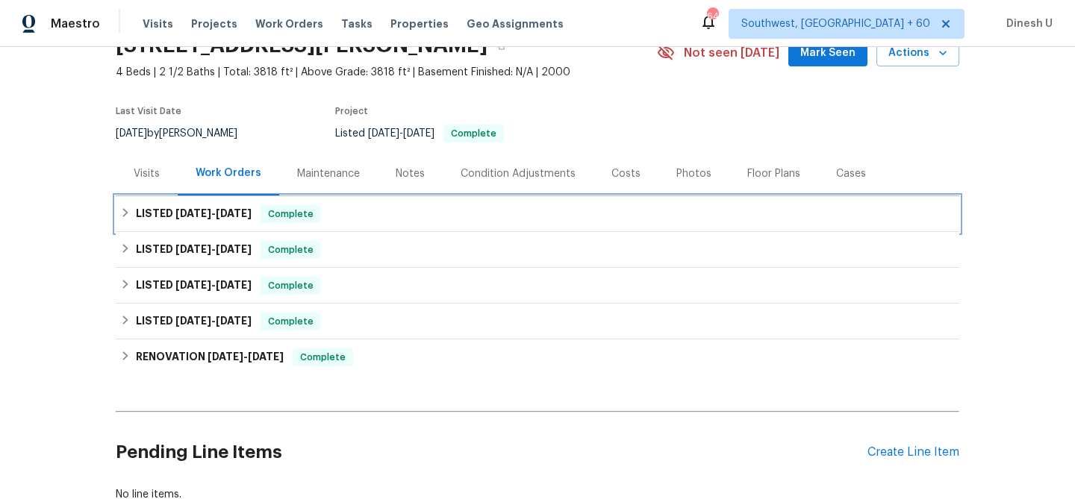
click at [255, 202] on div "LISTED 9/4/25 - 9/6/25 Complete" at bounding box center [538, 214] width 844 height 36
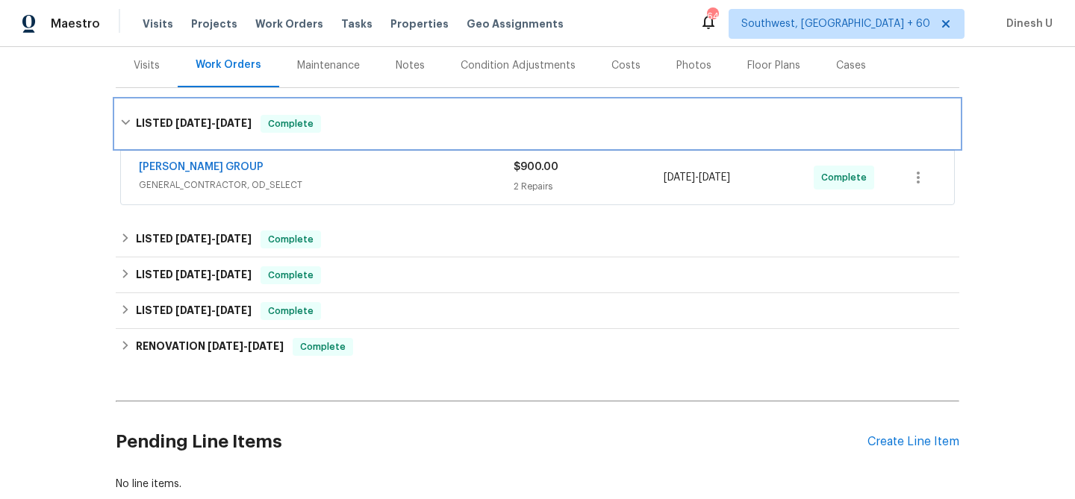
scroll to position [193, 0]
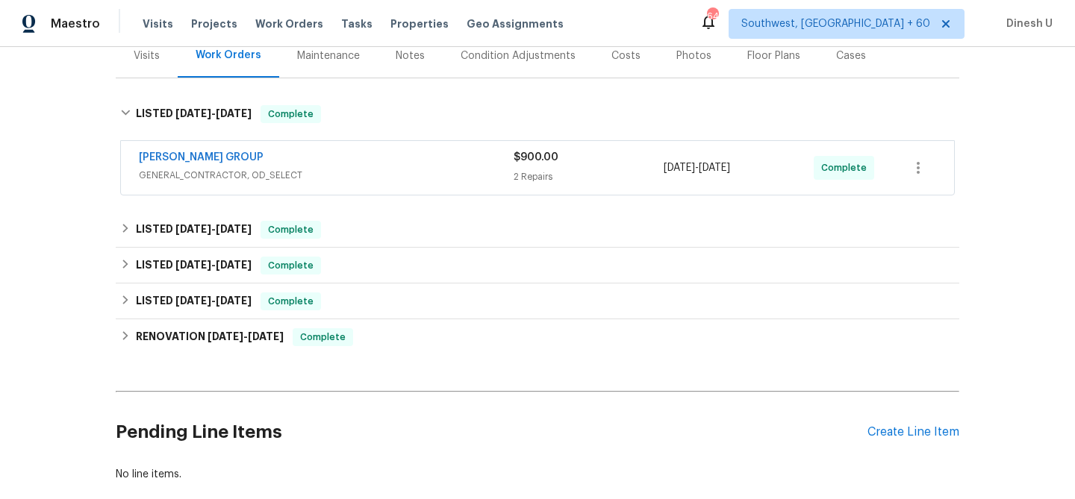
click at [541, 170] on div "2 Repairs" at bounding box center [589, 176] width 150 height 15
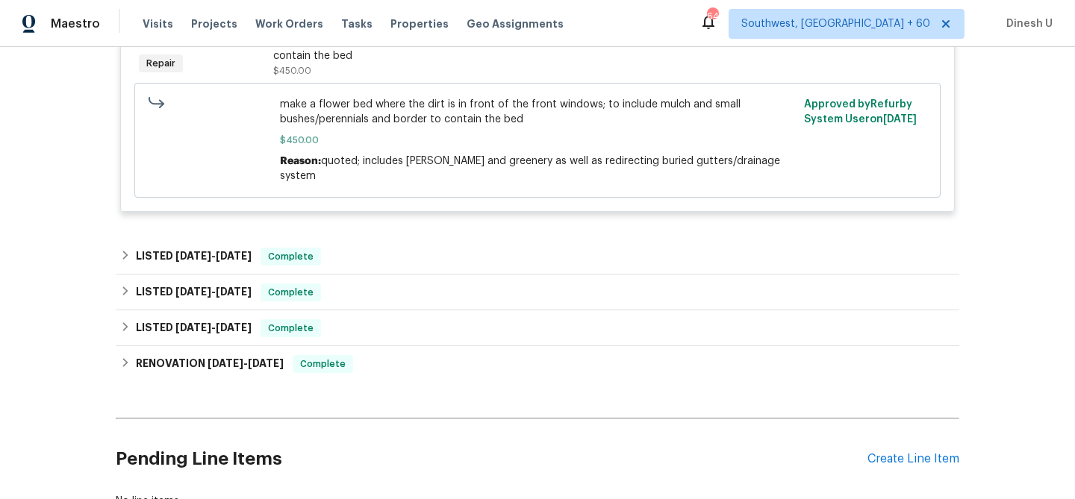
scroll to position [692, 0]
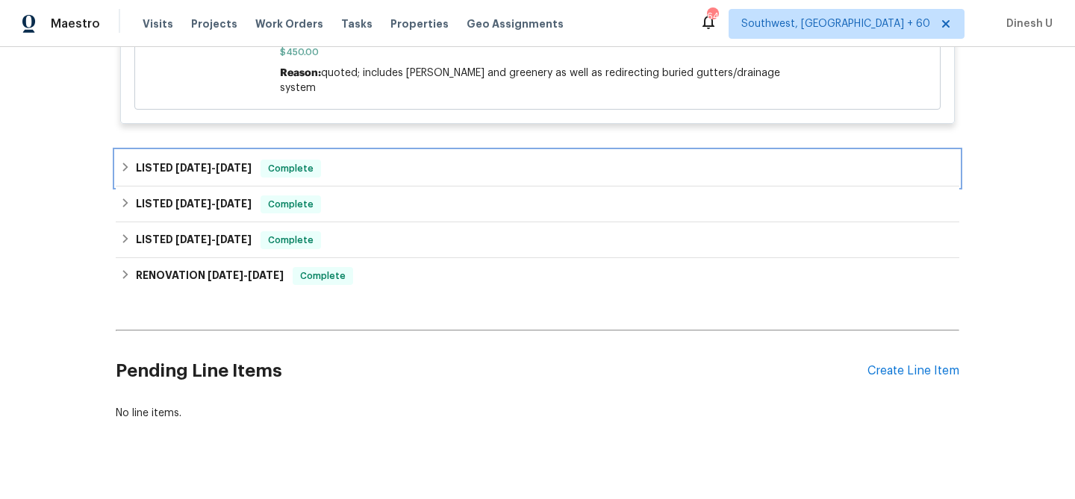
click at [225, 163] on span "9/3/25" at bounding box center [234, 168] width 36 height 10
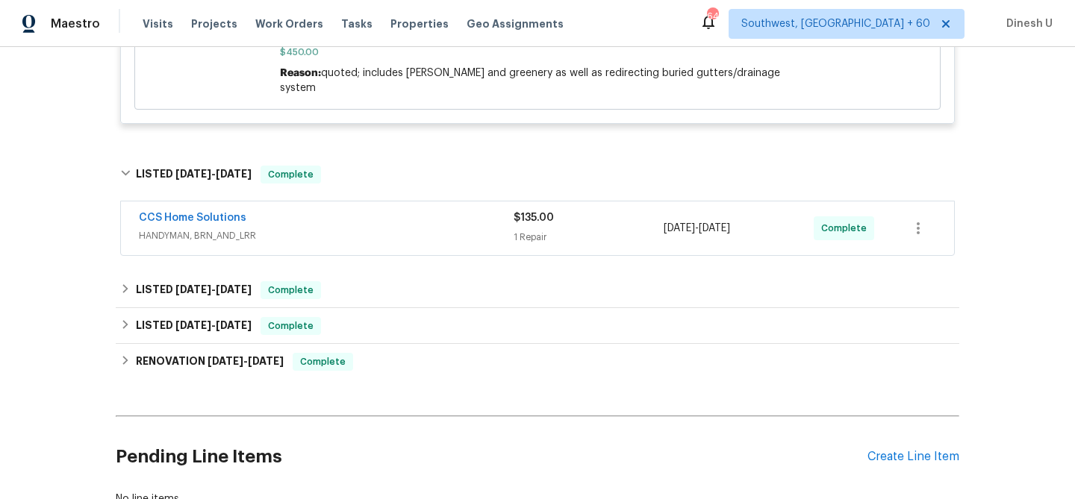
click at [553, 231] on div "1 Repair" at bounding box center [589, 237] width 150 height 15
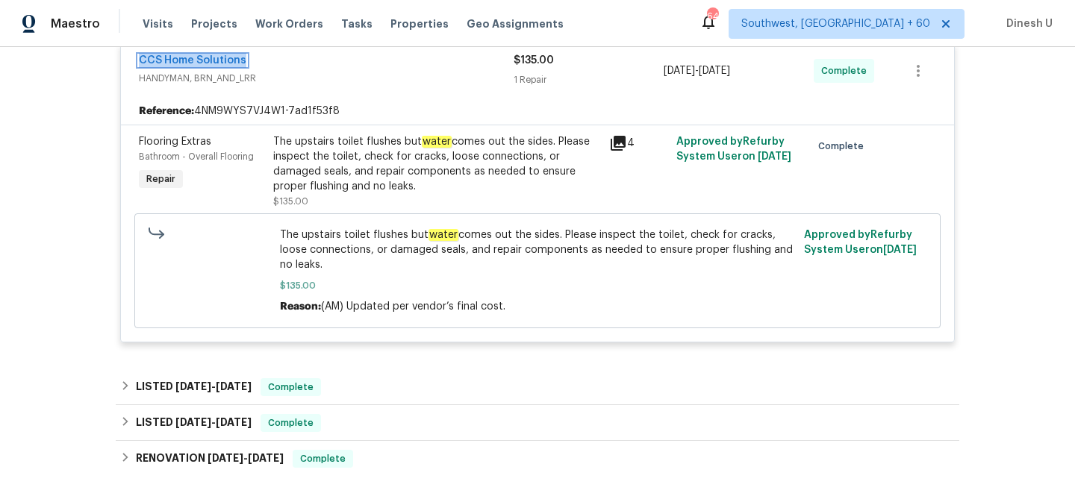
scroll to position [862, 0]
click at [619, 135] on icon at bounding box center [618, 142] width 15 height 15
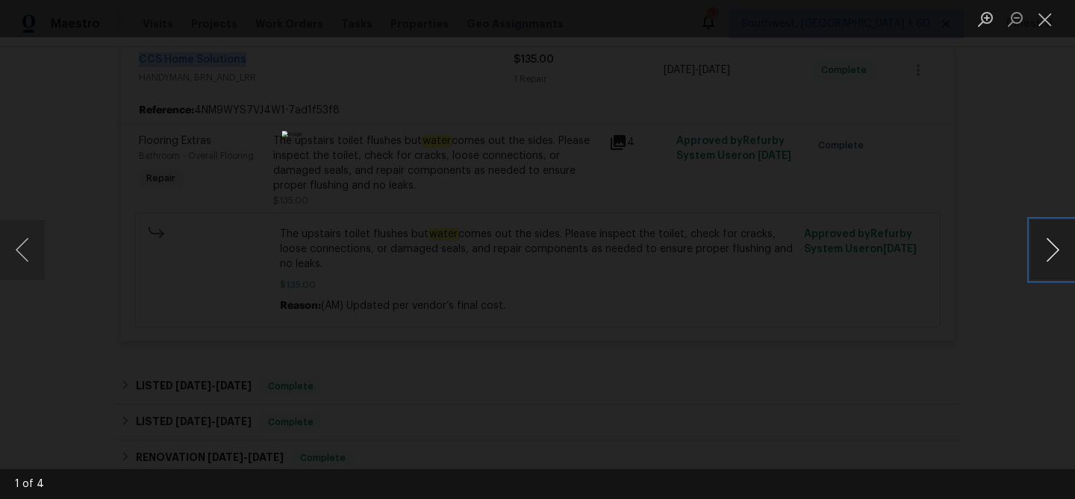
click at [1049, 255] on button "Next image" at bounding box center [1052, 250] width 45 height 60
click at [1052, 16] on button "Close lightbox" at bounding box center [1045, 19] width 30 height 26
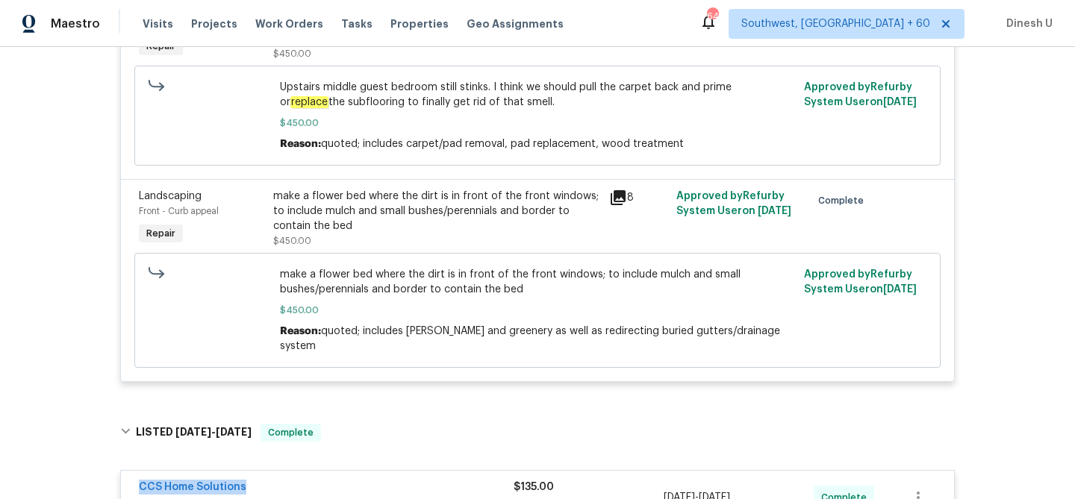
scroll to position [163, 0]
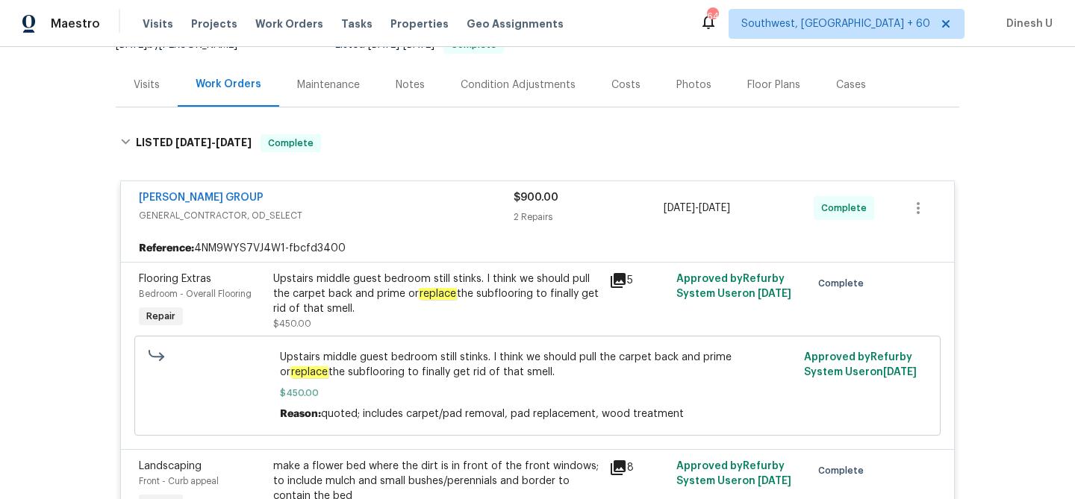
click at [166, 80] on div "Visits" at bounding box center [147, 85] width 62 height 44
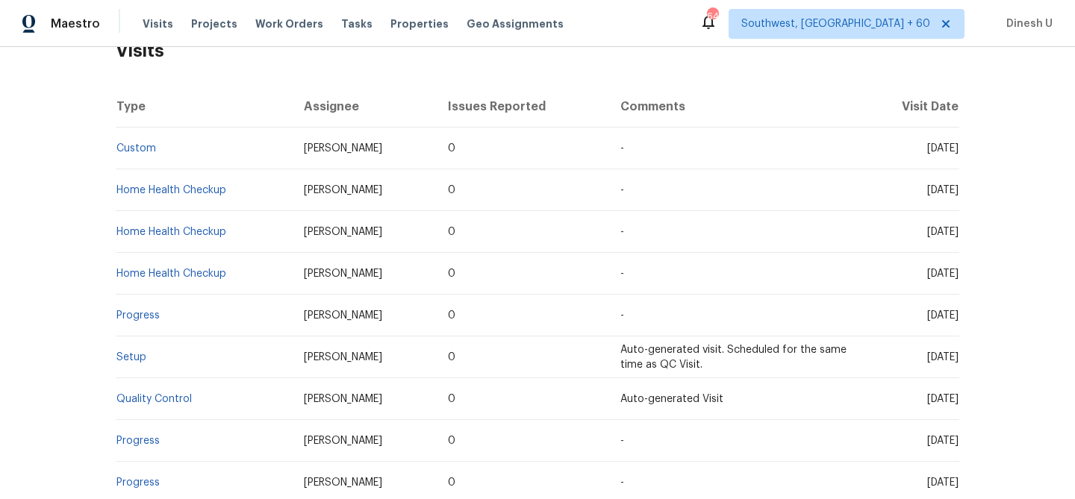
scroll to position [281, 0]
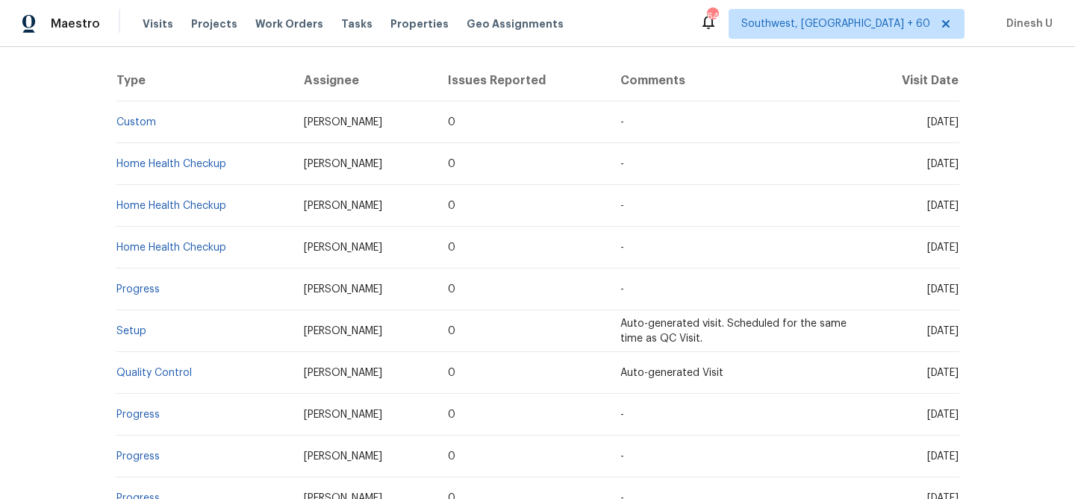
click at [122, 337] on td "Setup" at bounding box center [204, 332] width 176 height 42
click at [136, 328] on link "Setup" at bounding box center [131, 331] width 30 height 10
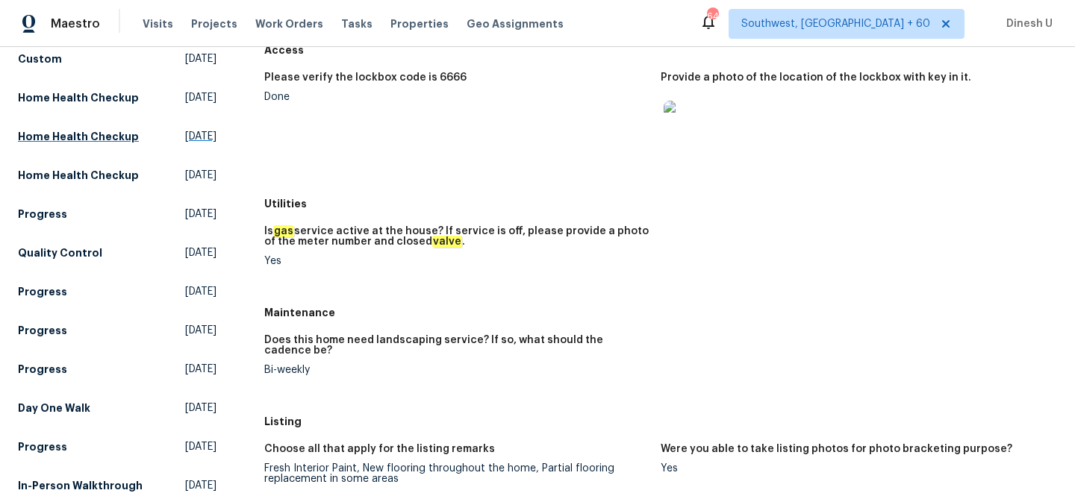
scroll to position [224, 0]
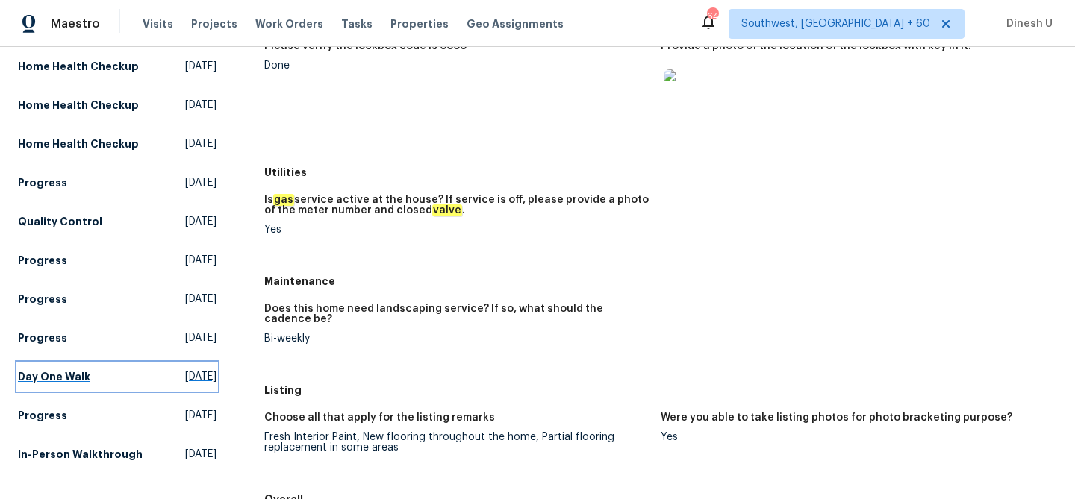
click at [185, 381] on span "Tue, Apr 01 2025" at bounding box center [200, 377] width 31 height 15
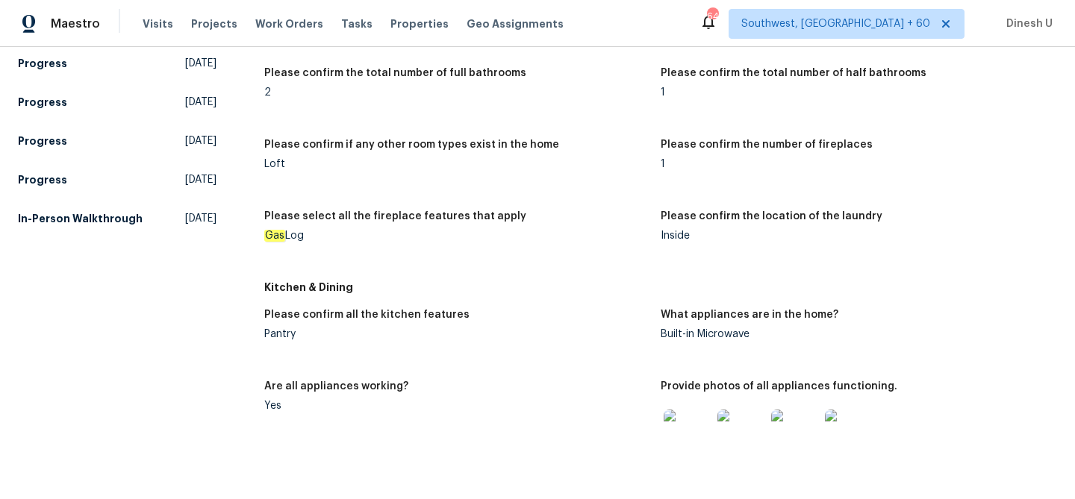
scroll to position [958, 0]
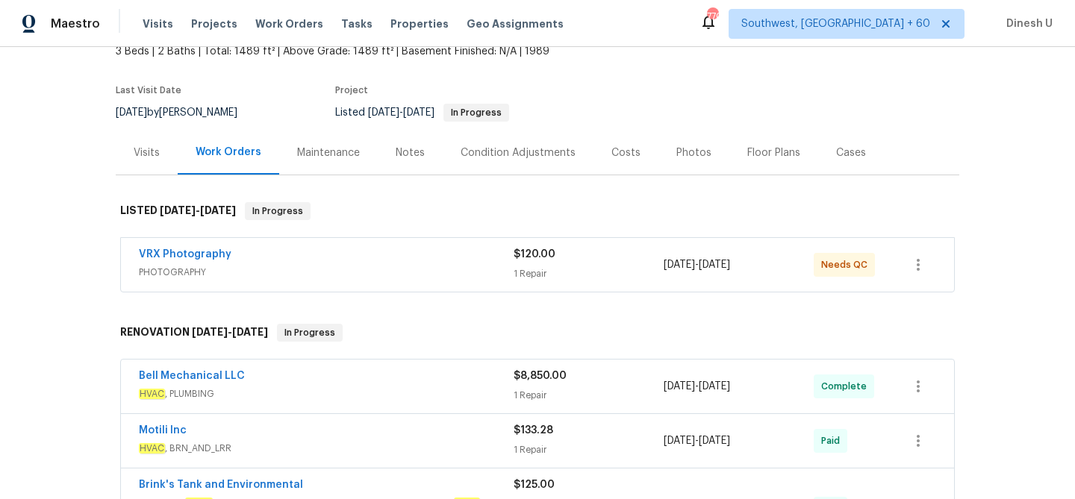
scroll to position [146, 0]
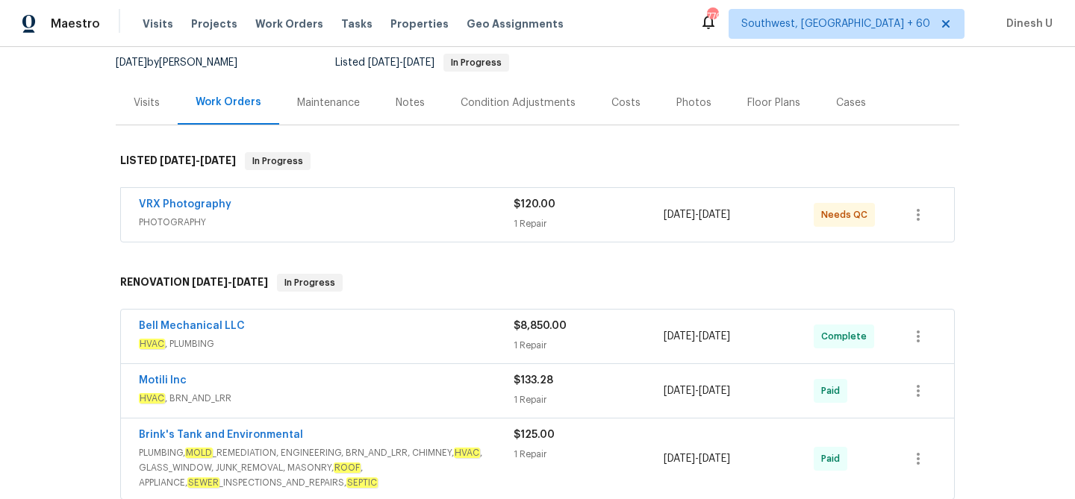
click at [546, 225] on div "1 Repair" at bounding box center [589, 223] width 150 height 15
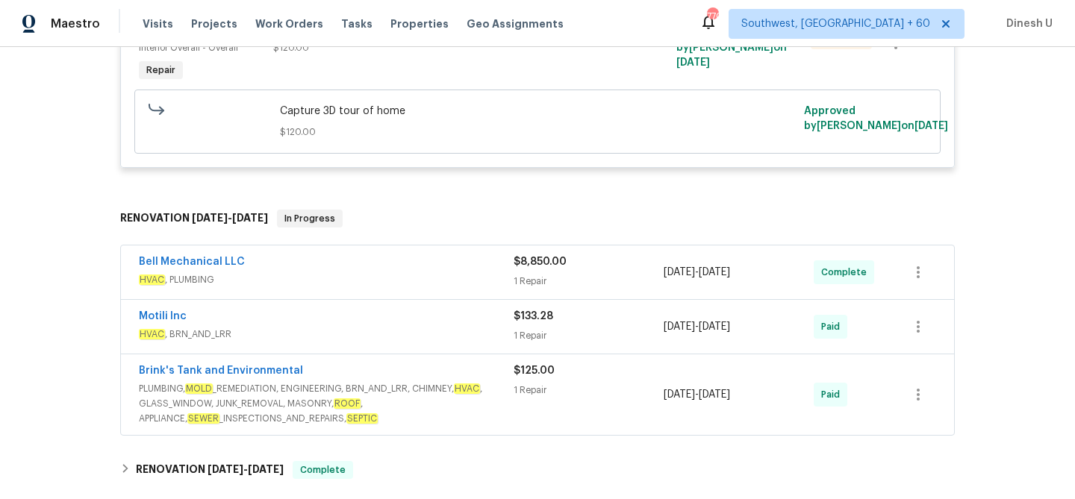
scroll to position [445, 0]
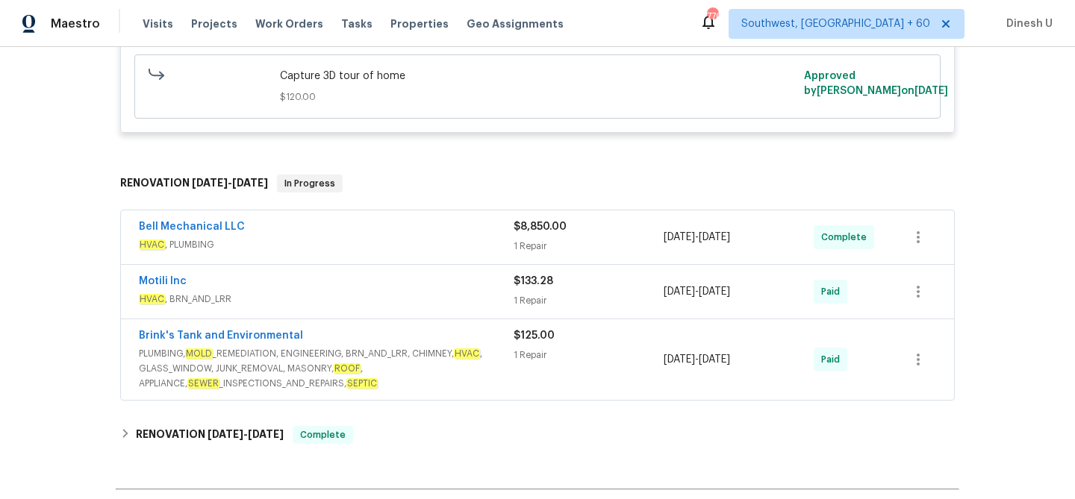
click at [527, 245] on div "1 Repair" at bounding box center [589, 246] width 150 height 15
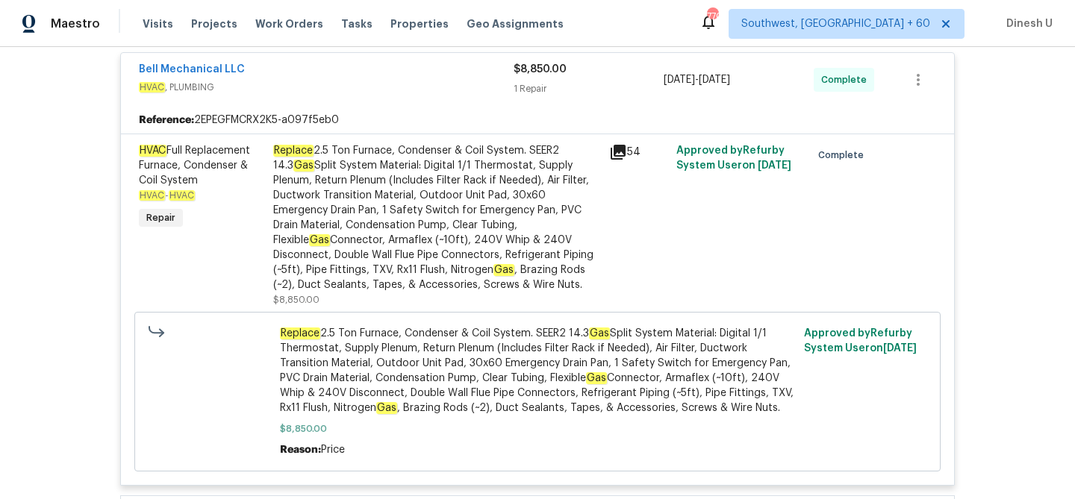
scroll to position [637, 0]
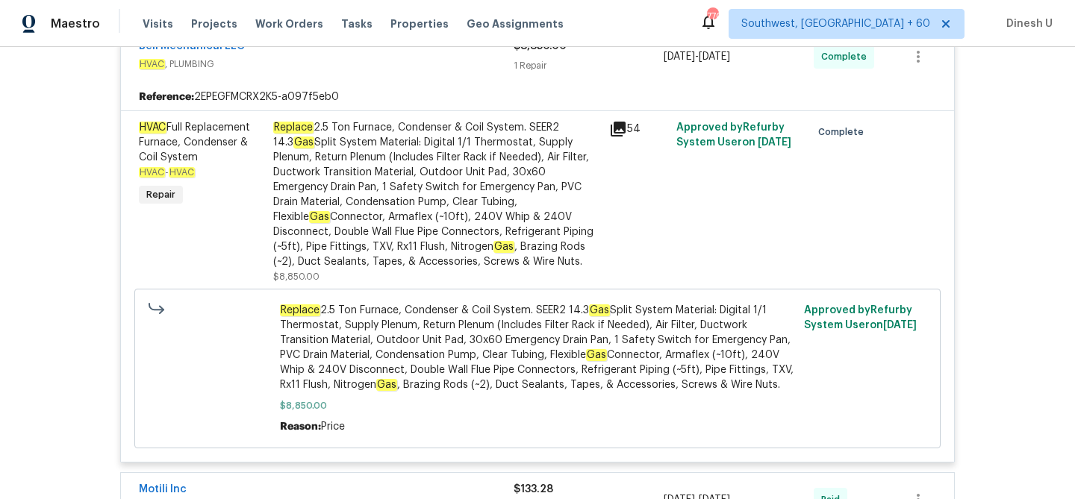
click at [329, 318] on span "Replace 2.5 Ton Furnace, Condenser & Coil System. SEER2 14.3 Gas Split System M…" at bounding box center [538, 348] width 516 height 90
drag, startPoint x: 282, startPoint y: 310, endPoint x: 532, endPoint y: 311, distance: 249.4
click at [532, 311] on span "Replace 2.5 Ton Furnace, Condenser & Coil System. SEER2 14.3 Gas Split System M…" at bounding box center [538, 348] width 516 height 90
copy span "Replace 2.5 Ton Furnace, Condenser & Coil System"
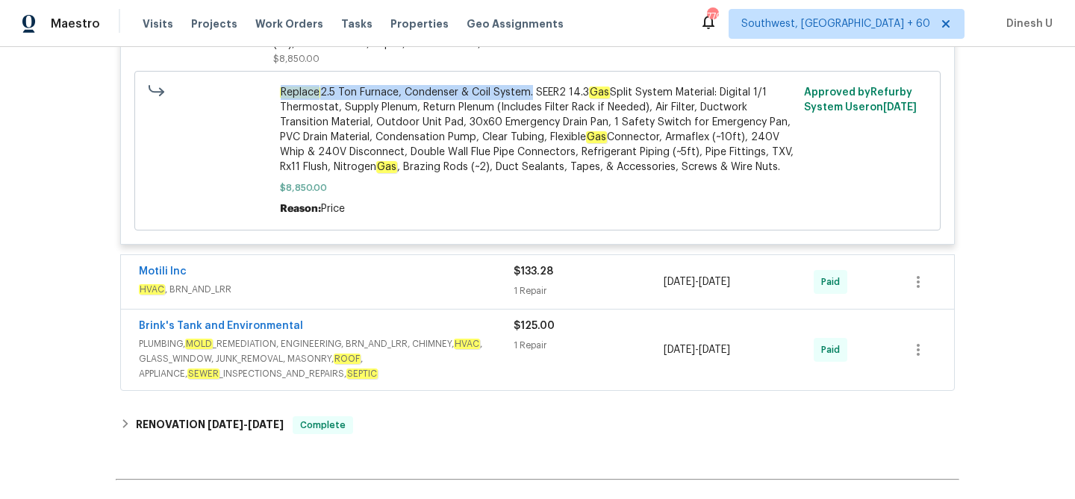
scroll to position [912, 0]
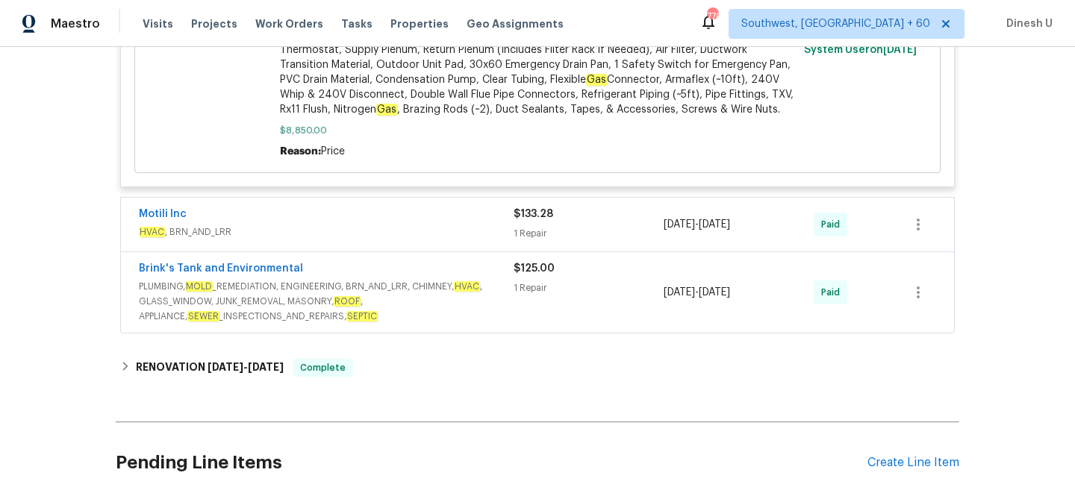
click at [548, 226] on div "$133.28 1 Repair" at bounding box center [589, 225] width 150 height 36
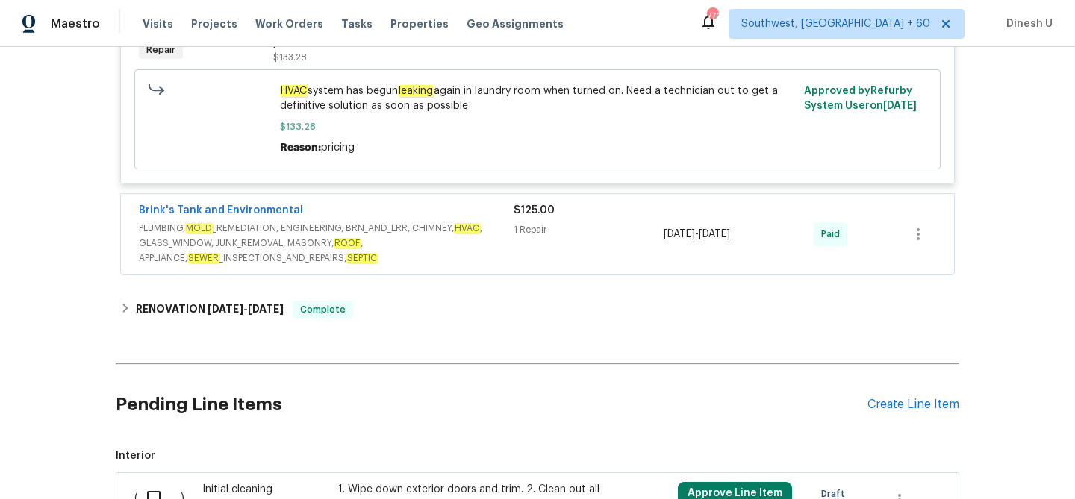
scroll to position [1206, 0]
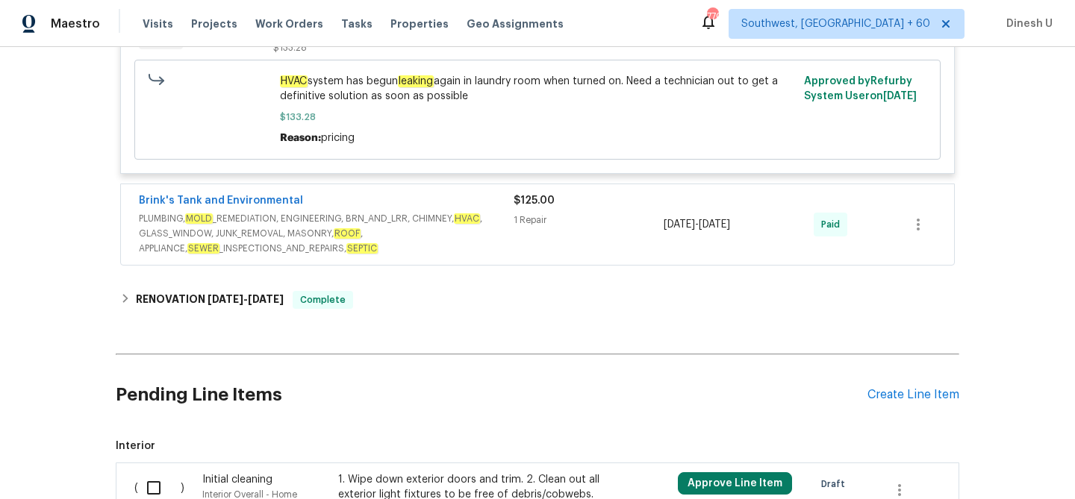
click at [536, 222] on div "1 Repair" at bounding box center [589, 220] width 150 height 15
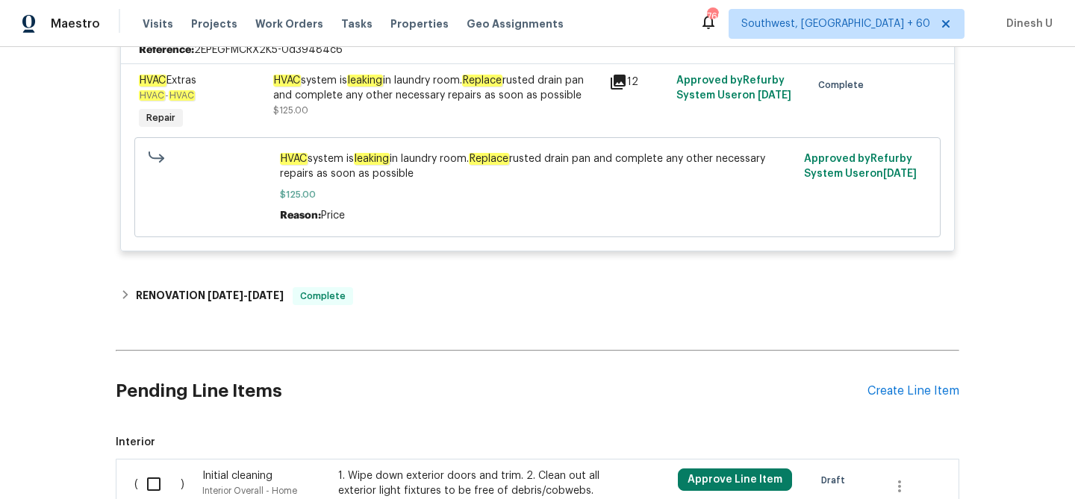
scroll to position [1436, 0]
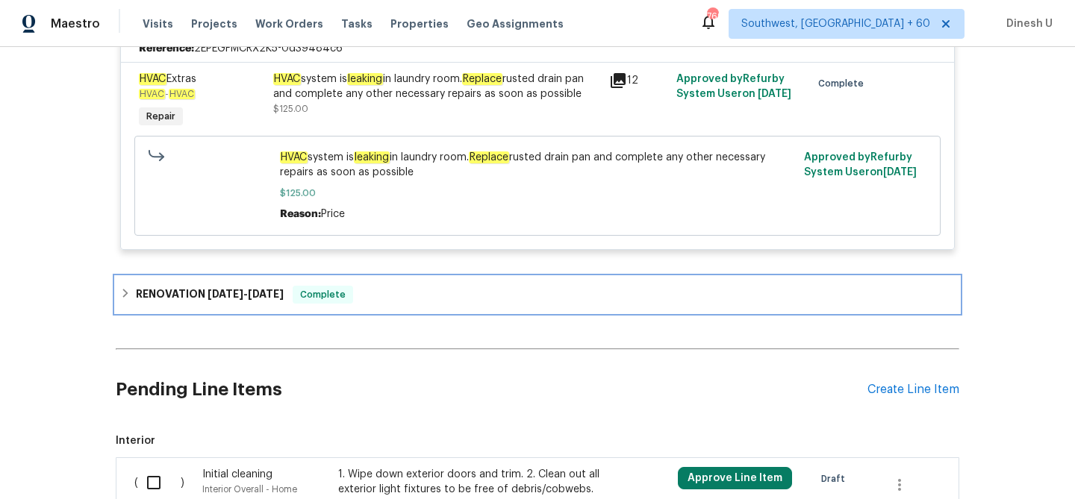
click at [240, 299] on span "[DATE]" at bounding box center [226, 294] width 36 height 10
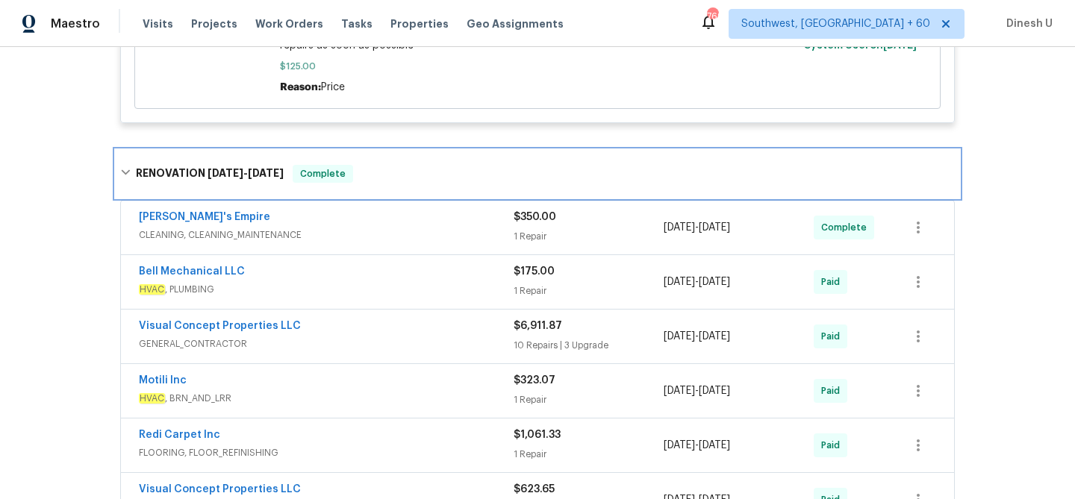
scroll to position [1574, 0]
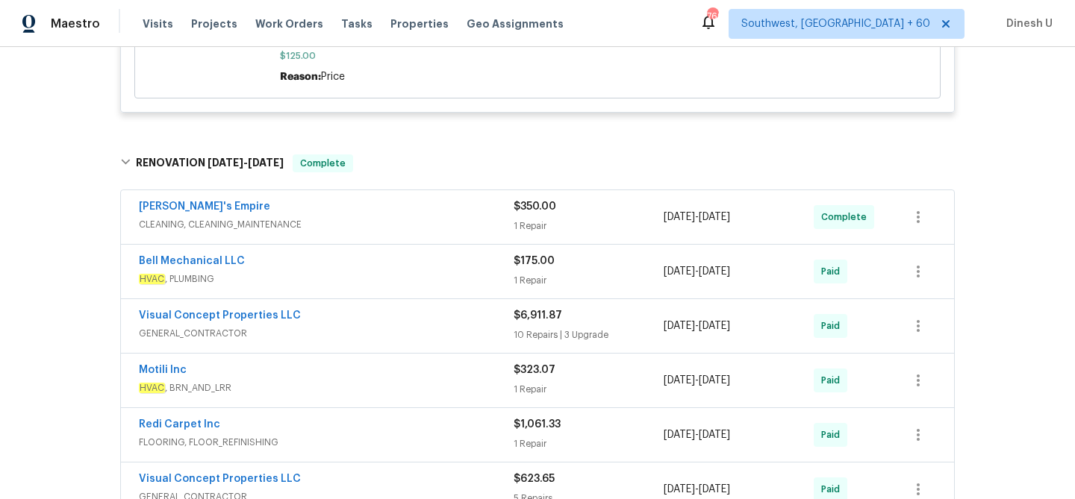
click at [524, 228] on div "1 Repair" at bounding box center [589, 226] width 150 height 15
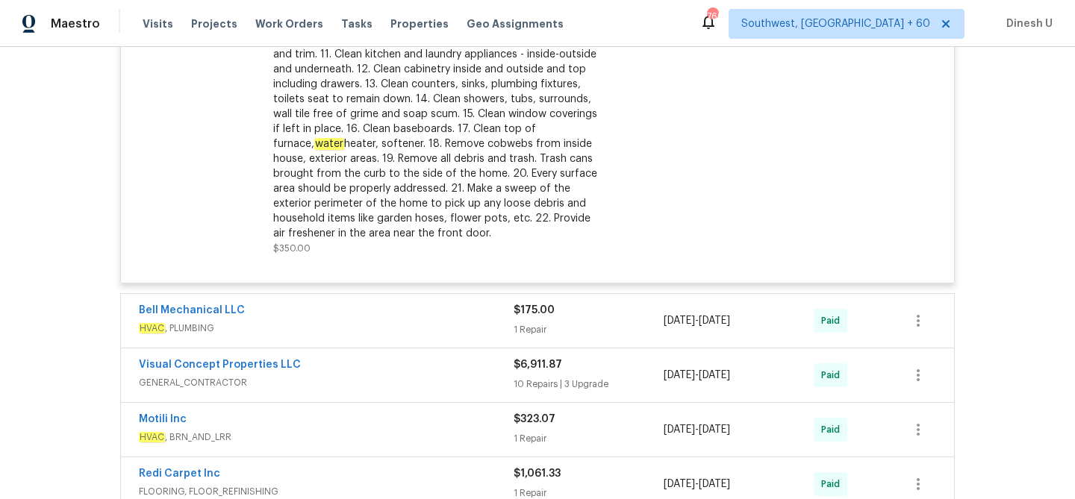
scroll to position [1982, 0]
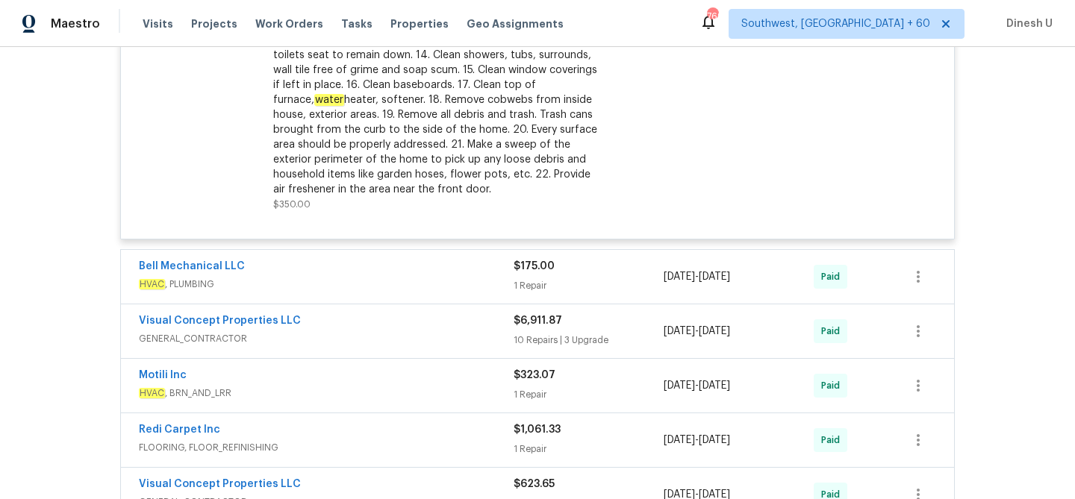
click at [527, 280] on div "$175.00 1 Repair" at bounding box center [589, 277] width 150 height 36
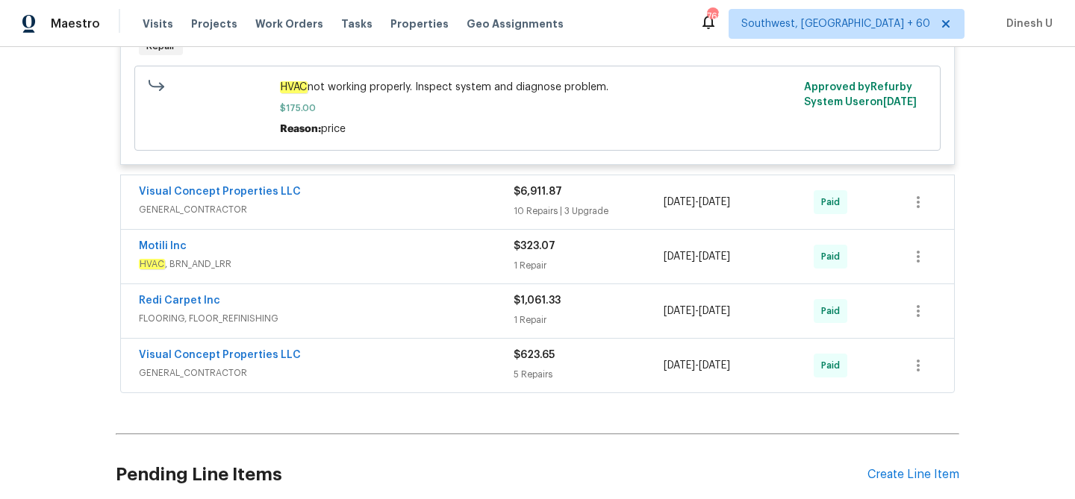
scroll to position [2353, 0]
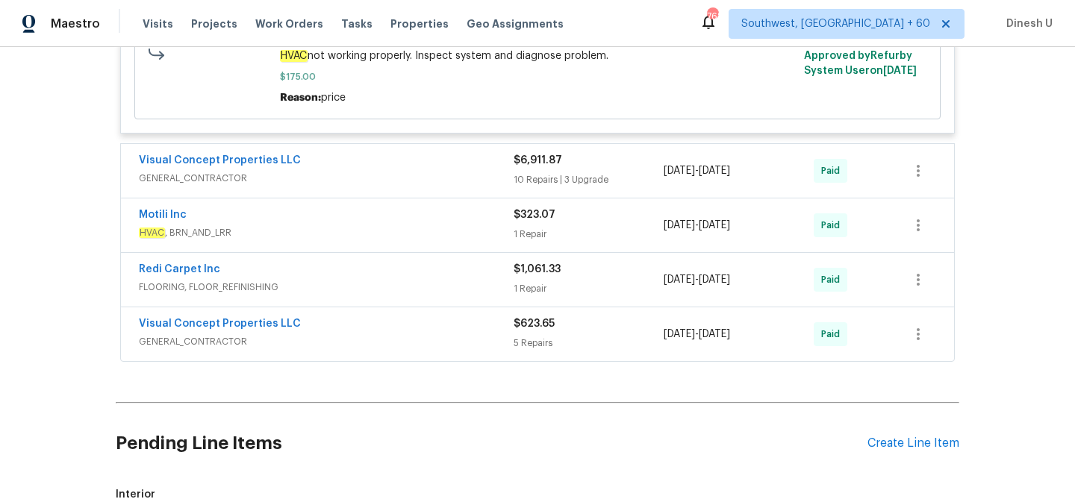
click at [547, 177] on div "10 Repairs | 3 Upgrade" at bounding box center [589, 179] width 150 height 15
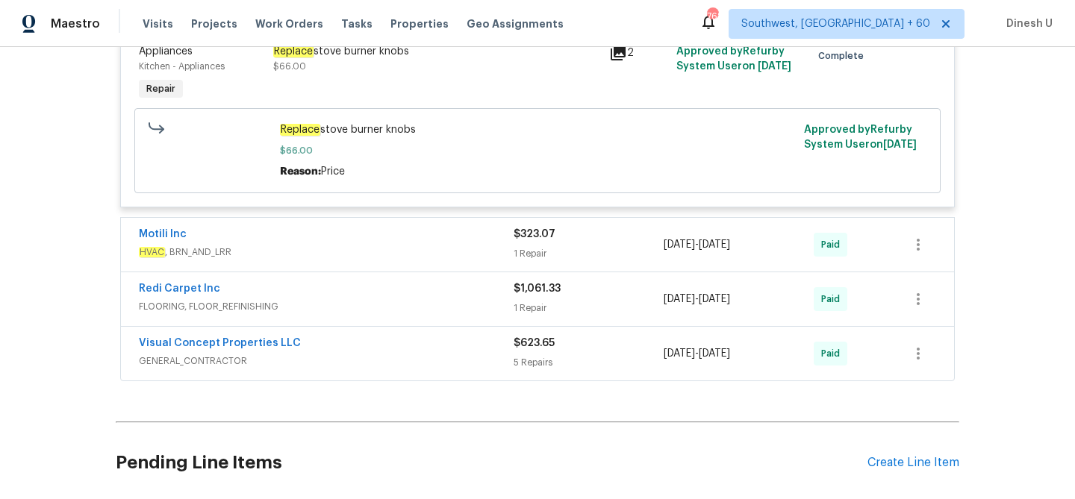
scroll to position [4153, 0]
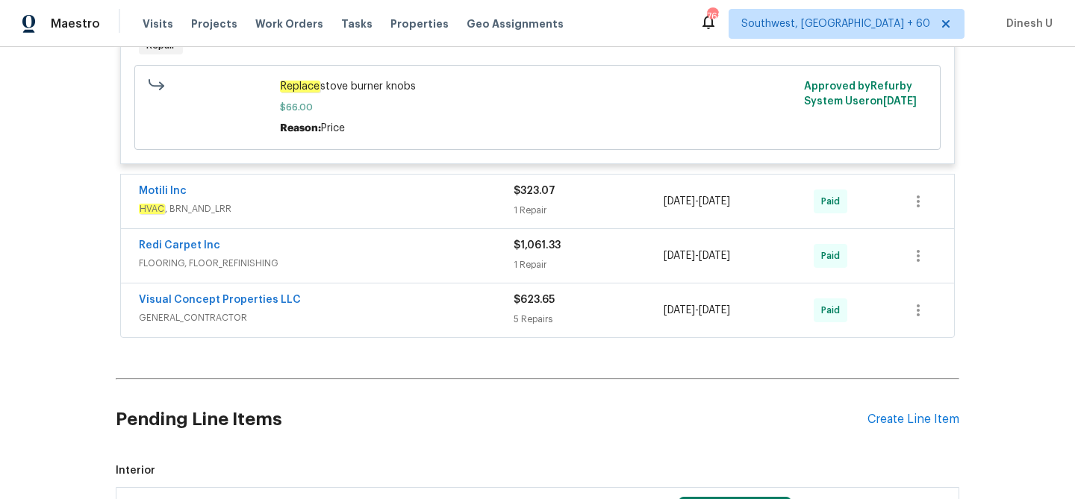
click at [528, 218] on div "1 Repair" at bounding box center [589, 210] width 150 height 15
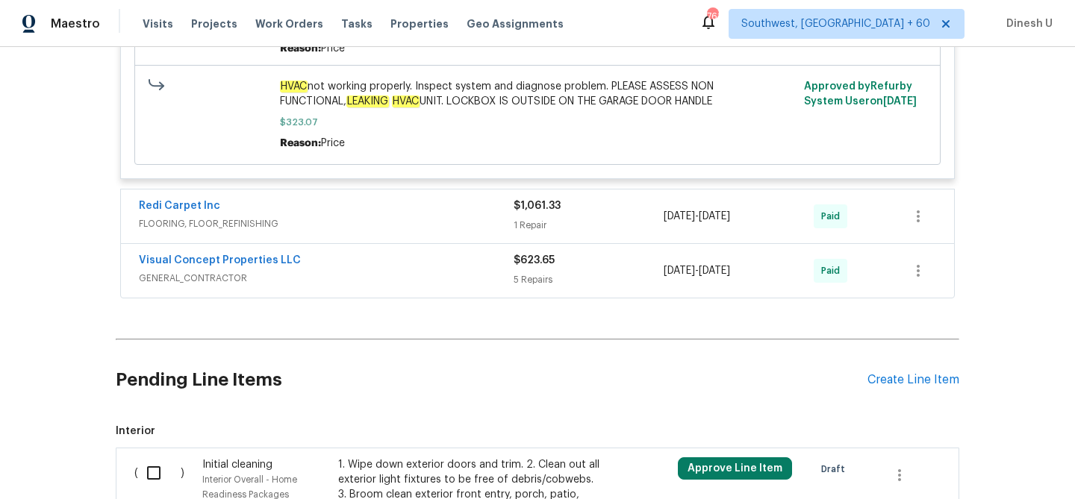
scroll to position [4517, 0]
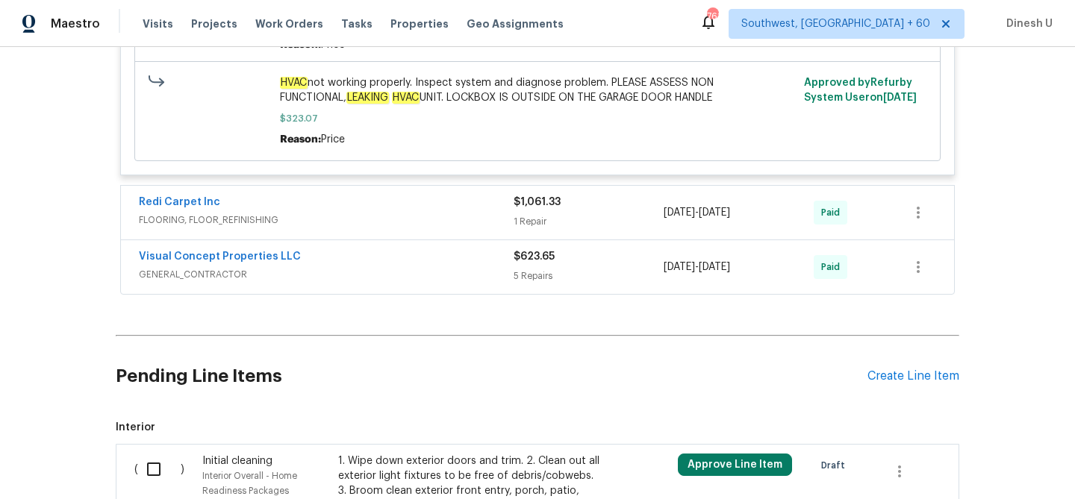
click at [533, 229] on div "1 Repair" at bounding box center [589, 221] width 150 height 15
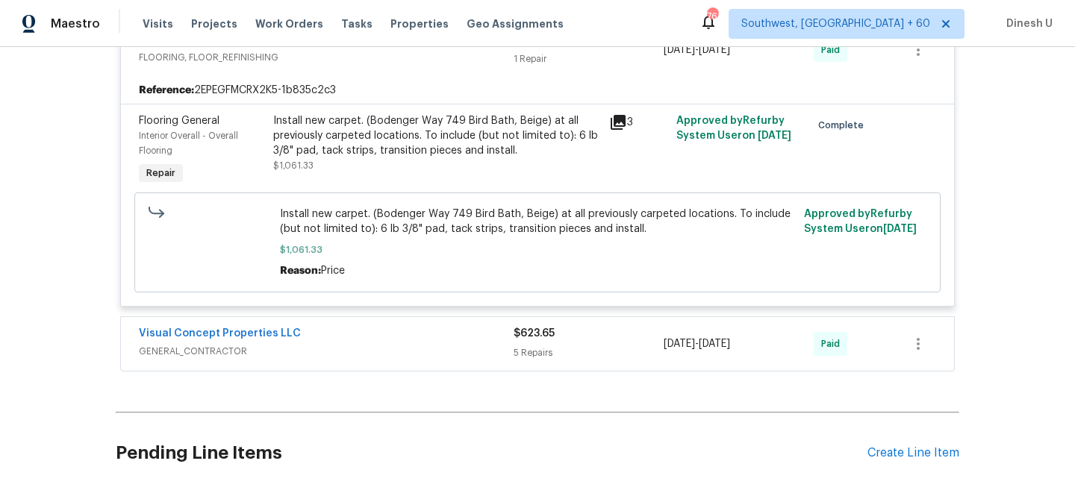
scroll to position [4688, 0]
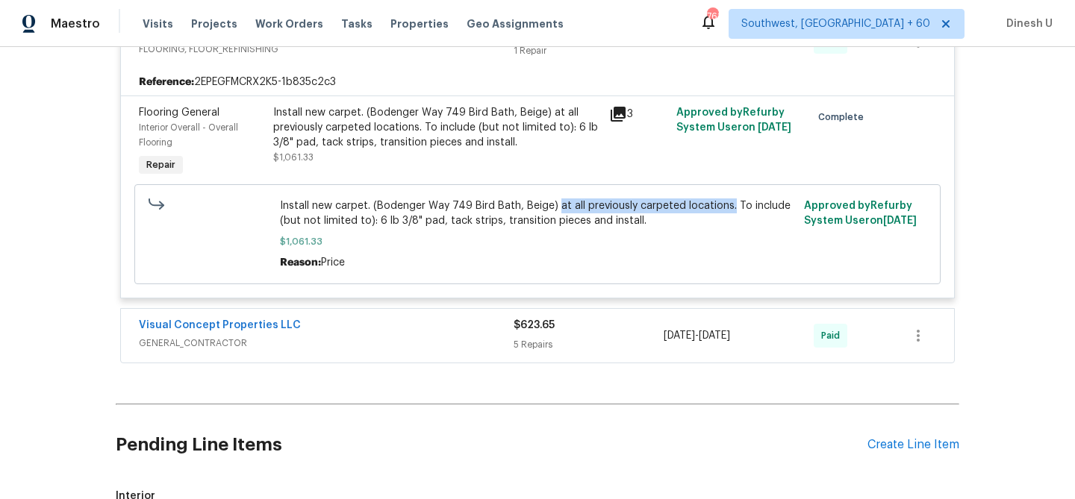
drag, startPoint x: 554, startPoint y: 218, endPoint x: 726, endPoint y: 219, distance: 171.7
click at [726, 219] on span "Install new carpet. (Bodenger Way 749 Bird Bath, Beige) at all previously carpe…" at bounding box center [538, 214] width 516 height 30
copy span "at all previously carpeted locations."
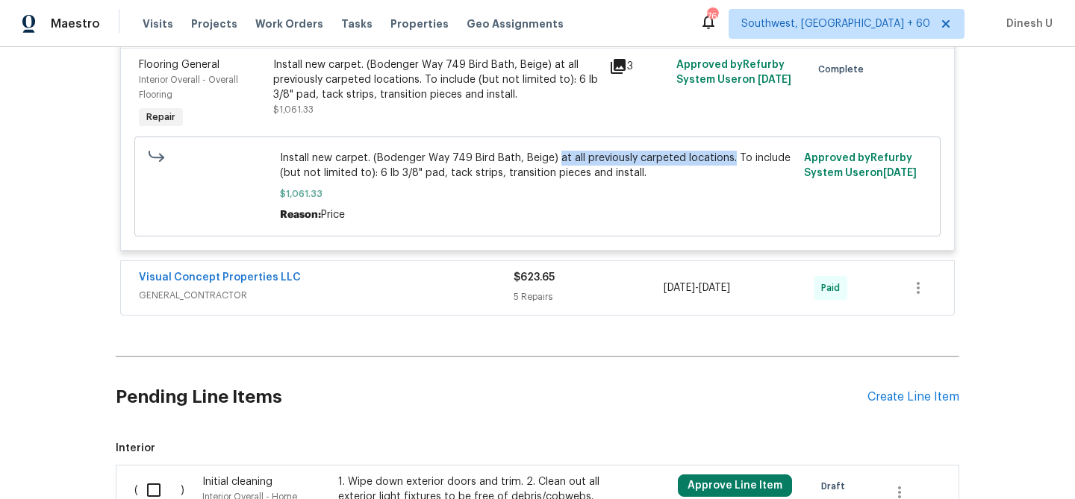
scroll to position [4787, 0]
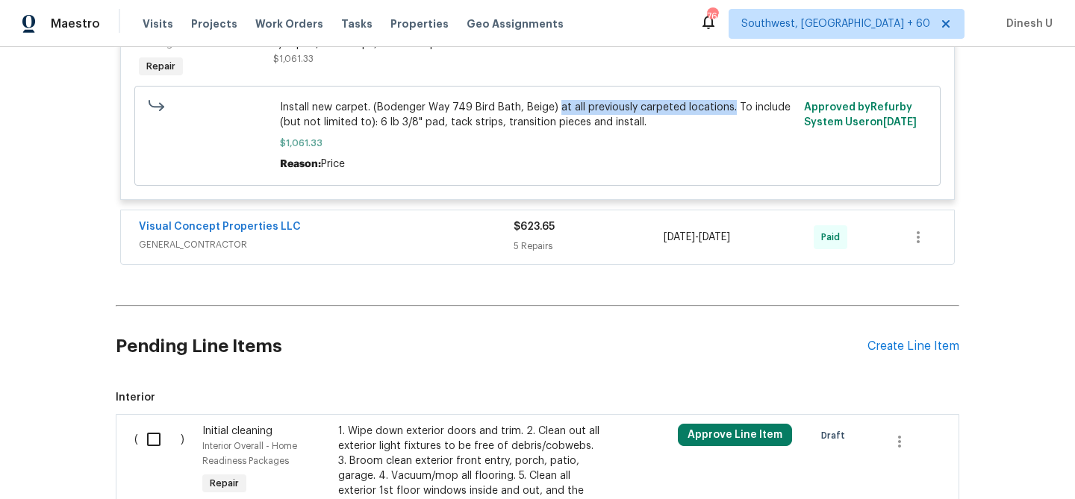
click at [538, 232] on span "$623.65" at bounding box center [534, 227] width 41 height 10
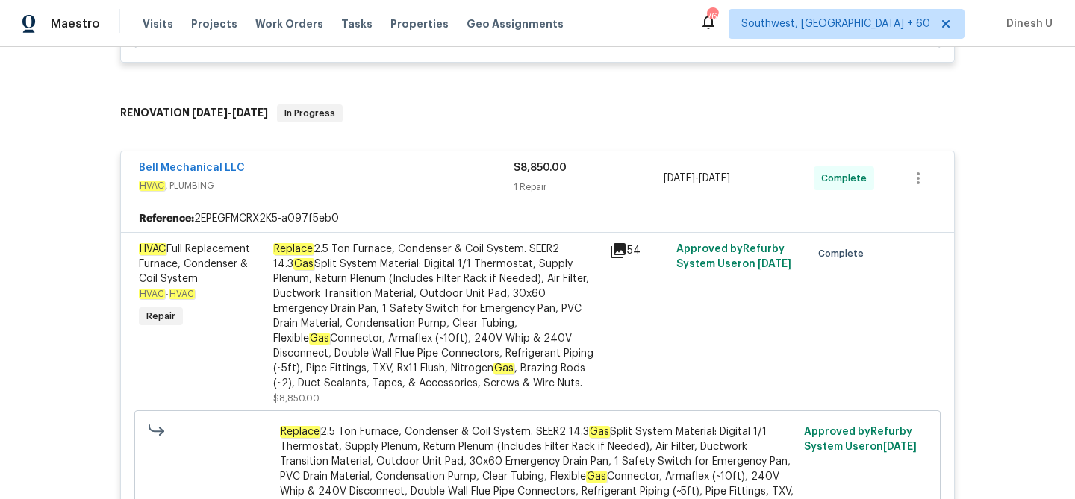
scroll to position [0, 0]
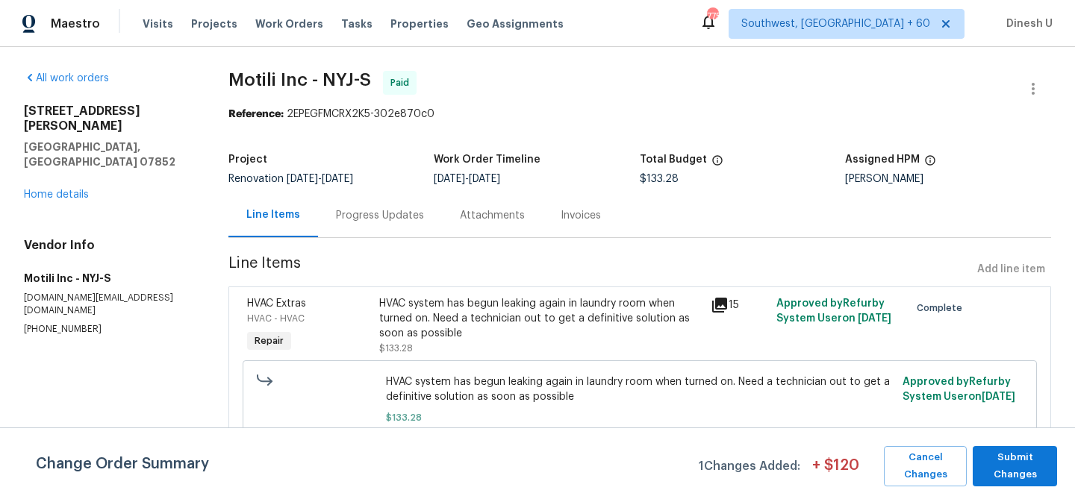
click at [387, 213] on div "Progress Updates" at bounding box center [380, 215] width 88 height 15
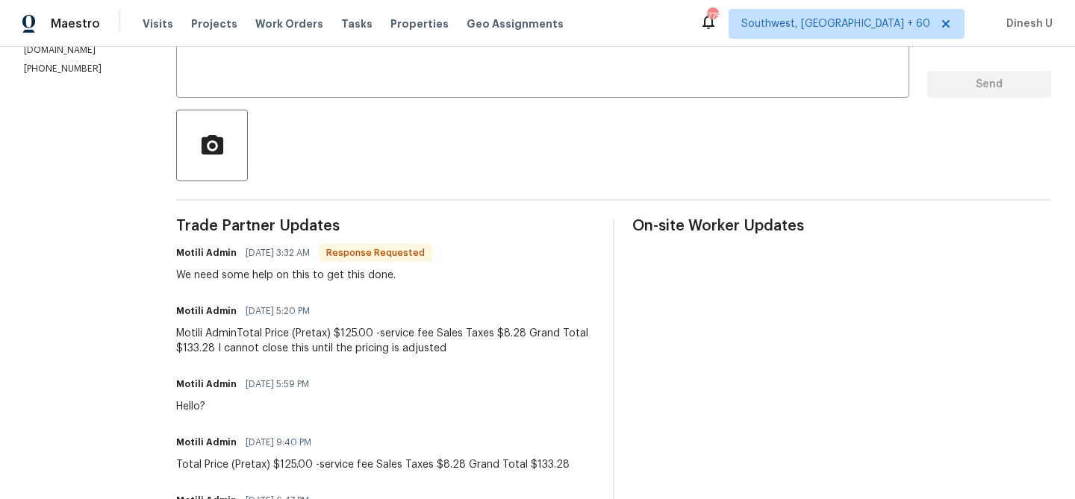
scroll to position [238, 0]
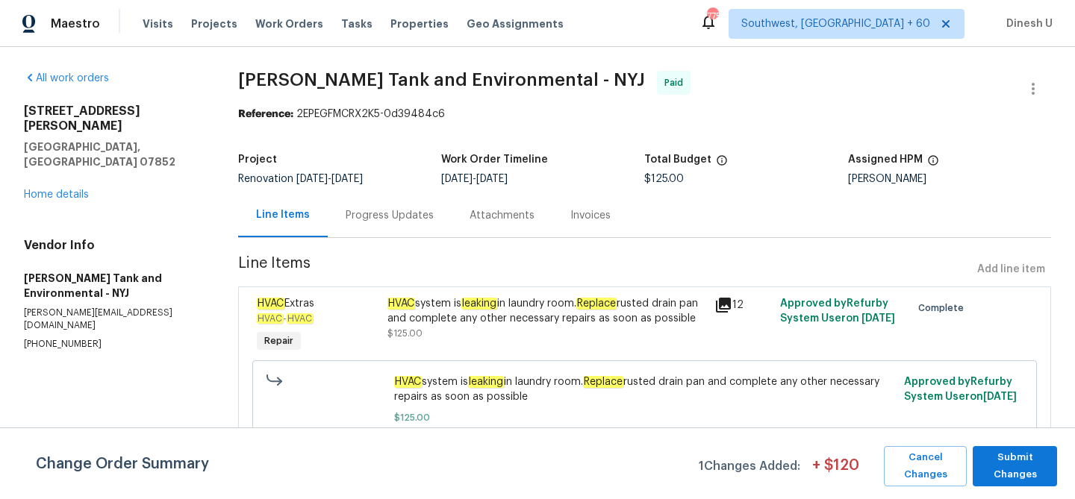
click at [396, 210] on div "Progress Updates" at bounding box center [390, 215] width 88 height 15
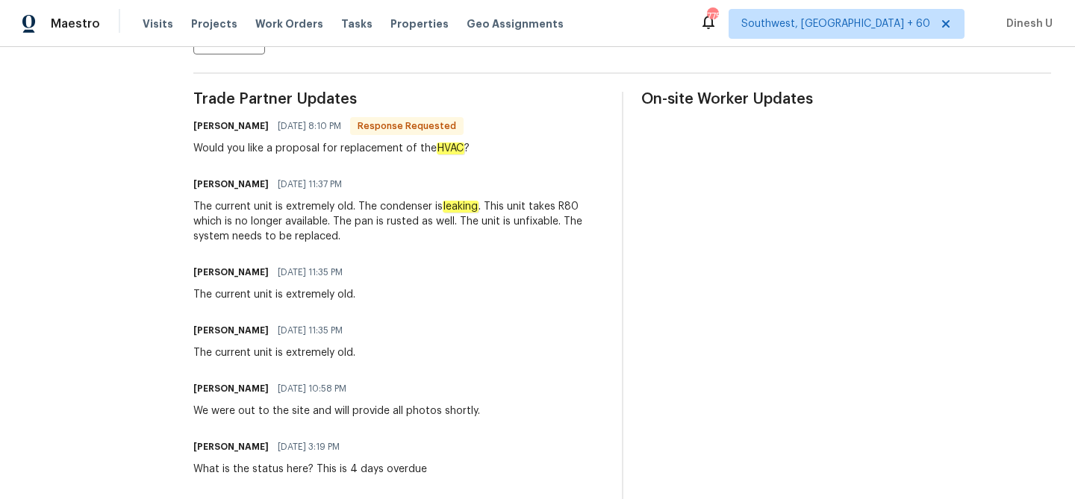
scroll to position [414, 0]
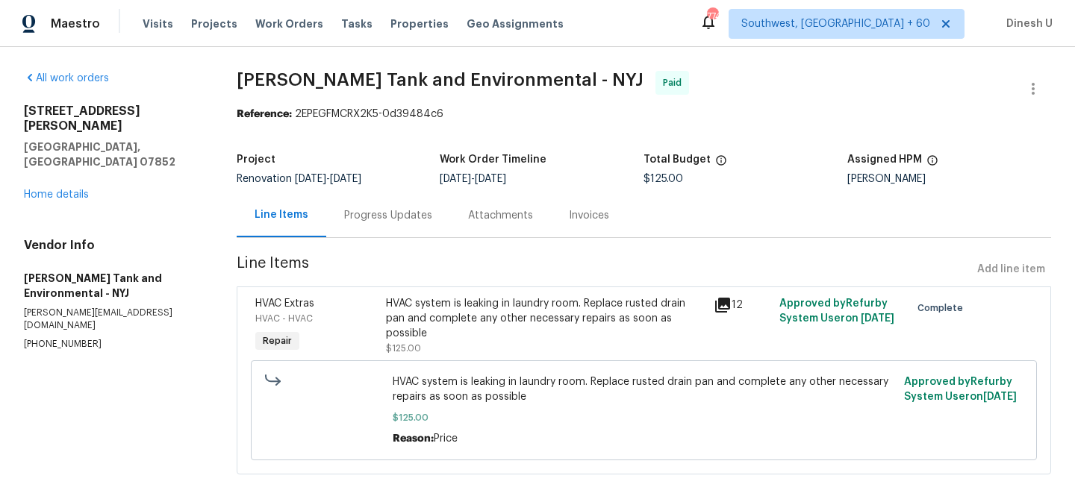
click at [408, 216] on div "Progress Updates" at bounding box center [388, 215] width 88 height 15
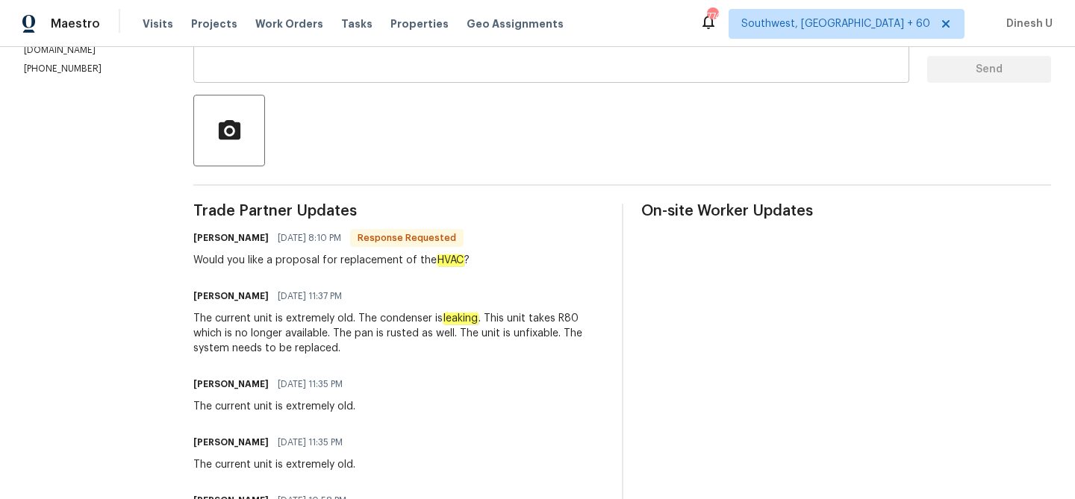
scroll to position [199, 0]
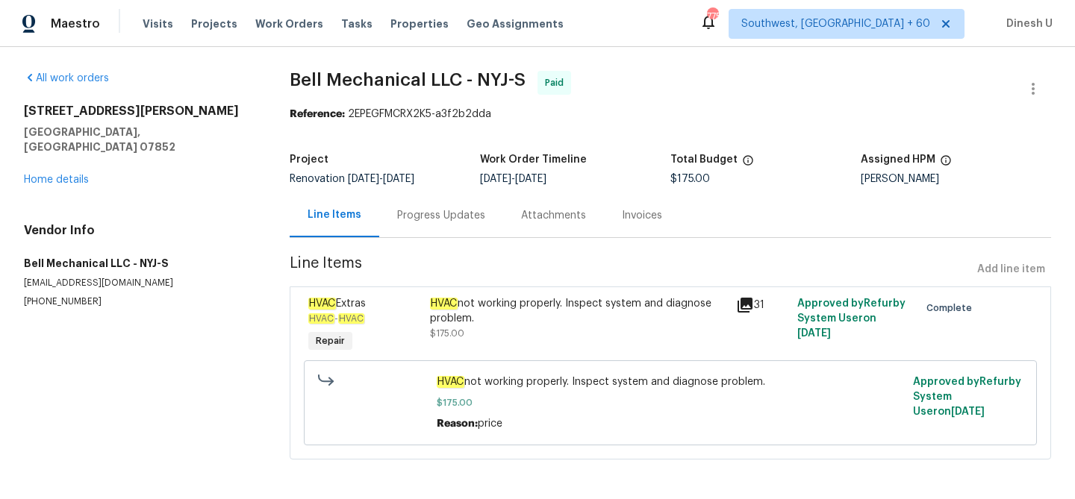
click at [413, 216] on div "Progress Updates" at bounding box center [441, 215] width 88 height 15
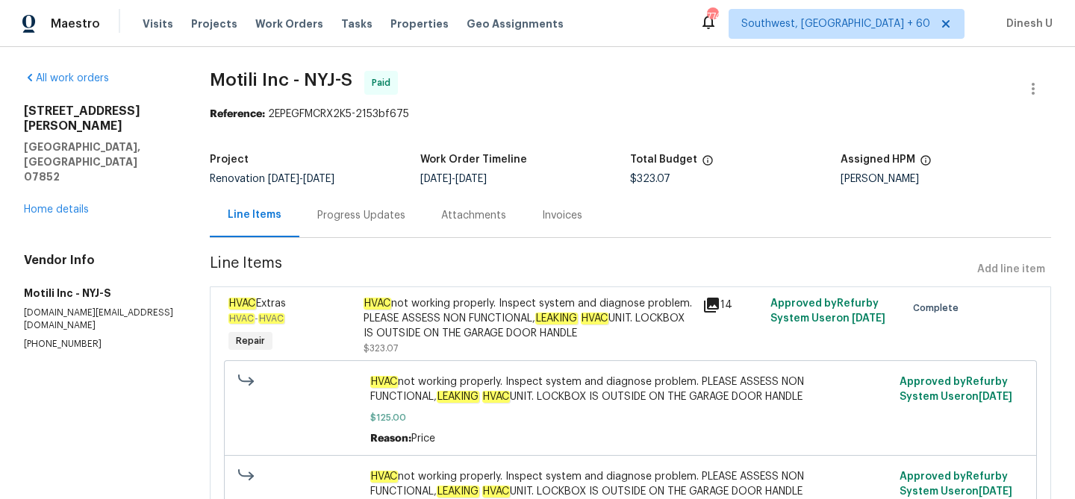
click at [363, 211] on div "Progress Updates" at bounding box center [361, 215] width 88 height 15
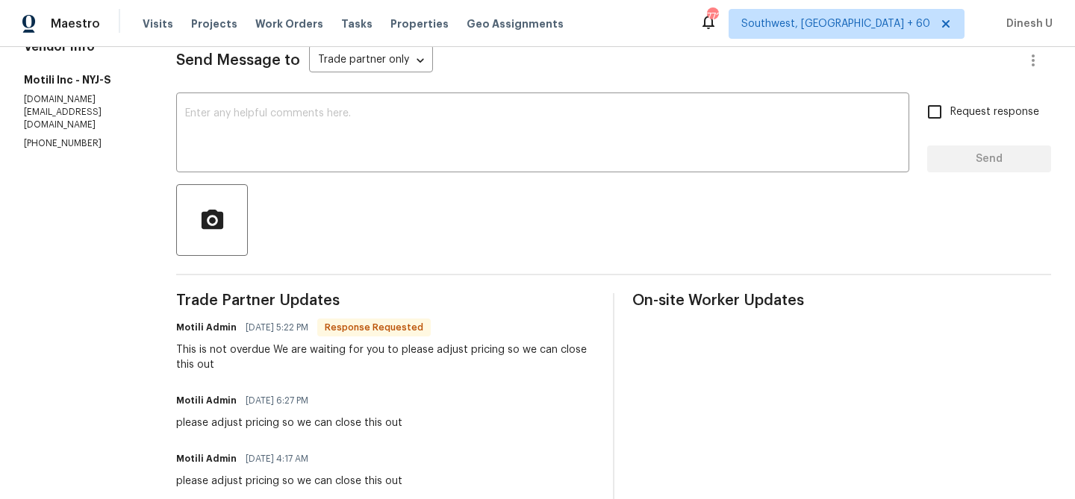
scroll to position [204, 0]
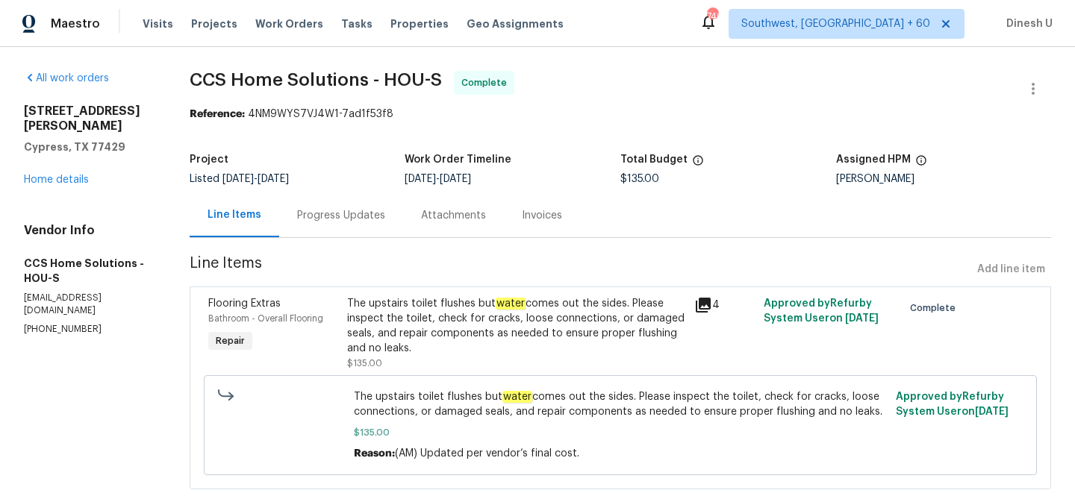
click at [323, 211] on div "Progress Updates" at bounding box center [341, 215] width 88 height 15
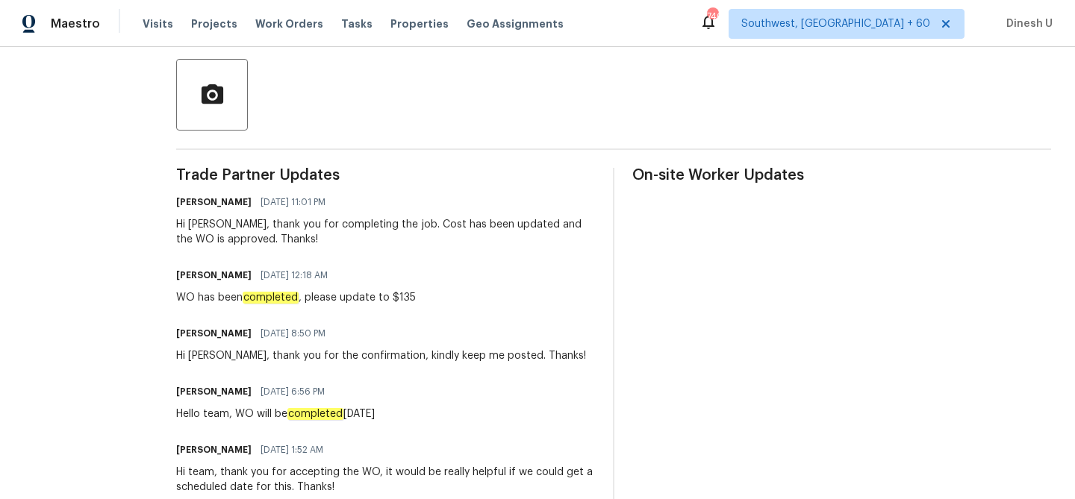
scroll to position [290, 0]
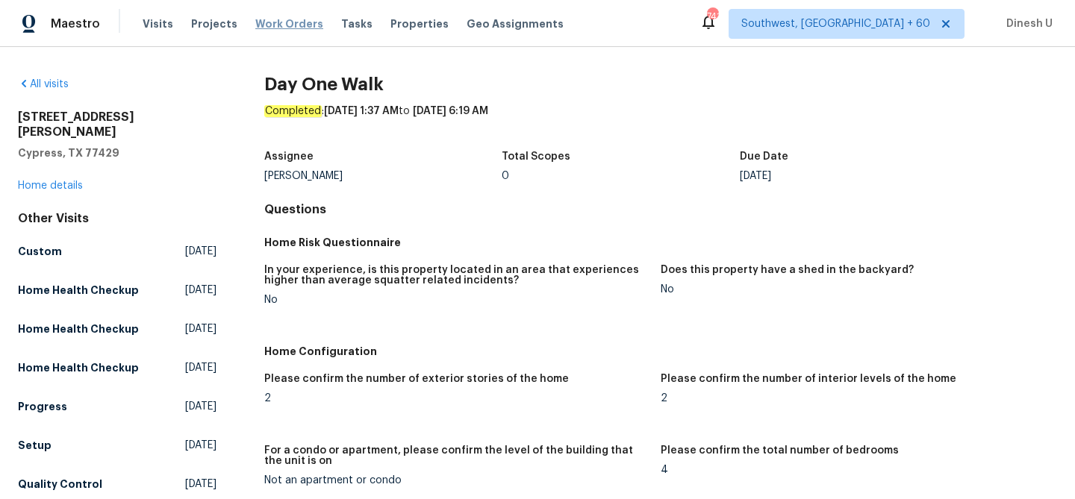
click at [286, 29] on span "Work Orders" at bounding box center [289, 23] width 68 height 15
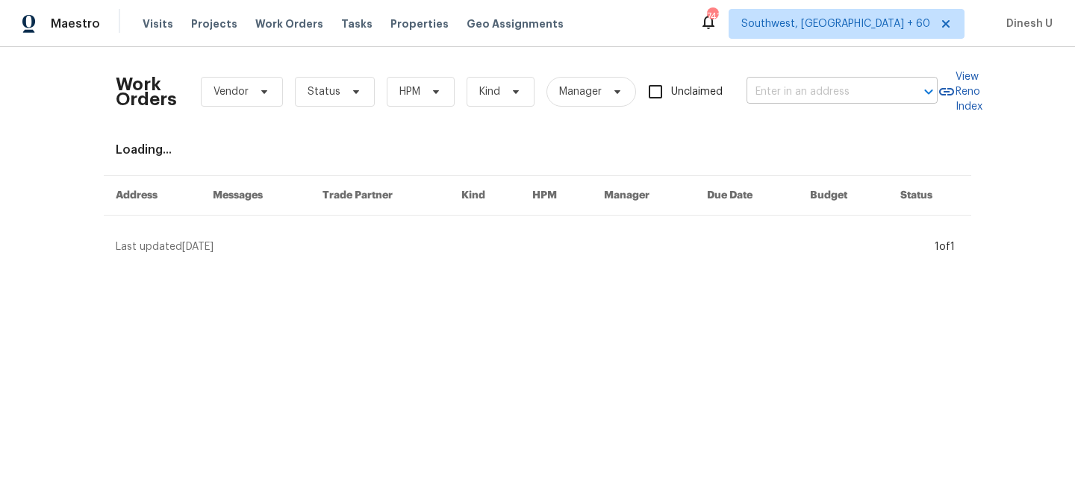
click at [819, 90] on input "text" at bounding box center [821, 92] width 149 height 23
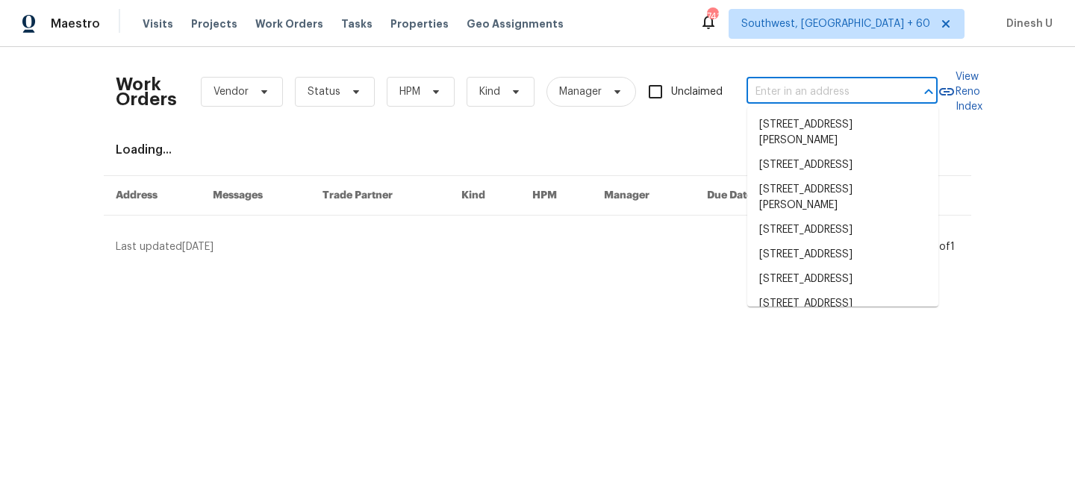
paste input "1830 Newland Ct Apt 323, Lakewood, CO 80214"
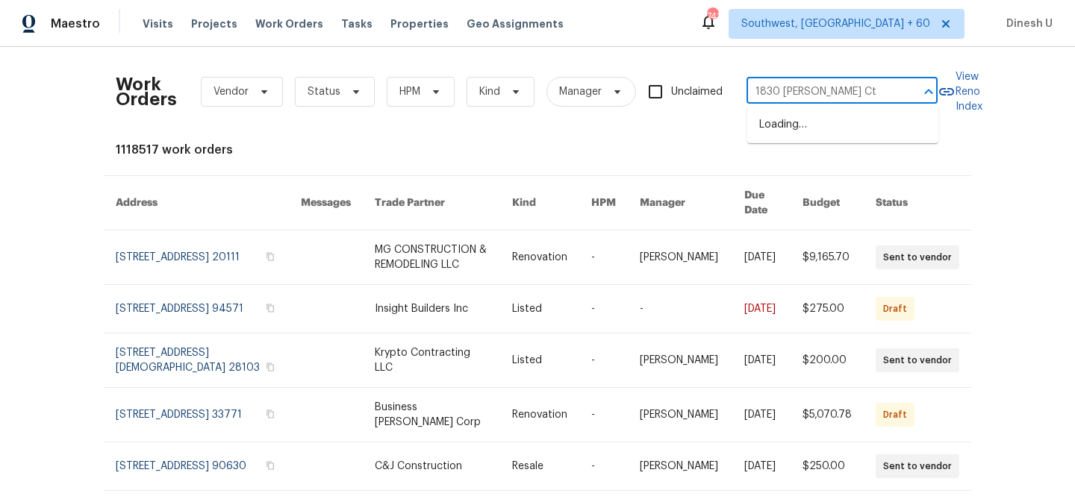
type input "1830 Newland Ct"
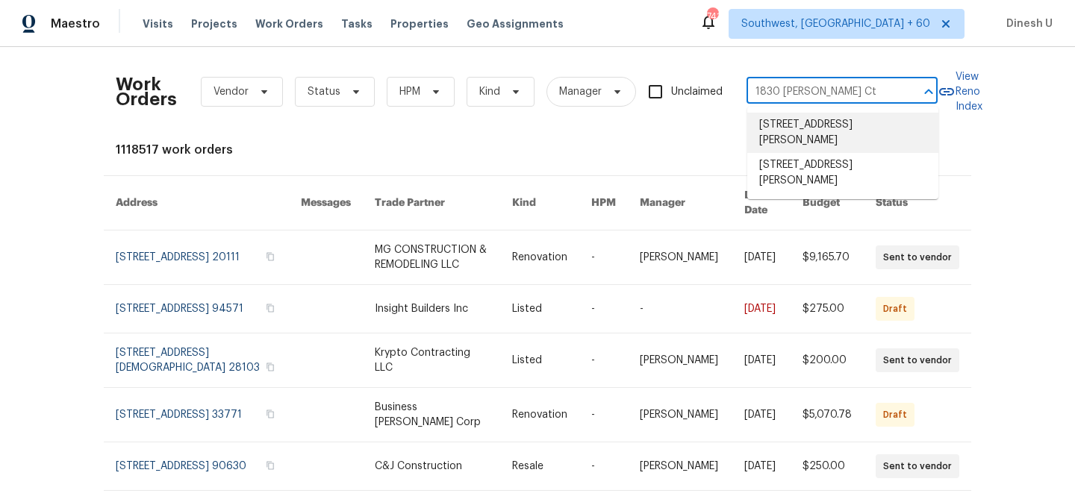
click at [802, 132] on li "1830 Newland Ct Apt 323, Lakewood, CO 80214" at bounding box center [842, 133] width 191 height 40
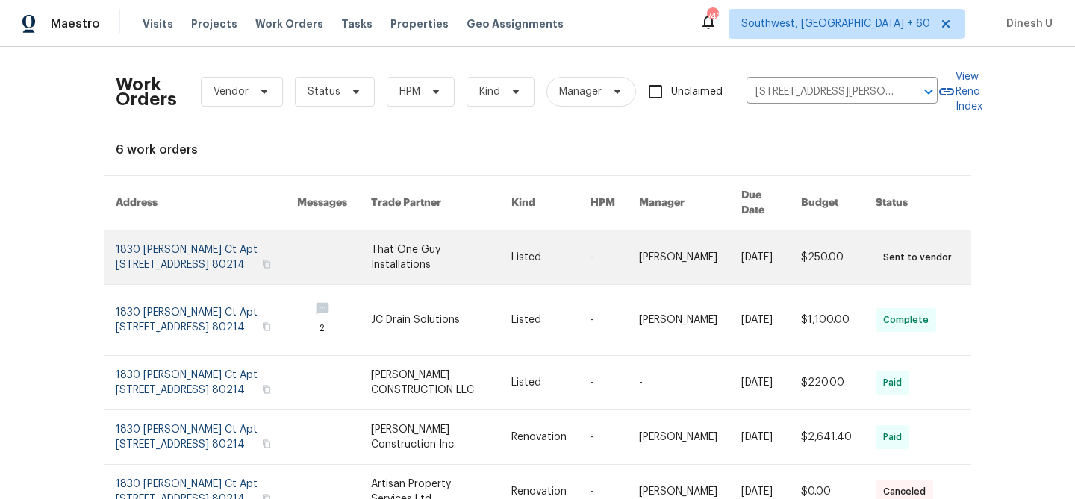
click at [208, 231] on link at bounding box center [206, 258] width 181 height 54
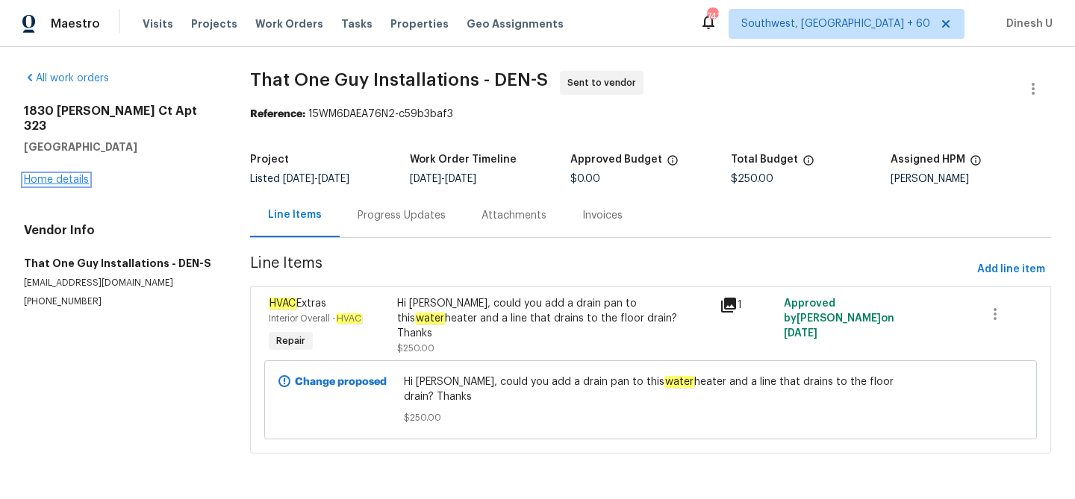
click at [61, 175] on link "Home details" at bounding box center [56, 180] width 65 height 10
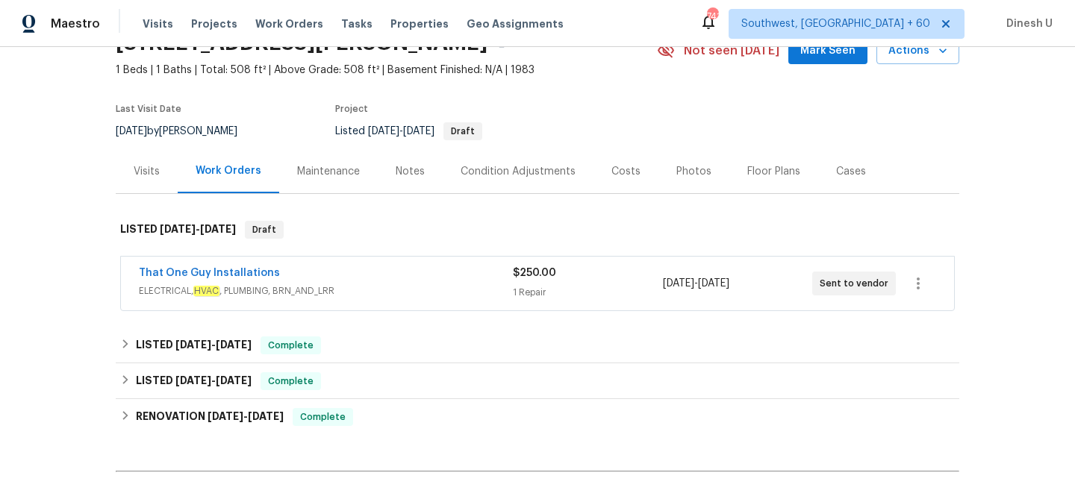
scroll to position [108, 0]
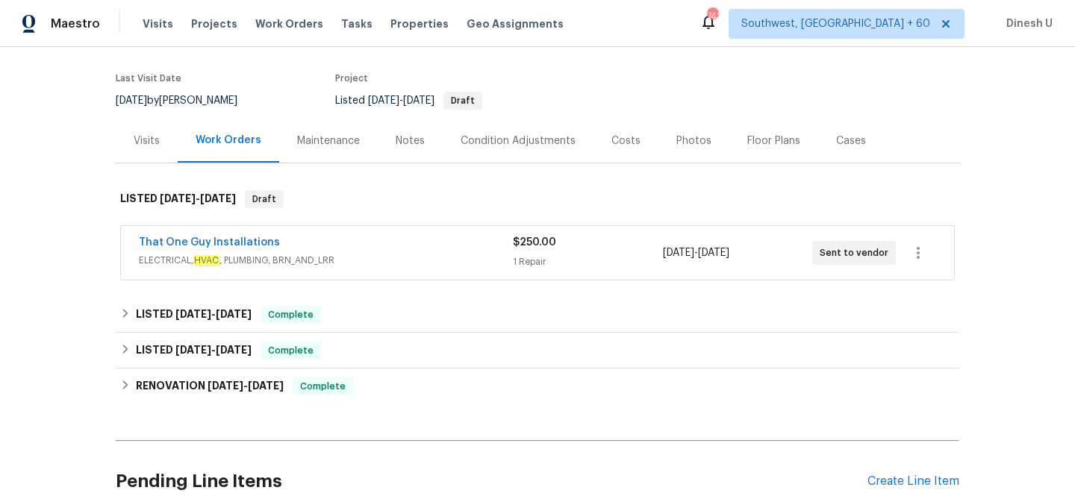
click at [555, 261] on div "1 Repair" at bounding box center [587, 262] width 149 height 15
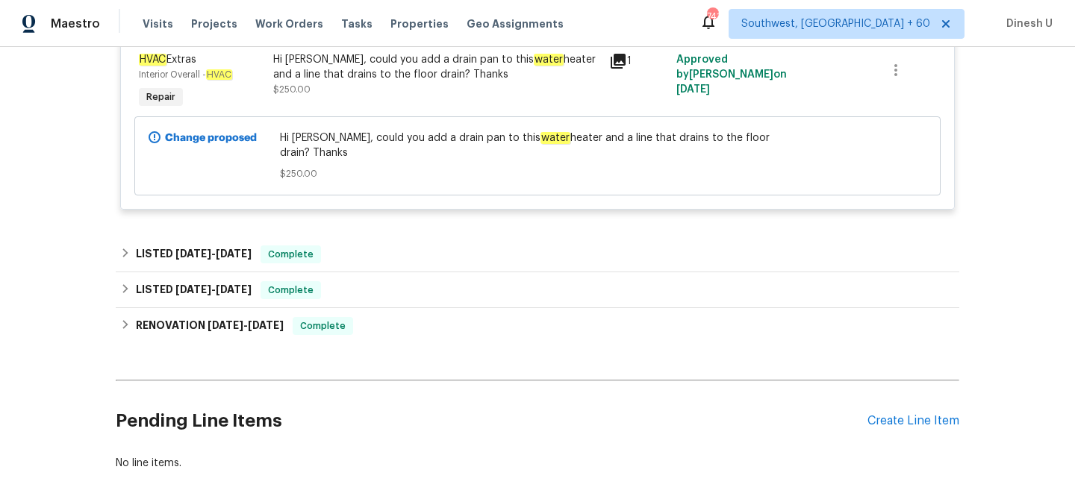
scroll to position [427, 0]
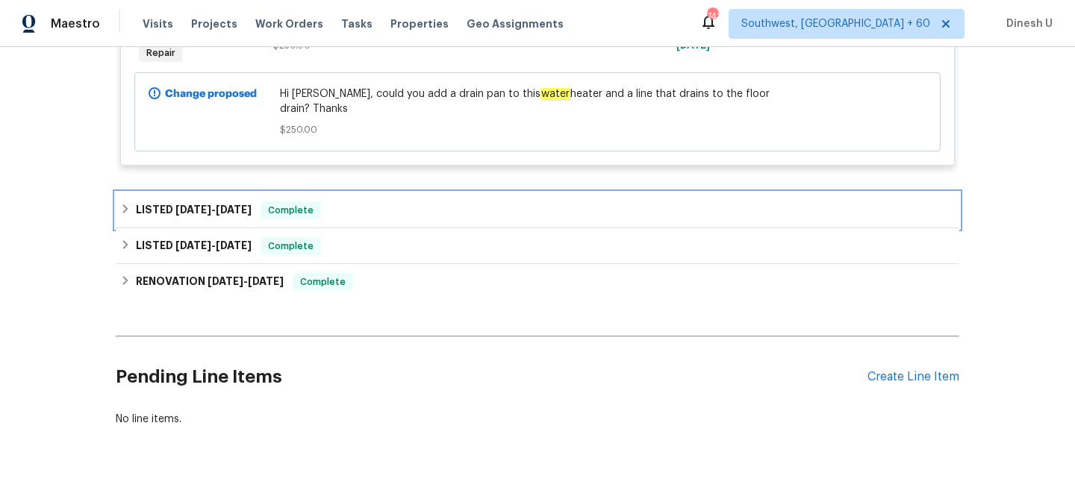
click at [203, 193] on div "LISTED 8/13/25 - 8/19/25 Complete" at bounding box center [538, 211] width 844 height 36
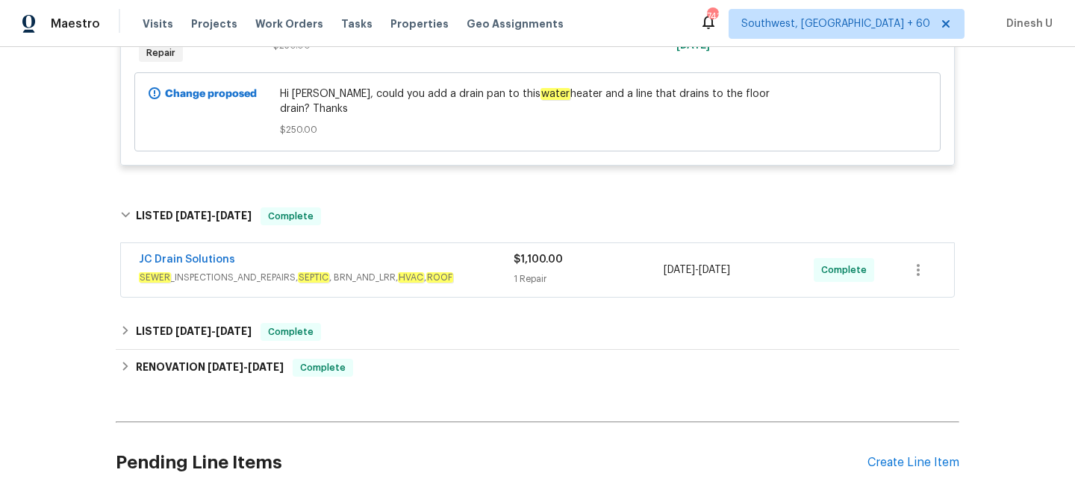
click at [533, 272] on div "1 Repair" at bounding box center [589, 279] width 150 height 15
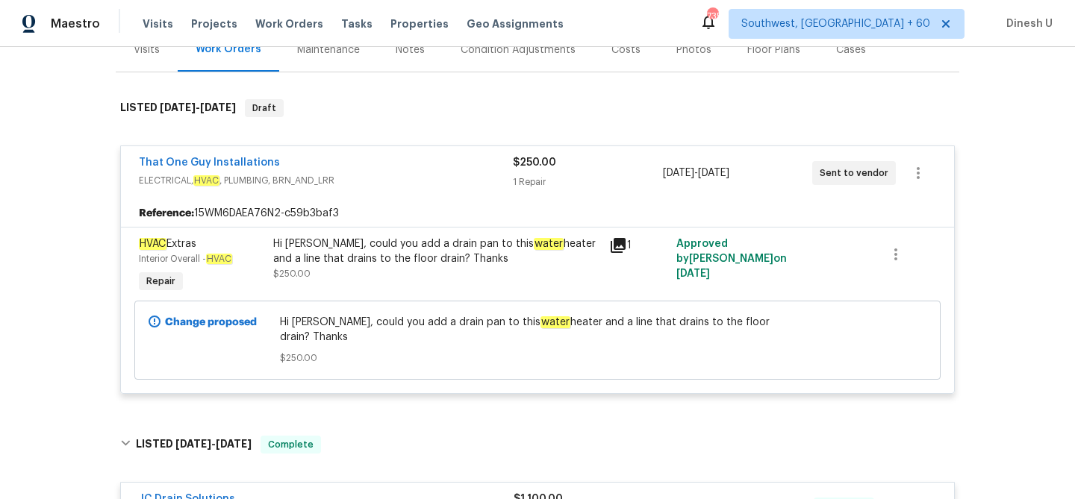
scroll to position [0, 0]
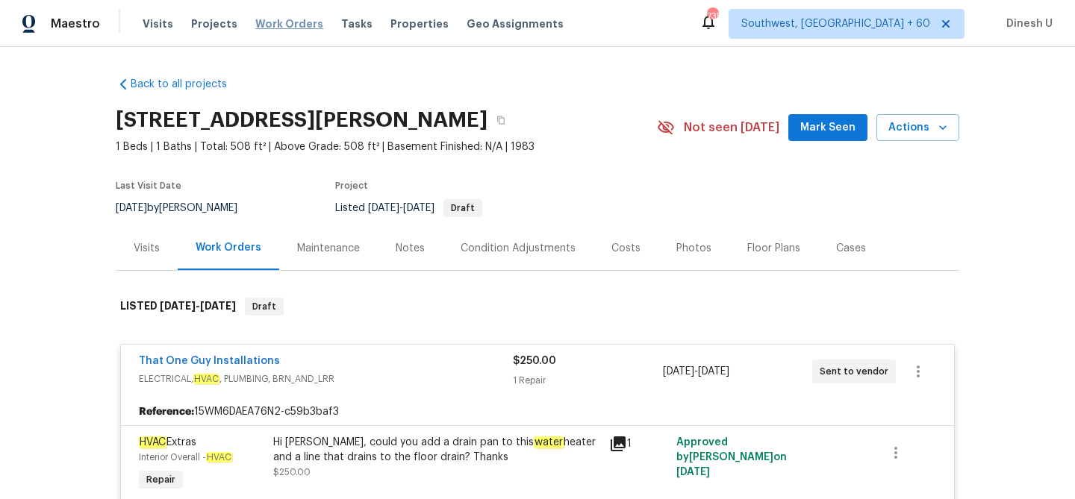
click at [257, 26] on span "Work Orders" at bounding box center [289, 23] width 68 height 15
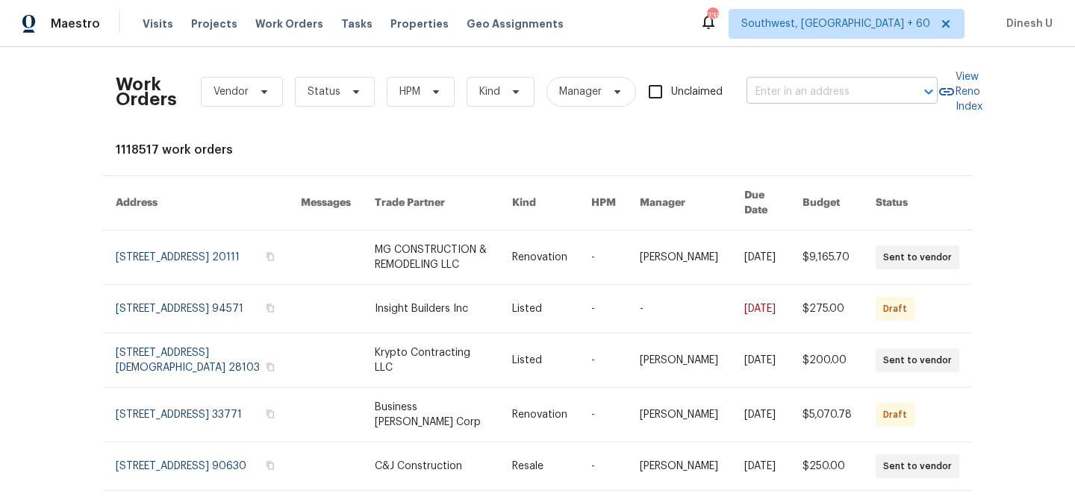
click at [772, 97] on input "text" at bounding box center [821, 92] width 149 height 23
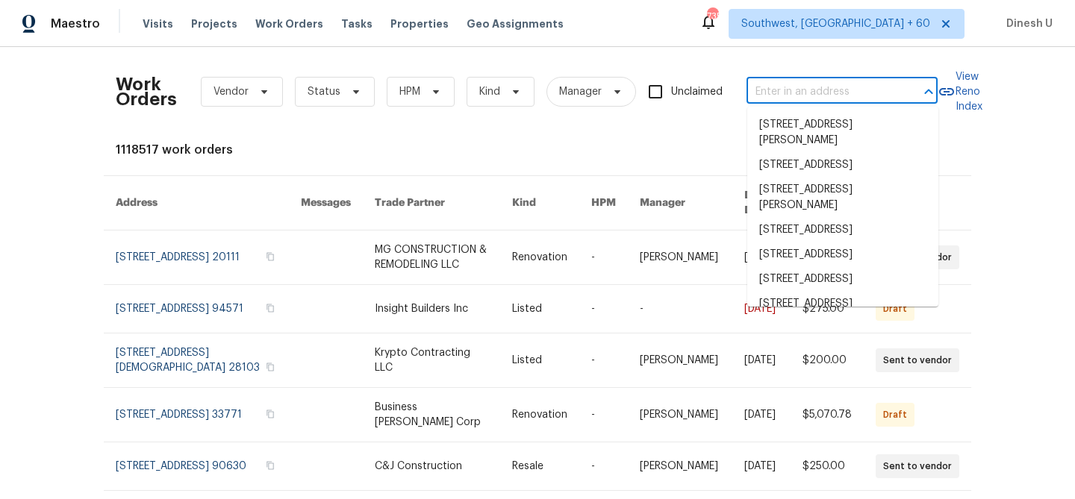
paste input "169 Silver Maple Bnd, Davenport, FL 33837"
type input "169 Silver Maple Bnd, Davenport, FL 33837"
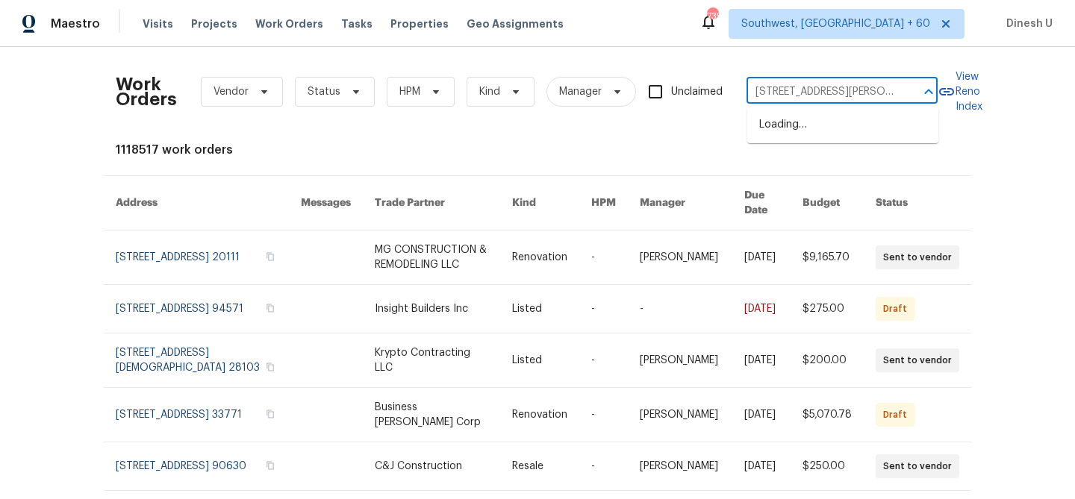
scroll to position [0, 68]
click at [772, 126] on li "169 Silver Maple Bnd, Davenport, FL 33837" at bounding box center [842, 133] width 191 height 40
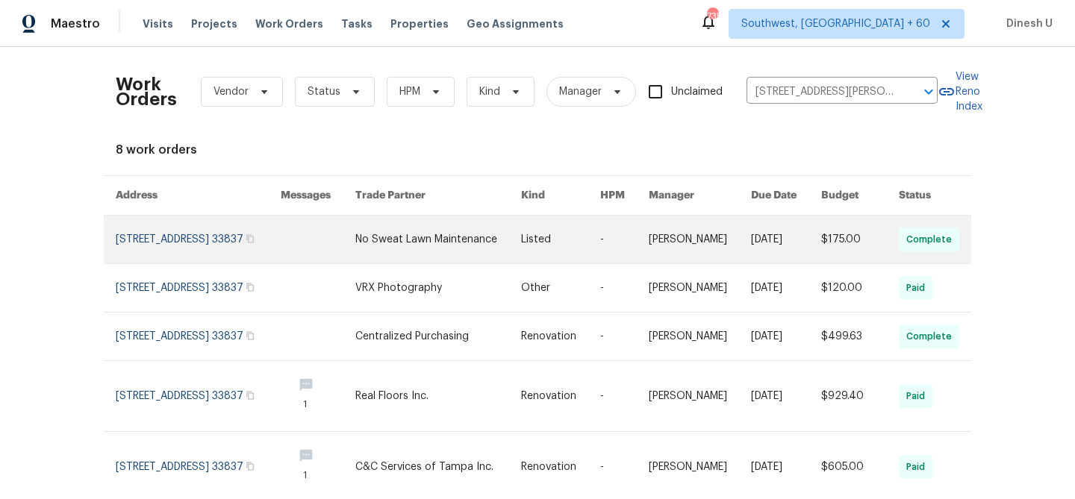
click at [175, 236] on link at bounding box center [198, 240] width 165 height 48
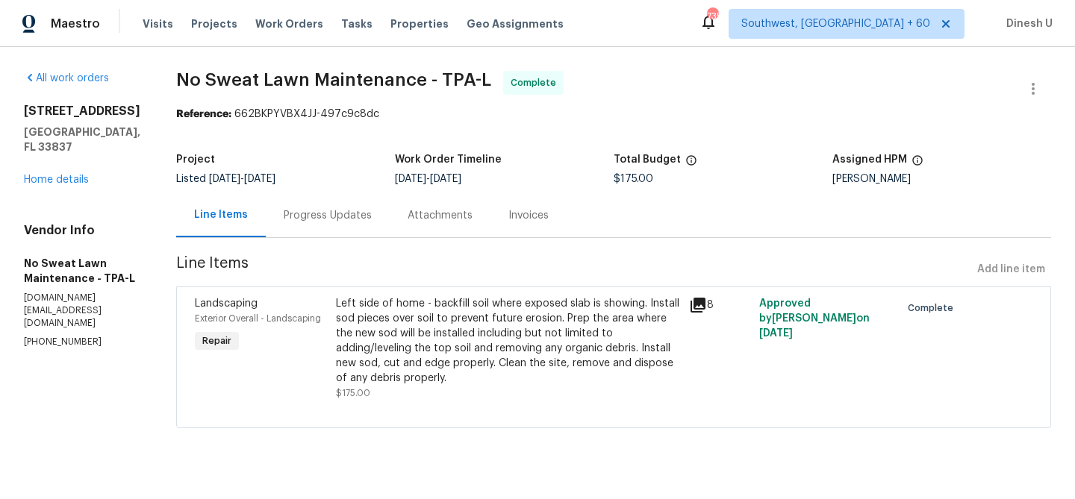
click at [35, 155] on h5 "Davenport, FL 33837" at bounding box center [82, 140] width 116 height 30
click at [47, 187] on div "169 Silver Maple Bnd Davenport, FL 33837 Home details" at bounding box center [82, 146] width 116 height 84
click at [57, 185] on link "Home details" at bounding box center [56, 180] width 65 height 10
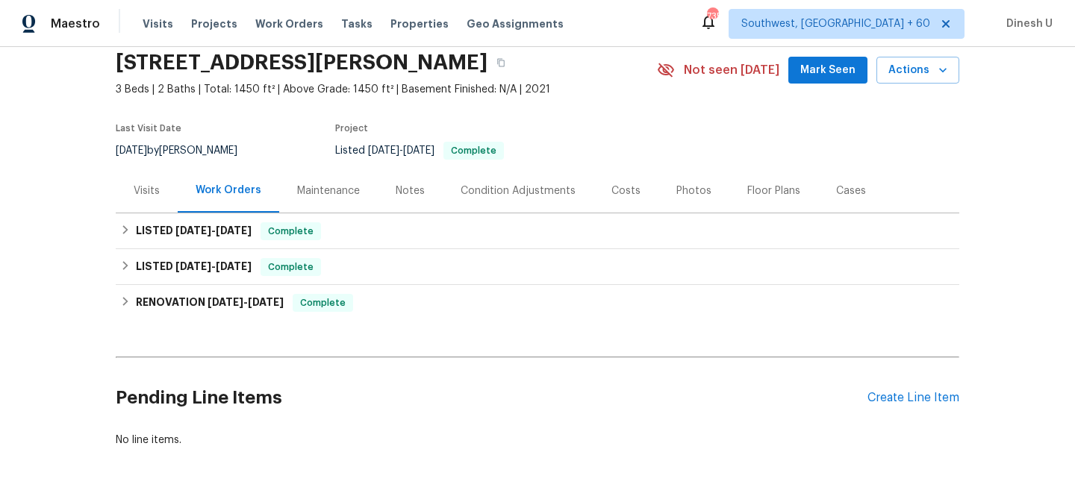
scroll to position [63, 0]
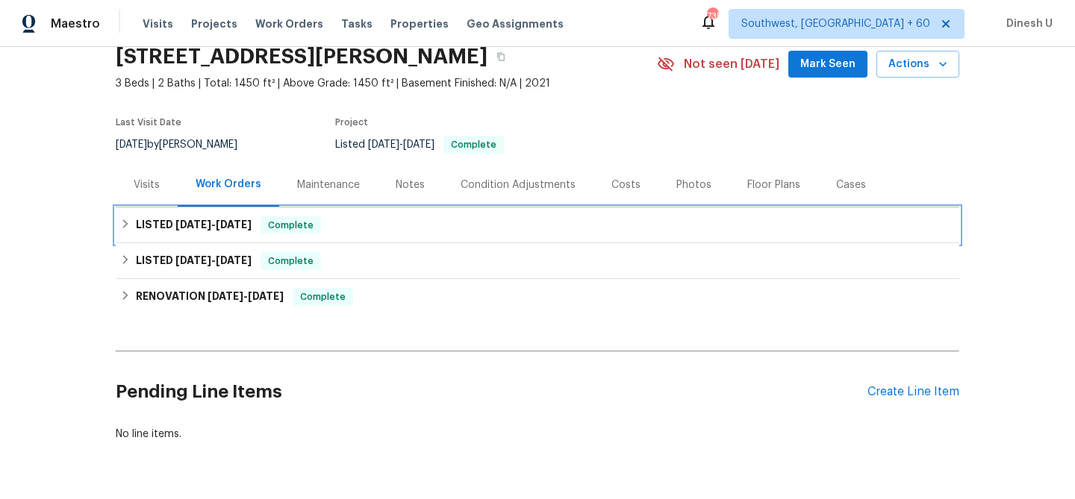
click at [246, 216] on div "LISTED 9/2/25 - 9/9/25 Complete" at bounding box center [538, 226] width 844 height 36
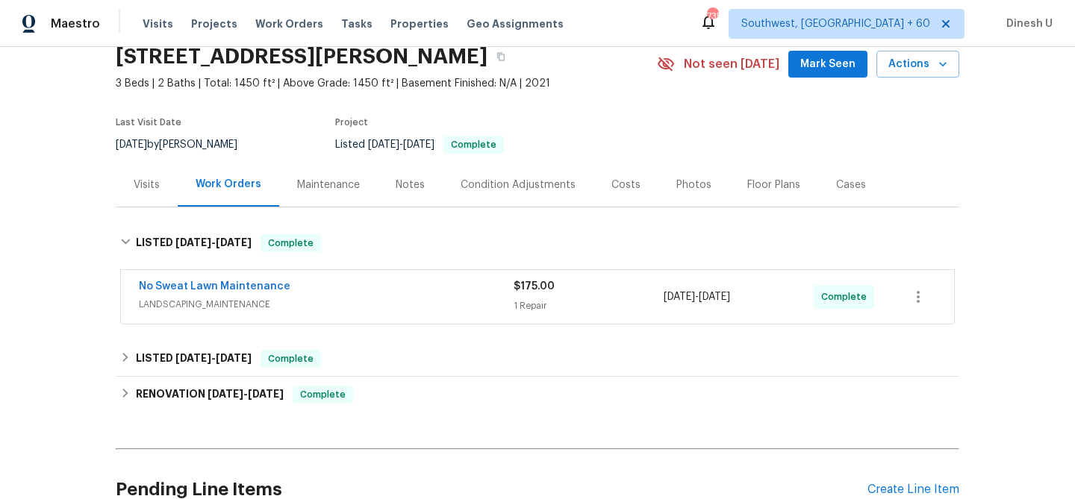
click at [543, 299] on div "1 Repair" at bounding box center [589, 306] width 150 height 15
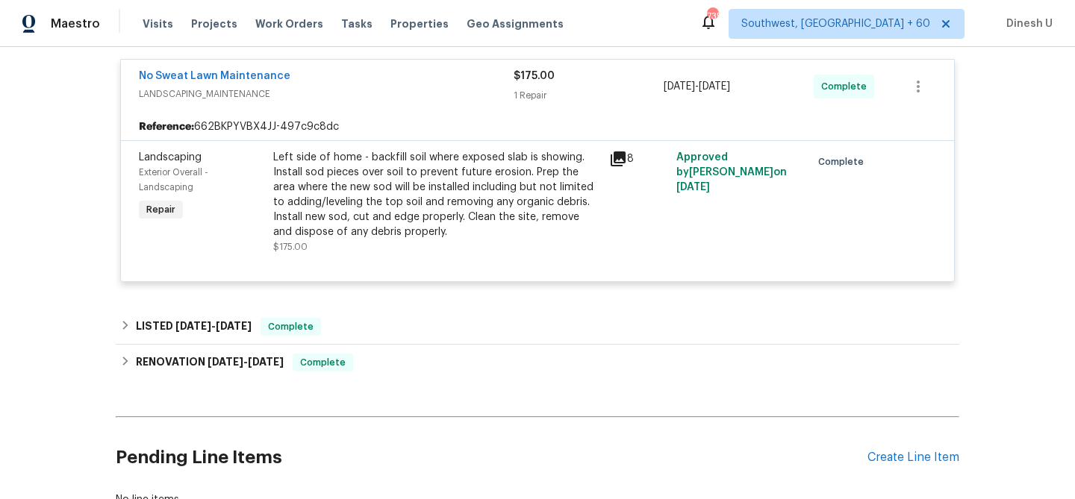
scroll to position [366, 0]
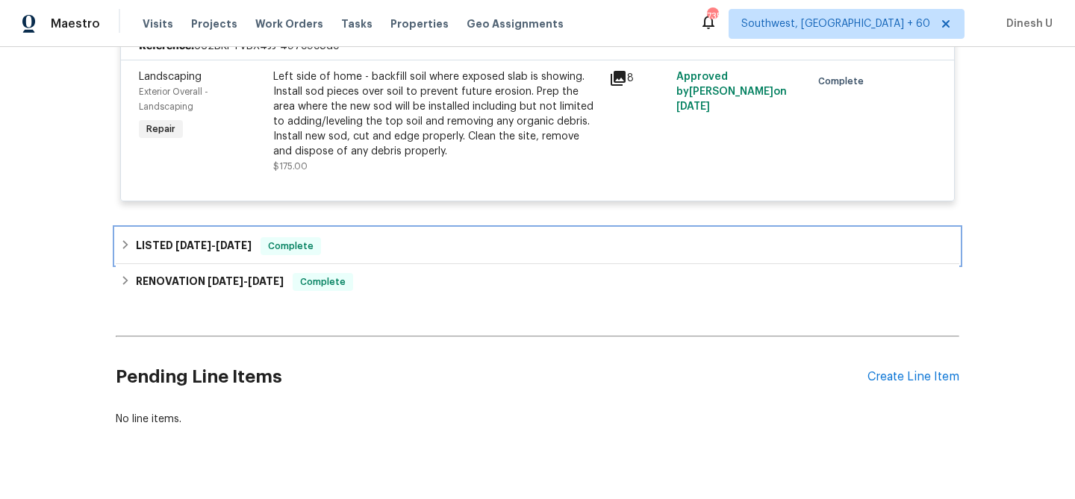
click at [243, 249] on span "7/25/25" at bounding box center [234, 245] width 36 height 10
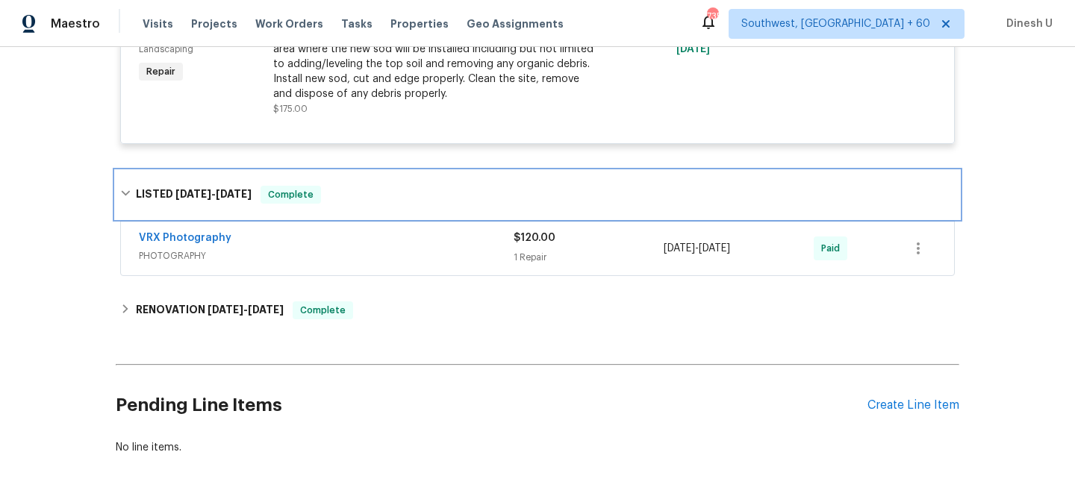
scroll to position [432, 0]
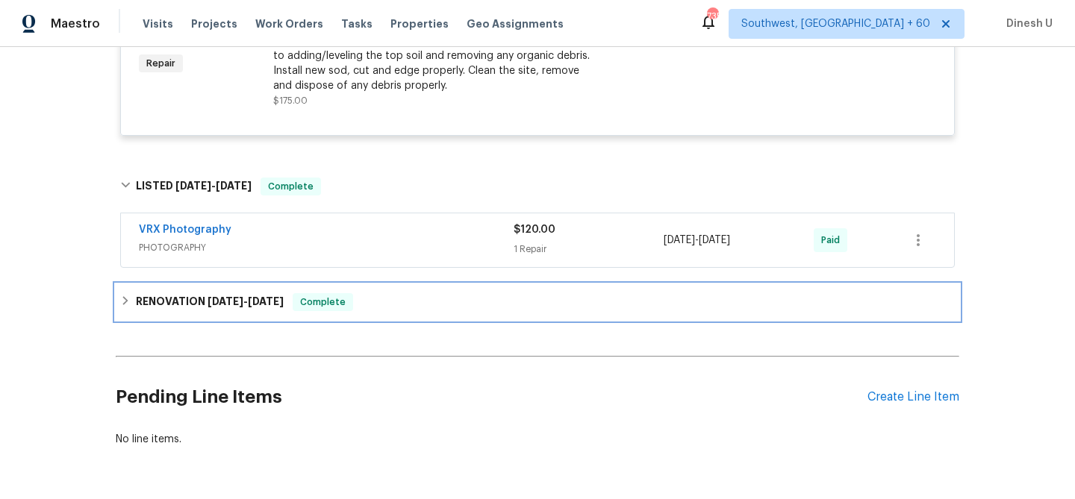
click at [199, 293] on div "RENOVATION 7/15/25 - 7/23/25 Complete" at bounding box center [538, 302] width 844 height 36
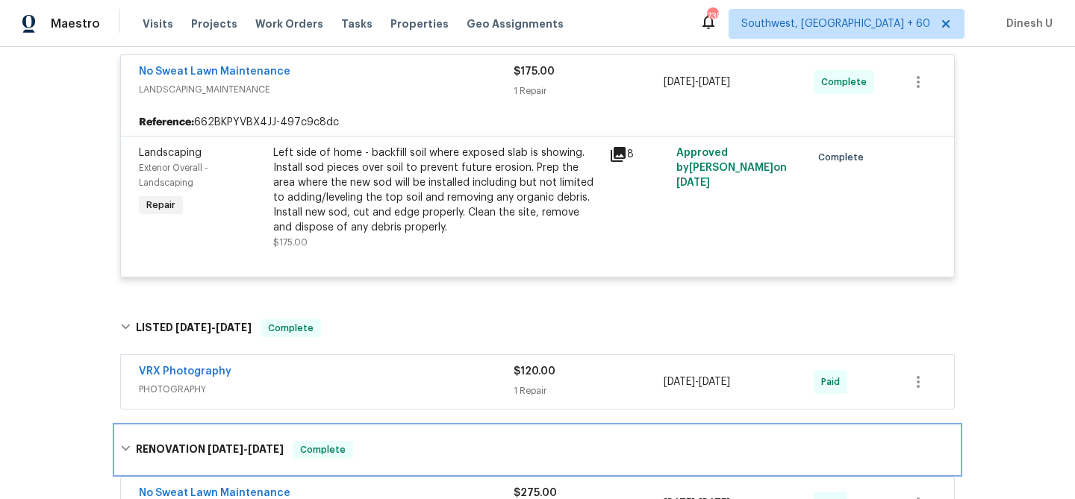
scroll to position [0, 0]
